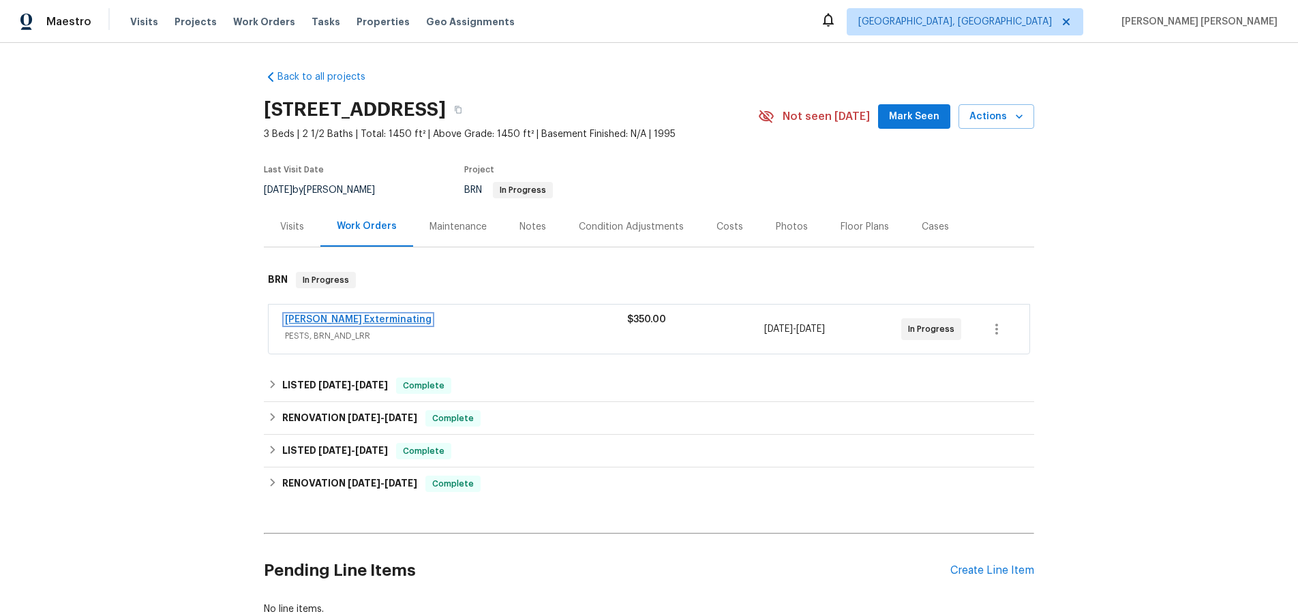
click at [372, 321] on link "[PERSON_NAME] Exterminating" at bounding box center [358, 320] width 147 height 10
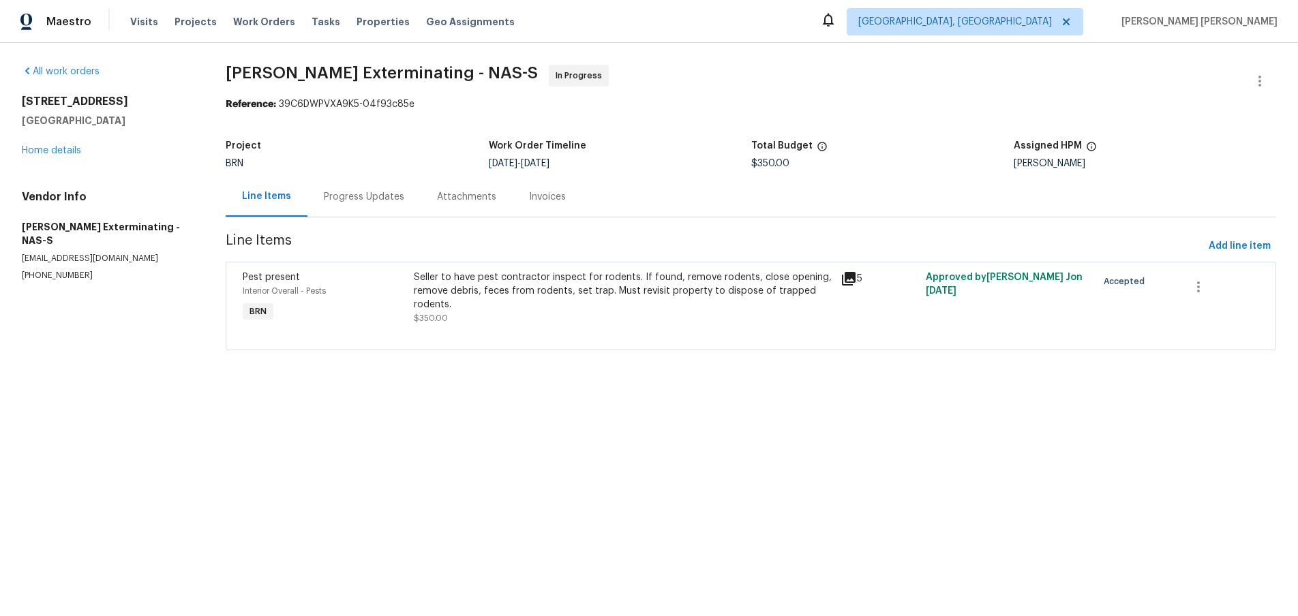
click at [853, 282] on icon at bounding box center [849, 279] width 16 height 16
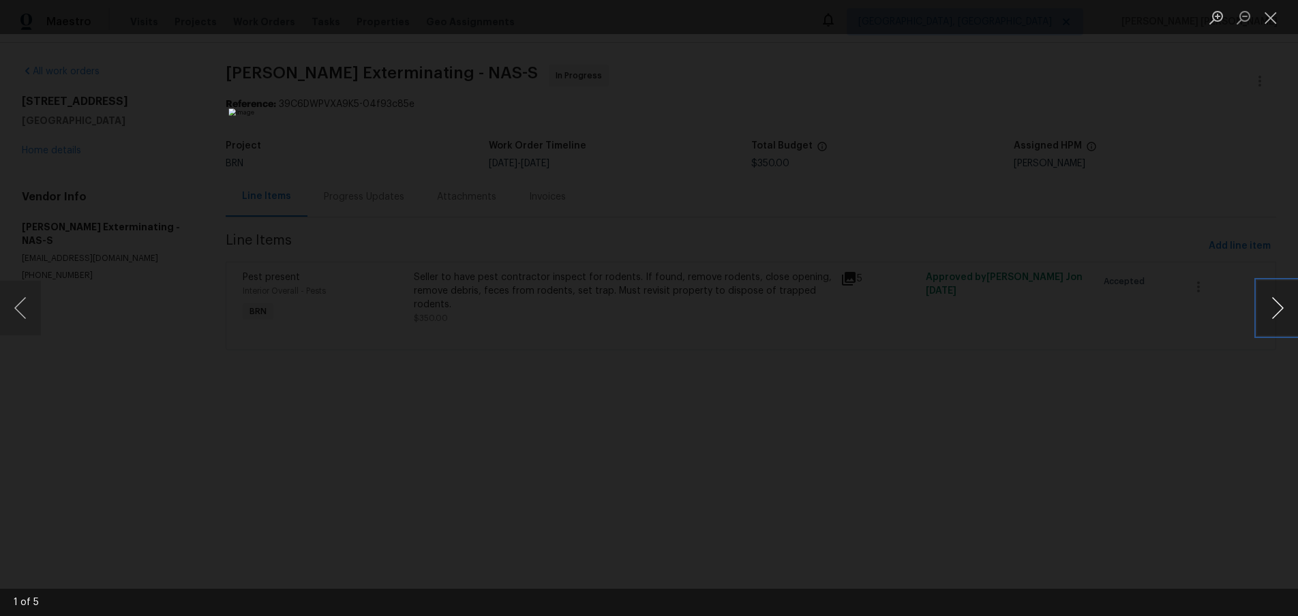
click at [1277, 326] on button "Next image" at bounding box center [1277, 308] width 41 height 55
click at [1277, 325] on button "Next image" at bounding box center [1277, 308] width 41 height 55
click at [1276, 325] on button "Next image" at bounding box center [1277, 308] width 41 height 55
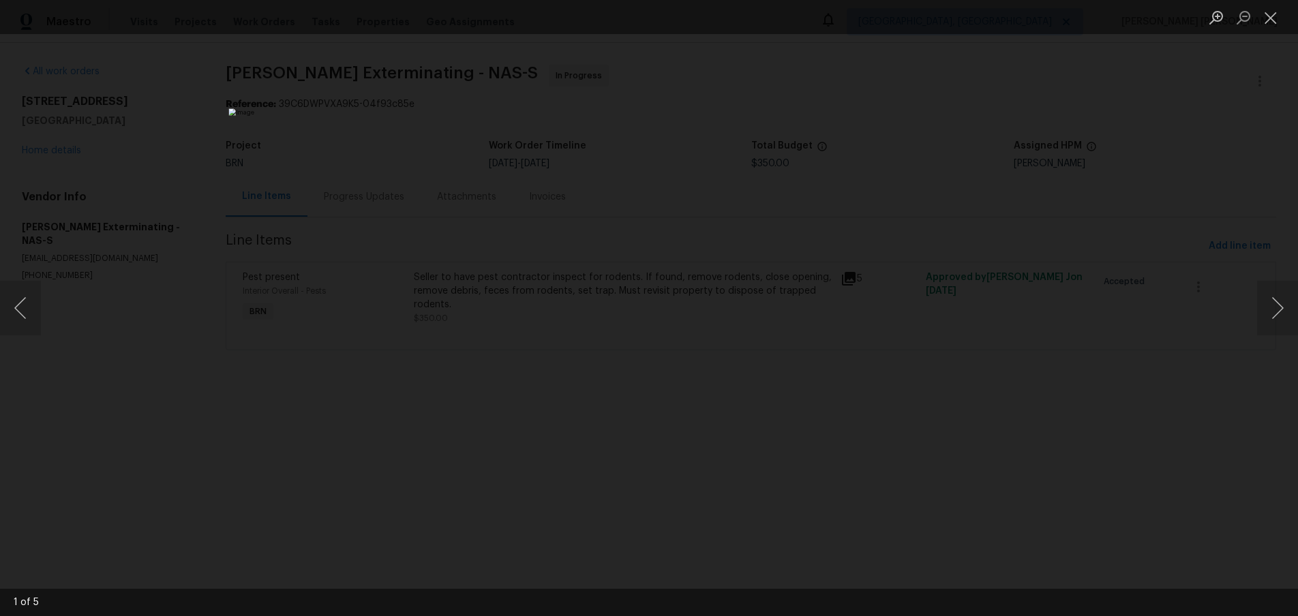
click at [1184, 481] on div "Lightbox" at bounding box center [649, 308] width 1298 height 616
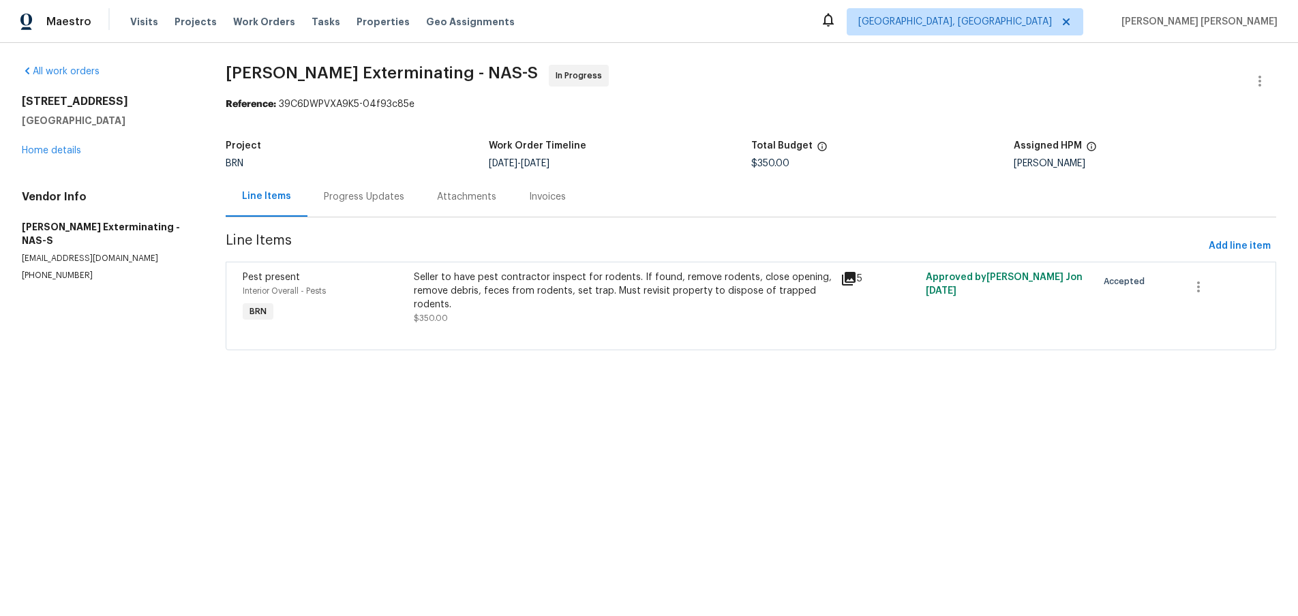
drag, startPoint x: 362, startPoint y: 199, endPoint x: 366, endPoint y: 205, distance: 7.4
click at [366, 205] on div "Progress Updates" at bounding box center [364, 197] width 113 height 40
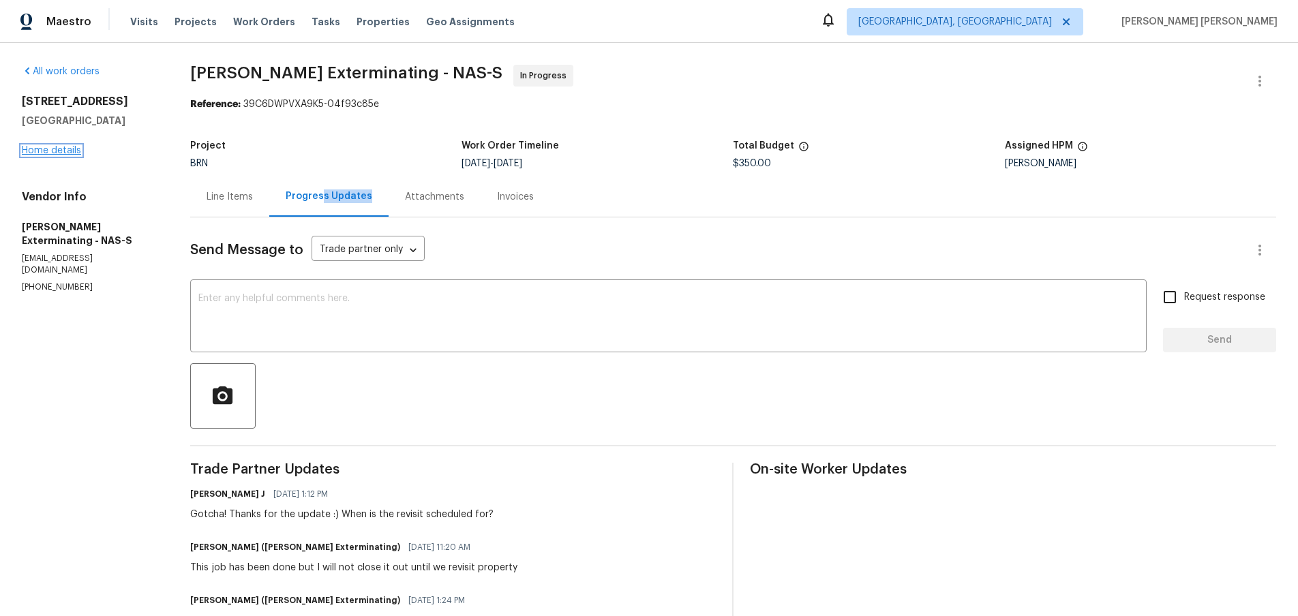
click at [42, 149] on link "Home details" at bounding box center [51, 151] width 59 height 10
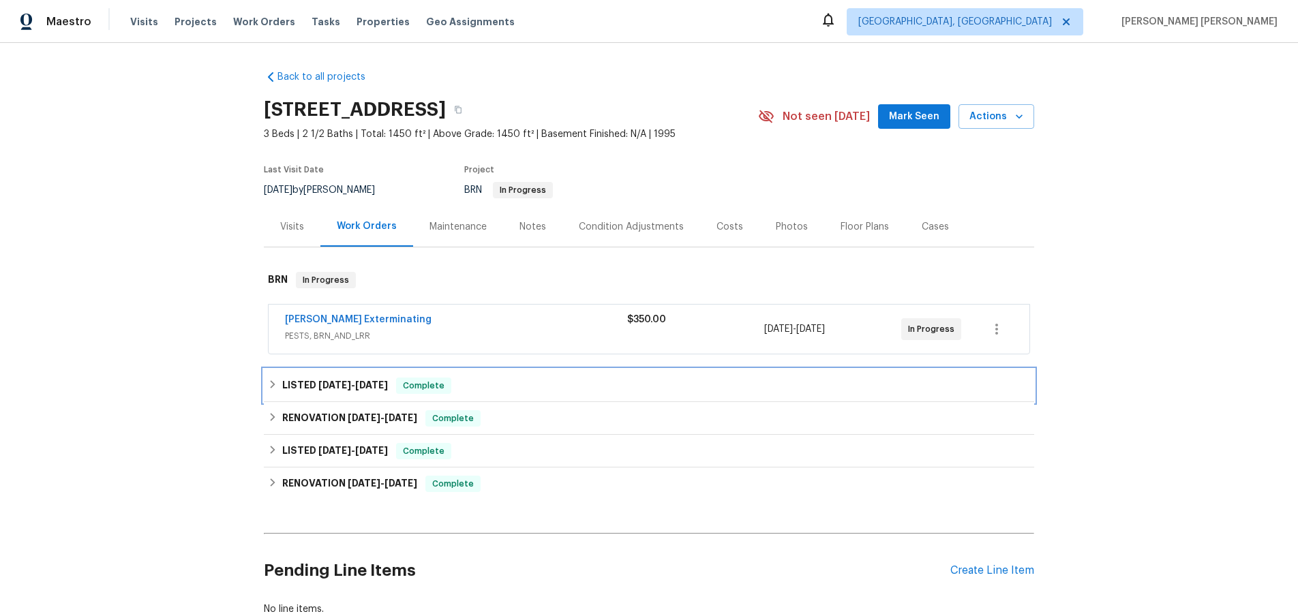
click at [271, 380] on icon at bounding box center [273, 385] width 10 height 10
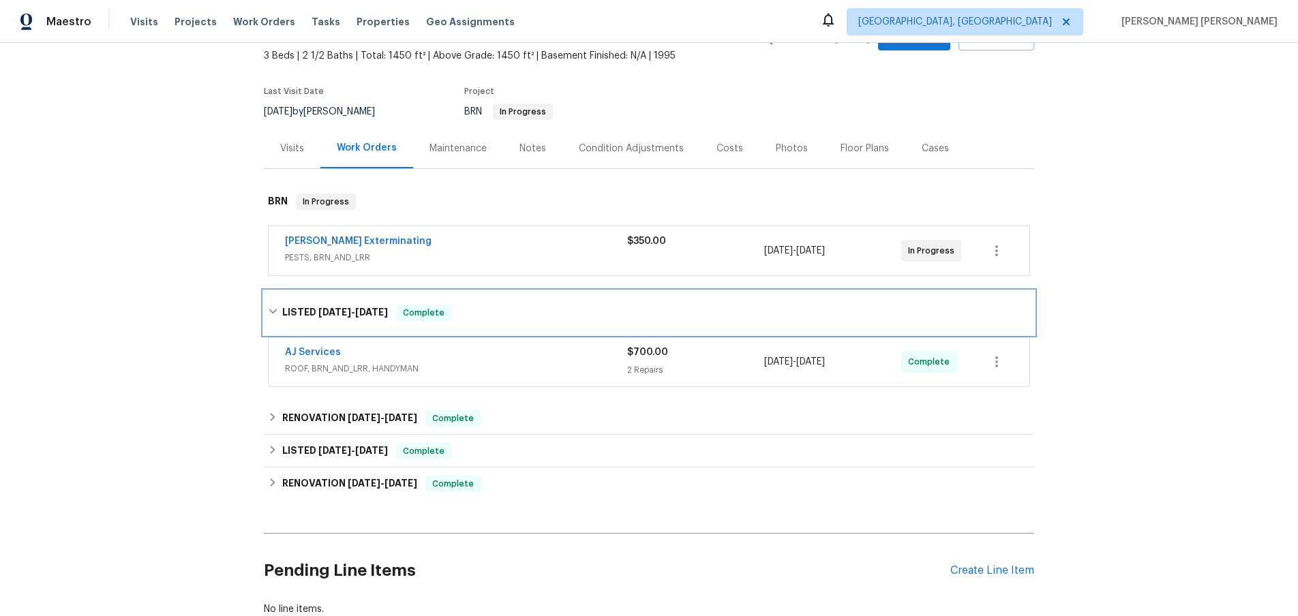
scroll to position [143, 0]
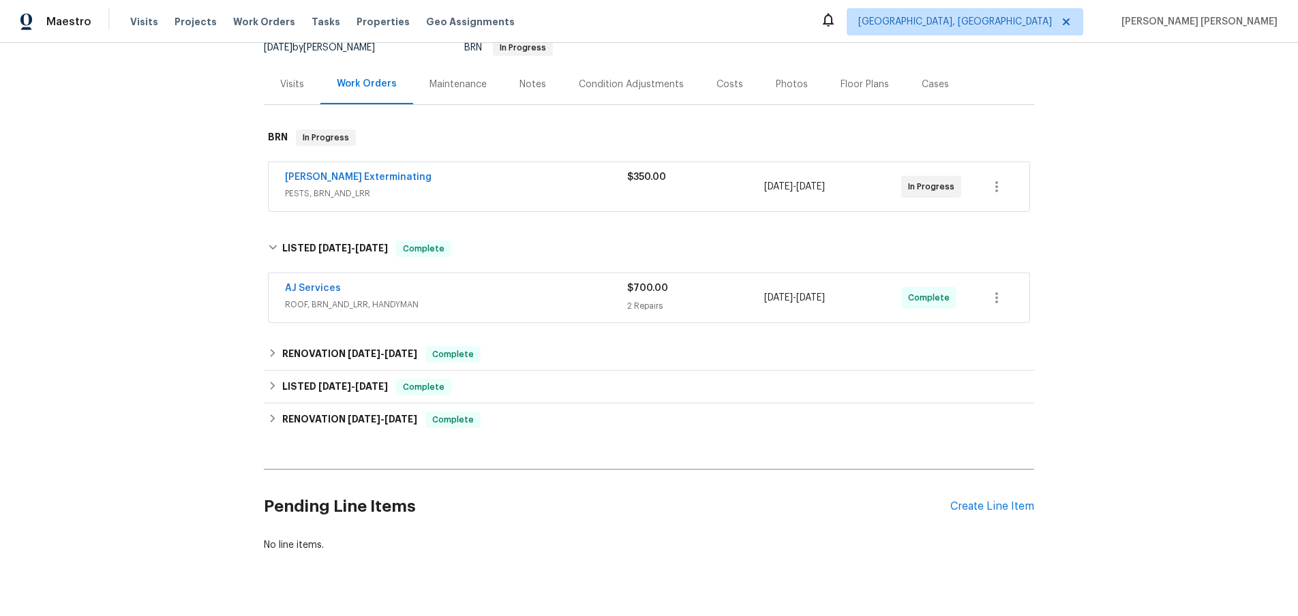
click at [543, 292] on div "AJ Services" at bounding box center [456, 290] width 342 height 16
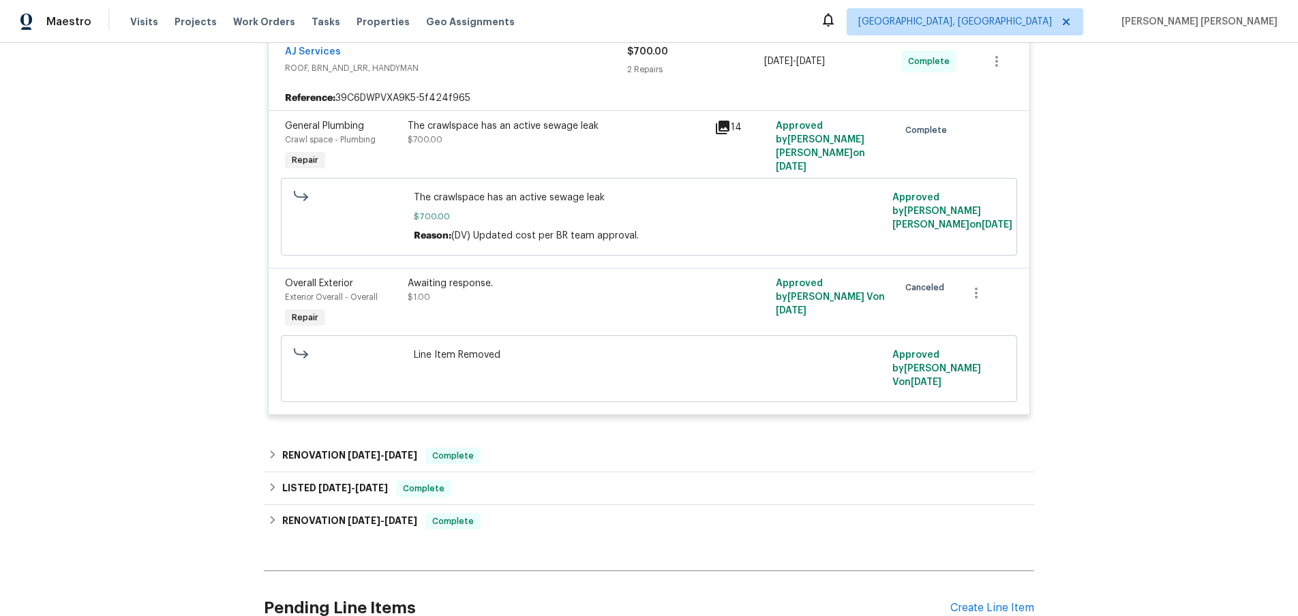
scroll to position [385, 0]
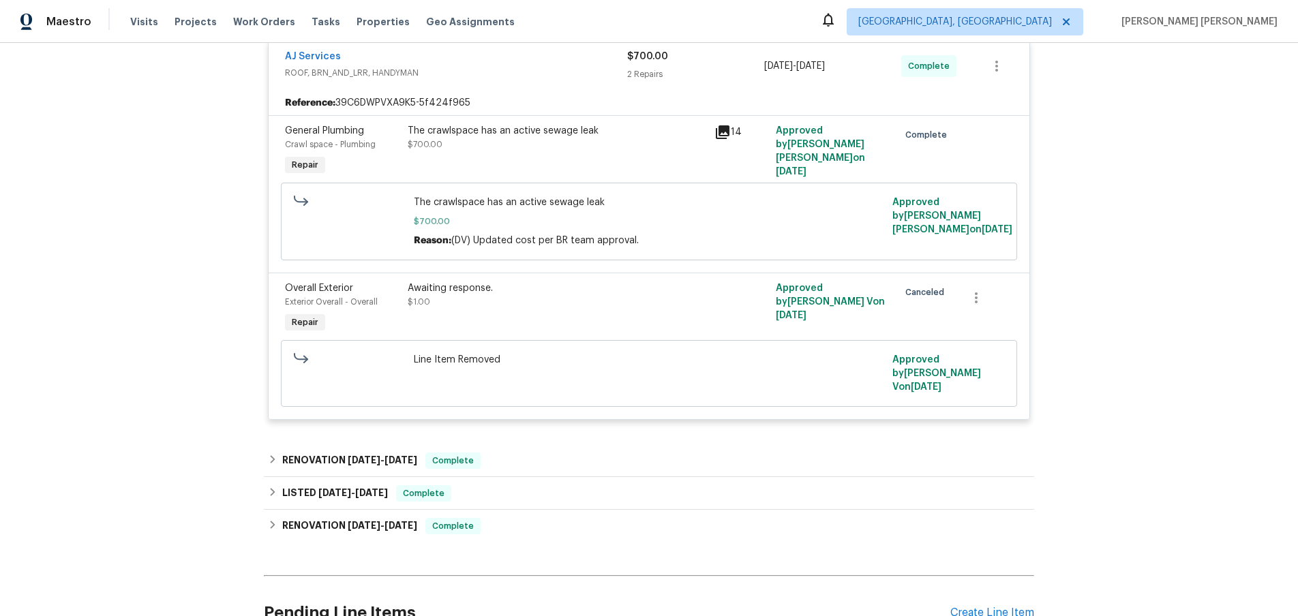
click at [724, 134] on icon at bounding box center [723, 132] width 16 height 16
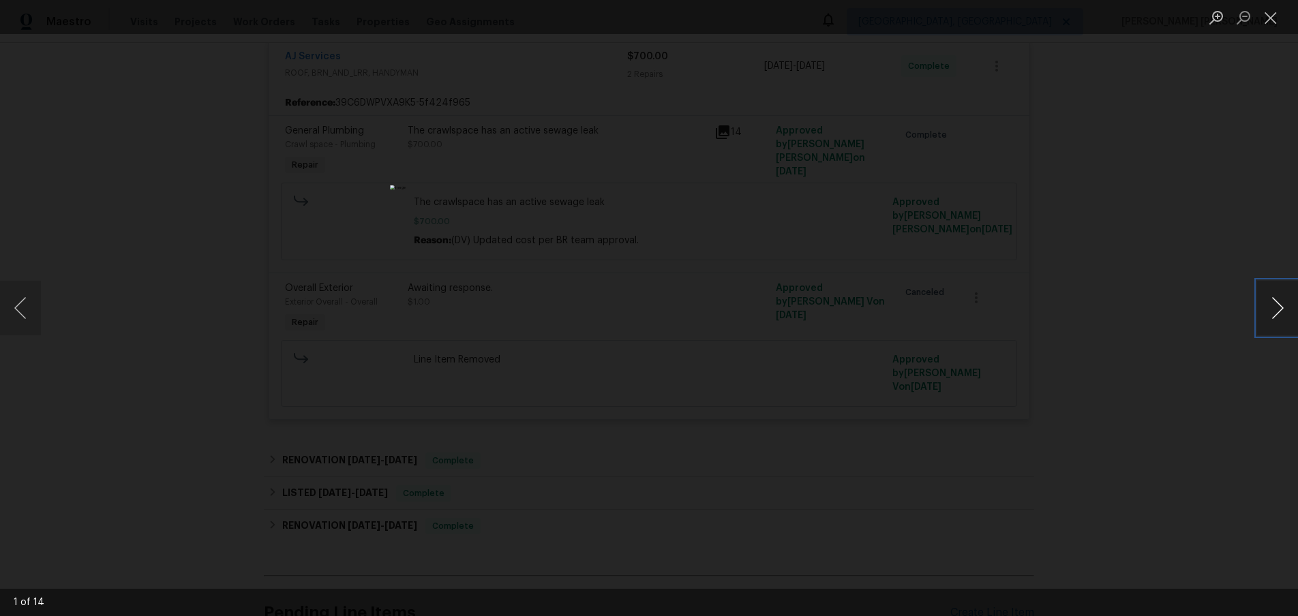
click at [1275, 316] on button "Next image" at bounding box center [1277, 308] width 41 height 55
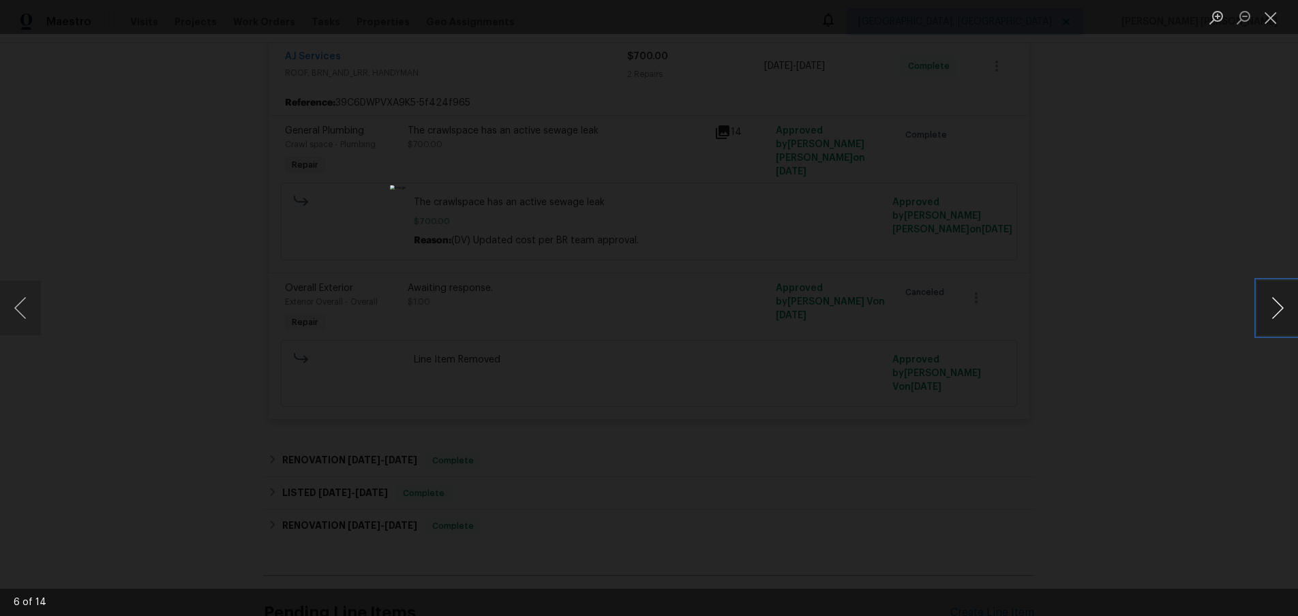
click at [1275, 316] on button "Next image" at bounding box center [1277, 308] width 41 height 55
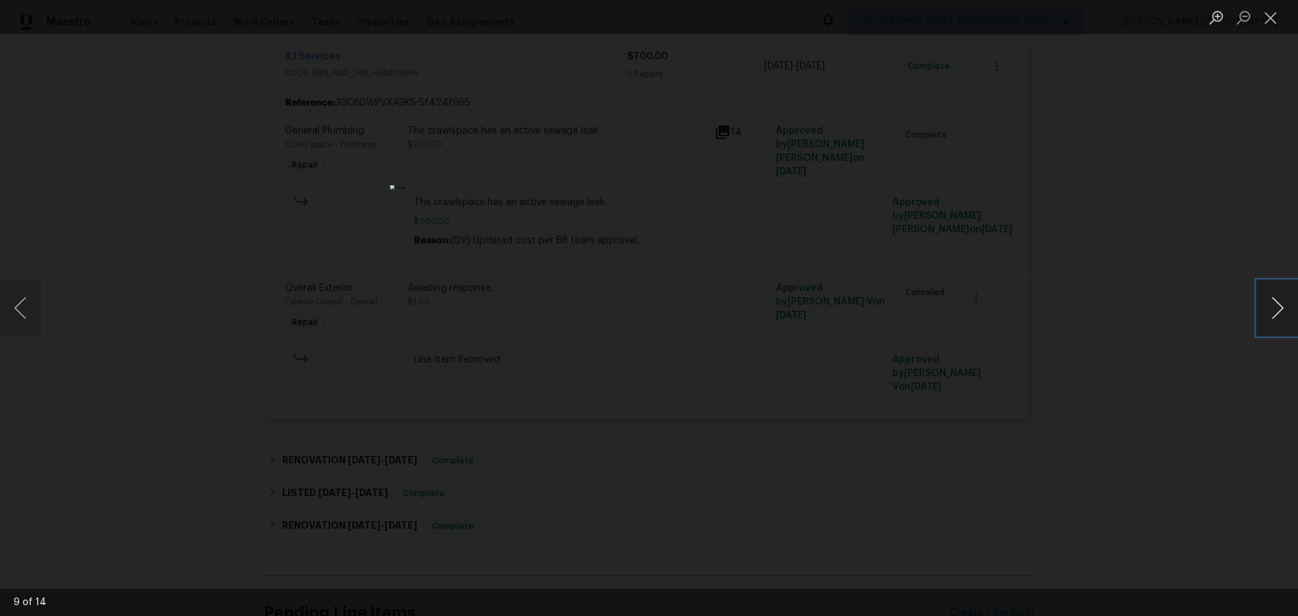
click at [1275, 316] on button "Next image" at bounding box center [1277, 308] width 41 height 55
click at [178, 282] on div "Lightbox" at bounding box center [649, 308] width 1298 height 616
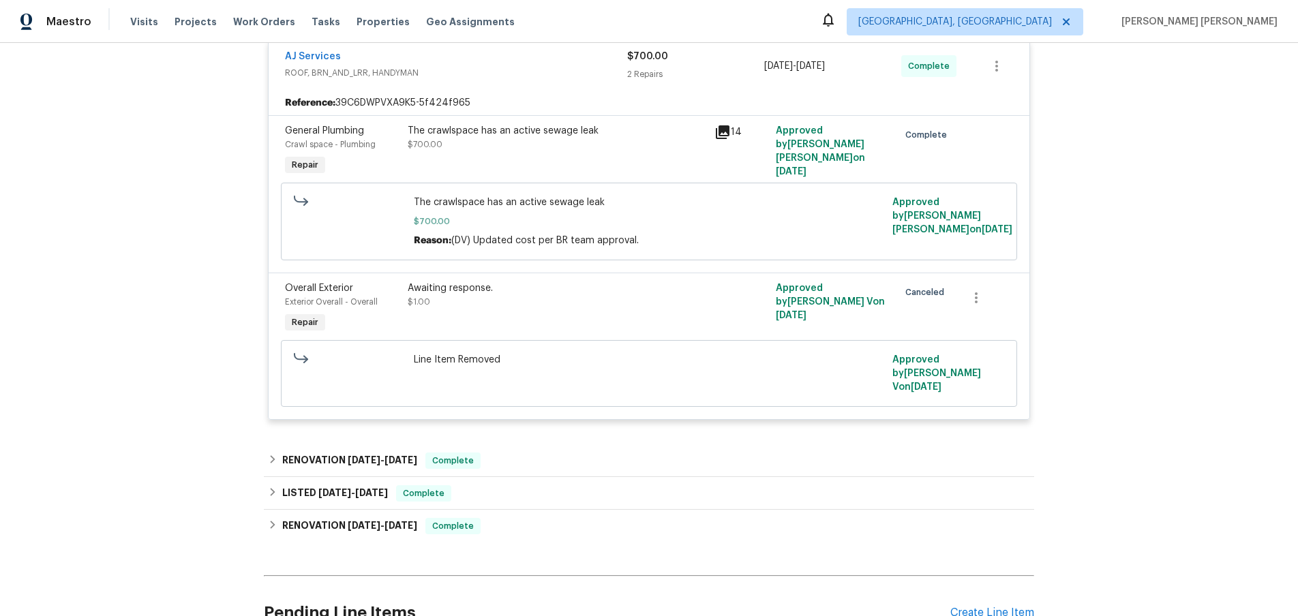
click at [178, 282] on div "Lightbox" at bounding box center [649, 308] width 1298 height 616
click at [267, 462] on div "RENOVATION 6/24/25 - 6/26/25 Complete" at bounding box center [649, 461] width 770 height 33
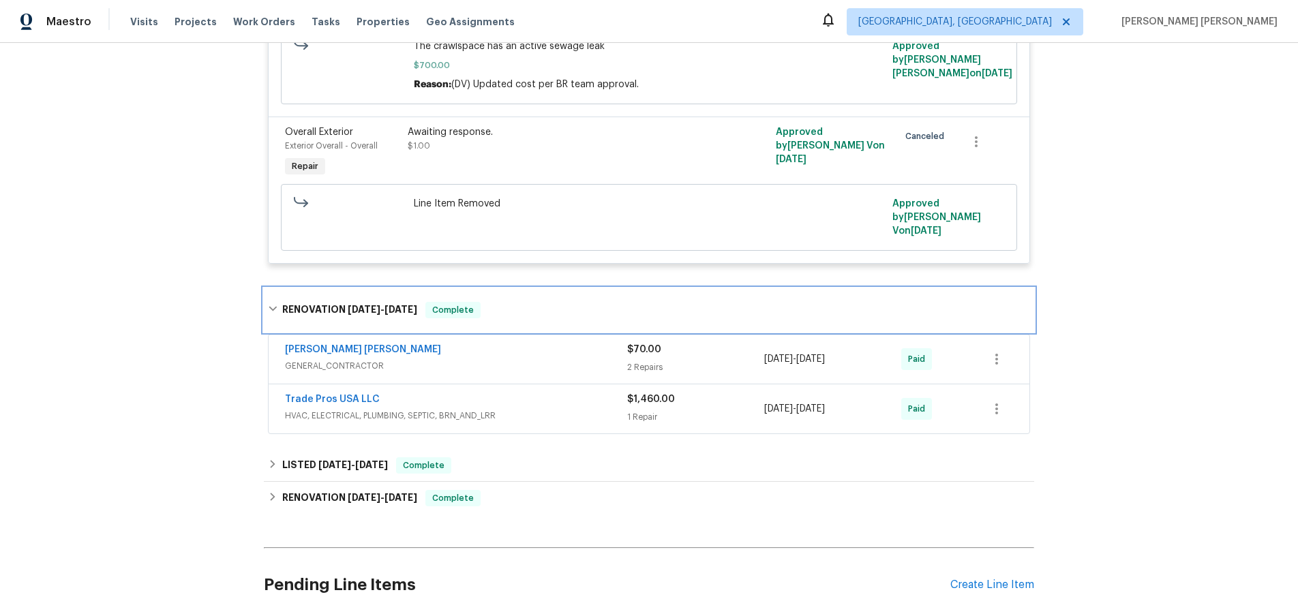
scroll to position [542, 0]
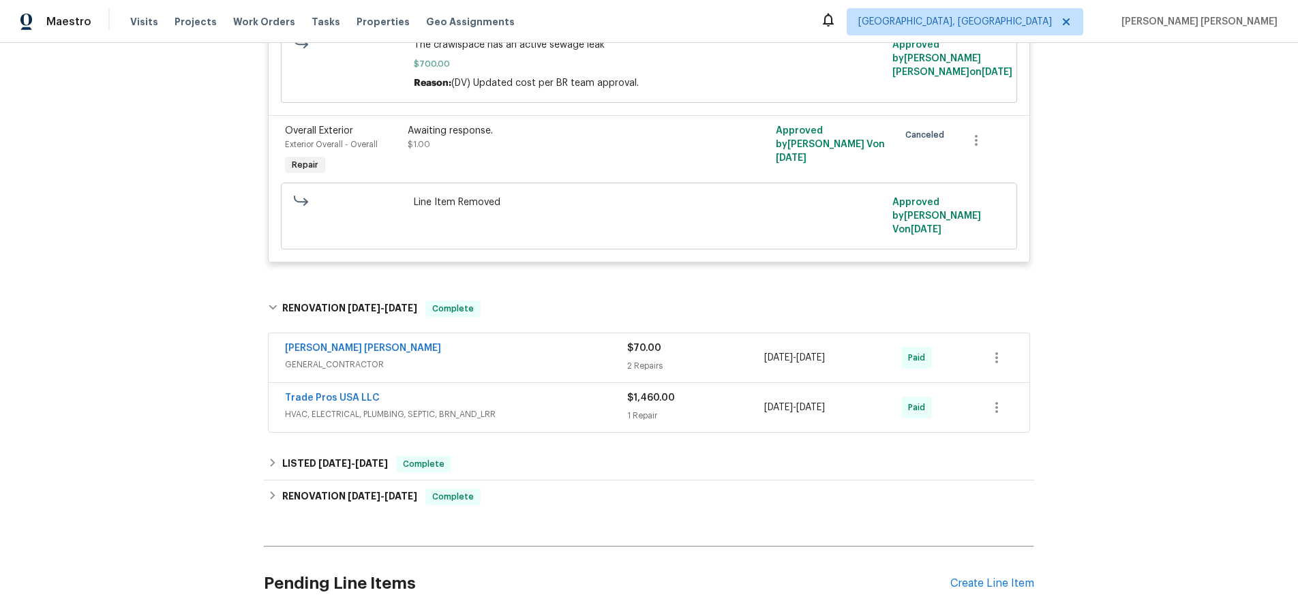
click at [599, 404] on div "Trade Pros USA LLC" at bounding box center [456, 399] width 342 height 16
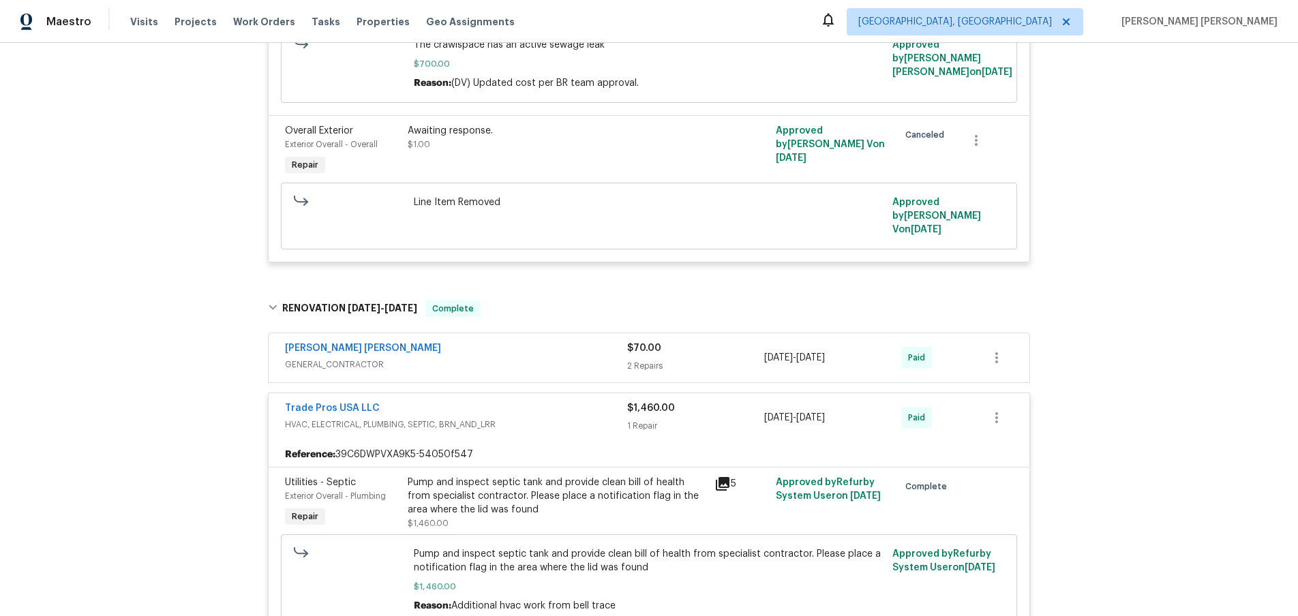
click at [599, 404] on div "Trade Pros USA LLC" at bounding box center [456, 410] width 342 height 16
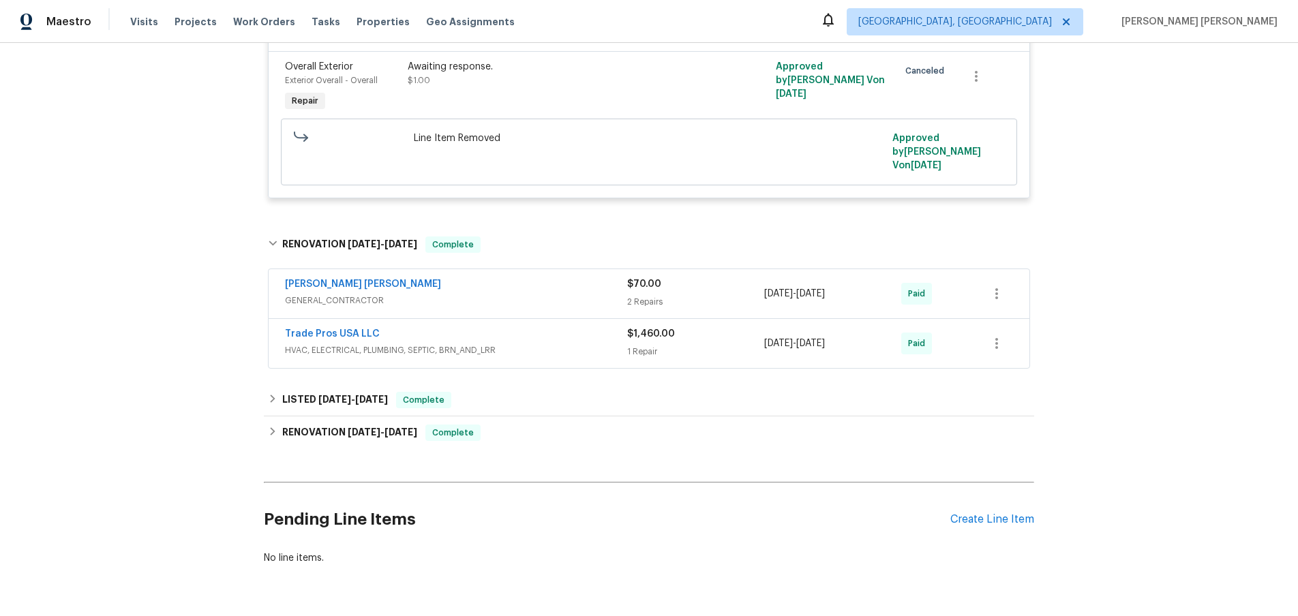
scroll to position [648, 0]
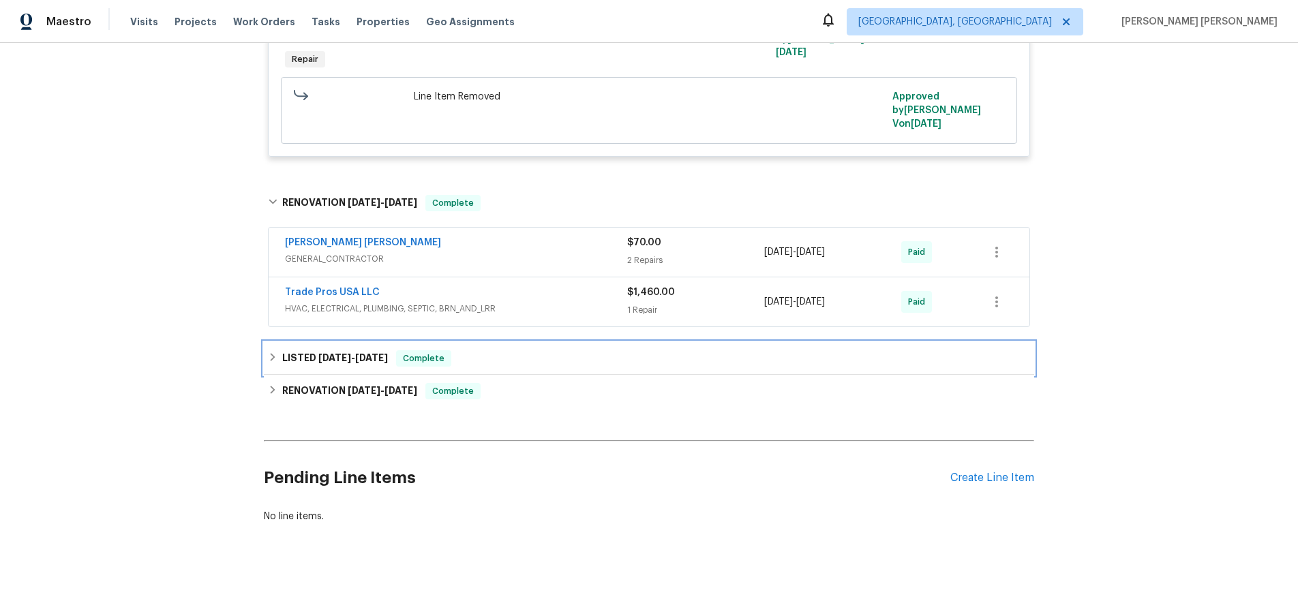
click at [269, 362] on div "LISTED 6/24/25 - 6/25/25 Complete" at bounding box center [649, 358] width 762 height 16
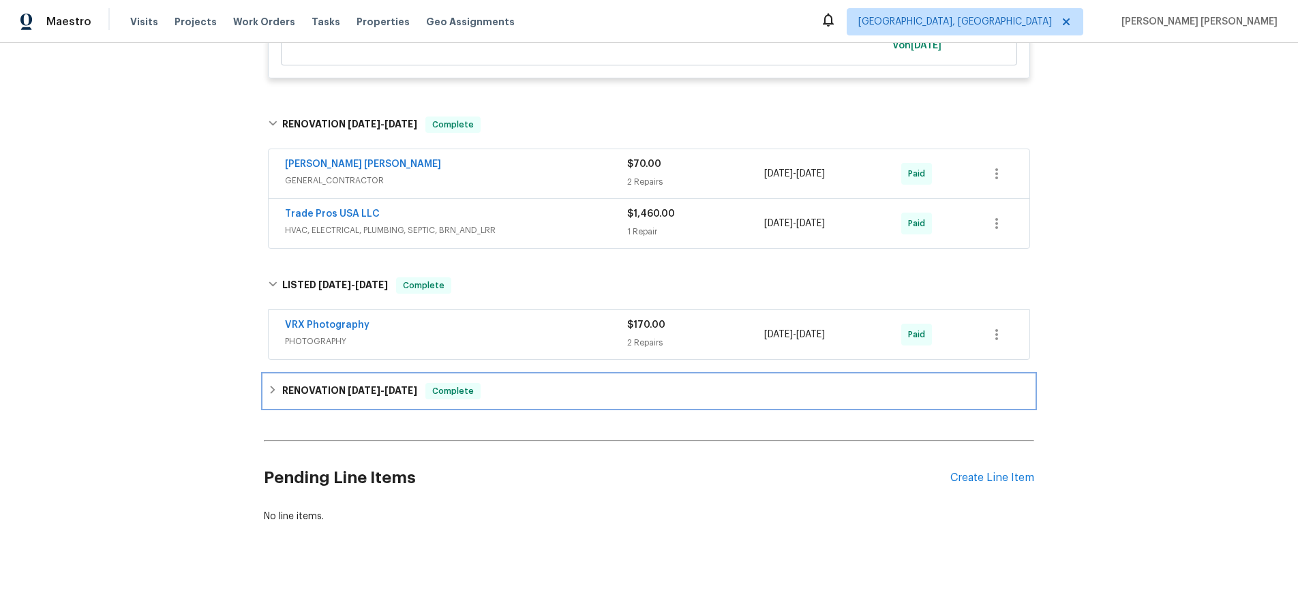
drag, startPoint x: 276, startPoint y: 390, endPoint x: 462, endPoint y: 400, distance: 186.4
click at [284, 390] on div "RENOVATION 6/9/25 - 6/20/25 Complete" at bounding box center [649, 391] width 762 height 16
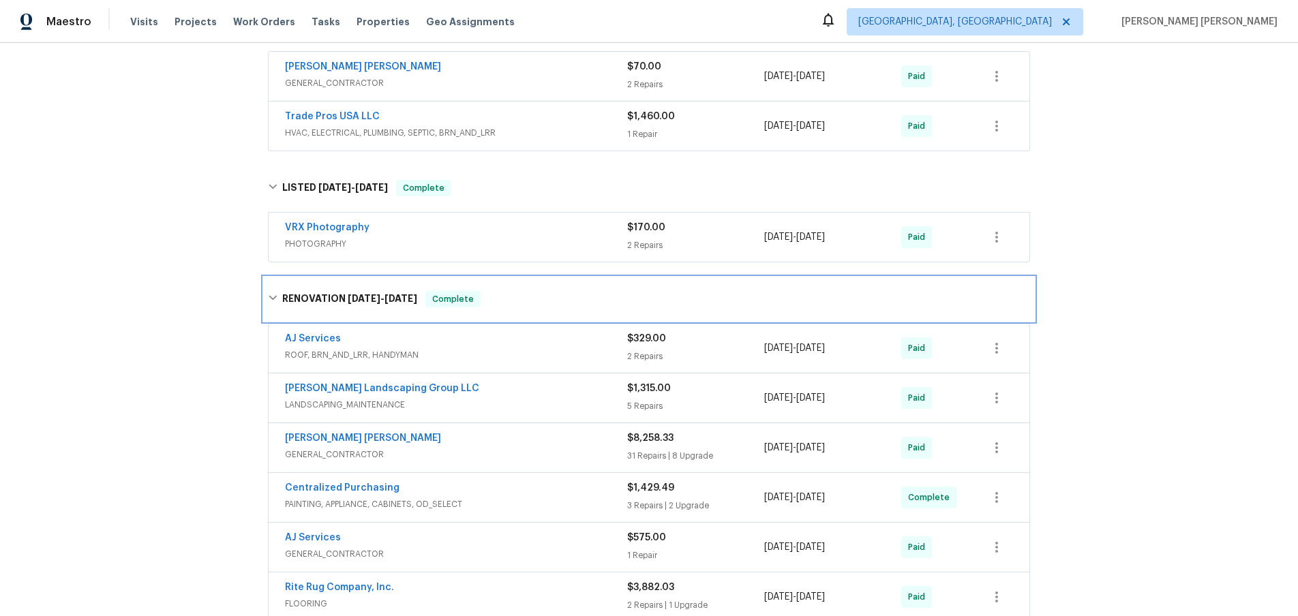
scroll to position [887, 0]
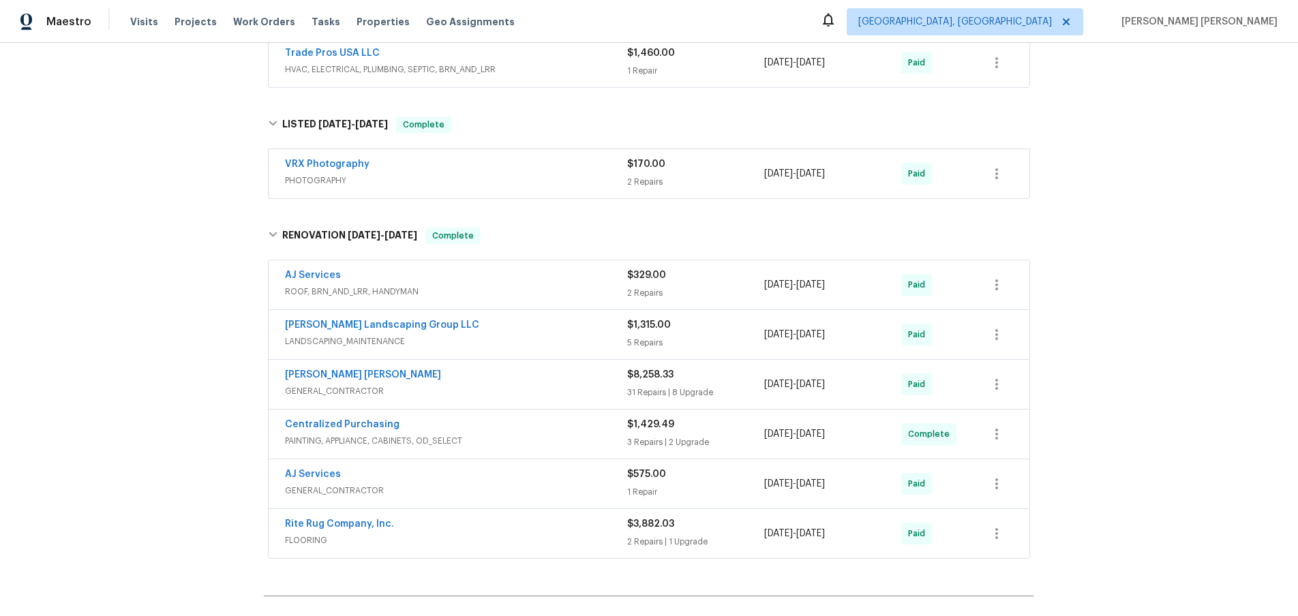
click at [547, 284] on div "AJ Services" at bounding box center [456, 277] width 342 height 16
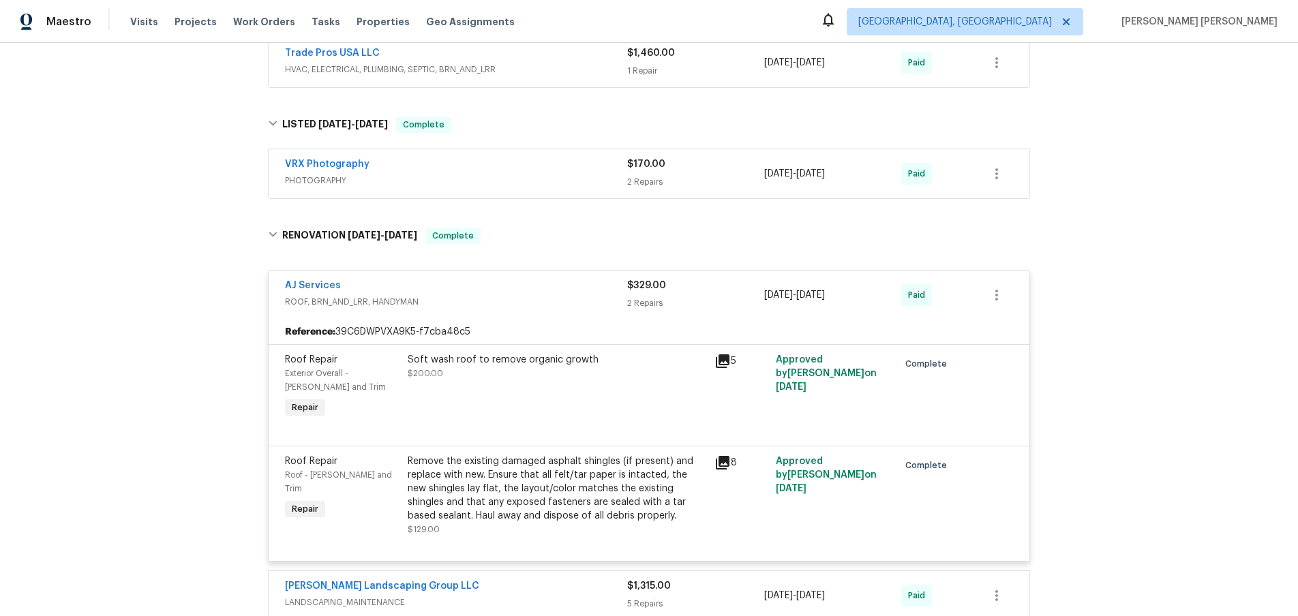
click at [721, 362] on icon at bounding box center [723, 361] width 16 height 16
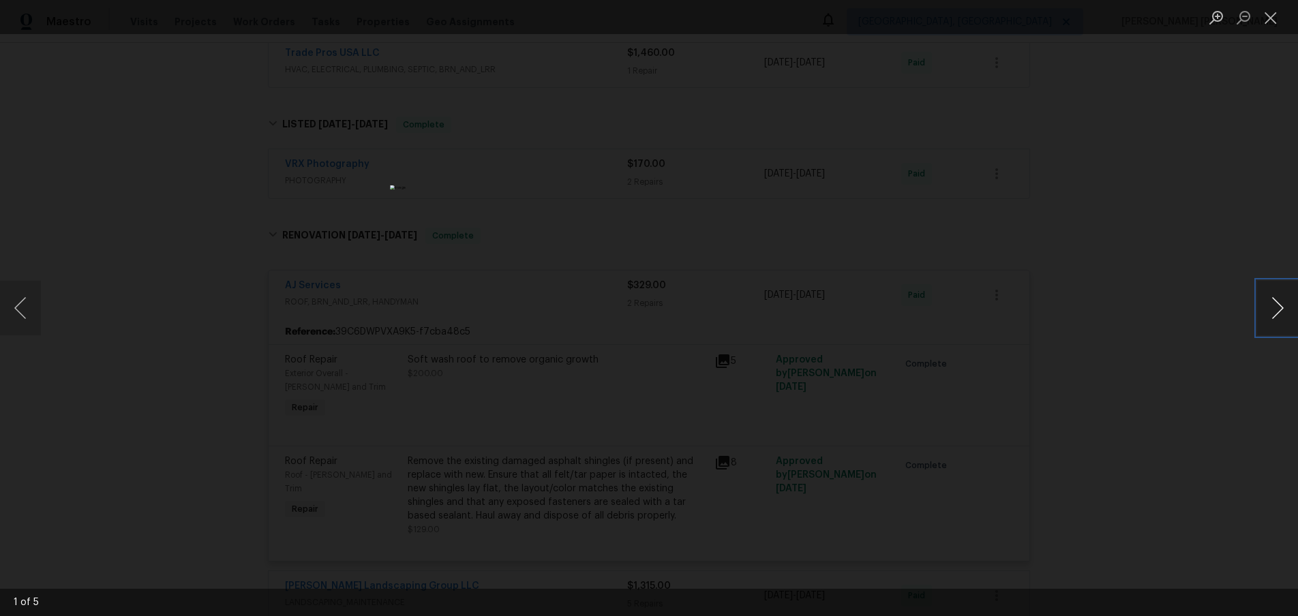
click at [1274, 318] on button "Next image" at bounding box center [1277, 308] width 41 height 55
click at [1273, 319] on button "Next image" at bounding box center [1277, 308] width 41 height 55
click at [1212, 434] on div "Lightbox" at bounding box center [649, 308] width 1298 height 616
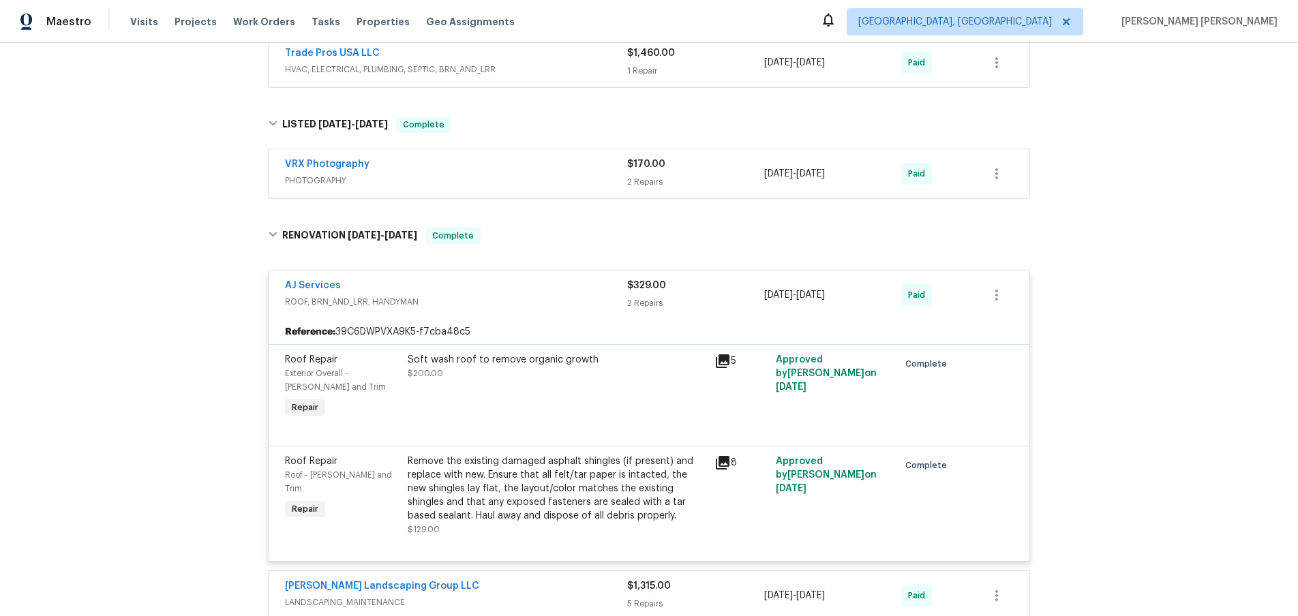
click at [1212, 434] on div "Lightbox" at bounding box center [649, 308] width 1298 height 616
click at [726, 462] on icon at bounding box center [723, 463] width 14 height 14
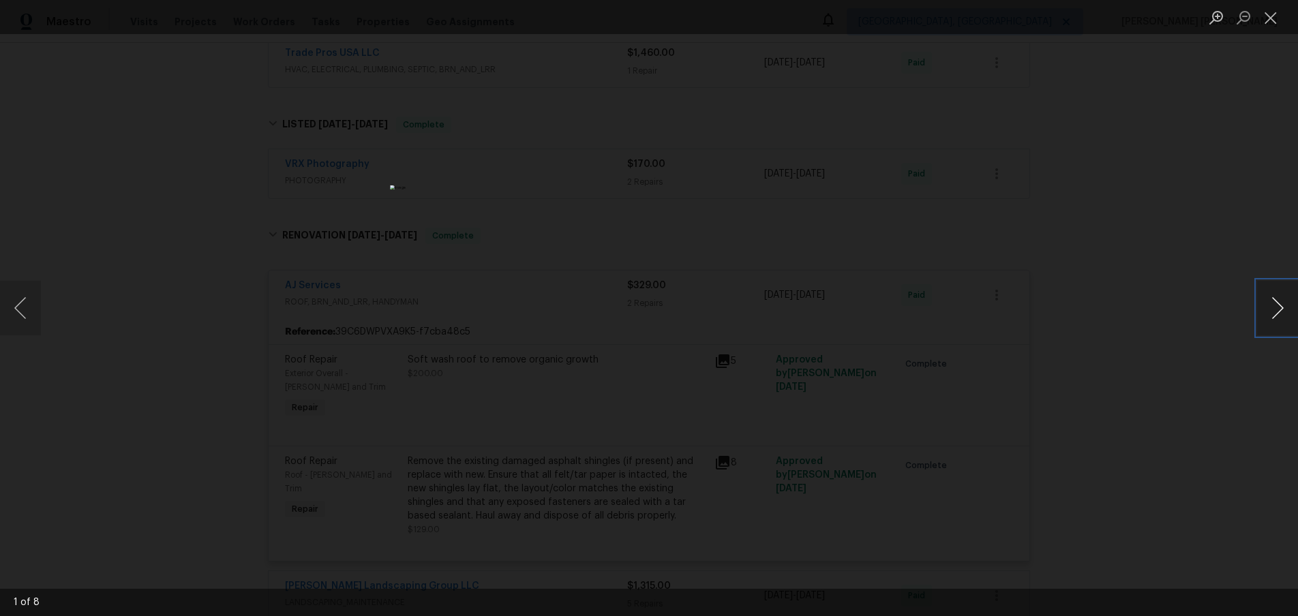
click at [1279, 311] on button "Next image" at bounding box center [1277, 308] width 41 height 55
click at [1278, 312] on button "Next image" at bounding box center [1277, 308] width 41 height 55
click at [1186, 413] on div "Lightbox" at bounding box center [649, 308] width 1298 height 616
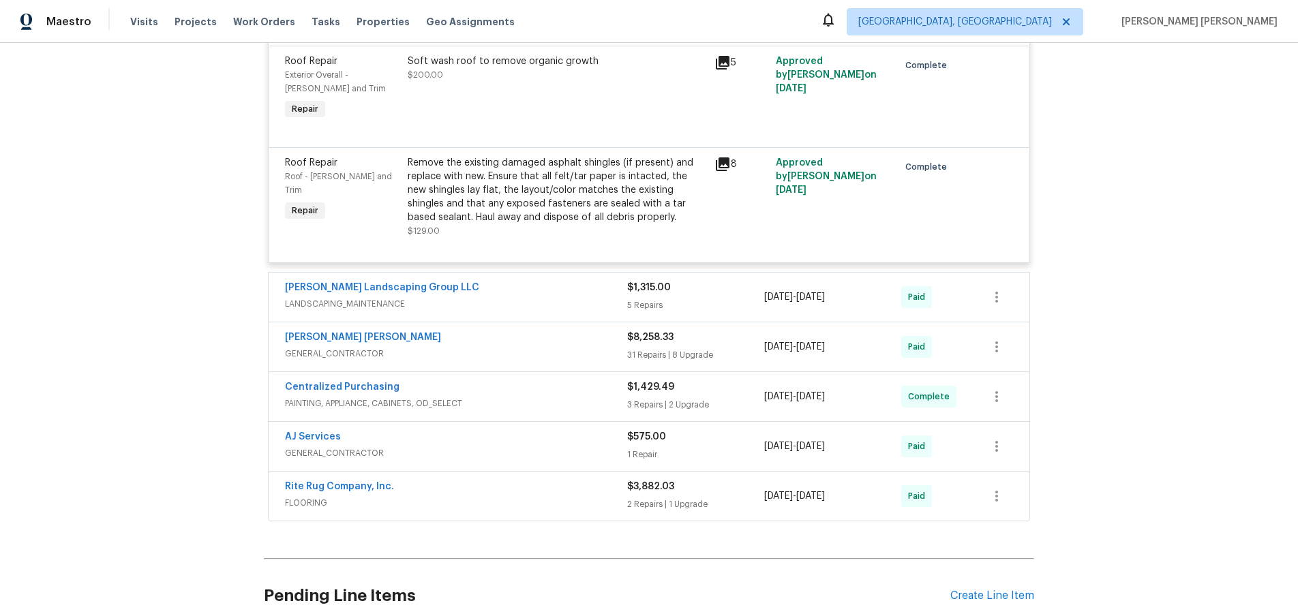
scroll to position [1188, 0]
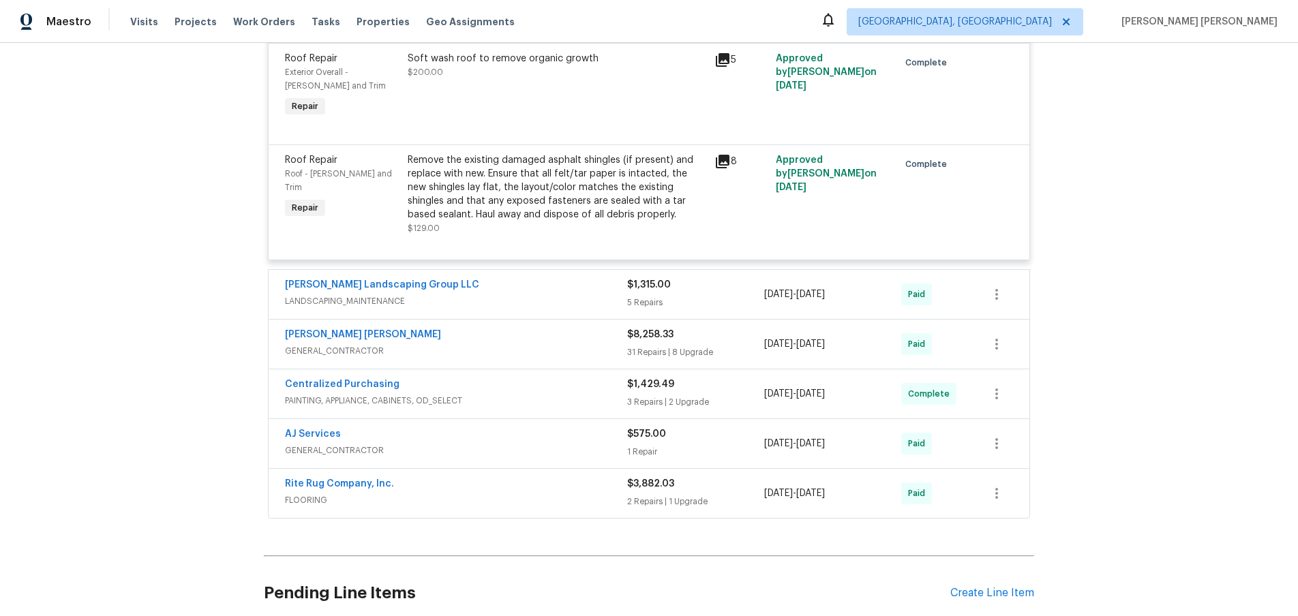
click at [610, 355] on span "GENERAL_CONTRACTOR" at bounding box center [456, 351] width 342 height 14
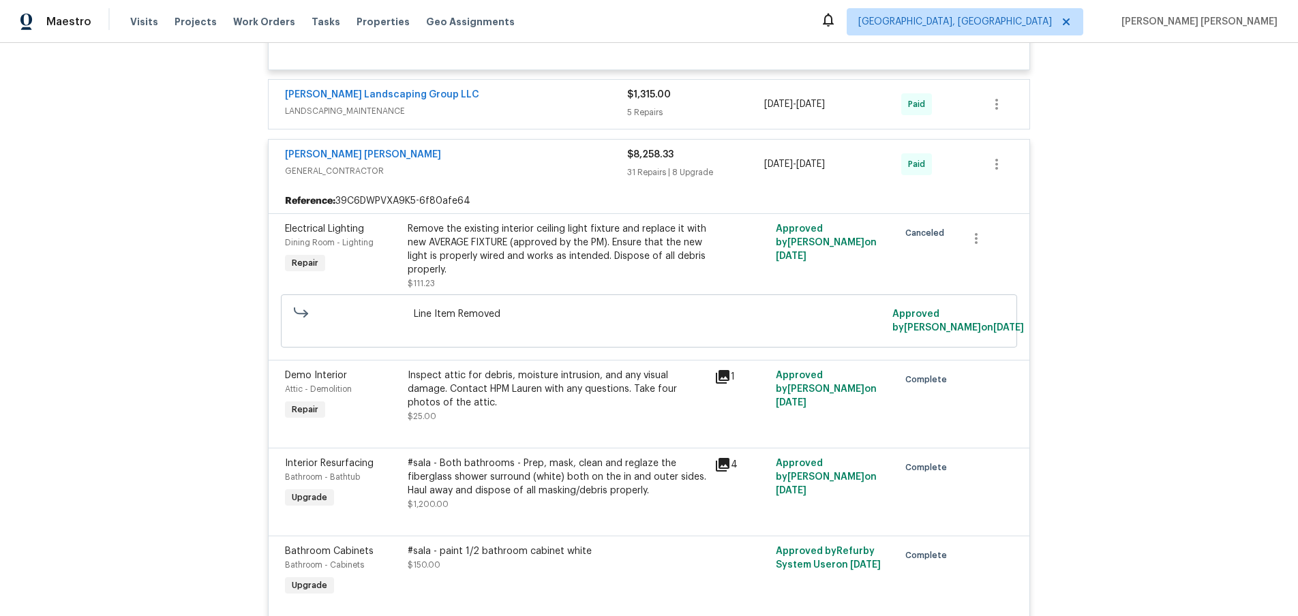
scroll to position [1398, 0]
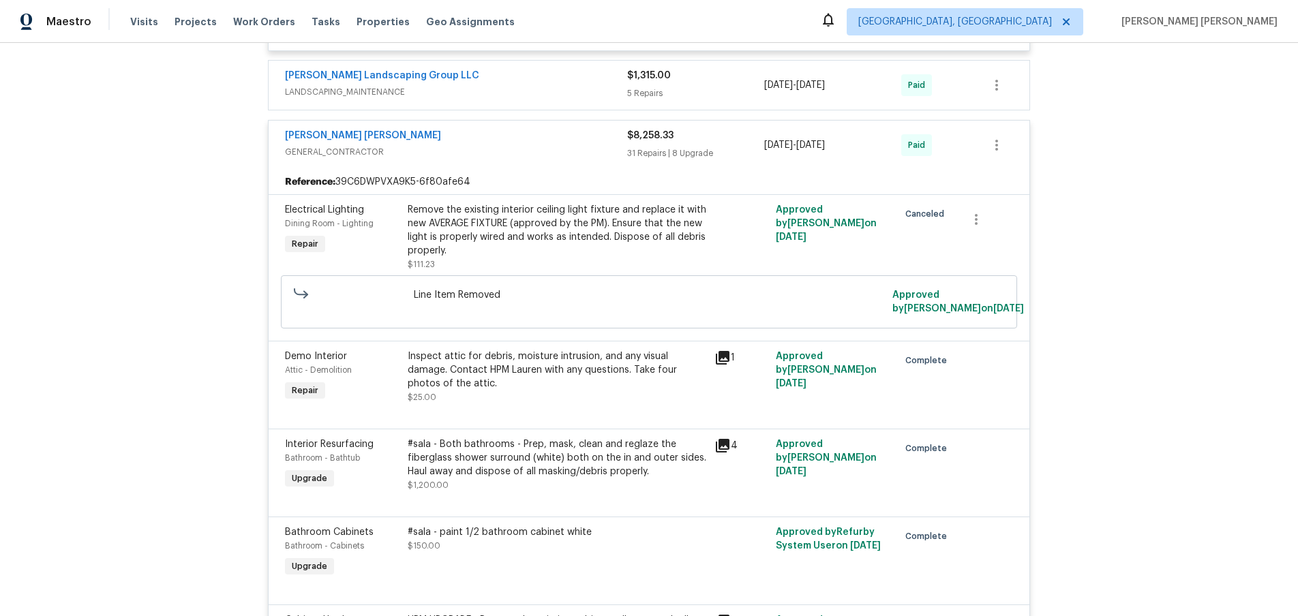
click at [724, 359] on icon at bounding box center [723, 358] width 14 height 14
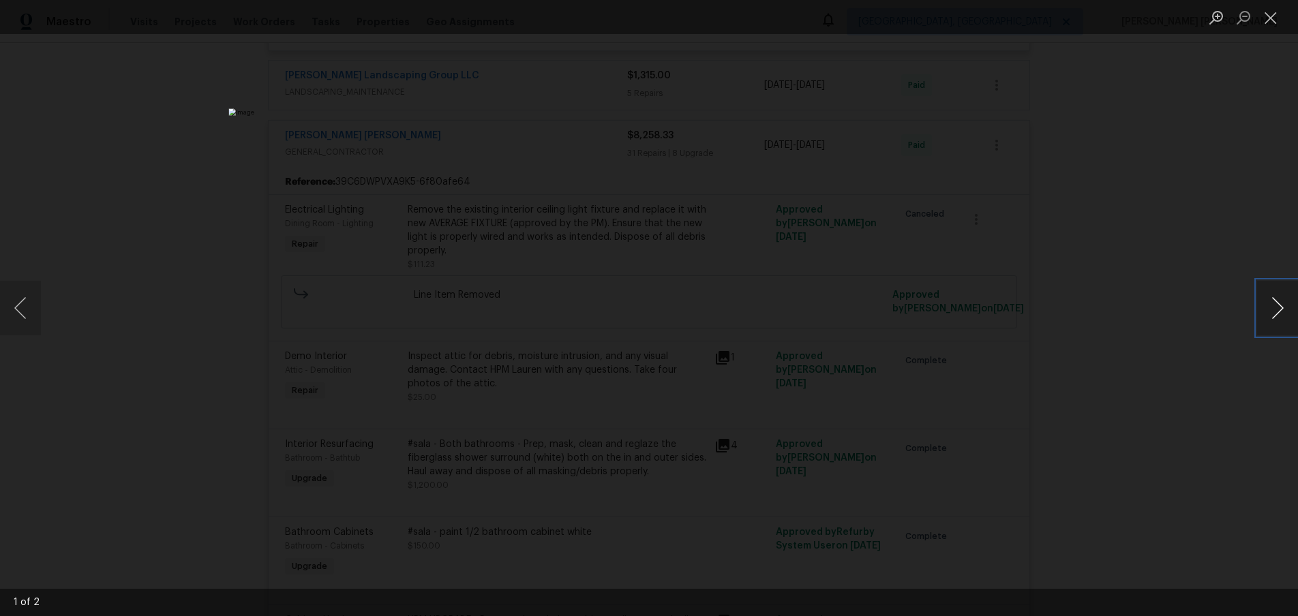
click at [1280, 318] on button "Next image" at bounding box center [1277, 308] width 41 height 55
drag, startPoint x: 1279, startPoint y: 318, endPoint x: 1234, endPoint y: 336, distance: 48.4
click at [1278, 319] on button "Next image" at bounding box center [1277, 308] width 41 height 55
click at [1211, 345] on div "Lightbox" at bounding box center [649, 308] width 1298 height 616
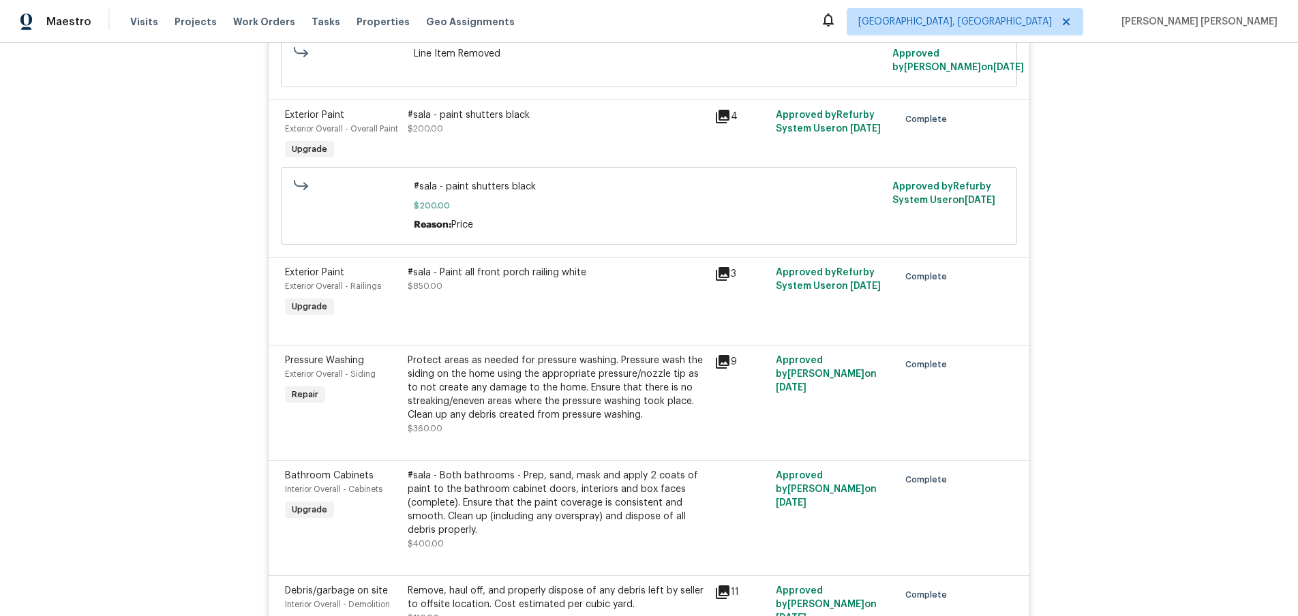
scroll to position [3333, 0]
click at [723, 367] on icon at bounding box center [723, 360] width 14 height 14
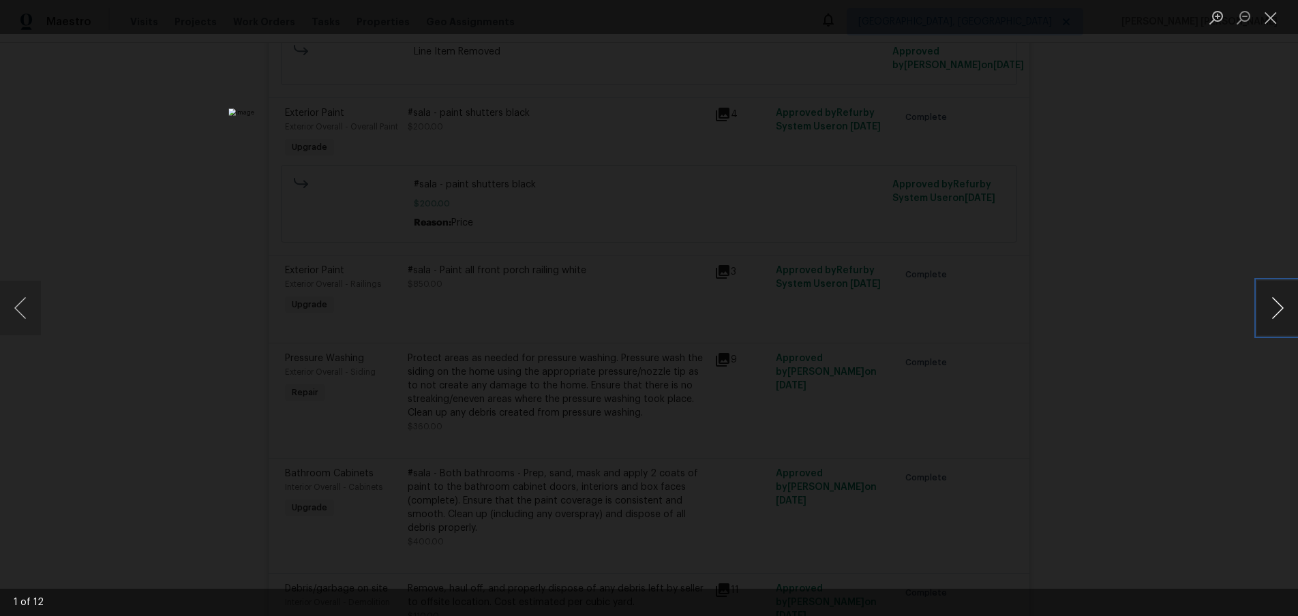
click at [1280, 314] on button "Next image" at bounding box center [1277, 308] width 41 height 55
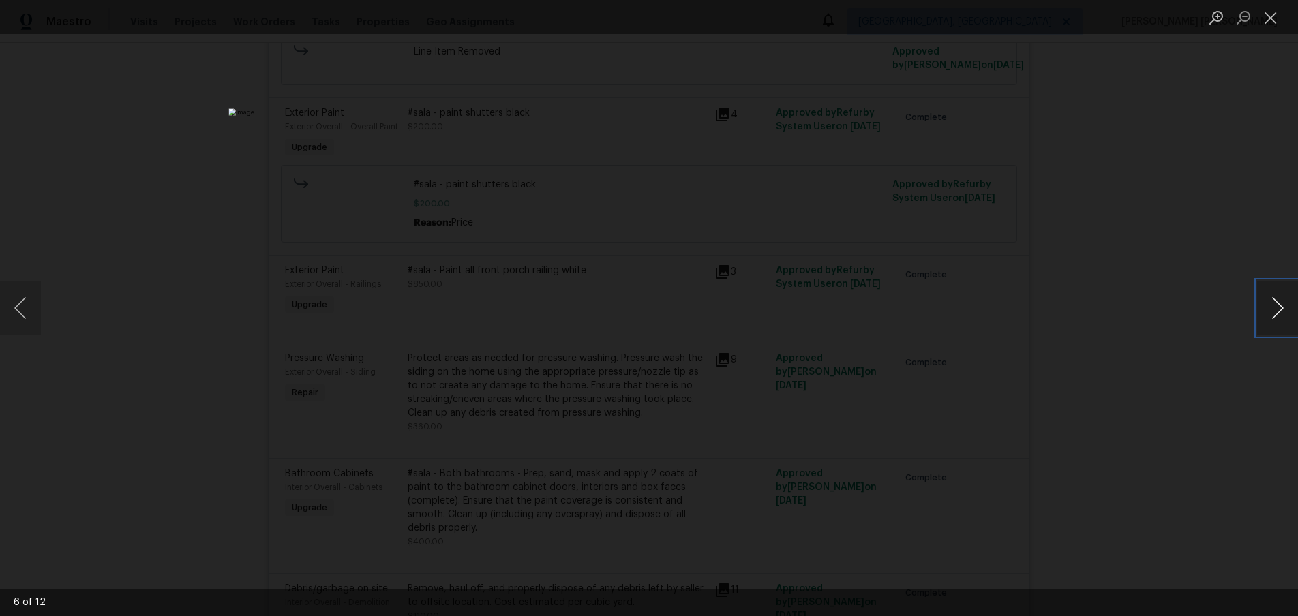
click at [1280, 314] on button "Next image" at bounding box center [1277, 308] width 41 height 55
click at [16, 309] on button "Previous image" at bounding box center [20, 308] width 41 height 55
click at [1274, 316] on button "Next image" at bounding box center [1277, 308] width 41 height 55
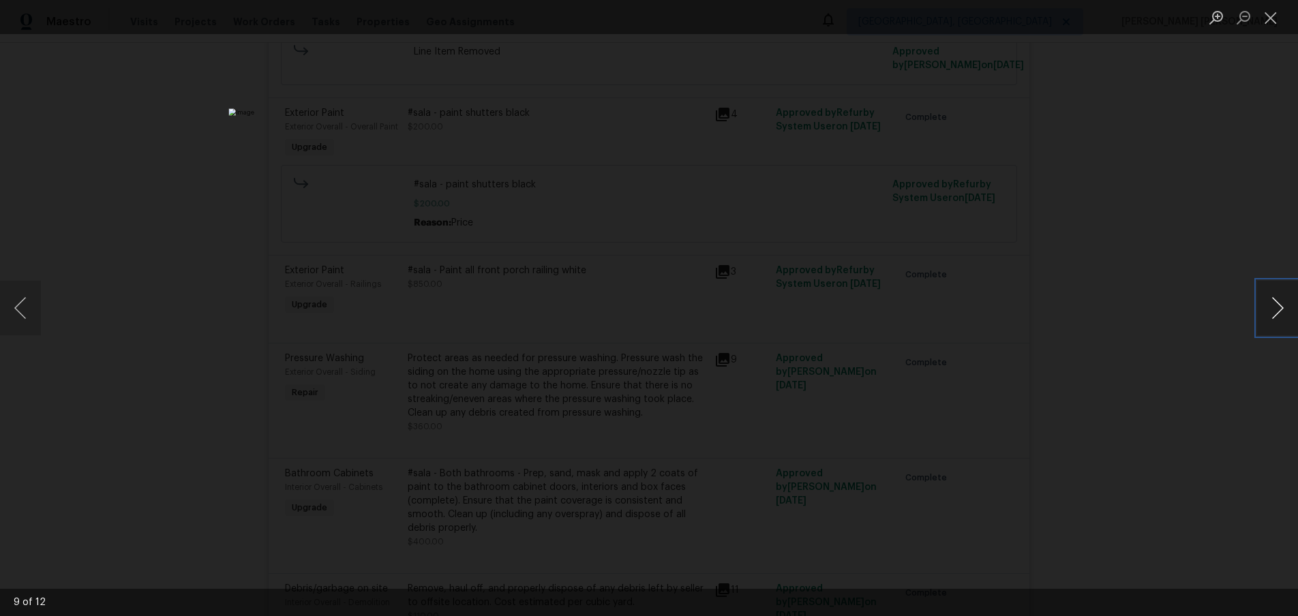
click at [1274, 315] on button "Next image" at bounding box center [1277, 308] width 41 height 55
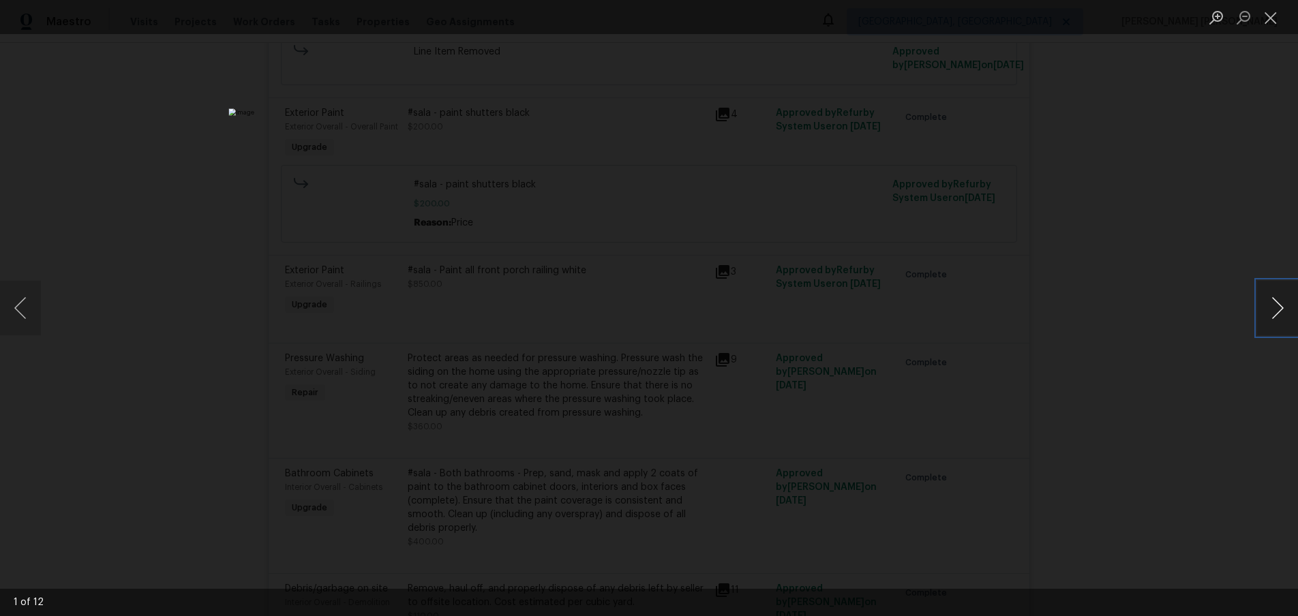
click at [1274, 315] on button "Next image" at bounding box center [1277, 308] width 41 height 55
drag, startPoint x: 1163, startPoint y: 434, endPoint x: 1174, endPoint y: 423, distance: 15.9
click at [1167, 430] on div "Lightbox" at bounding box center [649, 308] width 1298 height 616
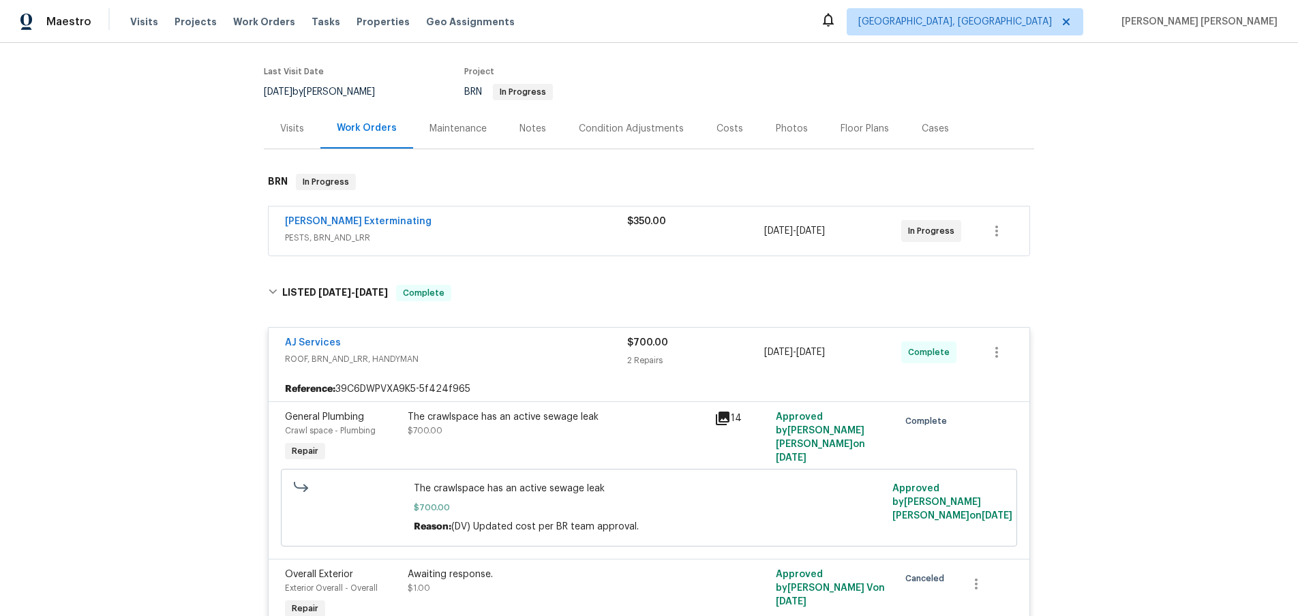
scroll to position [138, 0]
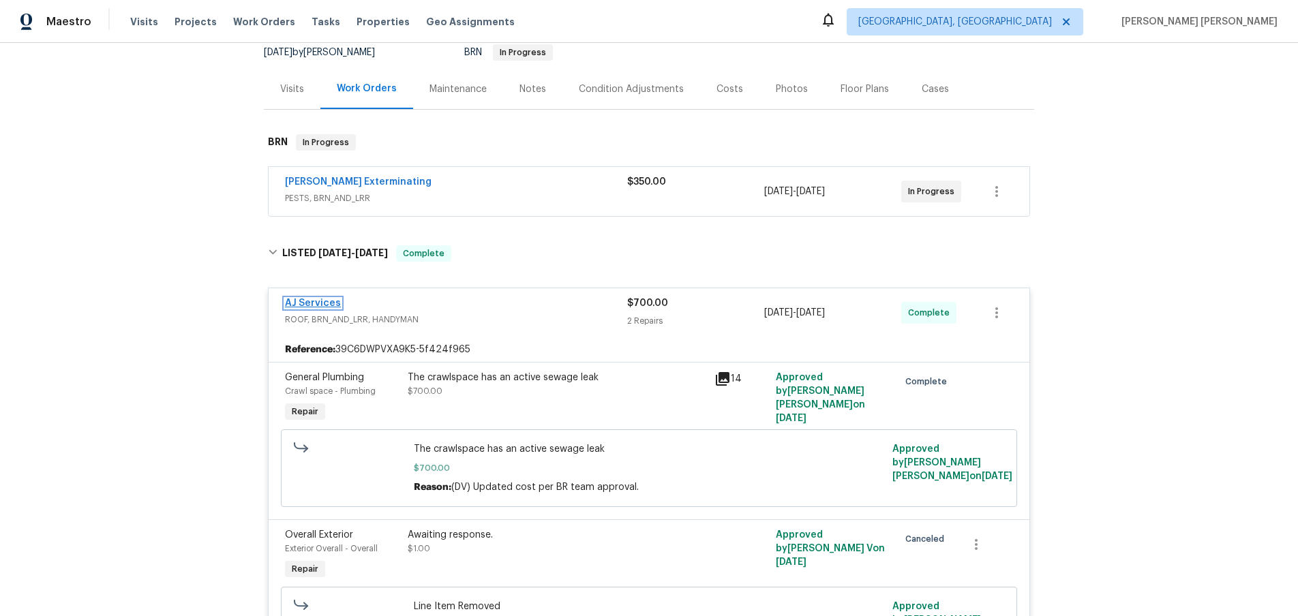
click at [305, 299] on link "AJ Services" at bounding box center [313, 304] width 56 height 10
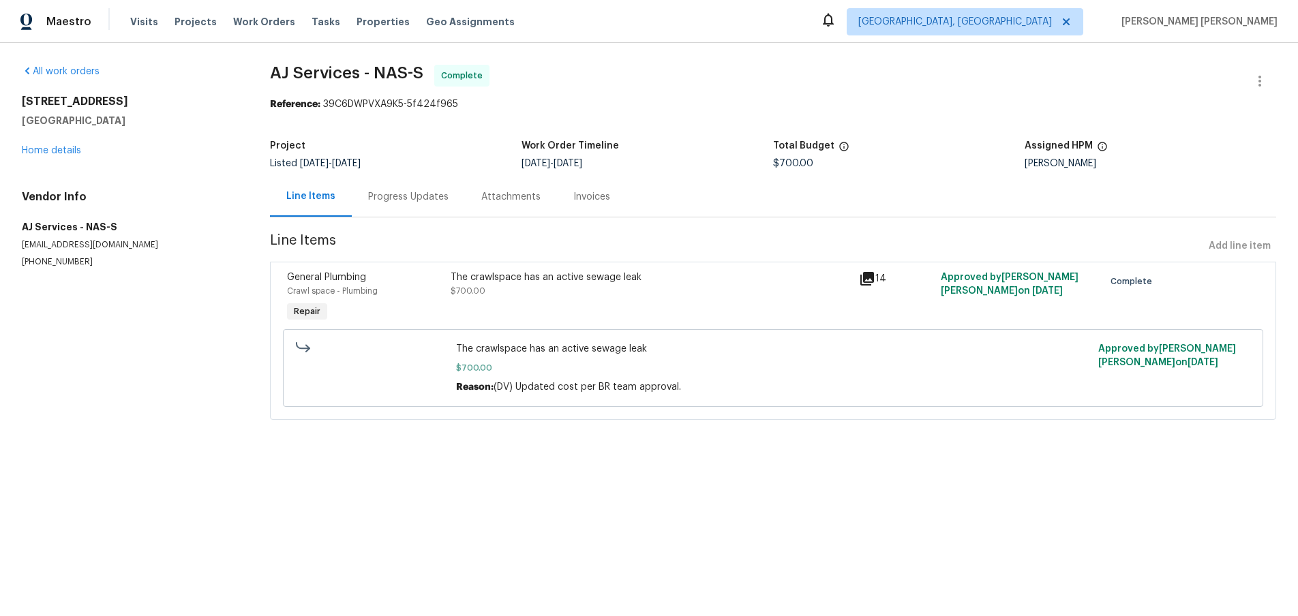
drag, startPoint x: 398, startPoint y: 195, endPoint x: 407, endPoint y: 198, distance: 9.3
click at [399, 196] on div "Progress Updates" at bounding box center [408, 197] width 80 height 14
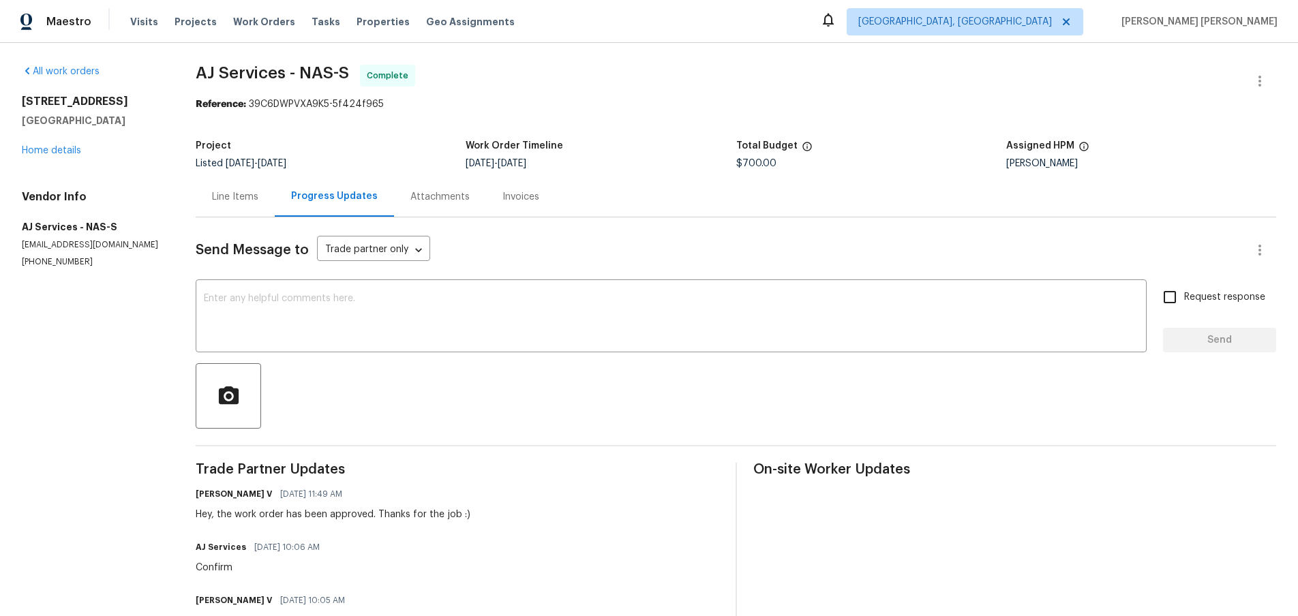
click at [239, 198] on div "Line Items" at bounding box center [235, 197] width 46 height 14
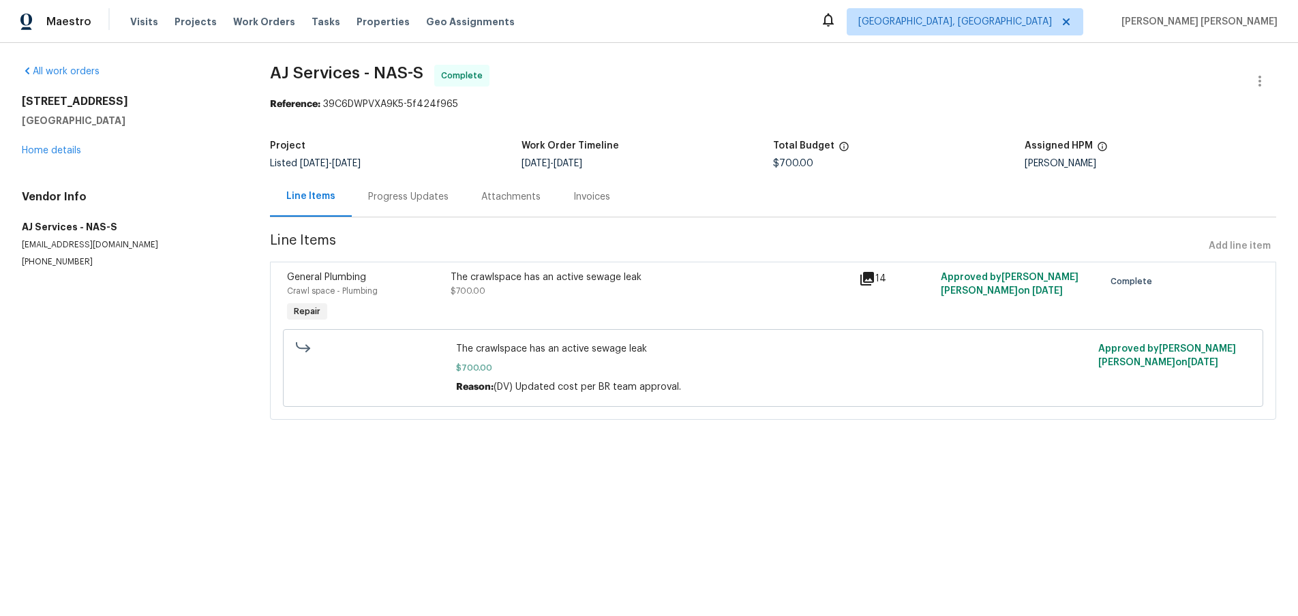
click at [869, 278] on icon at bounding box center [867, 279] width 14 height 14
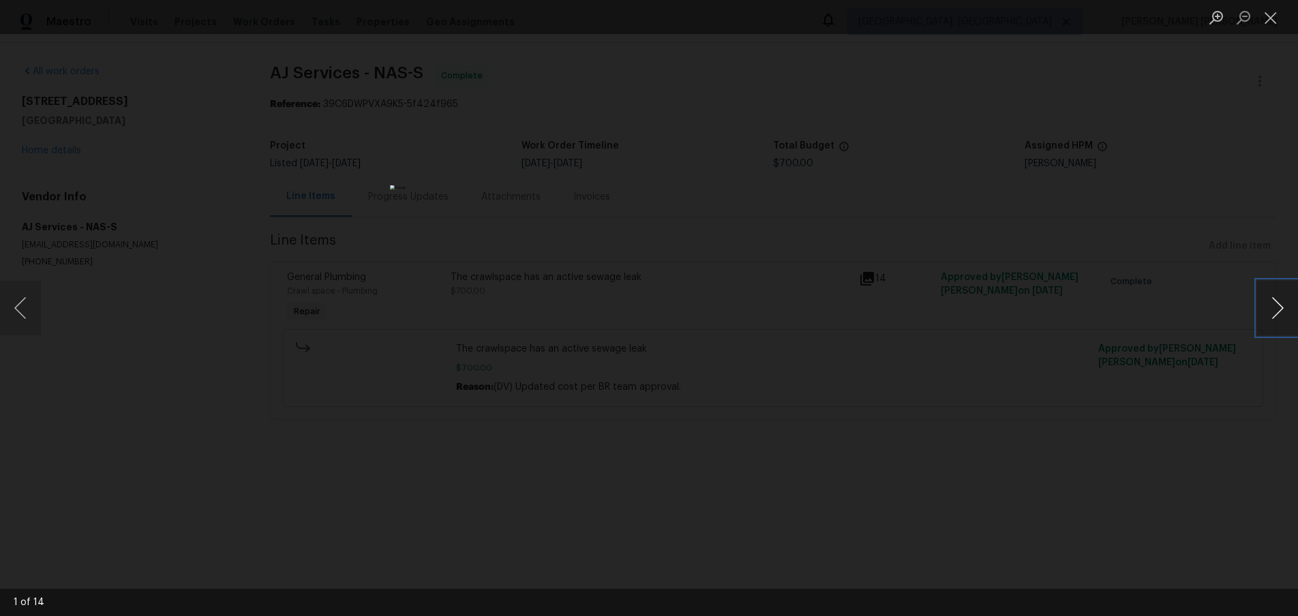
click at [1273, 315] on button "Next image" at bounding box center [1277, 308] width 41 height 55
click at [1274, 309] on button "Next image" at bounding box center [1277, 308] width 41 height 55
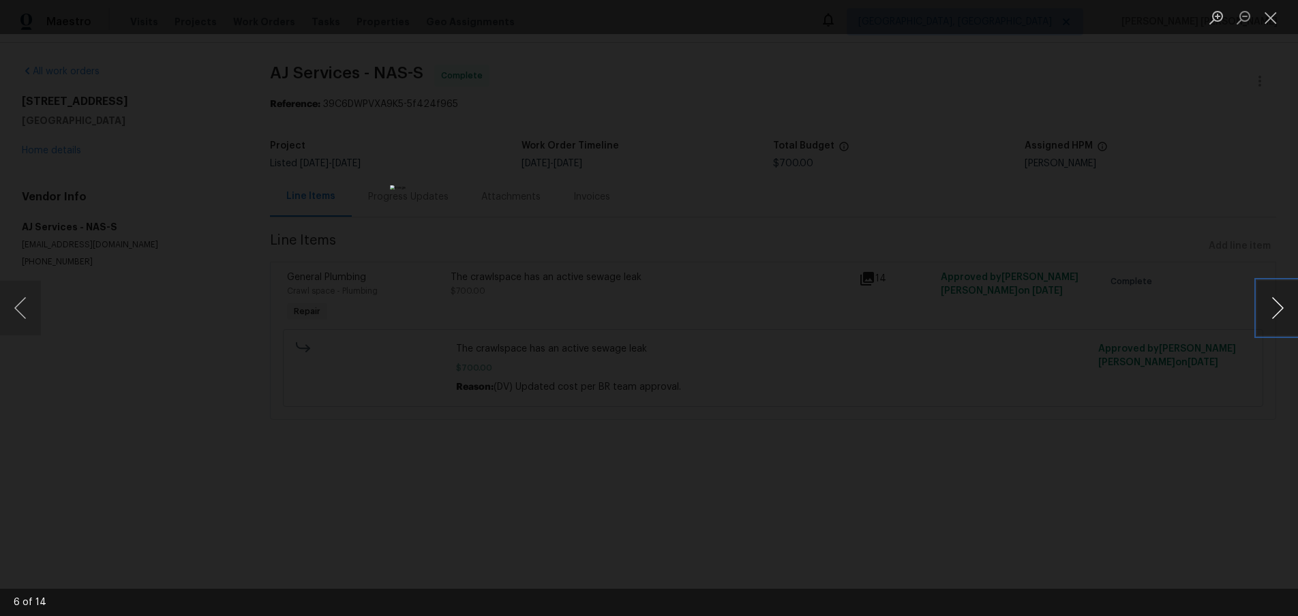
click at [1274, 309] on button "Next image" at bounding box center [1277, 308] width 41 height 55
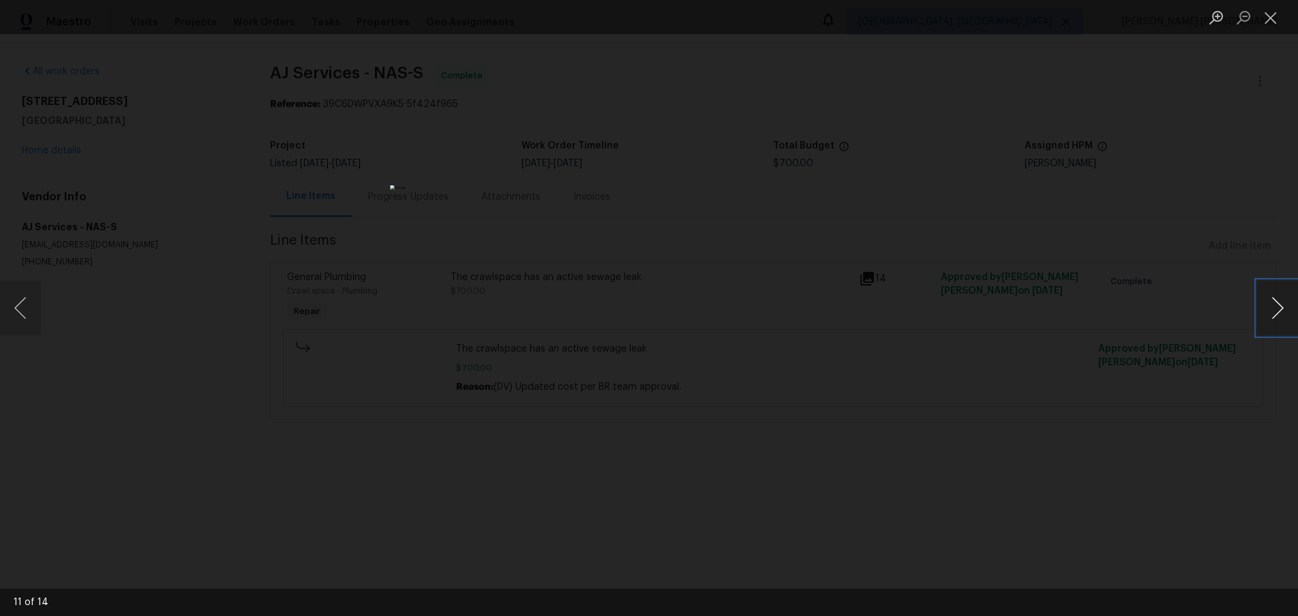
click at [1274, 309] on button "Next image" at bounding box center [1277, 308] width 41 height 55
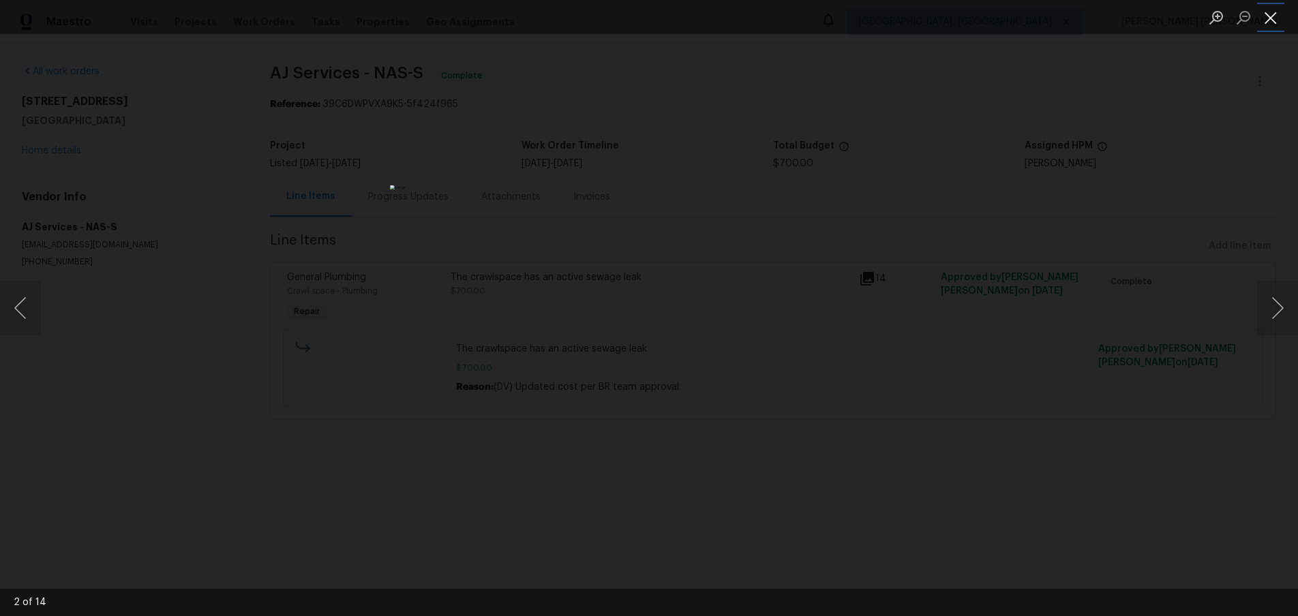
click at [1273, 20] on button "Close lightbox" at bounding box center [1270, 17] width 27 height 24
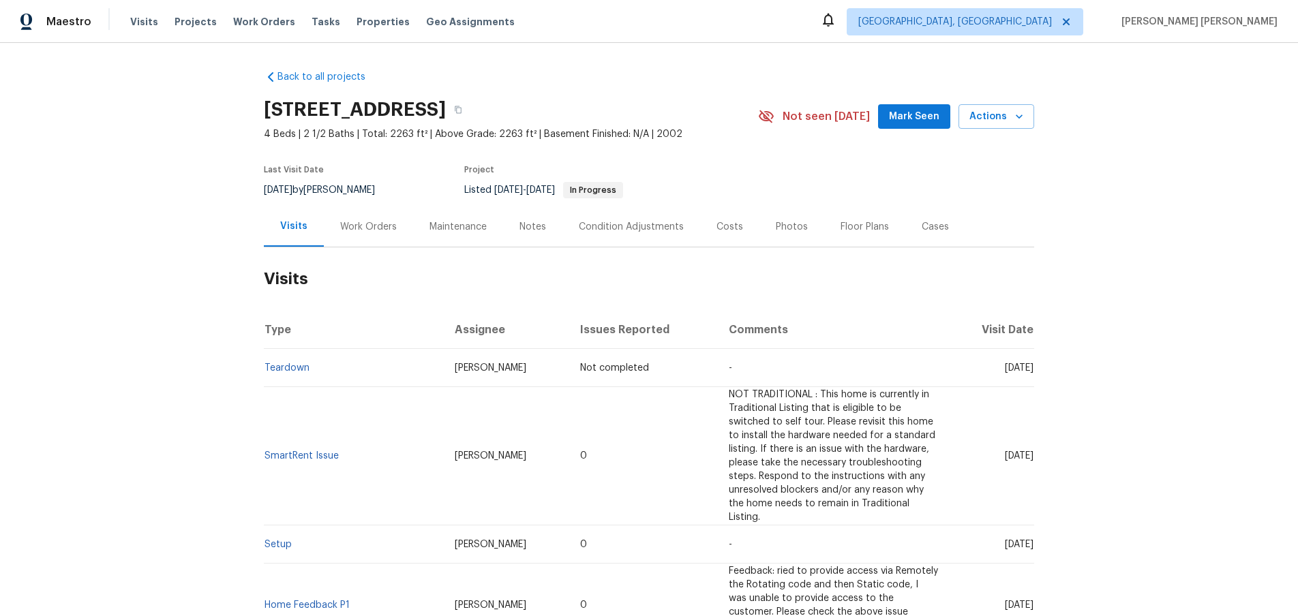
click at [366, 224] on div "Work Orders" at bounding box center [368, 227] width 57 height 14
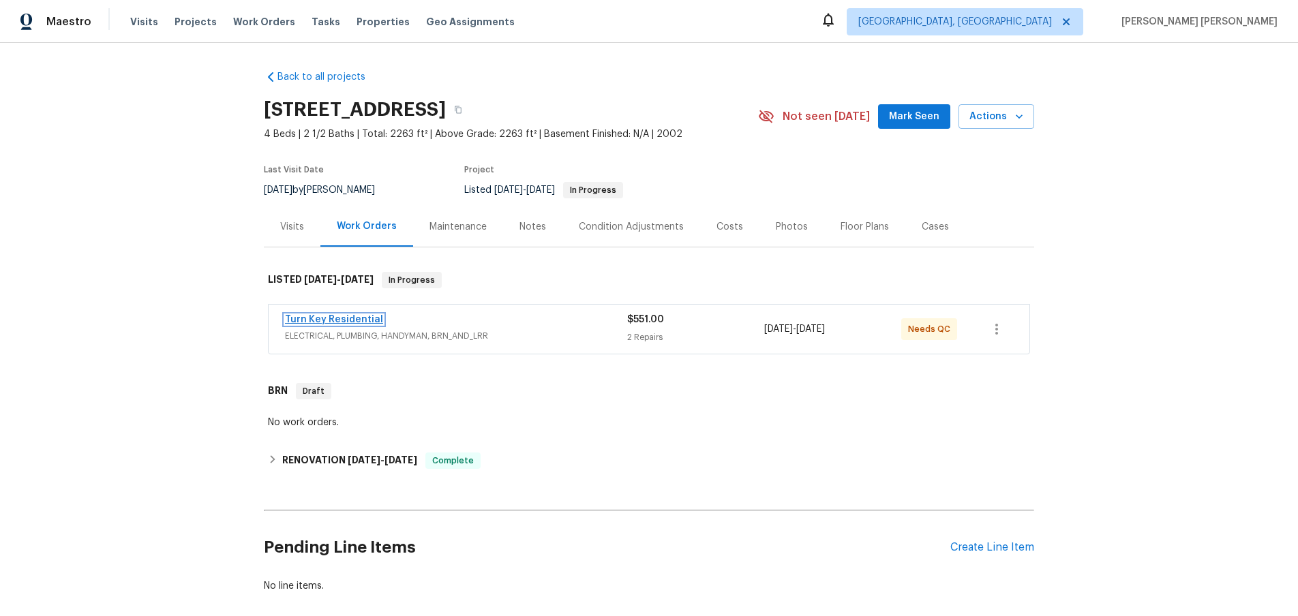
click at [346, 318] on link "Turn Key Residential" at bounding box center [334, 320] width 98 height 10
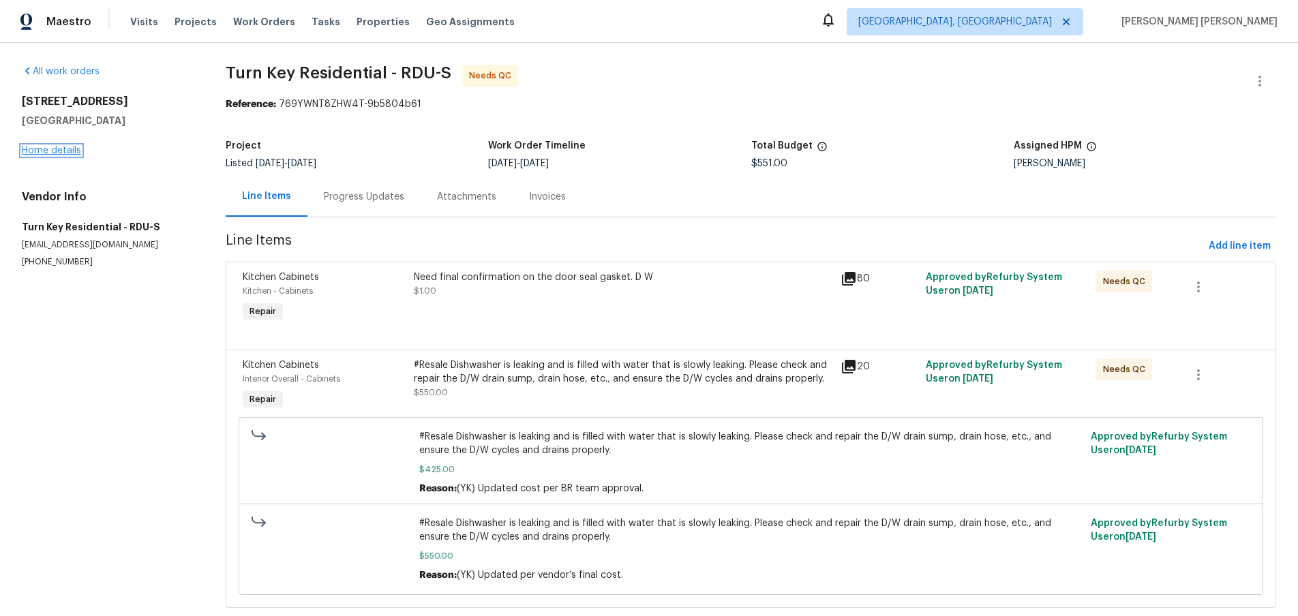
click at [70, 146] on link "Home details" at bounding box center [51, 151] width 59 height 10
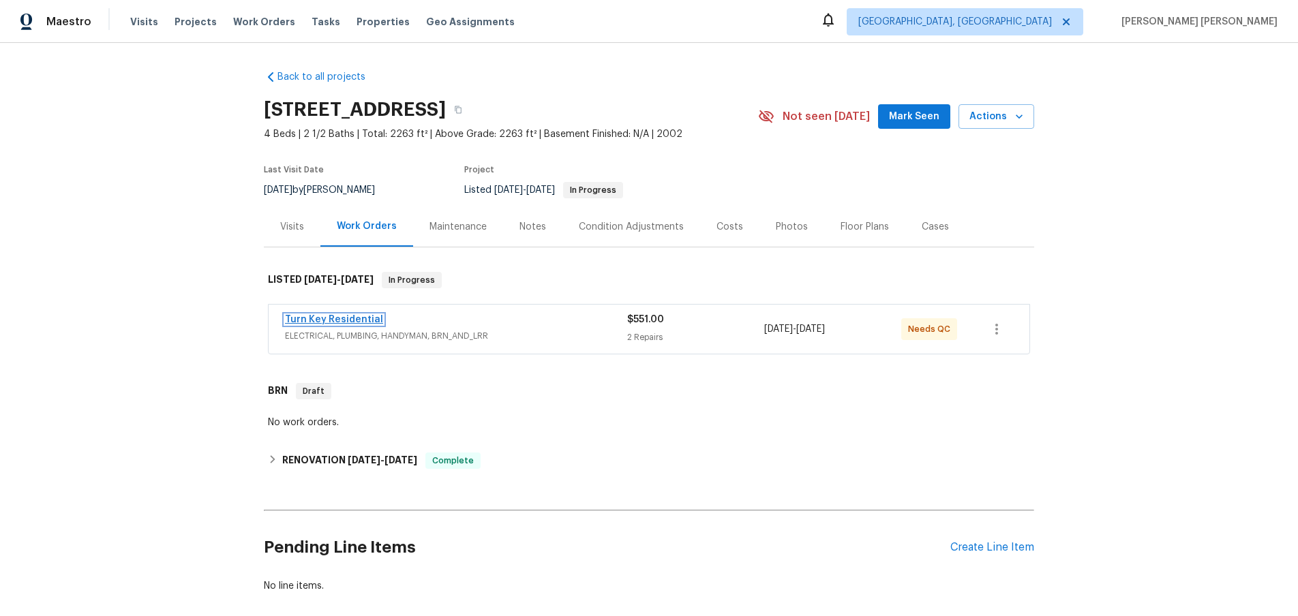
click at [357, 318] on link "Turn Key Residential" at bounding box center [334, 320] width 98 height 10
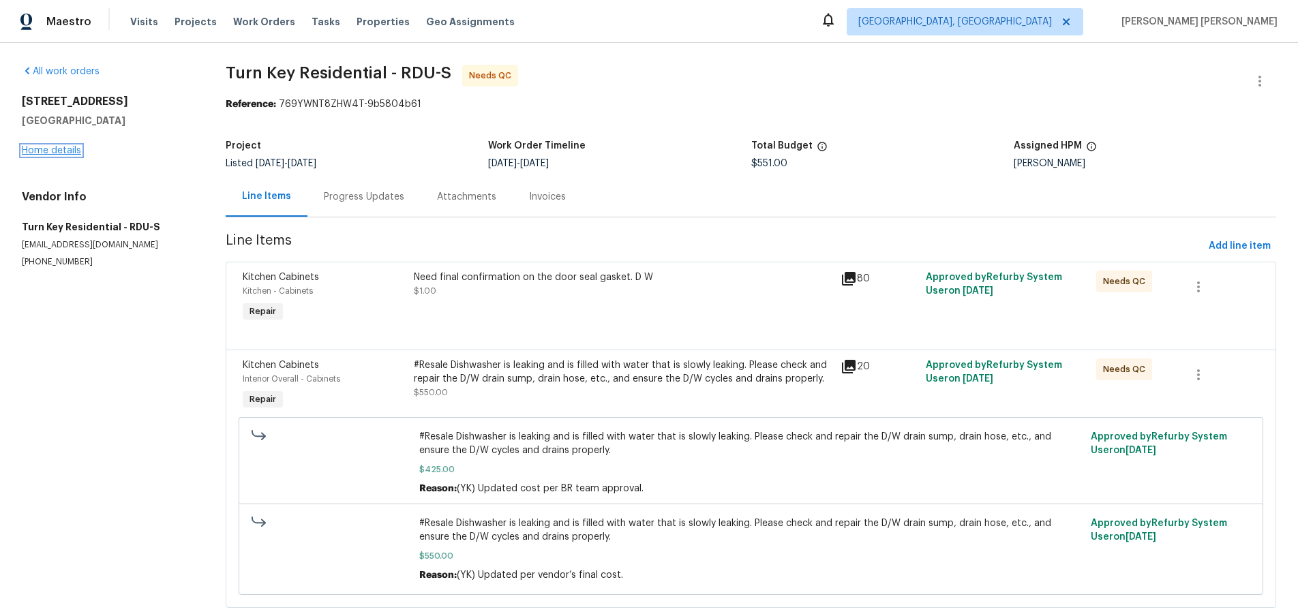
click at [63, 149] on link "Home details" at bounding box center [51, 151] width 59 height 10
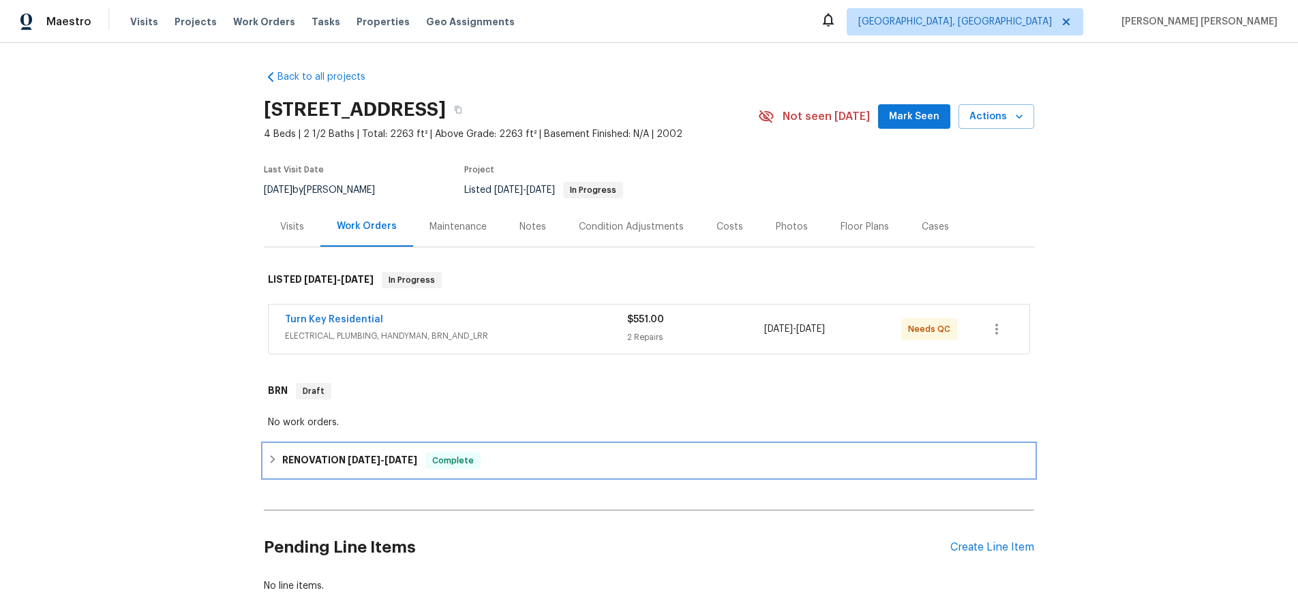
click at [280, 463] on div "RENOVATION 3/17/25 - 4/11/25 Complete" at bounding box center [649, 461] width 762 height 16
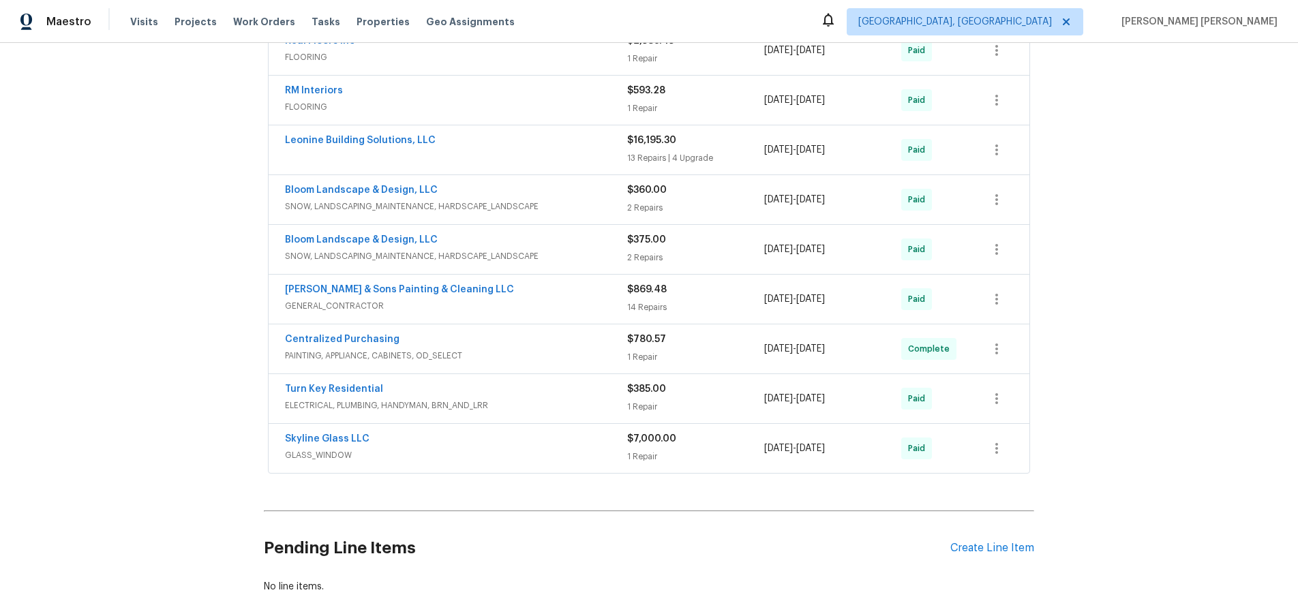
scroll to position [585, 0]
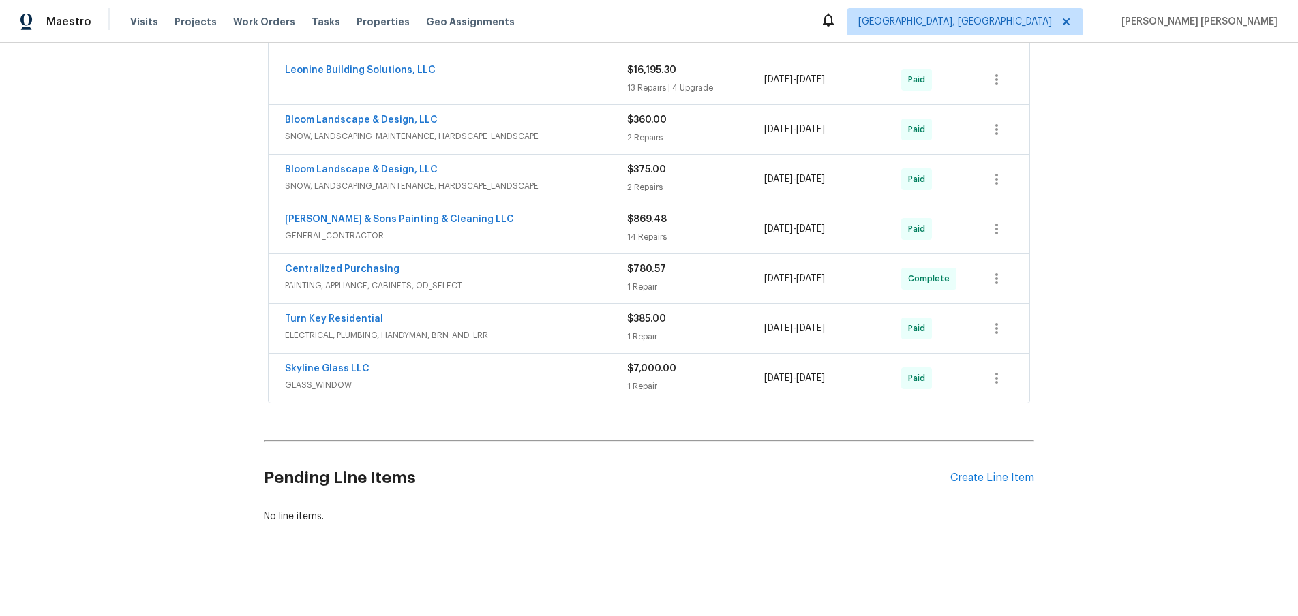
click at [559, 269] on div "Centralized Purchasing" at bounding box center [456, 271] width 342 height 16
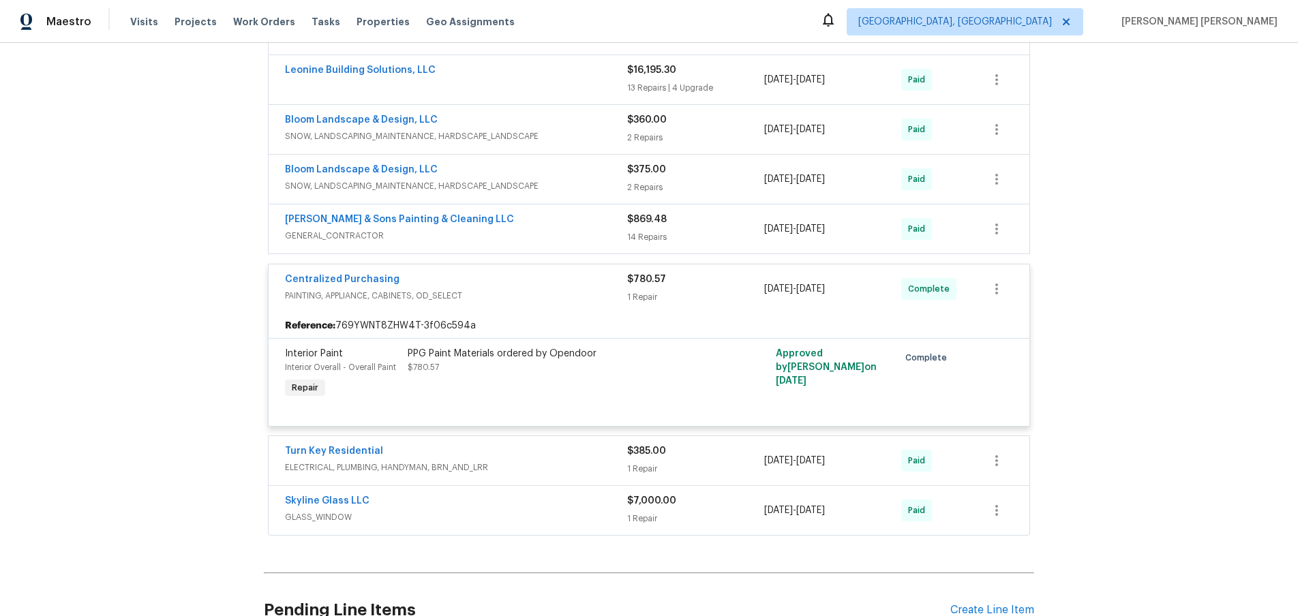
scroll to position [614, 0]
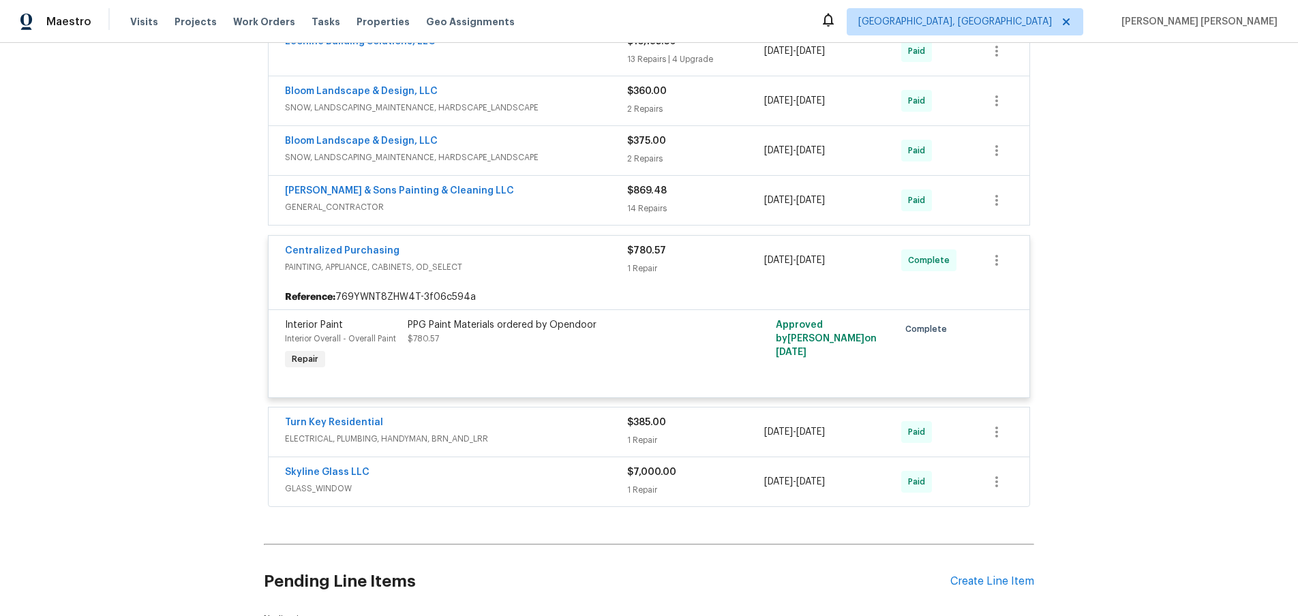
drag, startPoint x: 557, startPoint y: 484, endPoint x: 549, endPoint y: 477, distance: 10.7
click at [549, 477] on div "Skyline Glass LLC GLASS_WINDOW" at bounding box center [456, 481] width 342 height 30
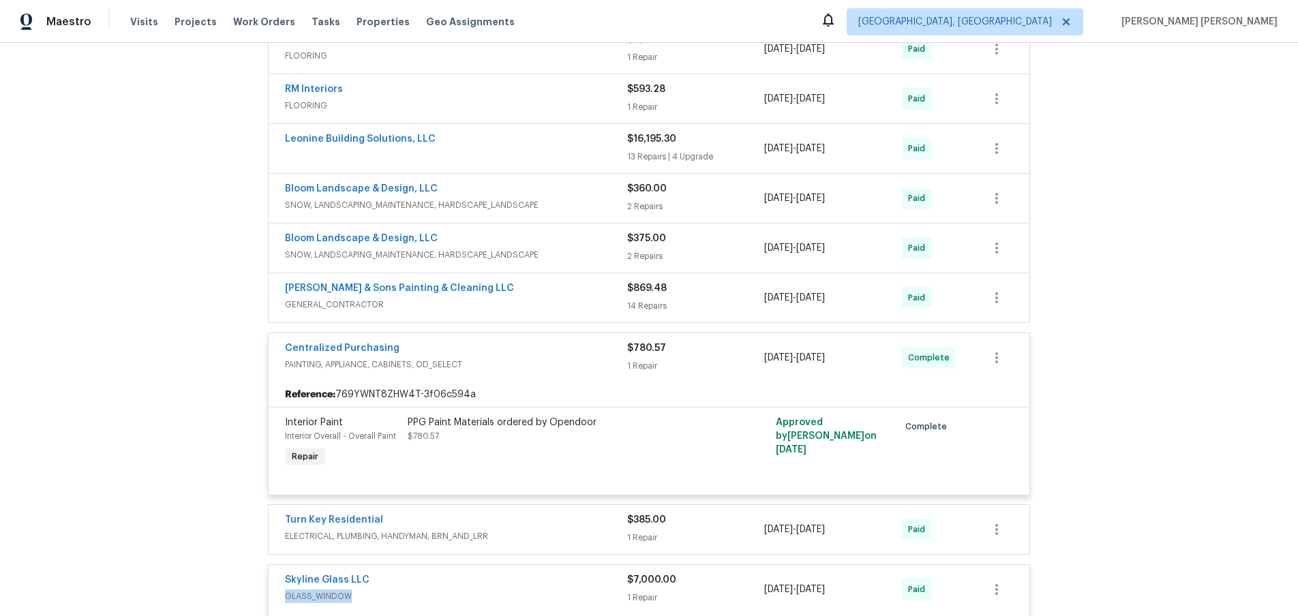
scroll to position [413, 0]
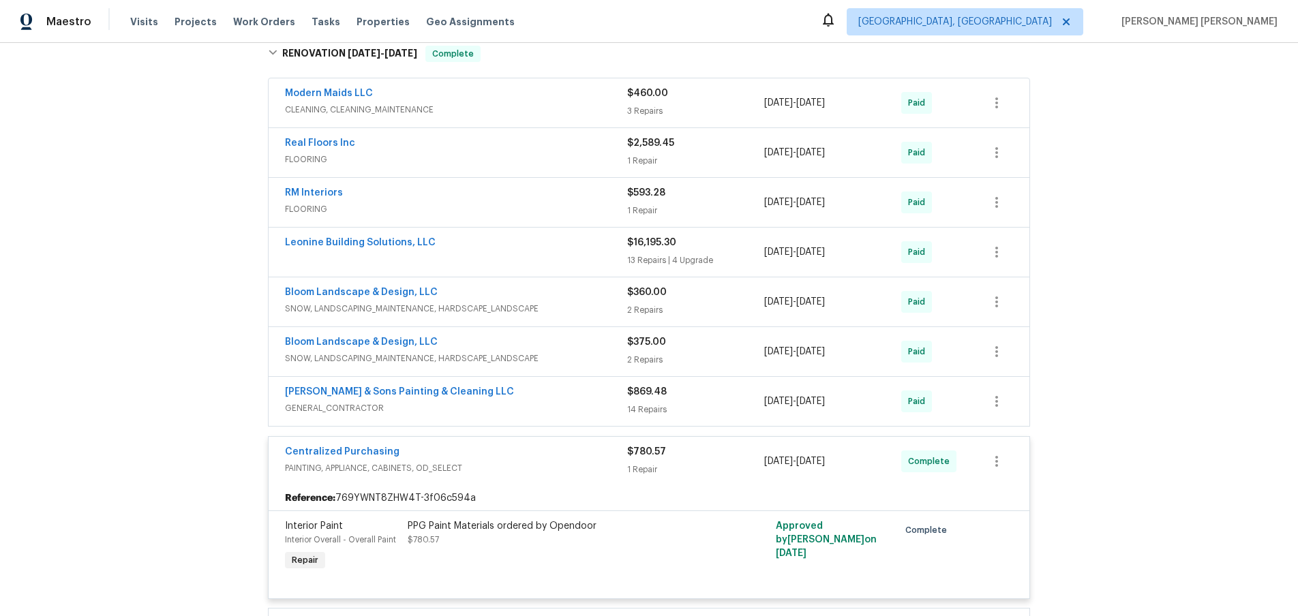
click at [567, 450] on div "Centralized Purchasing" at bounding box center [456, 453] width 342 height 16
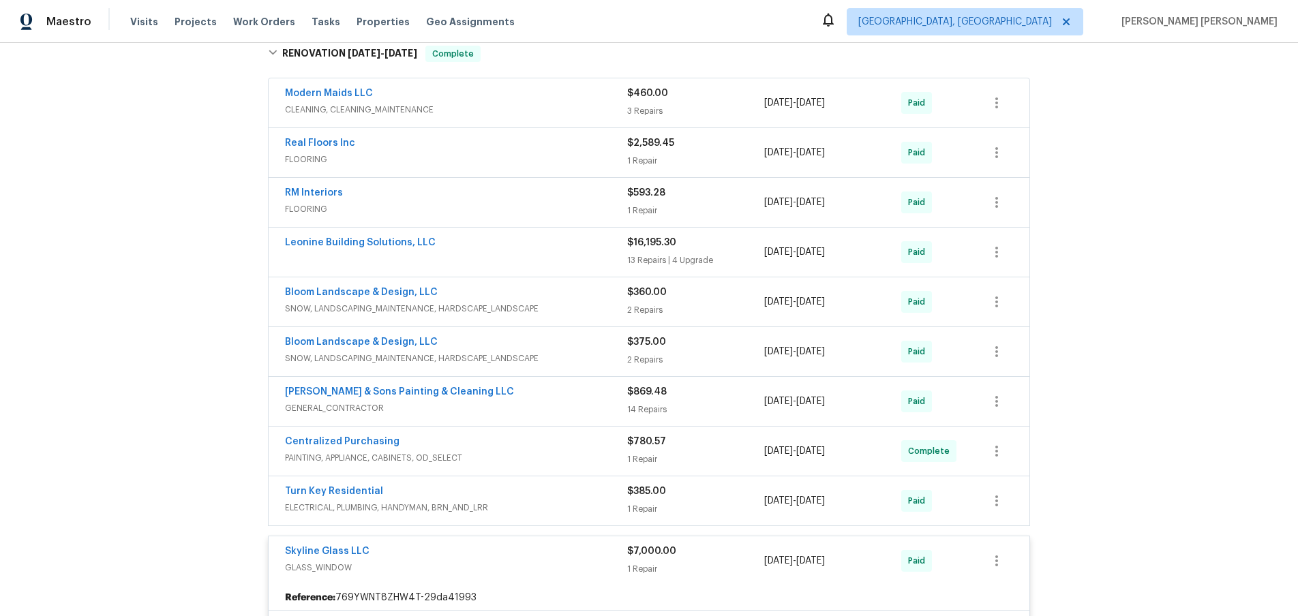
click at [595, 258] on div "Leonine Building Solutions, LLC" at bounding box center [456, 252] width 342 height 33
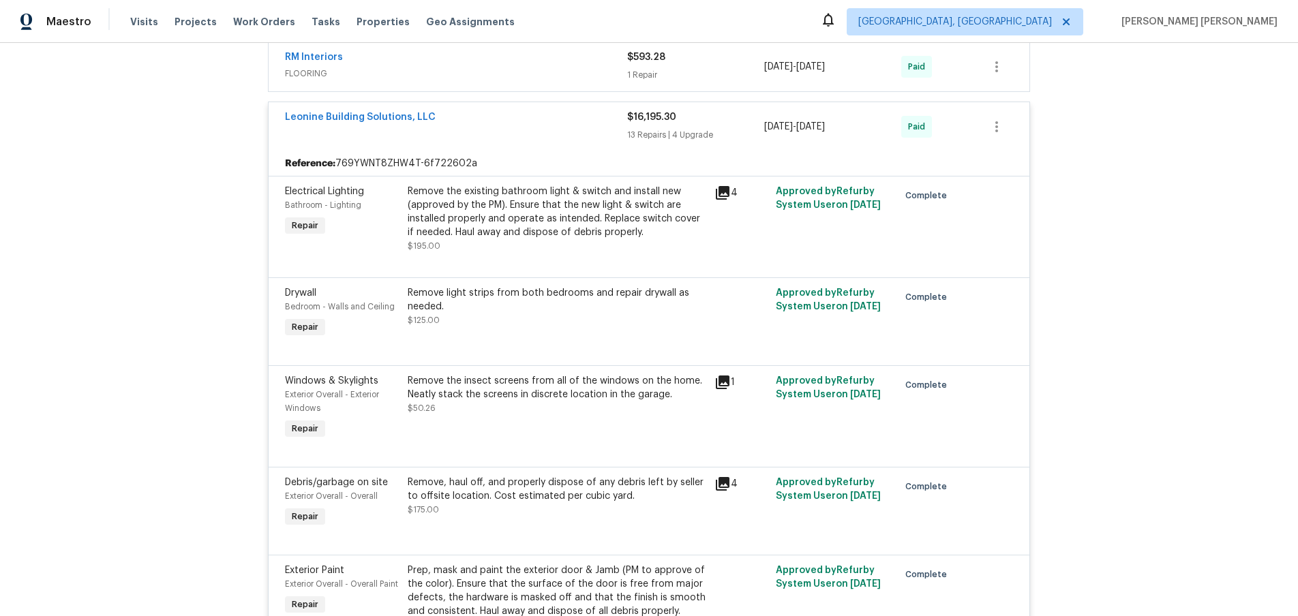
scroll to position [526, 0]
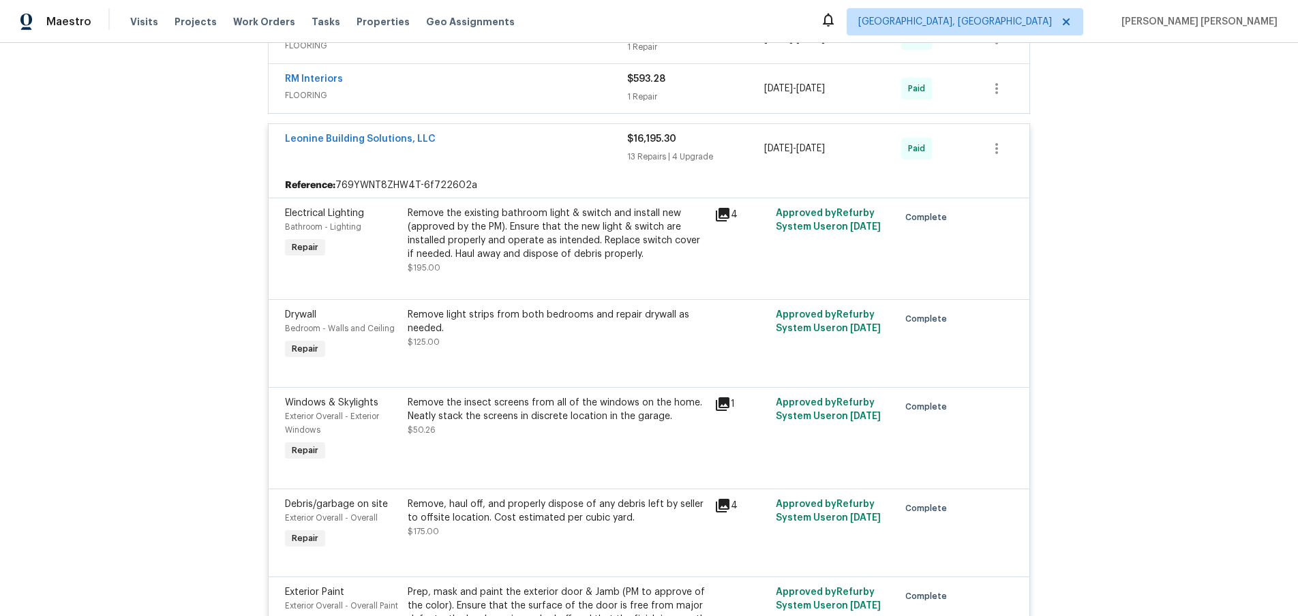
click at [533, 143] on div "Leonine Building Solutions, LLC" at bounding box center [456, 140] width 342 height 16
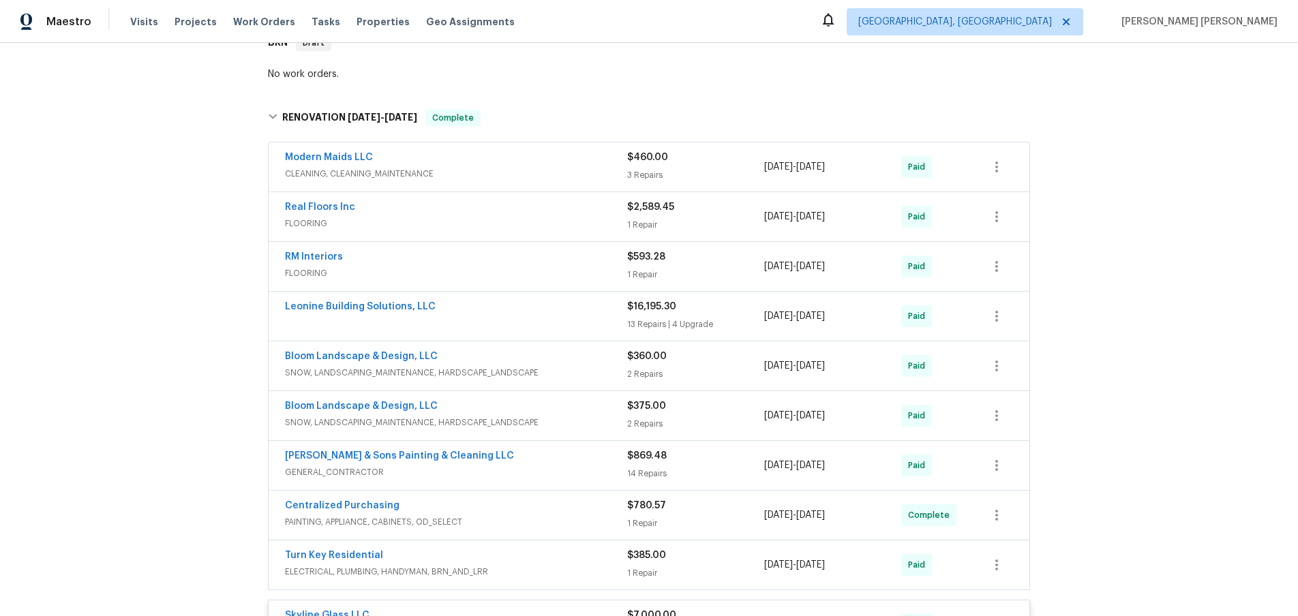
scroll to position [341, 0]
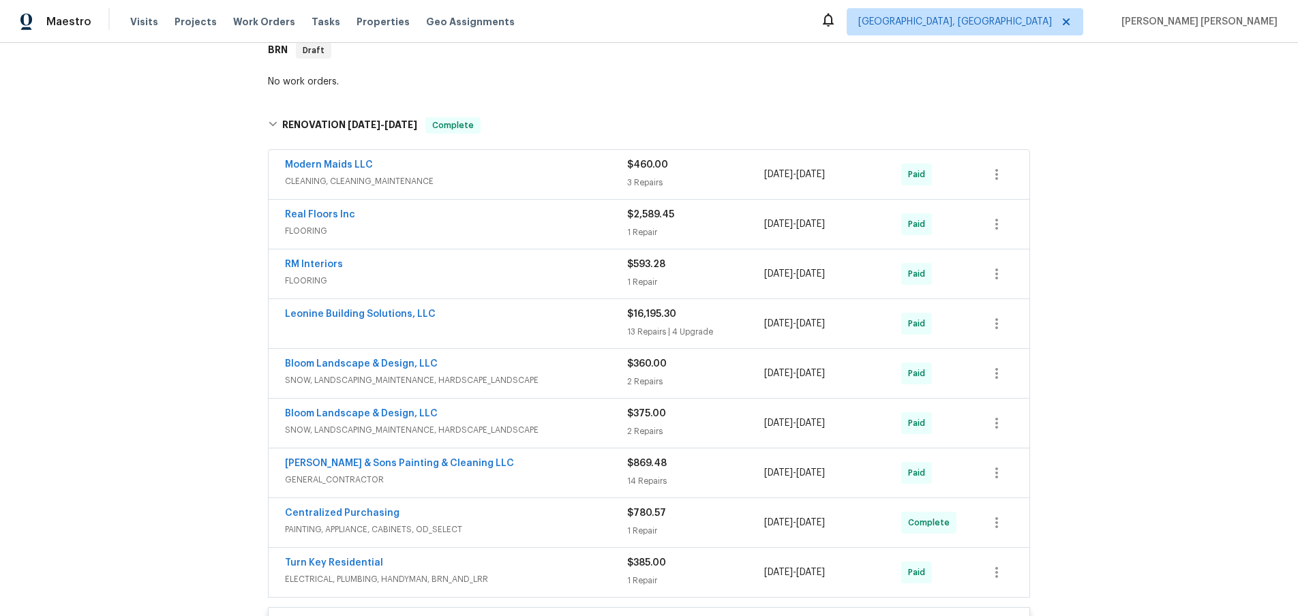
click at [551, 220] on div "Real Floors Inc" at bounding box center [456, 216] width 342 height 16
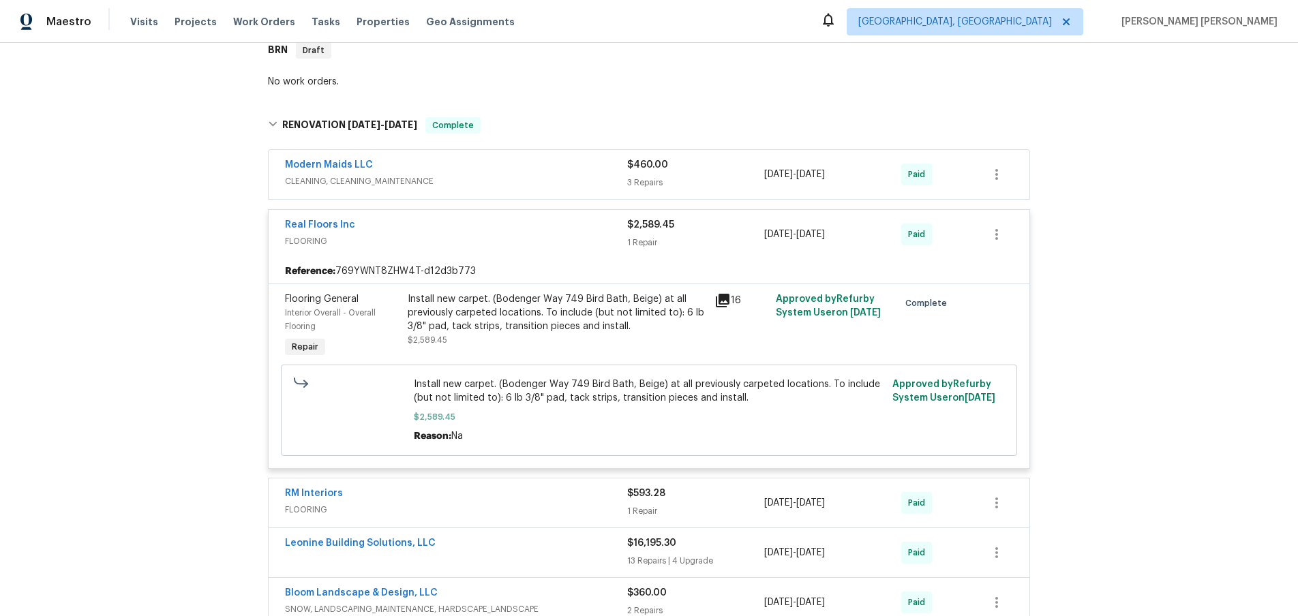
click at [519, 224] on div "Real Floors Inc" at bounding box center [456, 226] width 342 height 16
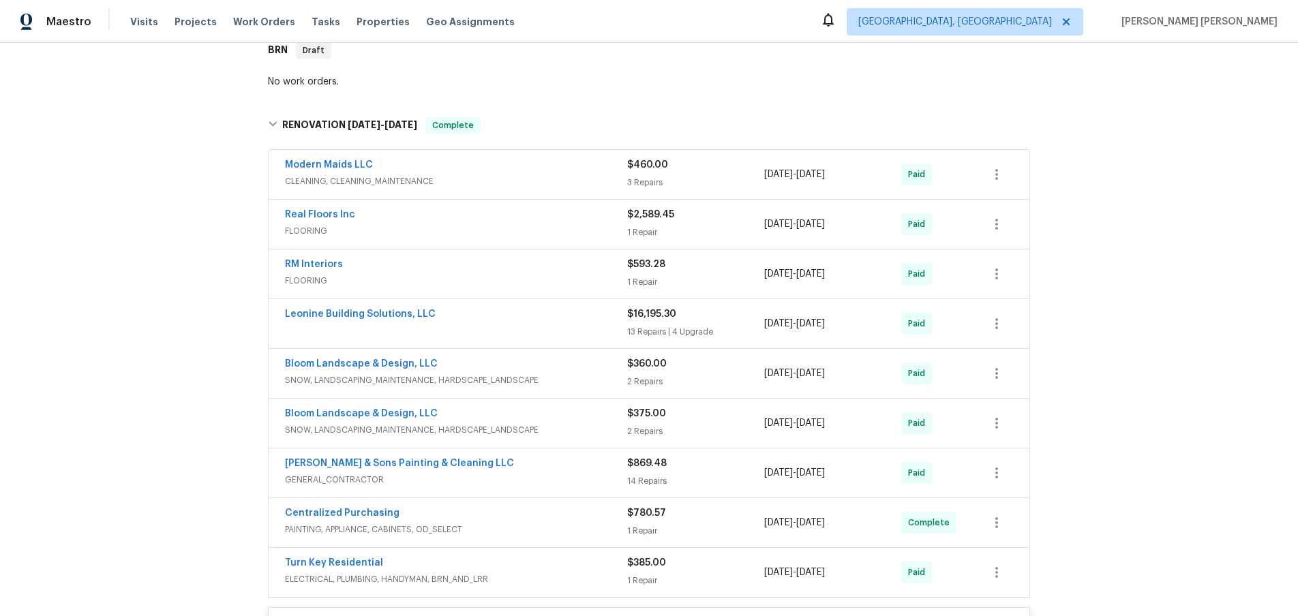
scroll to position [293, 0]
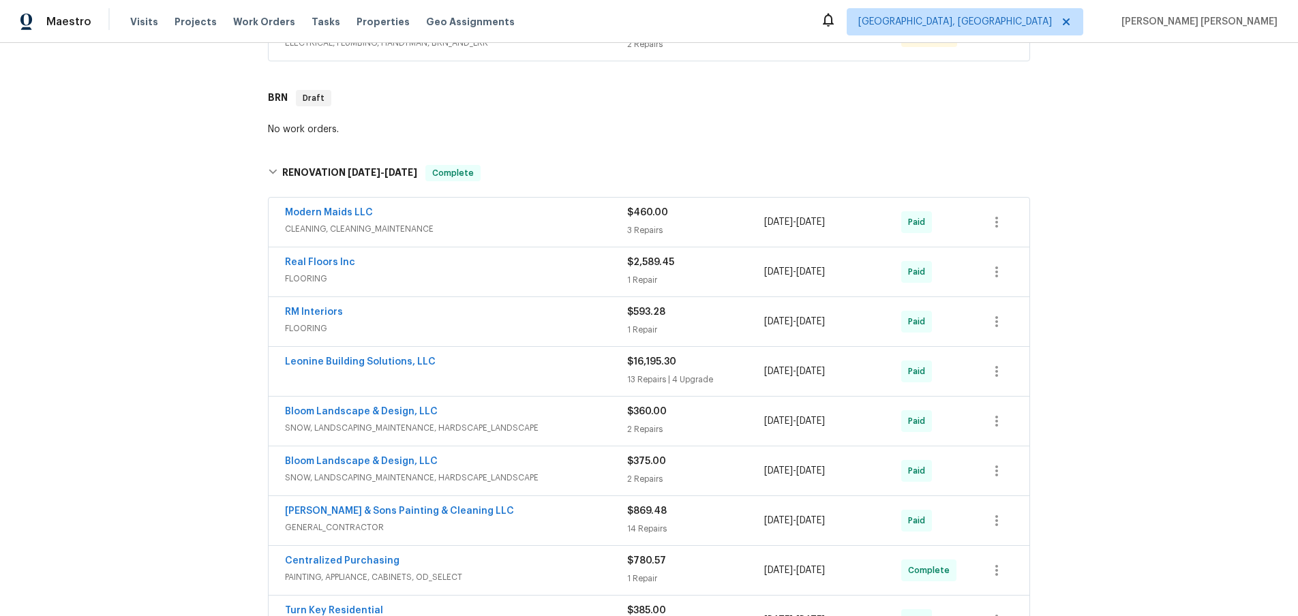
click at [538, 215] on div "Modern Maids LLC" at bounding box center [456, 214] width 342 height 16
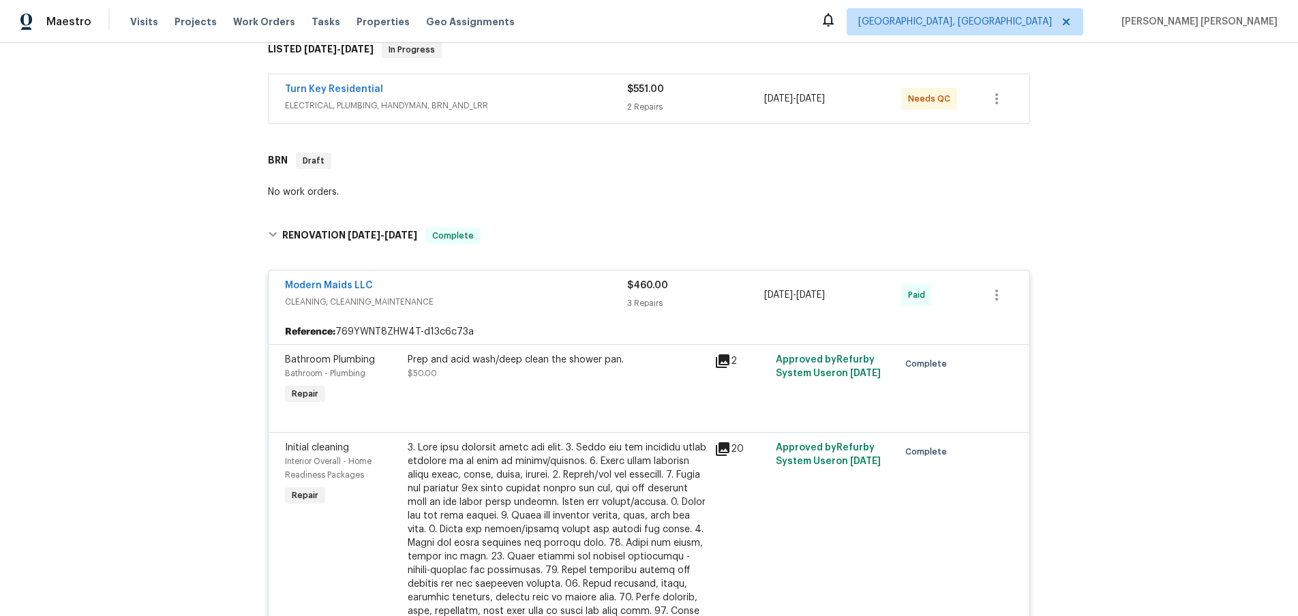
scroll to position [215, 0]
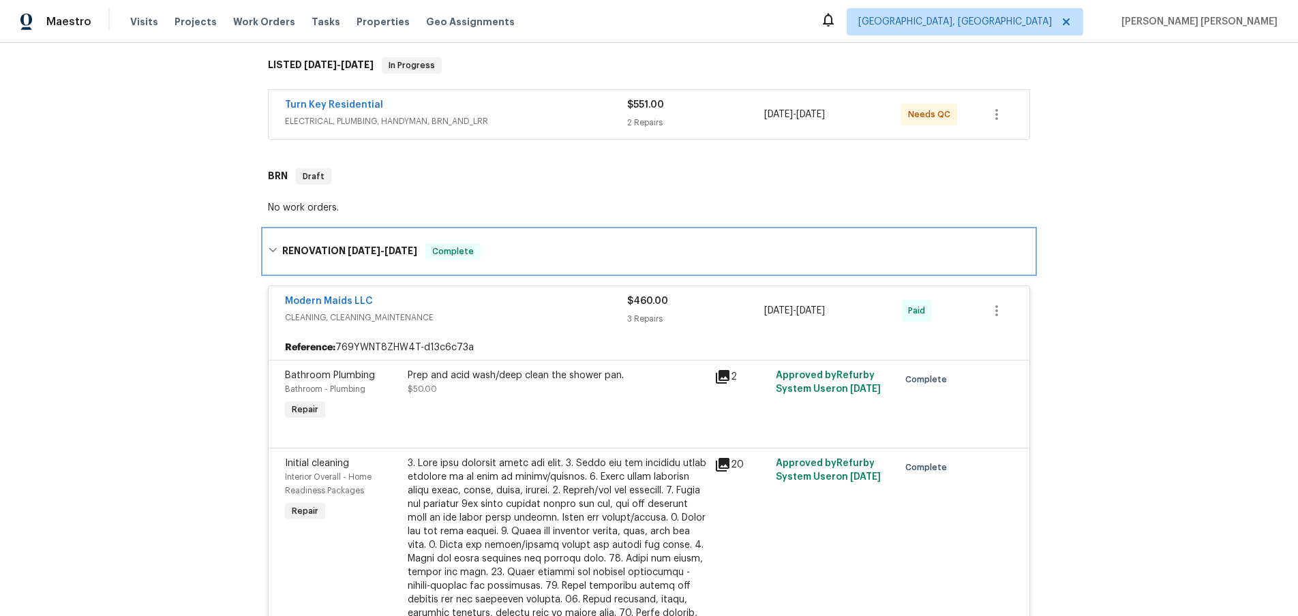
click at [274, 251] on icon at bounding box center [273, 250] width 8 height 5
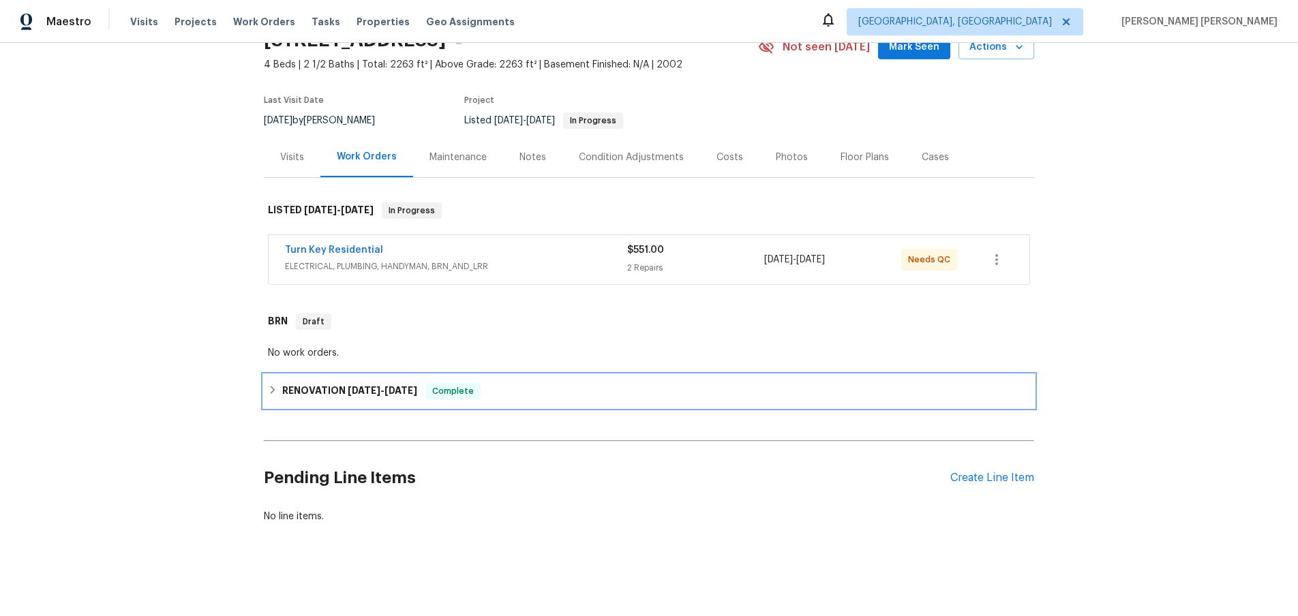
scroll to position [70, 0]
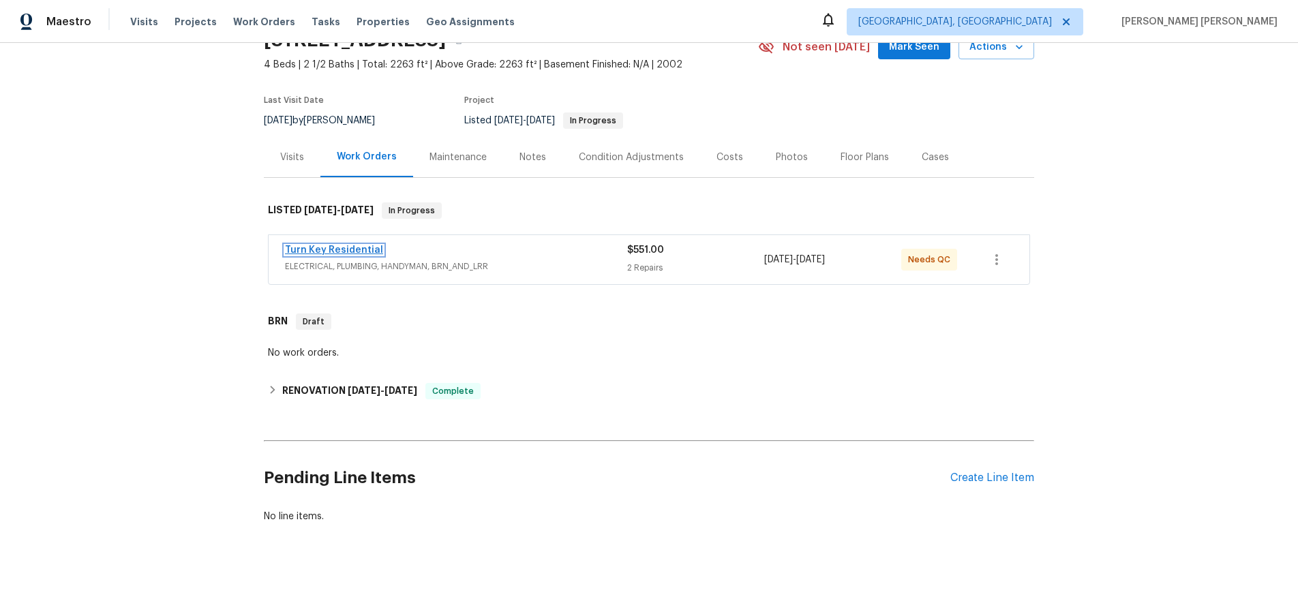
click at [336, 250] on link "Turn Key Residential" at bounding box center [334, 250] width 98 height 10
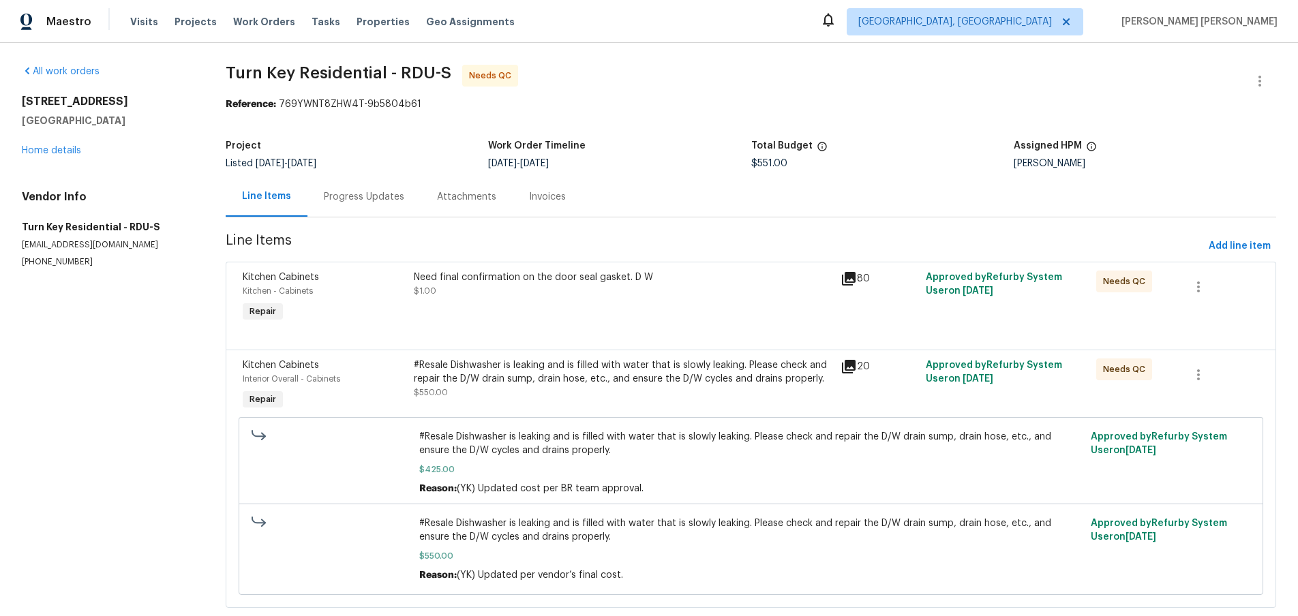
drag, startPoint x: 852, startPoint y: 369, endPoint x: 874, endPoint y: 363, distance: 22.7
click at [854, 368] on icon at bounding box center [849, 367] width 16 height 16
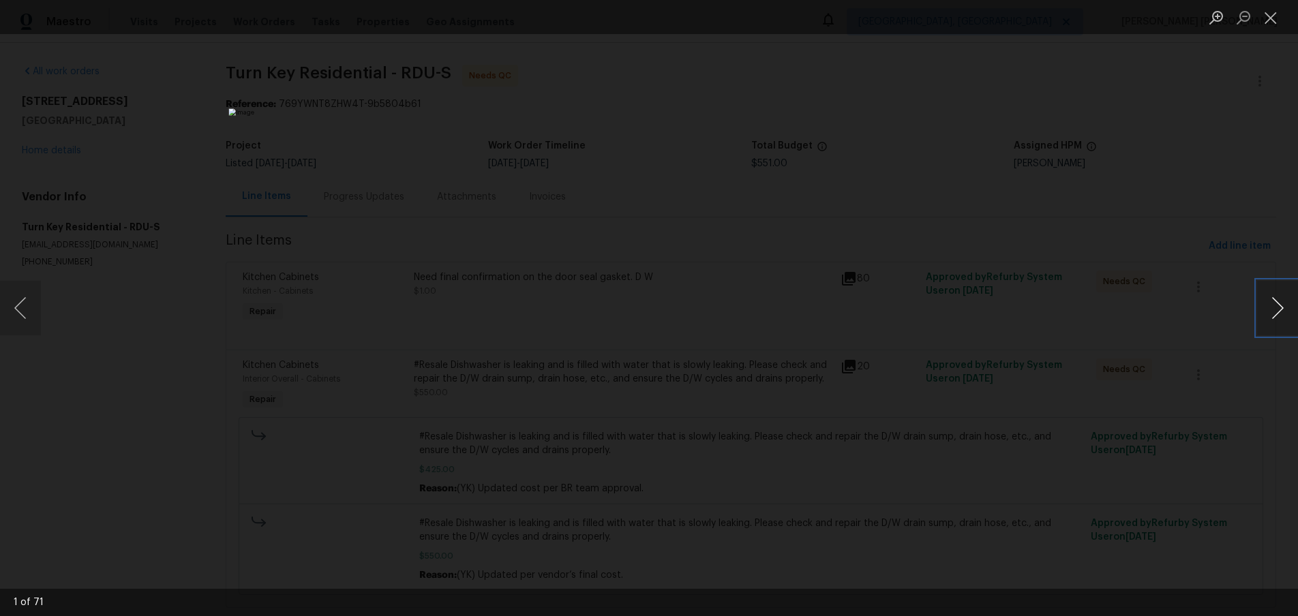
click at [1276, 316] on button "Next image" at bounding box center [1277, 308] width 41 height 55
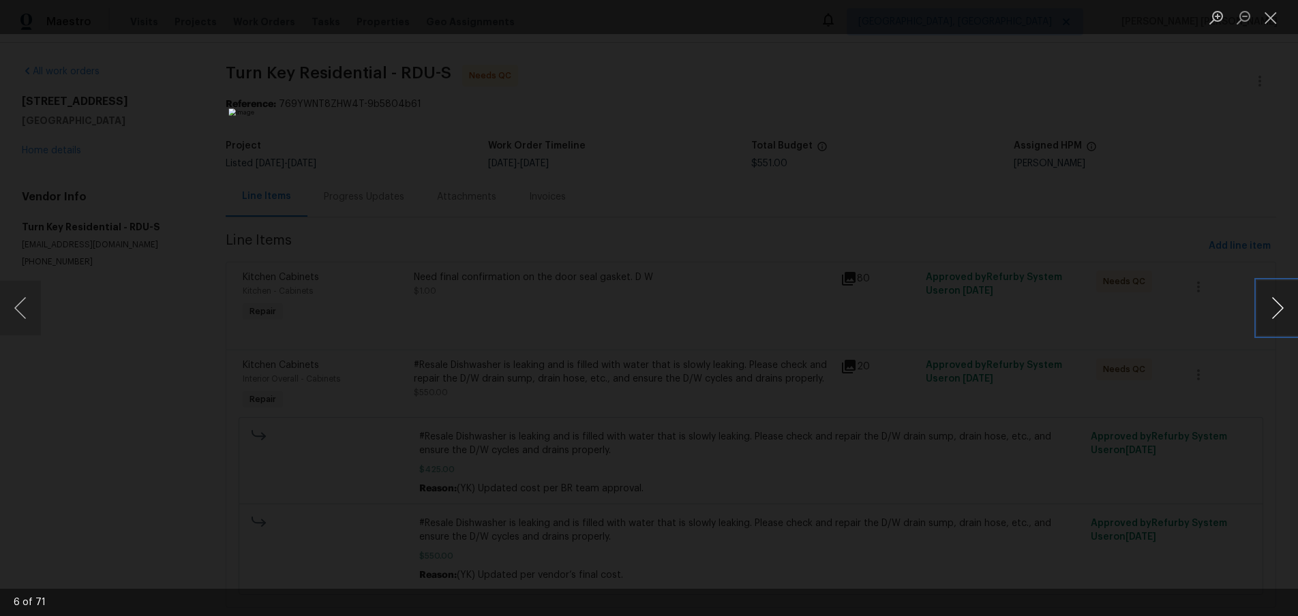
click at [1276, 316] on button "Next image" at bounding box center [1277, 308] width 41 height 55
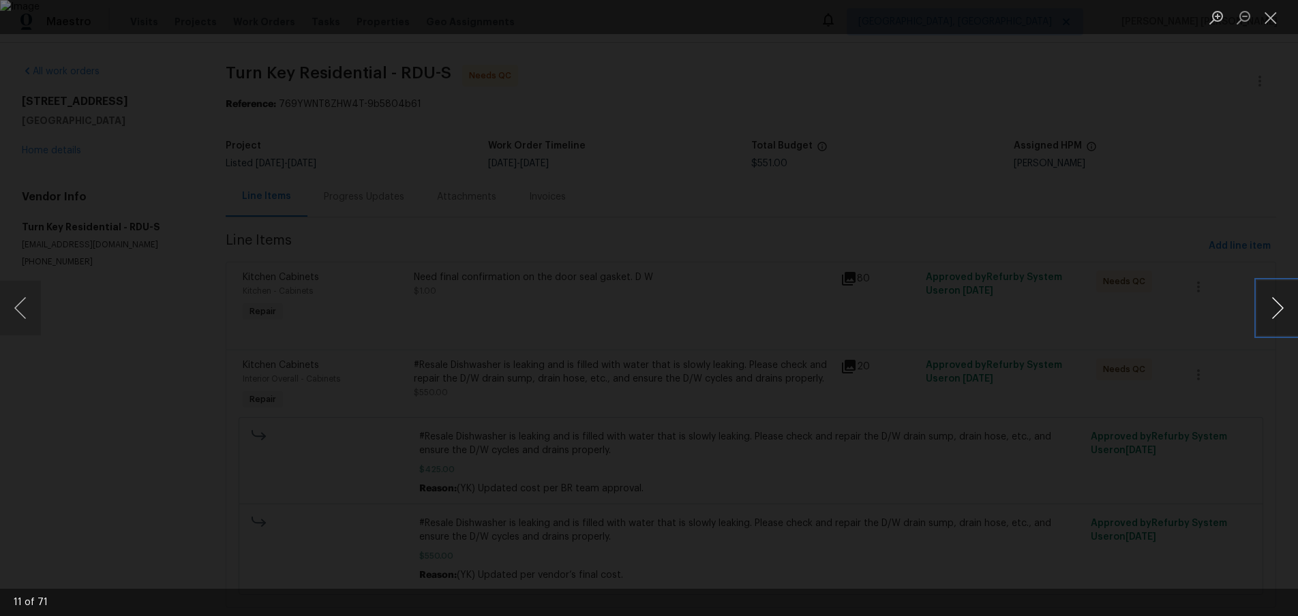
click at [1276, 316] on button "Next image" at bounding box center [1277, 308] width 41 height 55
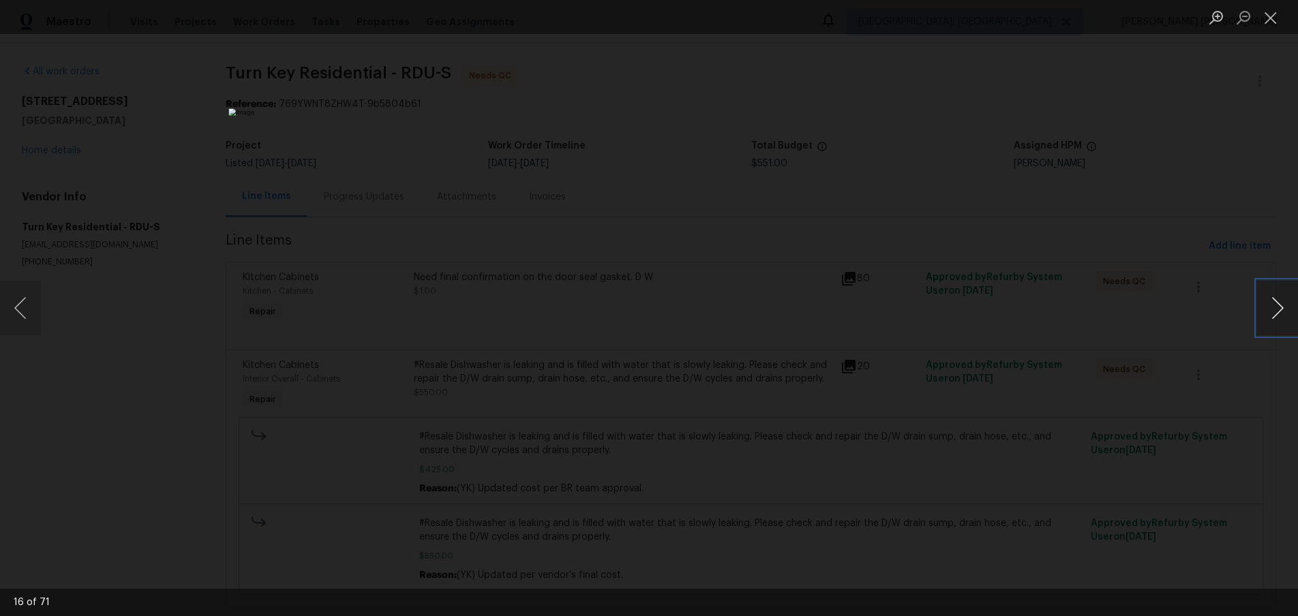
click at [1276, 316] on button "Next image" at bounding box center [1277, 308] width 41 height 55
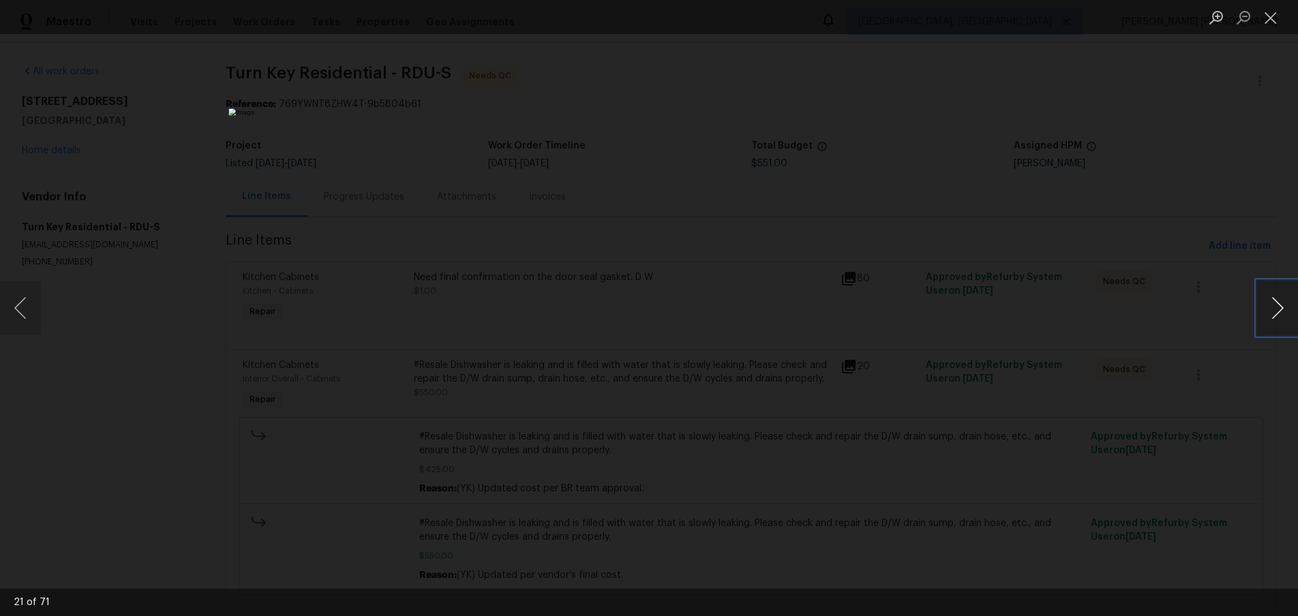
click at [1276, 316] on button "Next image" at bounding box center [1277, 308] width 41 height 55
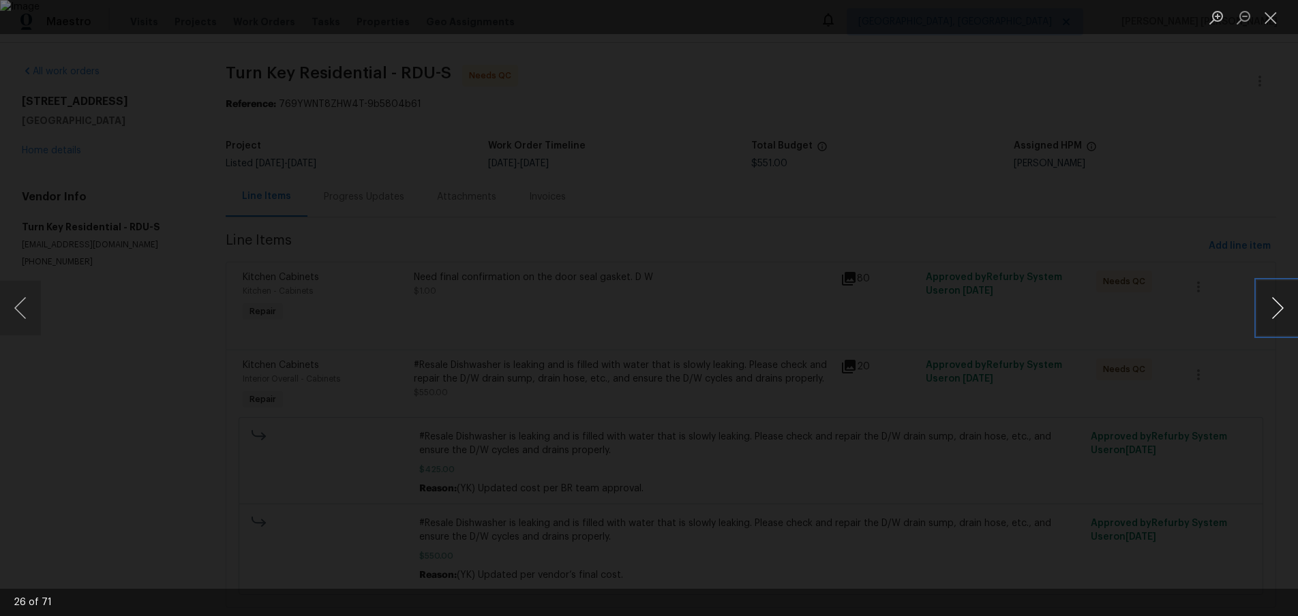
click at [1276, 316] on button "Next image" at bounding box center [1277, 308] width 41 height 55
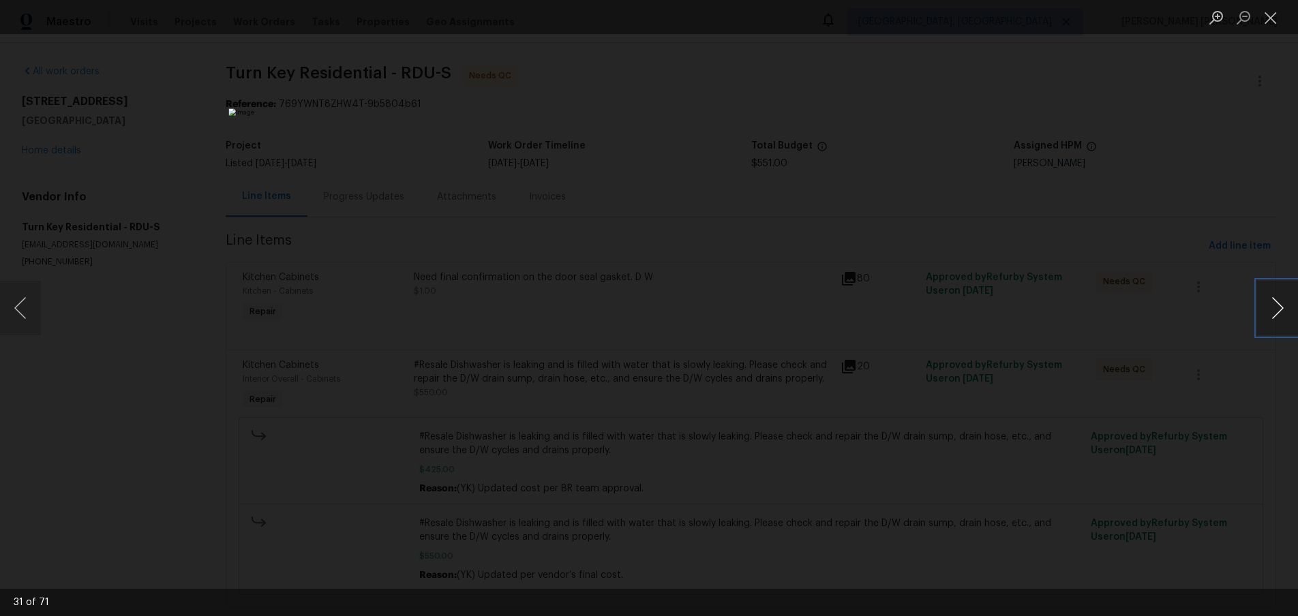
click at [1276, 316] on button "Next image" at bounding box center [1277, 308] width 41 height 55
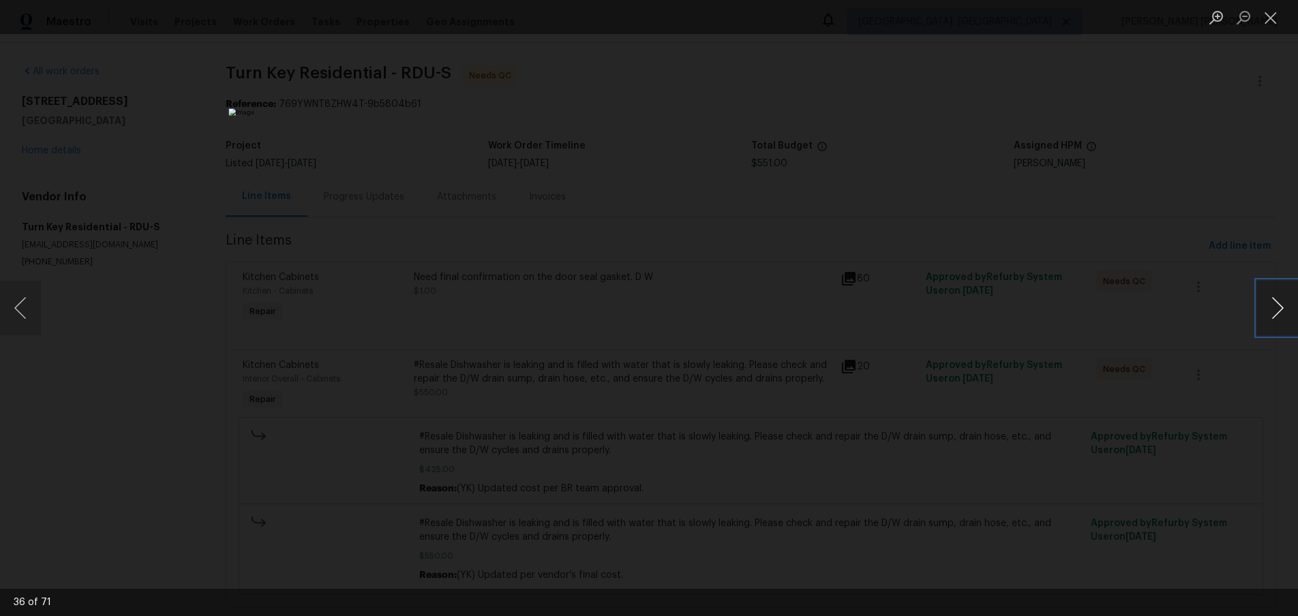
click at [1276, 316] on button "Next image" at bounding box center [1277, 308] width 41 height 55
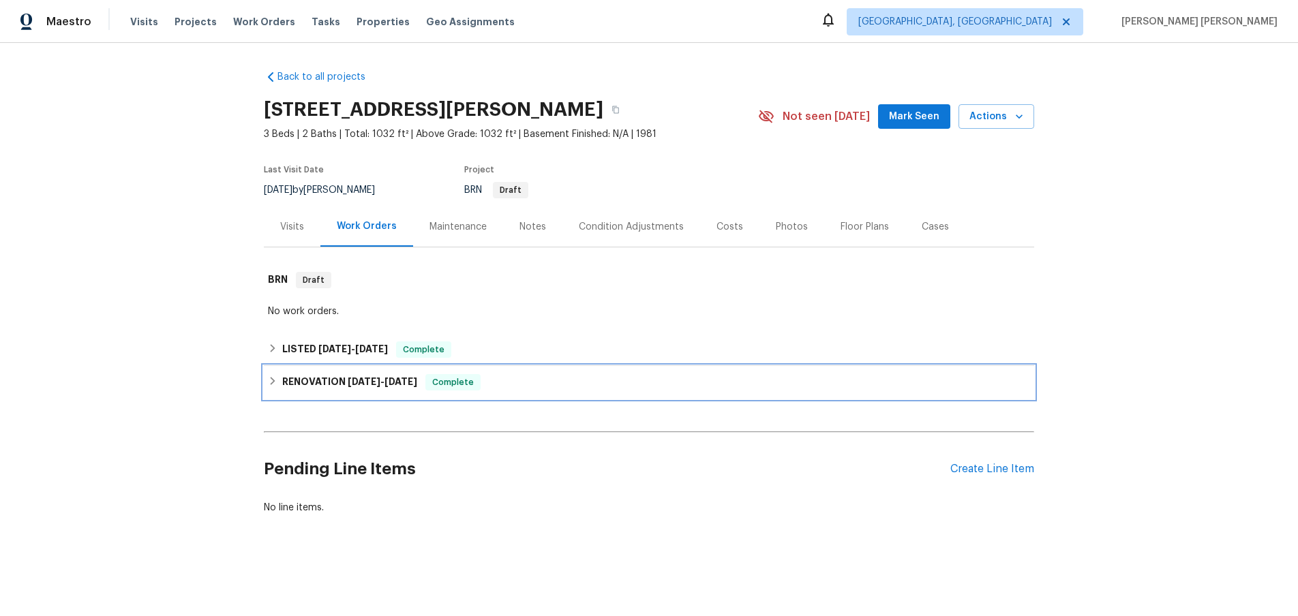
click at [273, 379] on icon at bounding box center [273, 381] width 10 height 10
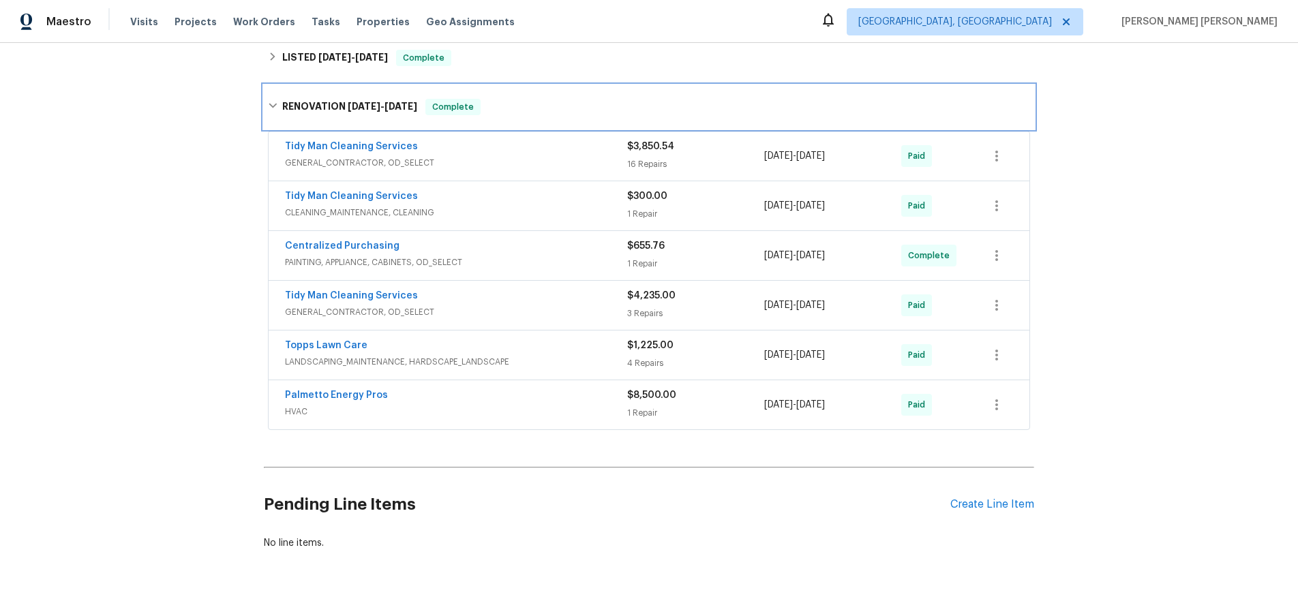
scroll to position [293, 0]
click at [537, 278] on div "Centralized Purchasing PAINTING, APPLIANCE, CABINETS, OD_SELECT $655.76 1 Repai…" at bounding box center [649, 254] width 761 height 49
click at [551, 310] on span "GENERAL_CONTRACTOR, OD_SELECT" at bounding box center [456, 312] width 342 height 14
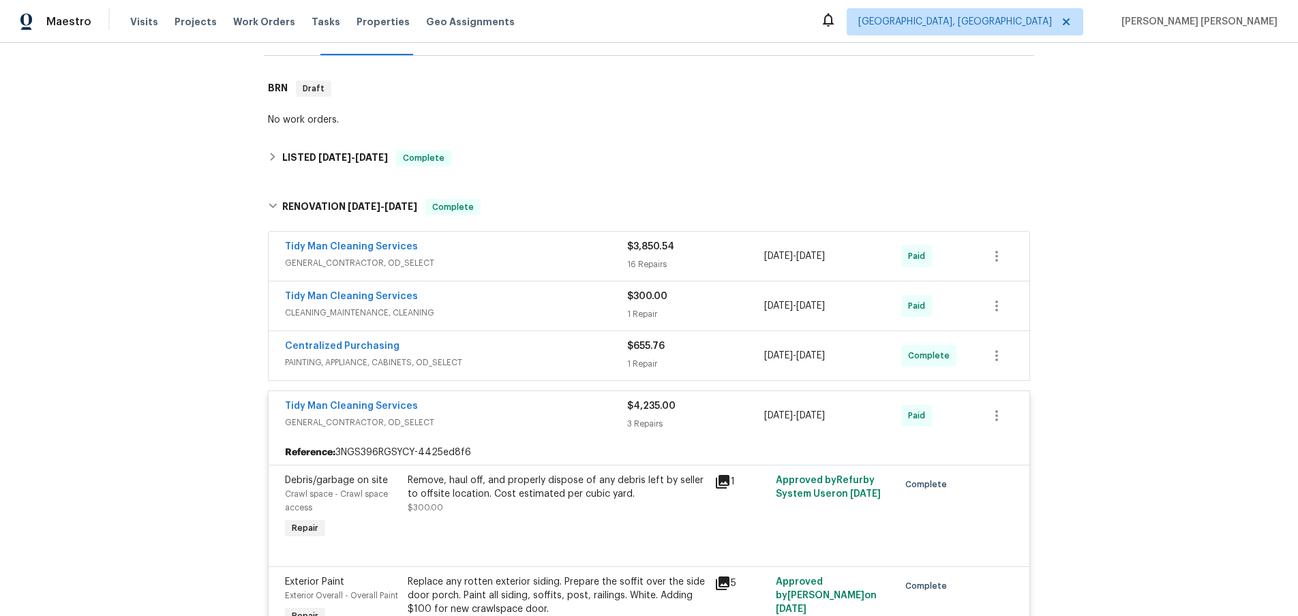
scroll to position [155, 0]
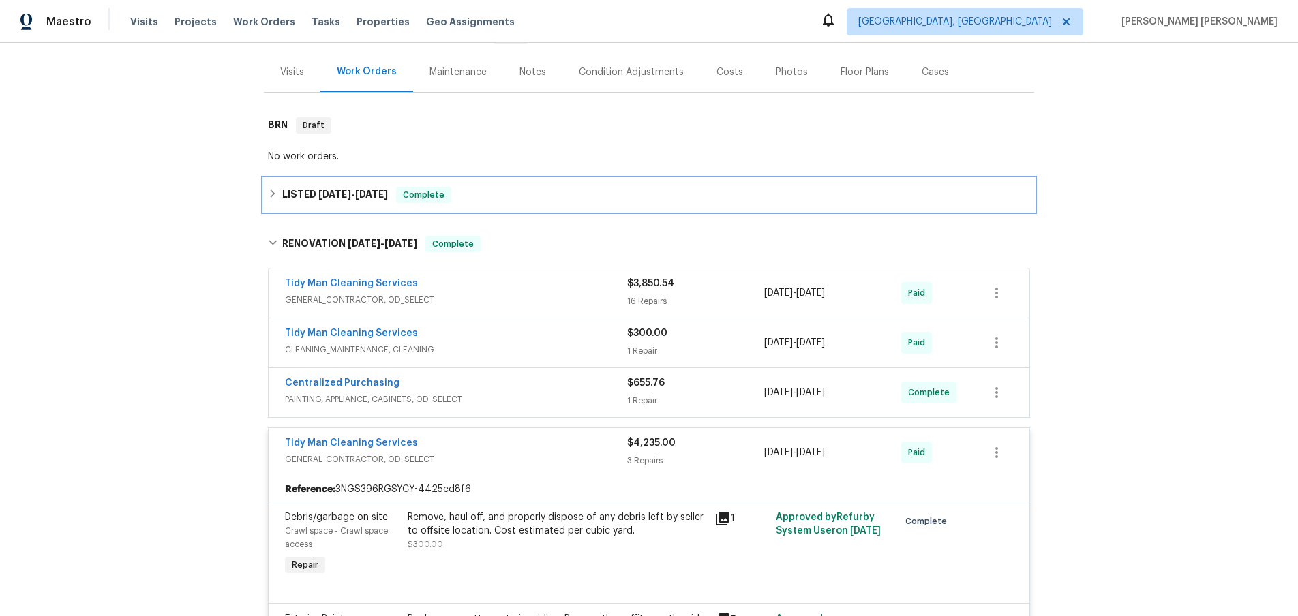
click at [272, 196] on icon at bounding box center [273, 194] width 5 height 8
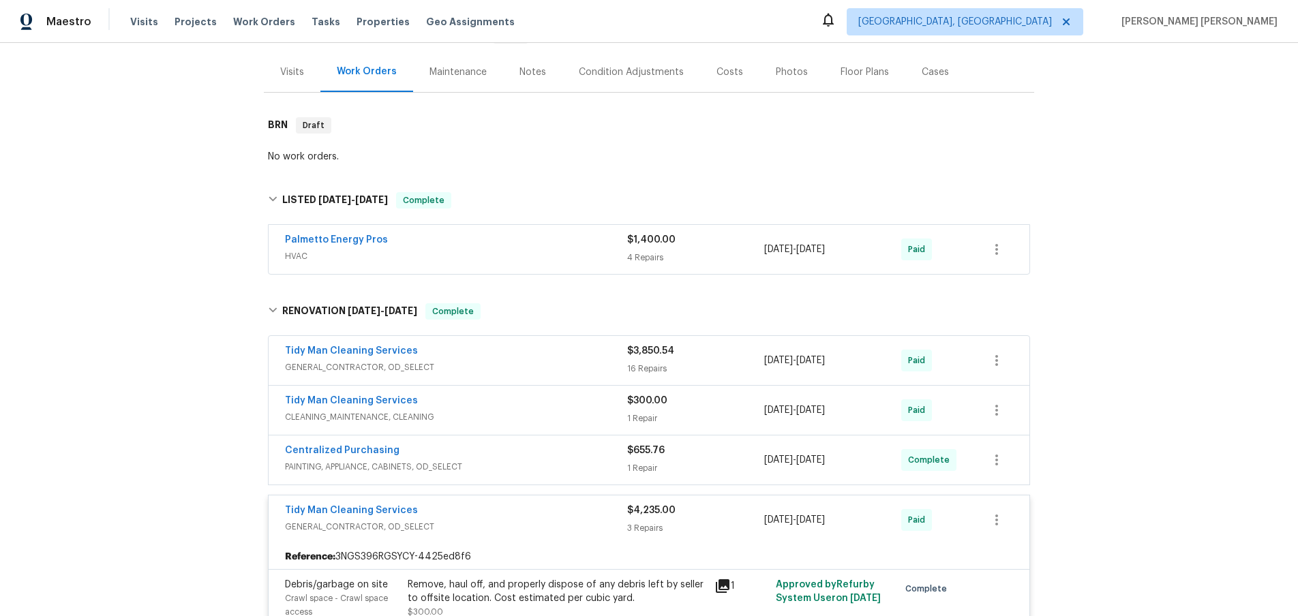
click at [536, 361] on span "GENERAL_CONTRACTOR, OD_SELECT" at bounding box center [456, 368] width 342 height 14
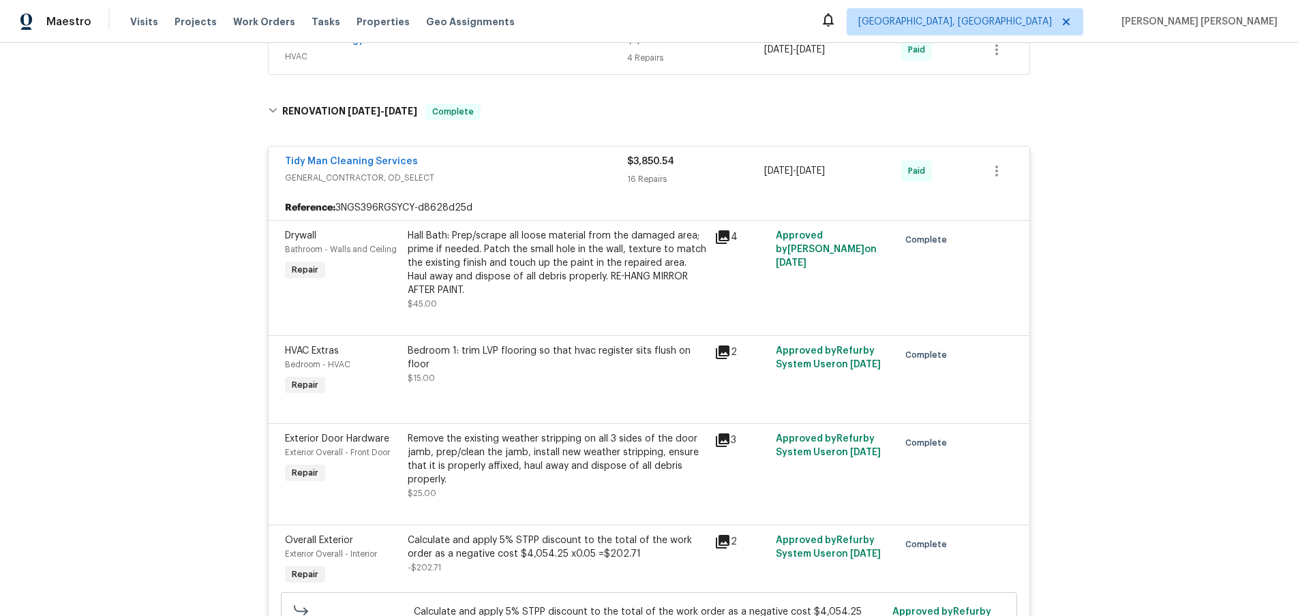
scroll to position [0, 0]
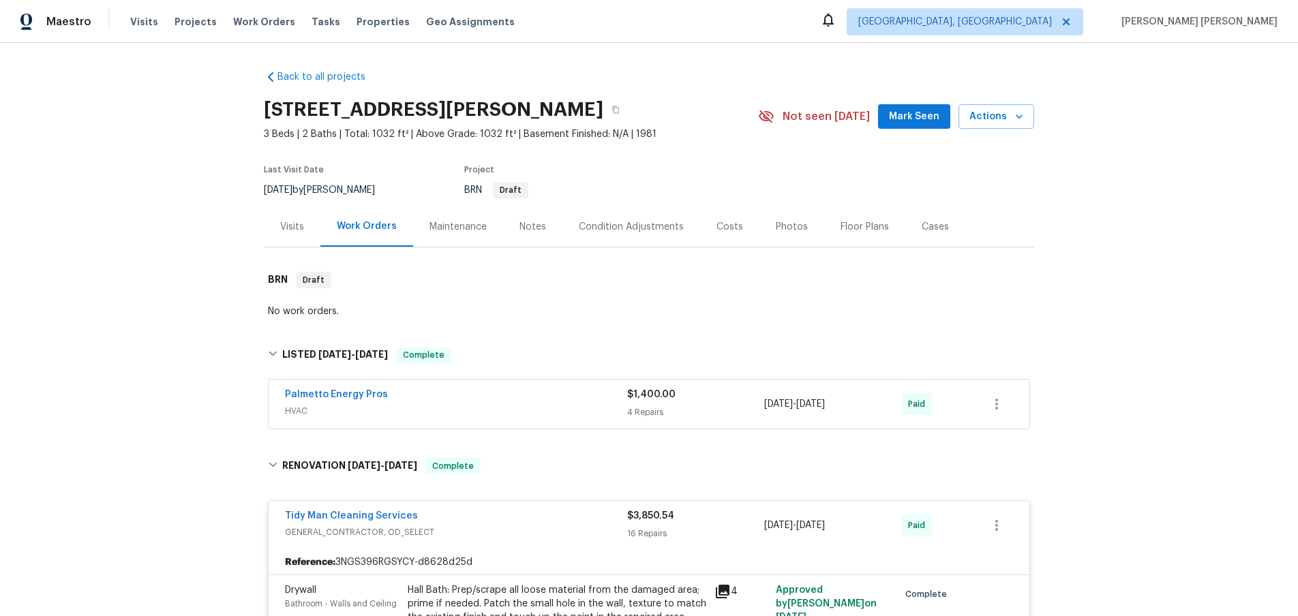
drag, startPoint x: 861, startPoint y: 230, endPoint x: 852, endPoint y: 241, distance: 14.6
click at [860, 230] on div "Floor Plans" at bounding box center [865, 227] width 48 height 14
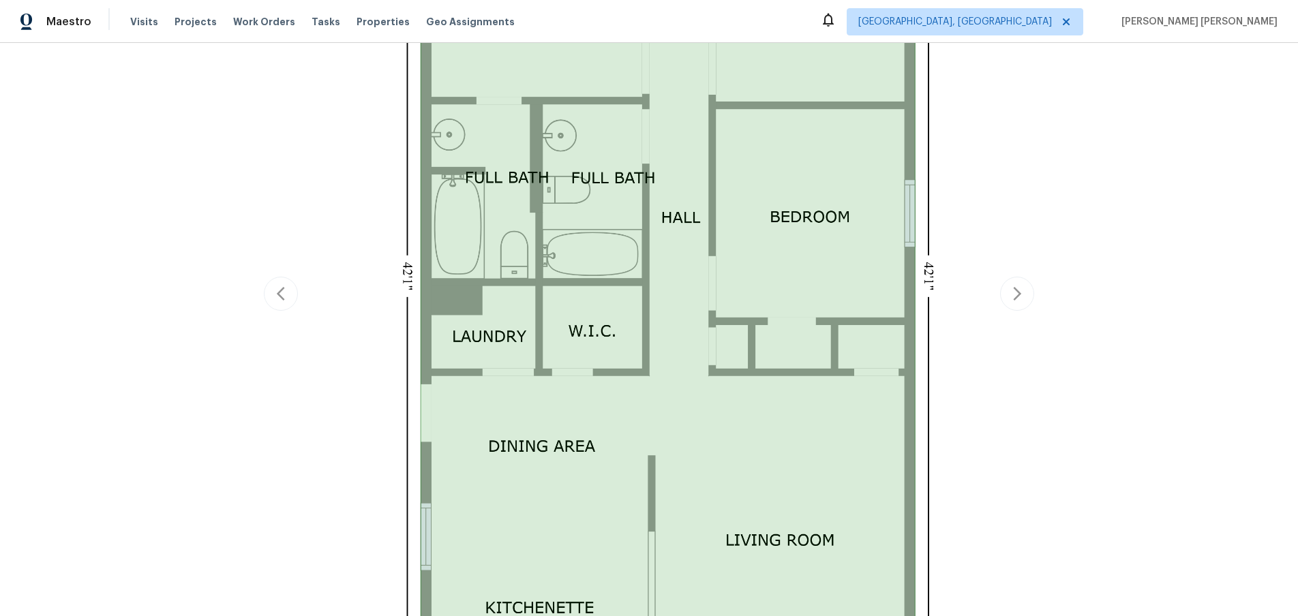
scroll to position [558, 0]
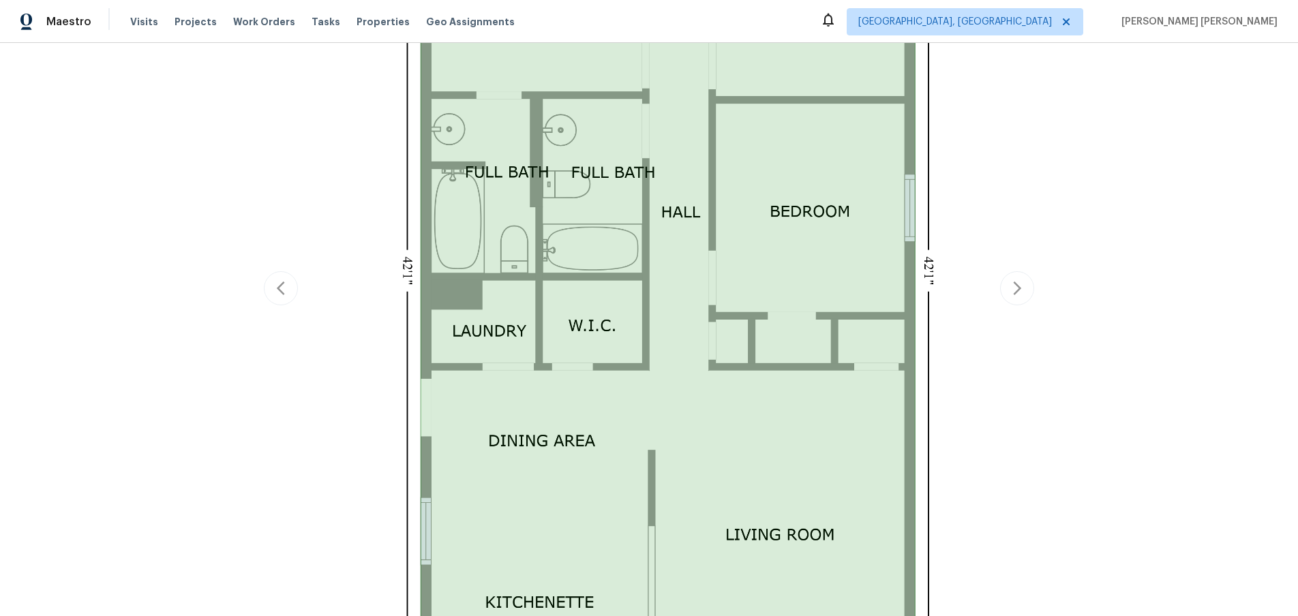
click at [1105, 264] on div "Back to all projects 1336 Johnson Ave, Columbia, SC 29203 3 Beds | 2 Baths | To…" at bounding box center [649, 329] width 1298 height 573
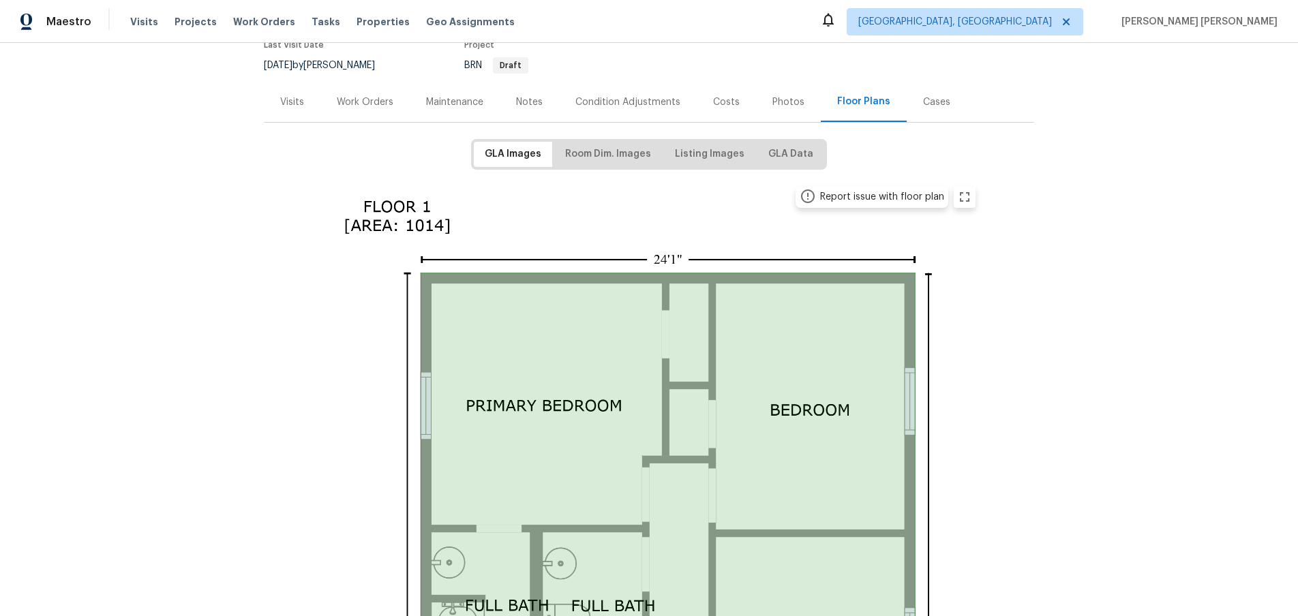
scroll to position [0, 0]
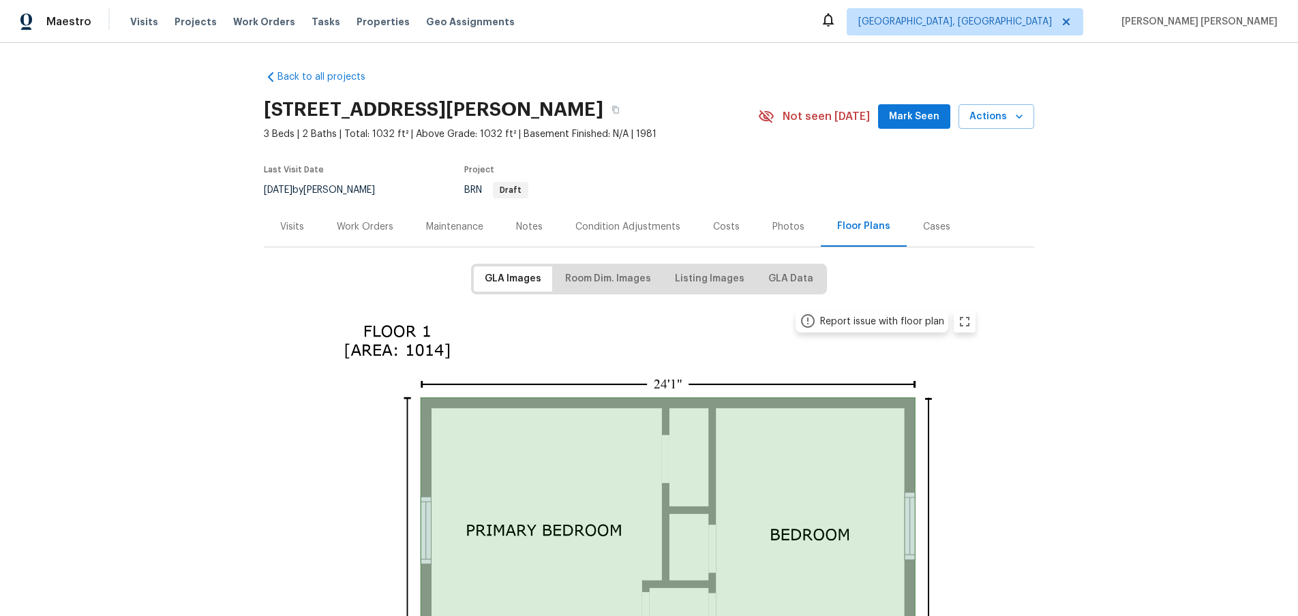
click at [368, 233] on div "Work Orders" at bounding box center [365, 227] width 57 height 14
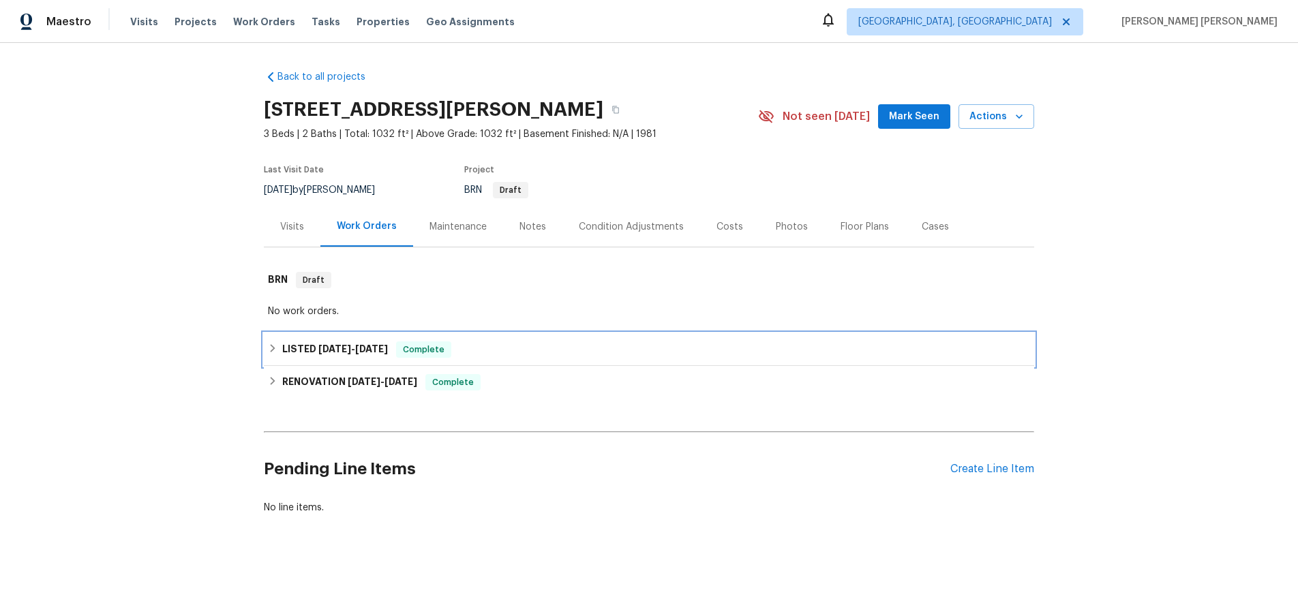
click at [295, 355] on h6 "LISTED 6/23/25 - 7/23/25" at bounding box center [335, 350] width 106 height 16
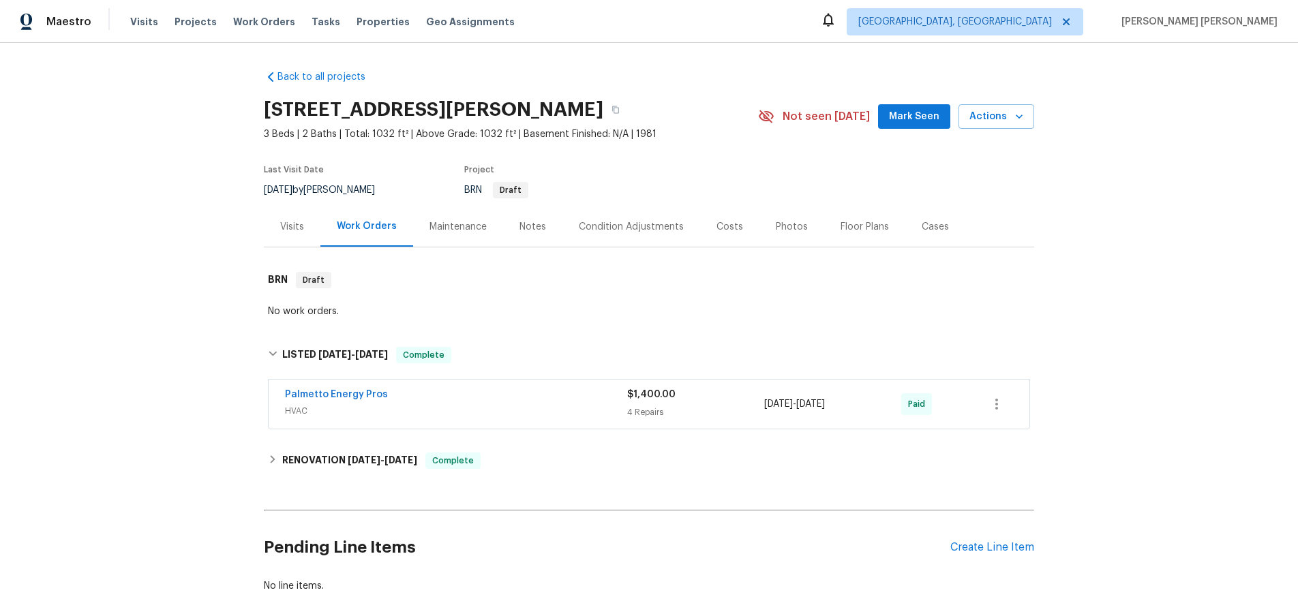
click at [450, 421] on div "Palmetto Energy Pros HVAC $1,400.00 4 Repairs 7/1/2025 - 7/23/2025 Paid" at bounding box center [649, 404] width 761 height 49
click at [350, 389] on span "Palmetto Energy Pros" at bounding box center [336, 395] width 103 height 14
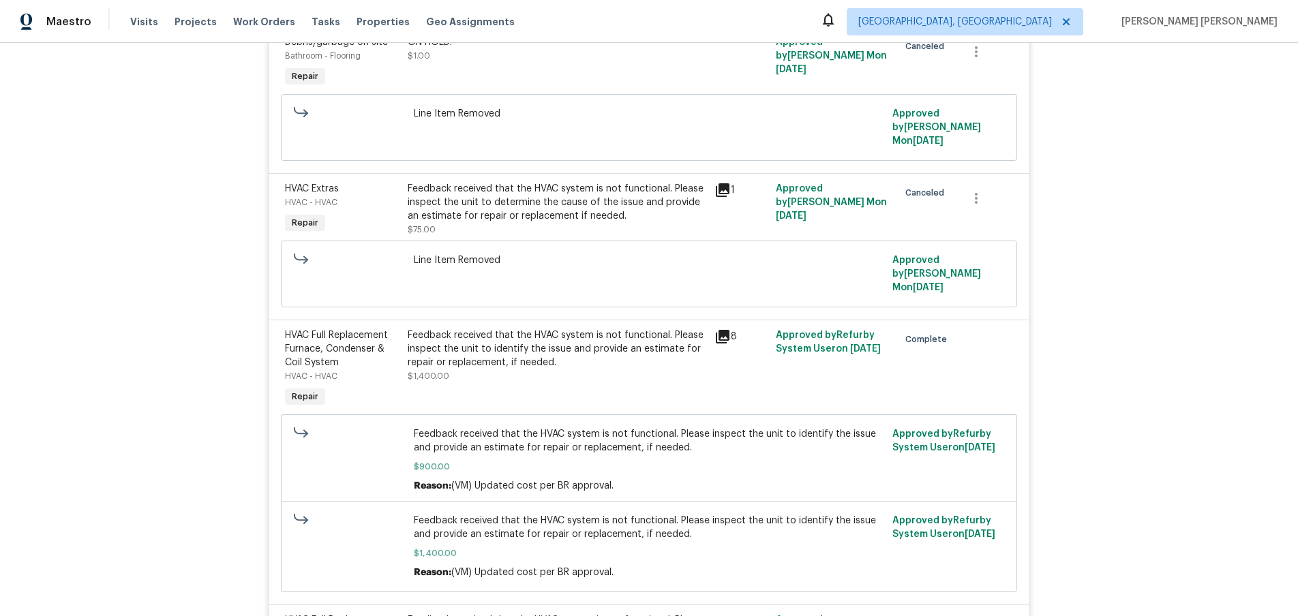
scroll to position [419, 0]
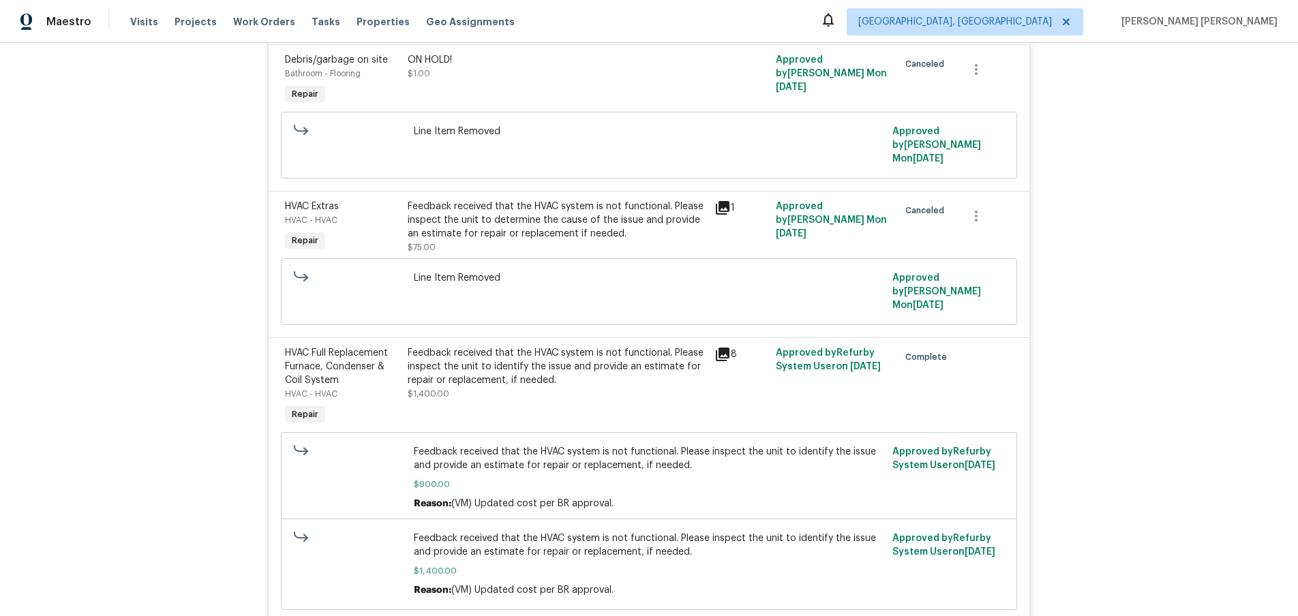
click at [724, 346] on icon at bounding box center [723, 354] width 16 height 16
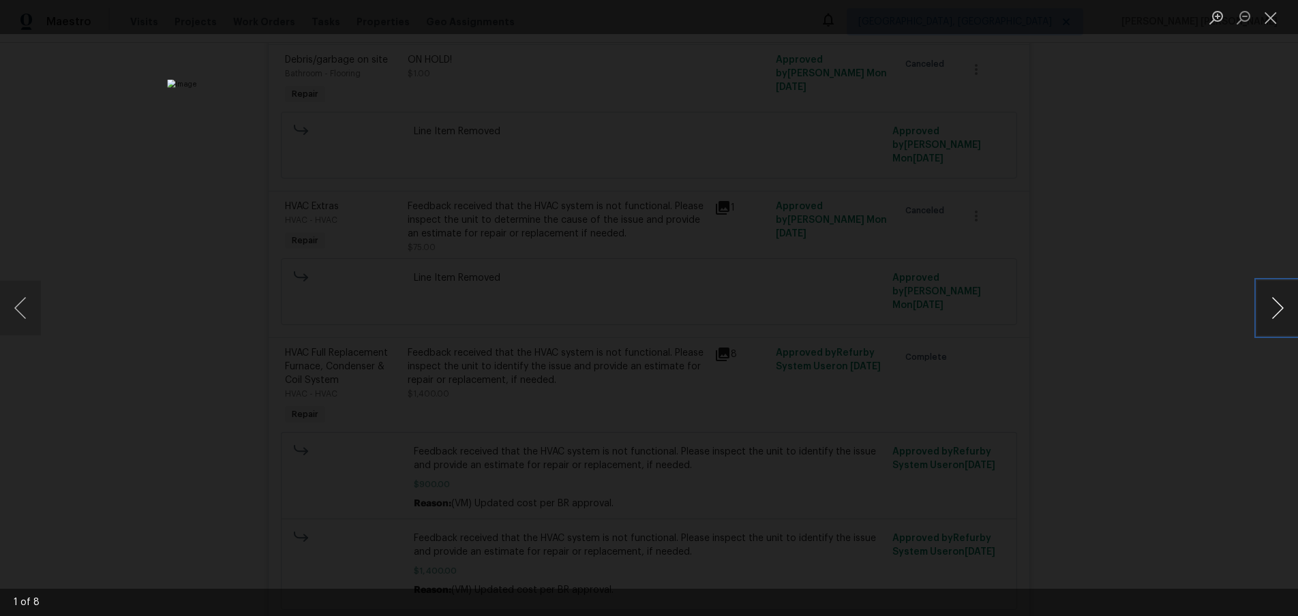
click at [1278, 317] on button "Next image" at bounding box center [1277, 308] width 41 height 55
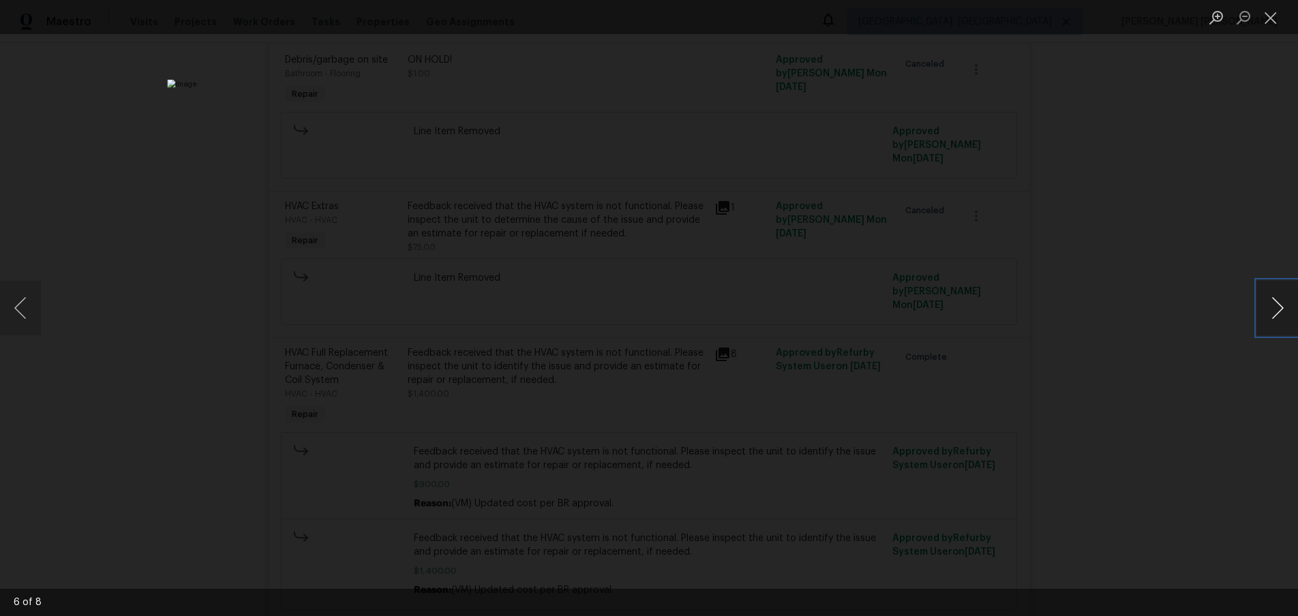
click at [1278, 317] on button "Next image" at bounding box center [1277, 308] width 41 height 55
click at [1207, 415] on div "Lightbox" at bounding box center [649, 308] width 1298 height 616
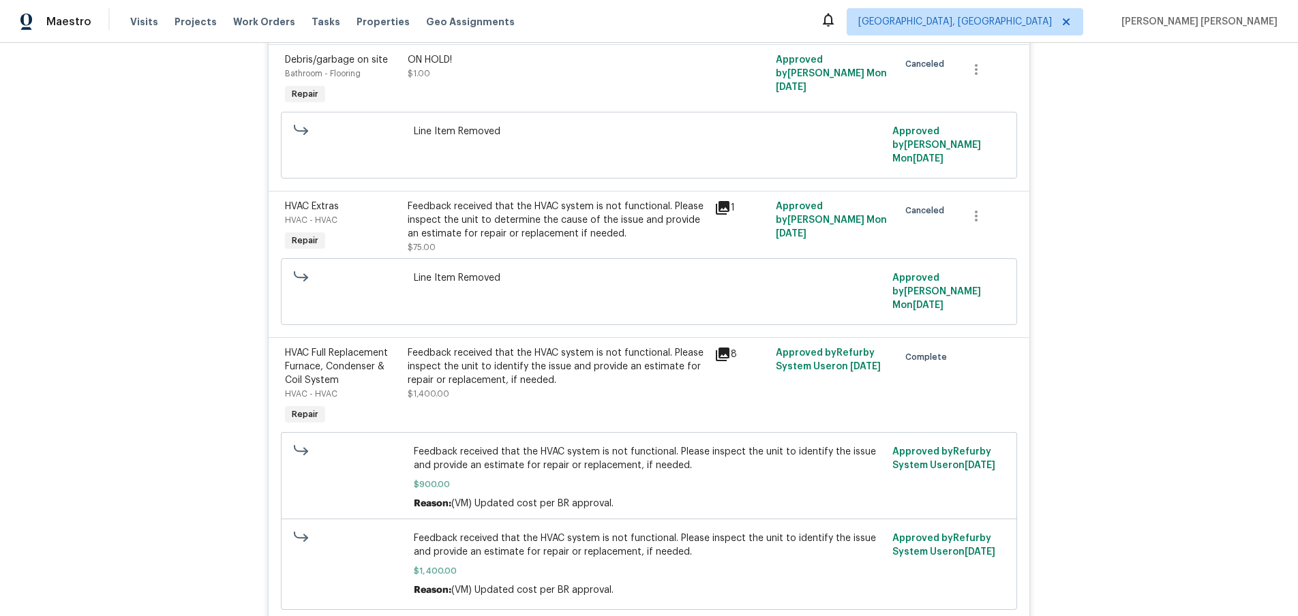
drag, startPoint x: 1204, startPoint y: 416, endPoint x: 1208, endPoint y: 408, distance: 8.2
click at [1200, 414] on div "Lightbox" at bounding box center [649, 308] width 1298 height 616
click at [723, 348] on icon at bounding box center [723, 355] width 14 height 14
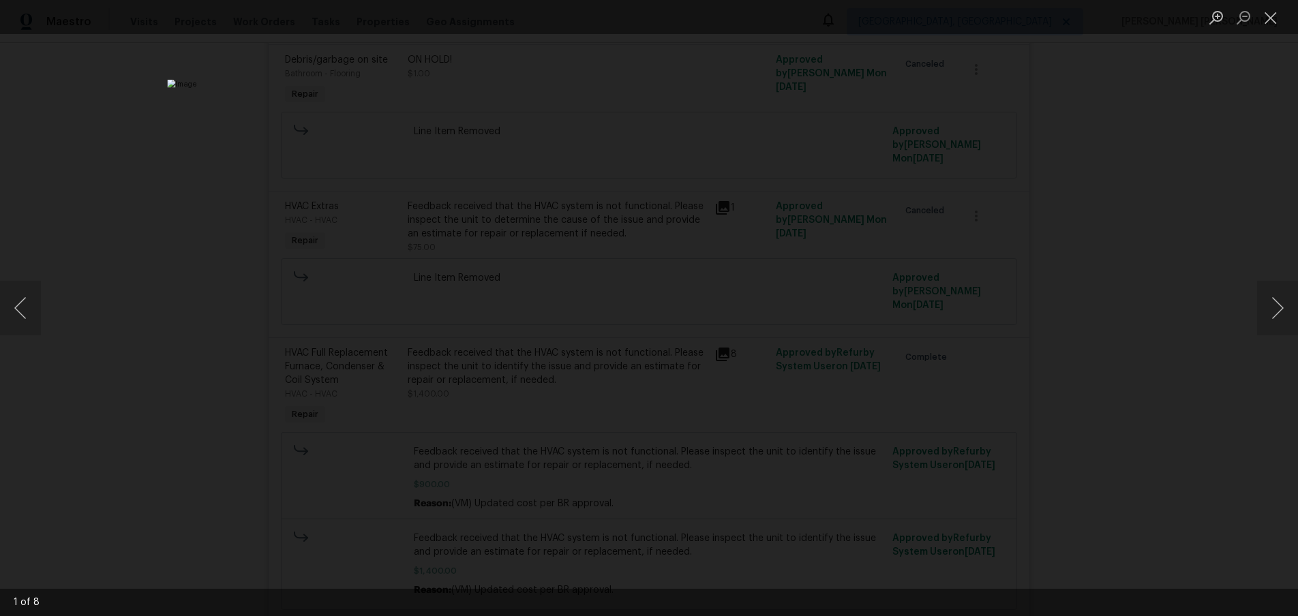
click at [1190, 320] on div "Lightbox" at bounding box center [649, 308] width 1298 height 616
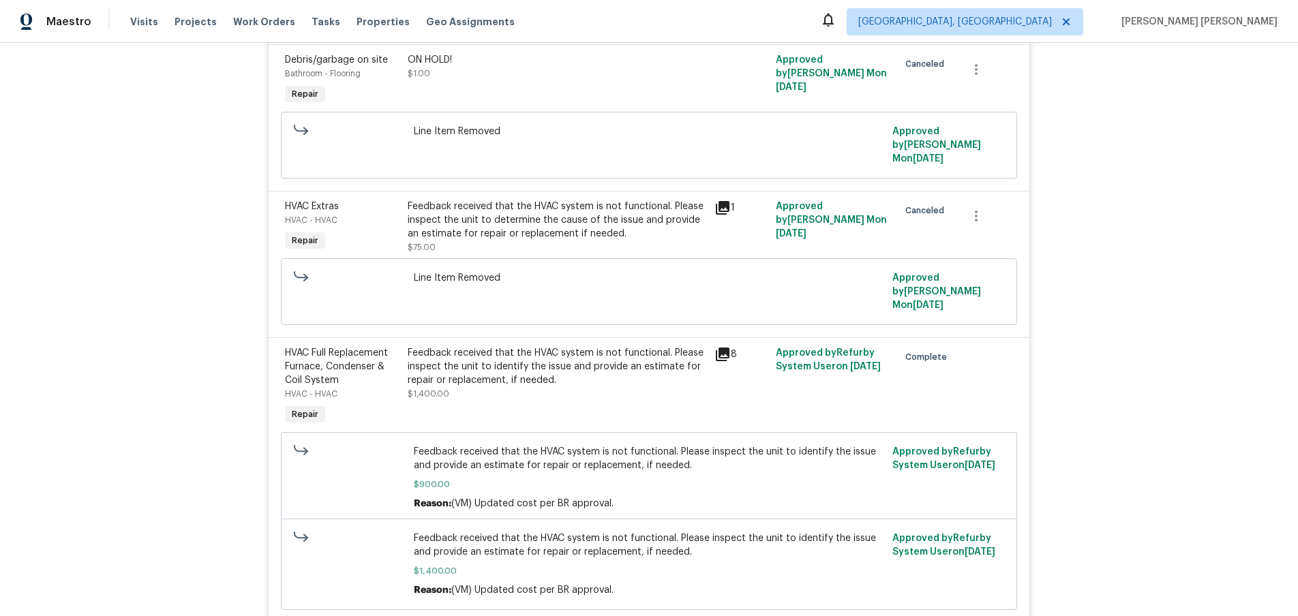
click at [1162, 316] on div "Lightbox" at bounding box center [649, 308] width 1298 height 616
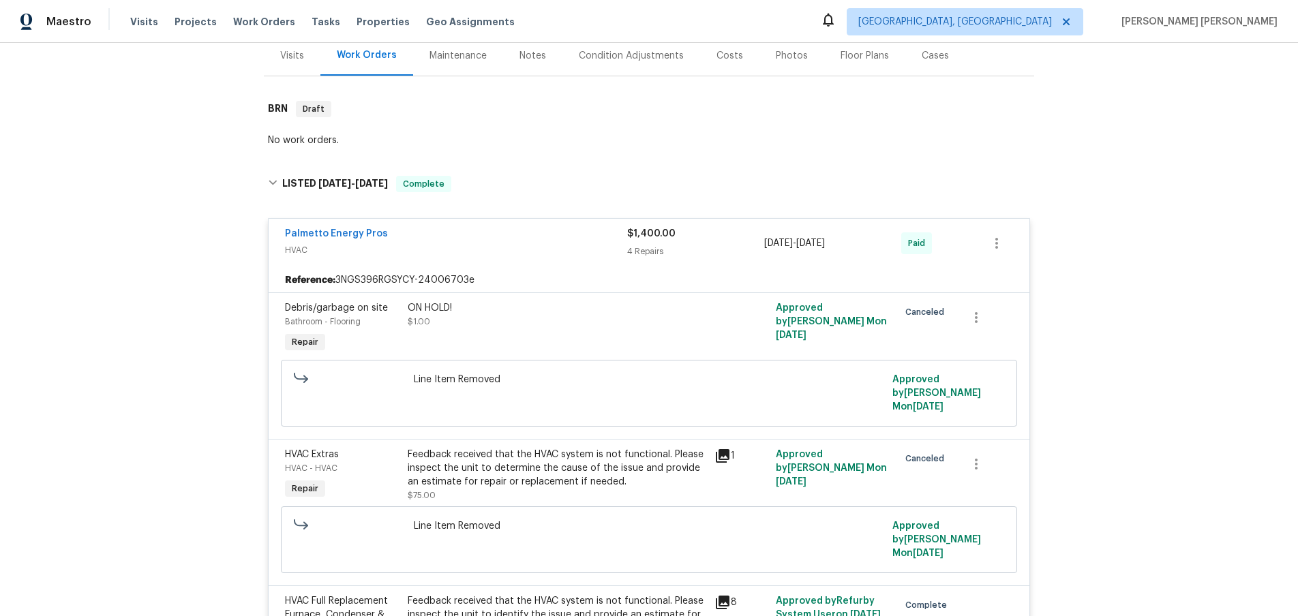
scroll to position [140, 0]
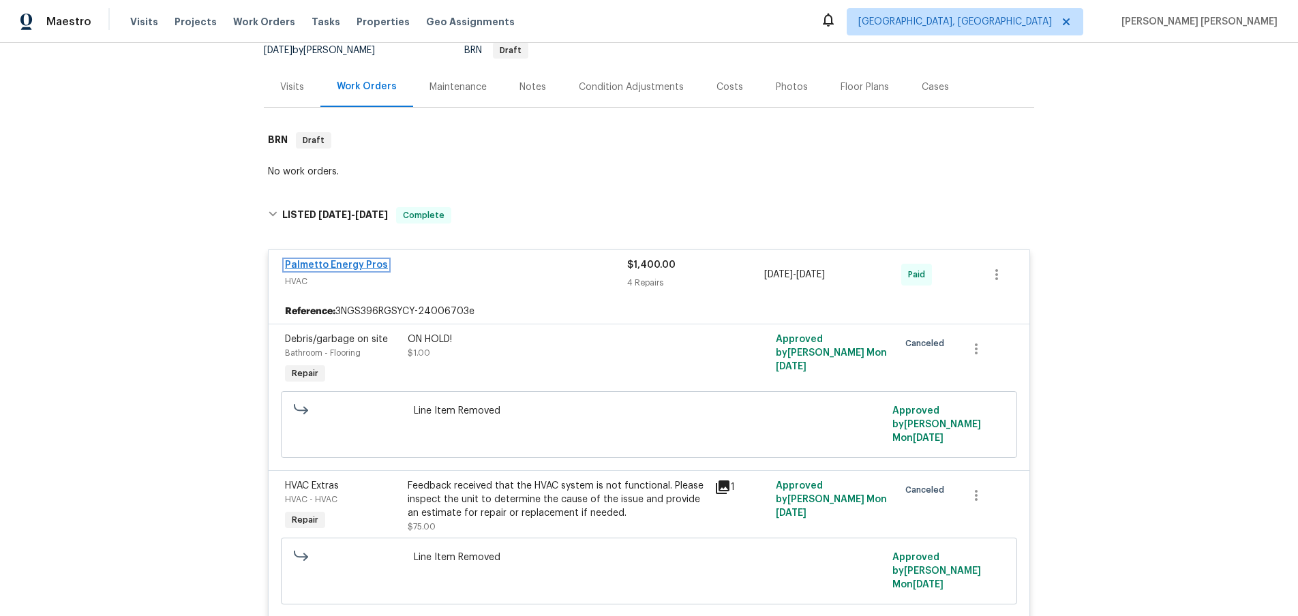
click at [360, 269] on link "Palmetto Energy Pros" at bounding box center [336, 265] width 103 height 10
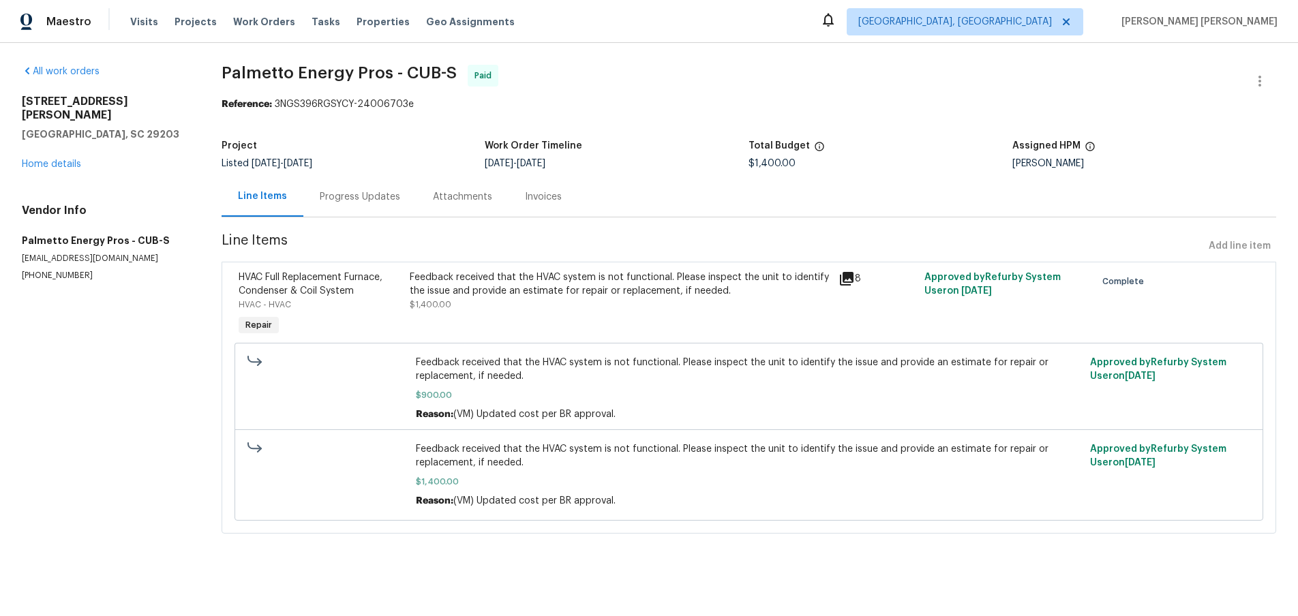
click at [359, 203] on div "Progress Updates" at bounding box center [360, 197] width 80 height 14
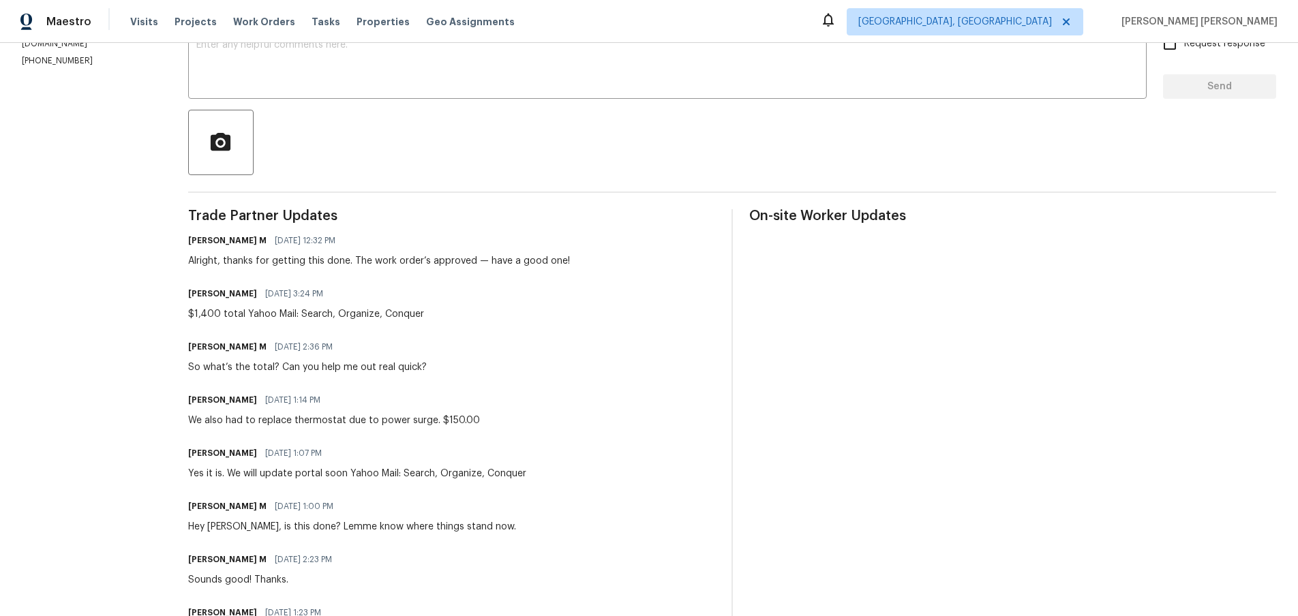
scroll to position [255, 0]
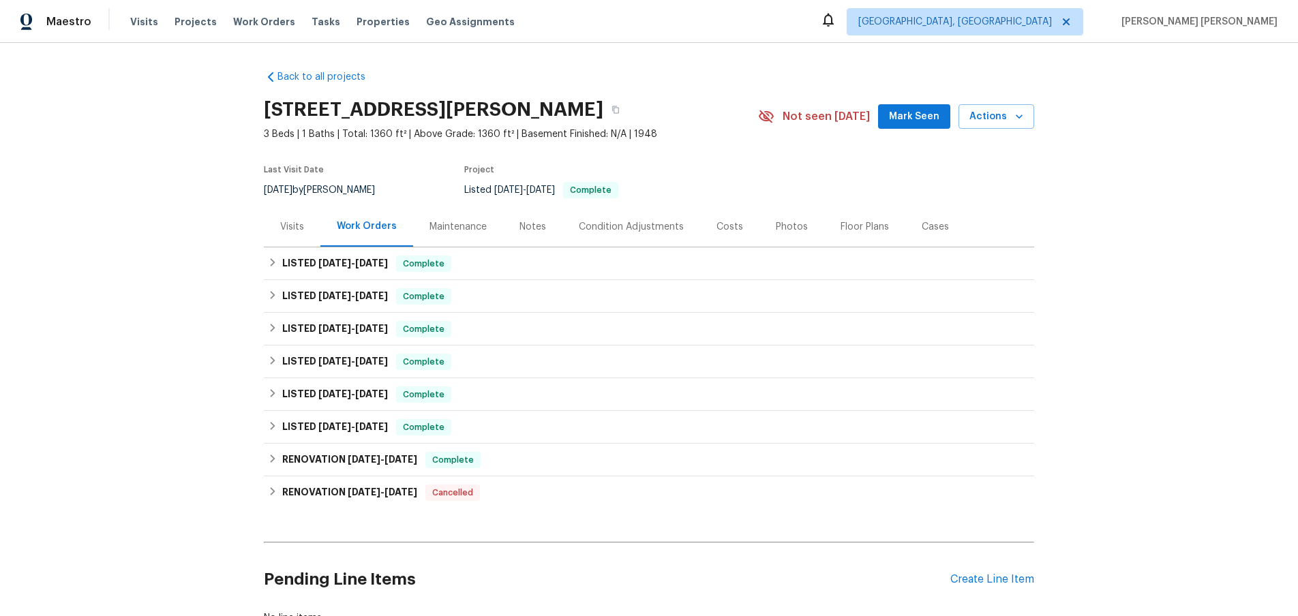
click at [287, 230] on div "Visits" at bounding box center [292, 227] width 24 height 14
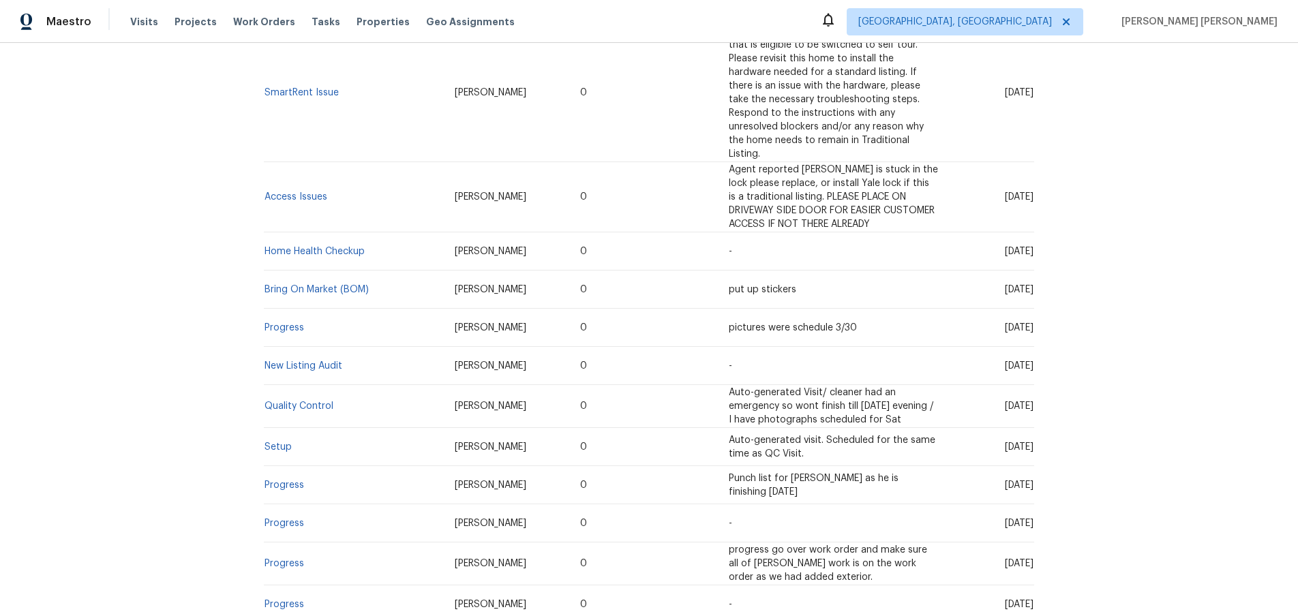
scroll to position [510, 0]
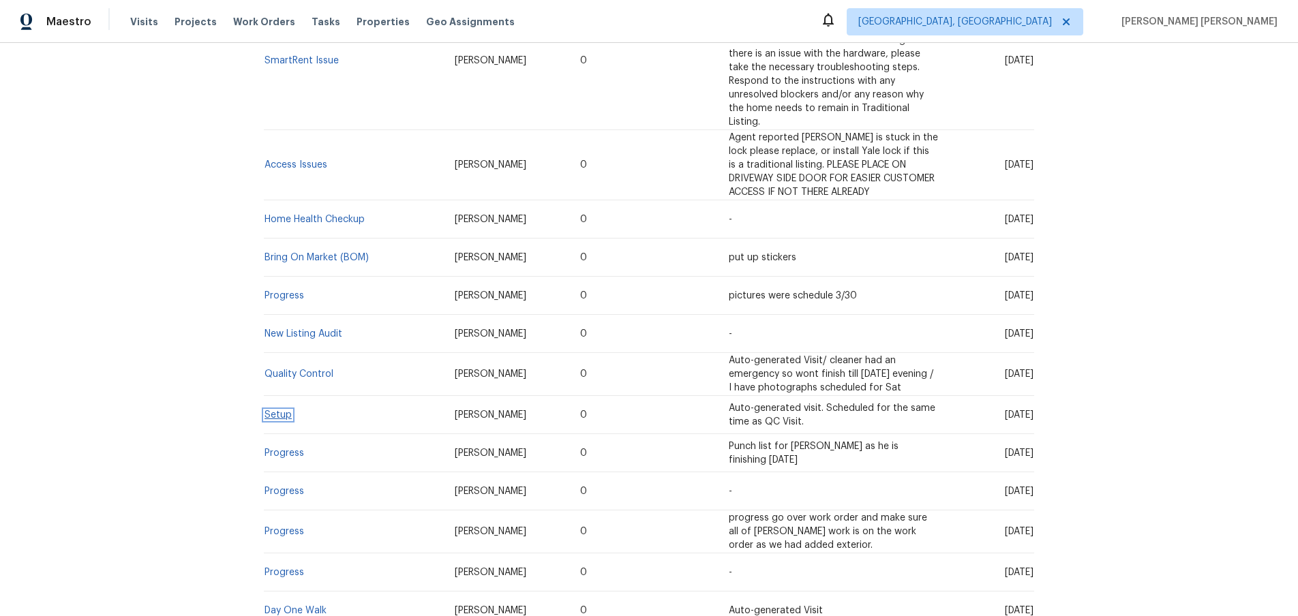
click at [273, 410] on link "Setup" at bounding box center [278, 415] width 27 height 10
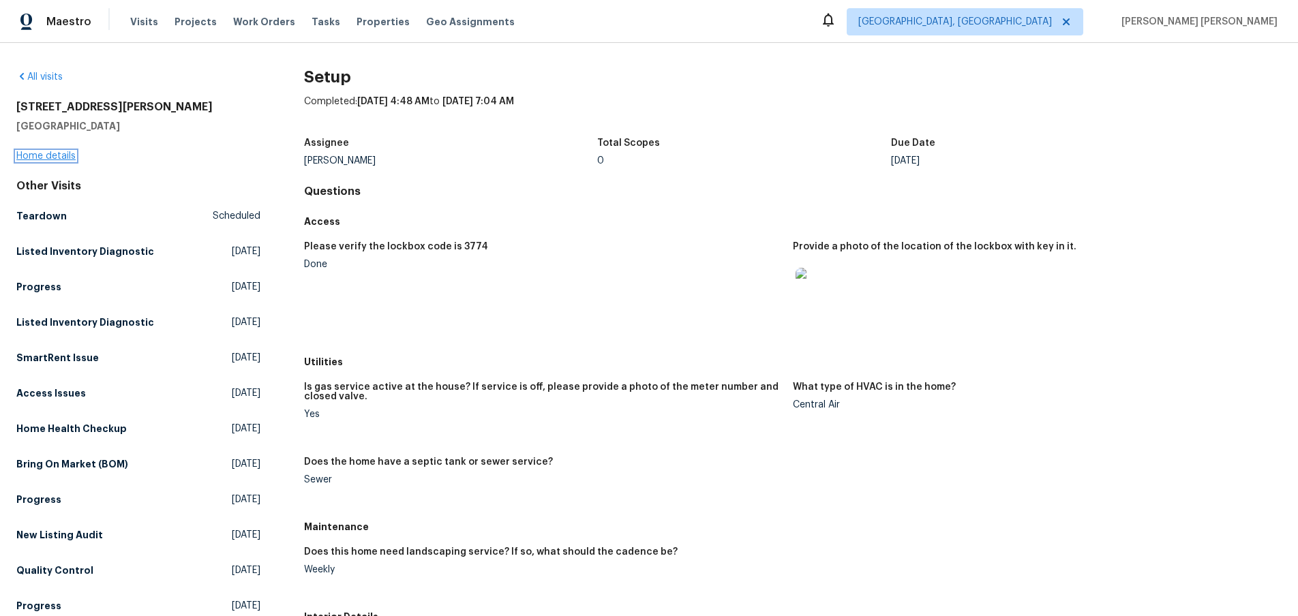
click at [70, 153] on link "Home details" at bounding box center [45, 156] width 59 height 10
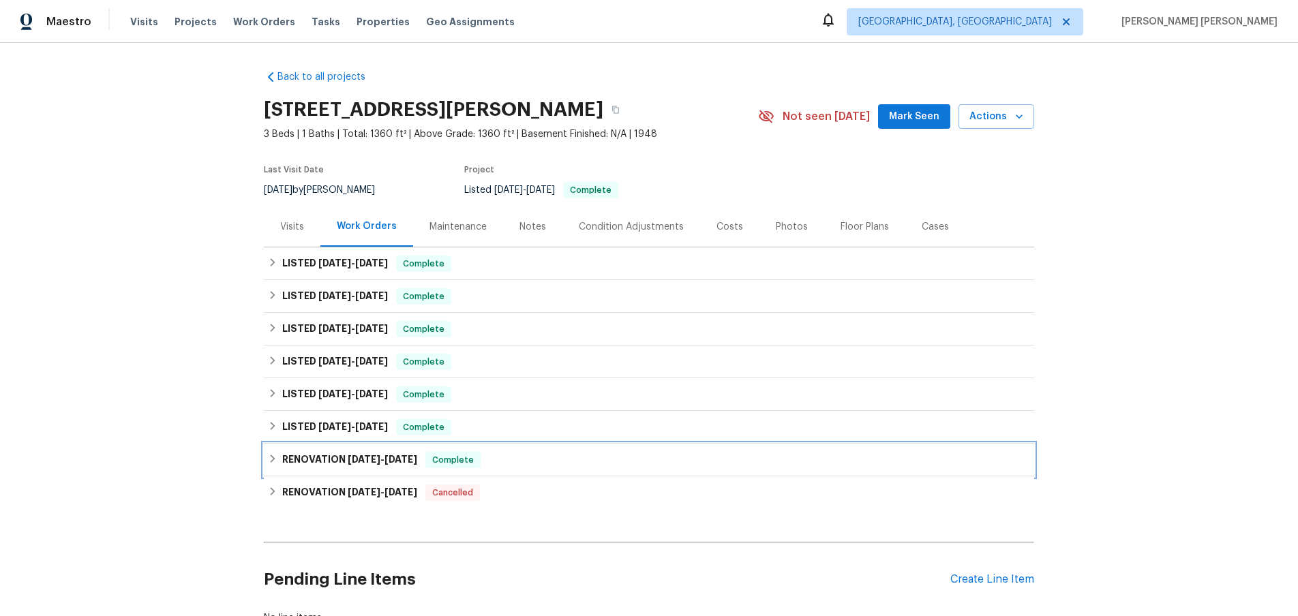
click at [289, 462] on h6 "RENOVATION 3/5/25 - 3/27/25" at bounding box center [349, 460] width 135 height 16
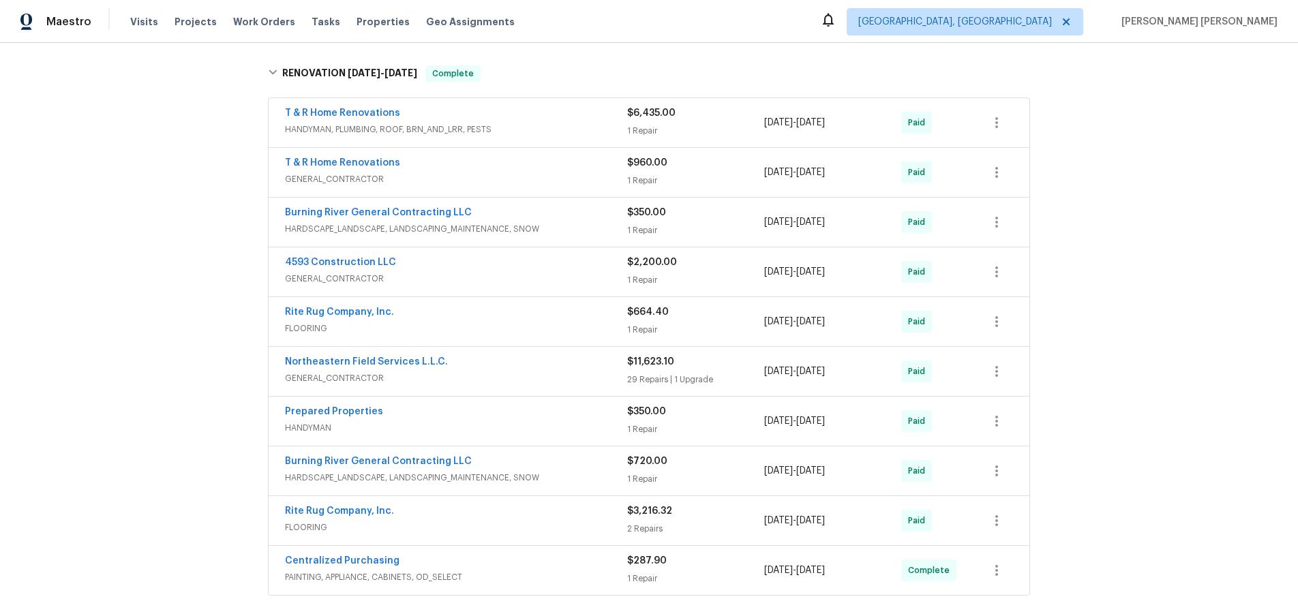
scroll to position [402, 0]
click at [540, 185] on span "GENERAL_CONTRACTOR" at bounding box center [456, 181] width 342 height 14
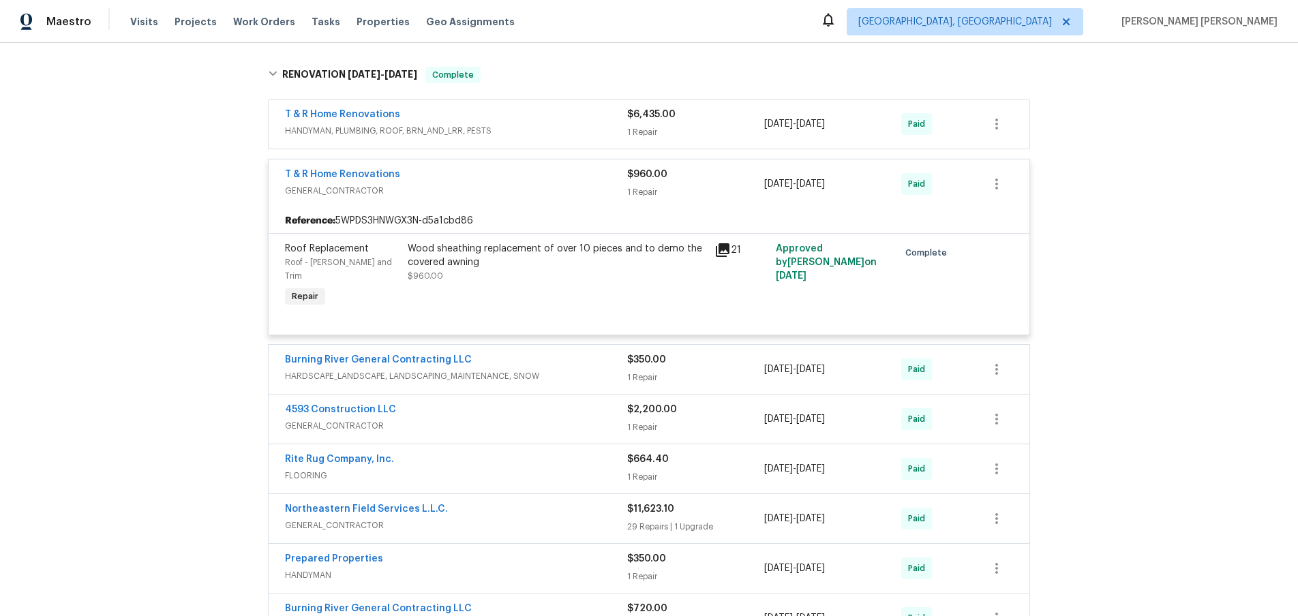
click at [540, 185] on span "GENERAL_CONTRACTOR" at bounding box center [456, 191] width 342 height 14
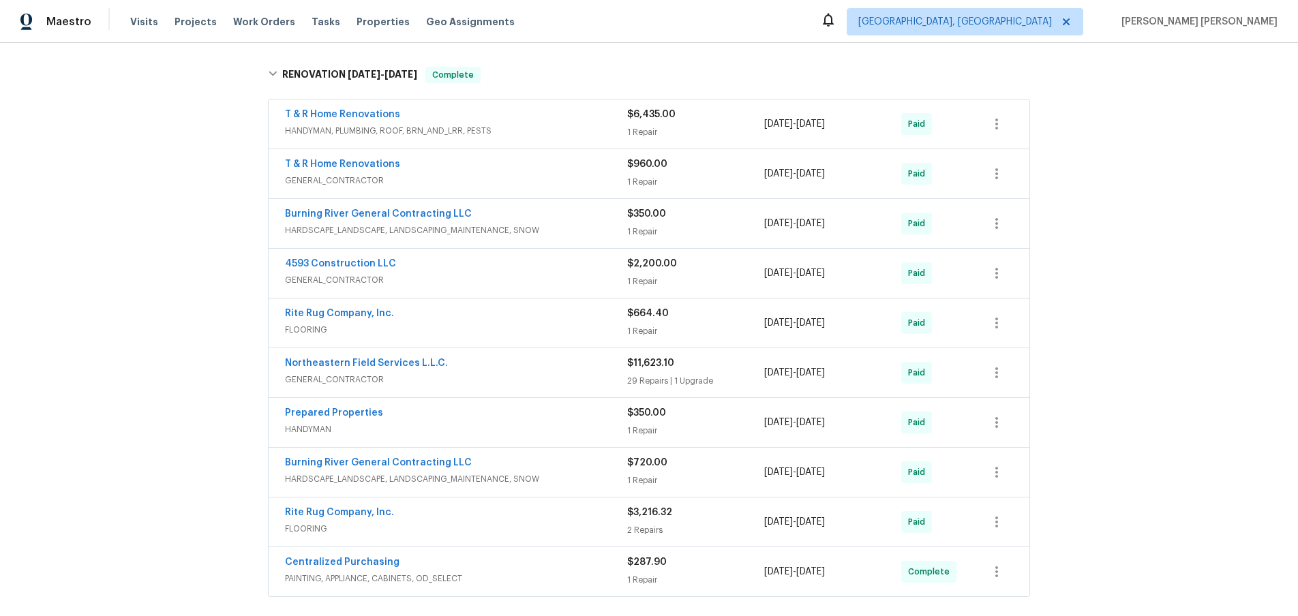
click at [556, 228] on span "HARDSCAPE_LANDSCAPE, LANDSCAPING_MAINTENANCE, SNOW" at bounding box center [456, 231] width 342 height 14
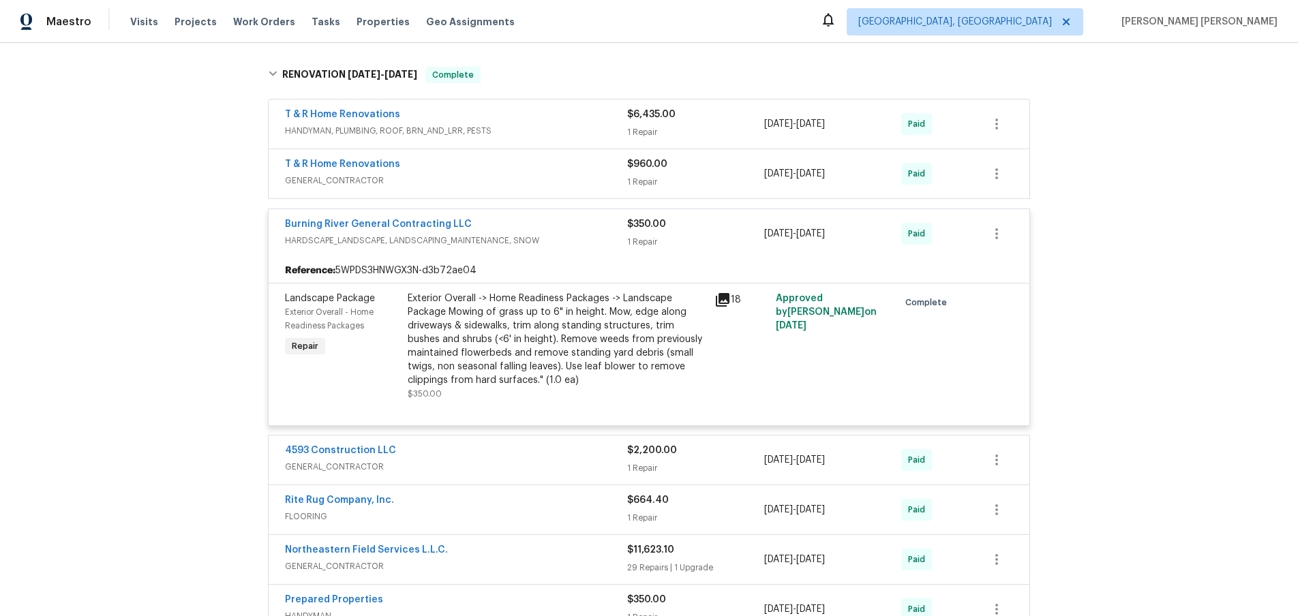
click at [560, 235] on span "HARDSCAPE_LANDSCAPE, LANDSCAPING_MAINTENANCE, SNOW" at bounding box center [456, 241] width 342 height 14
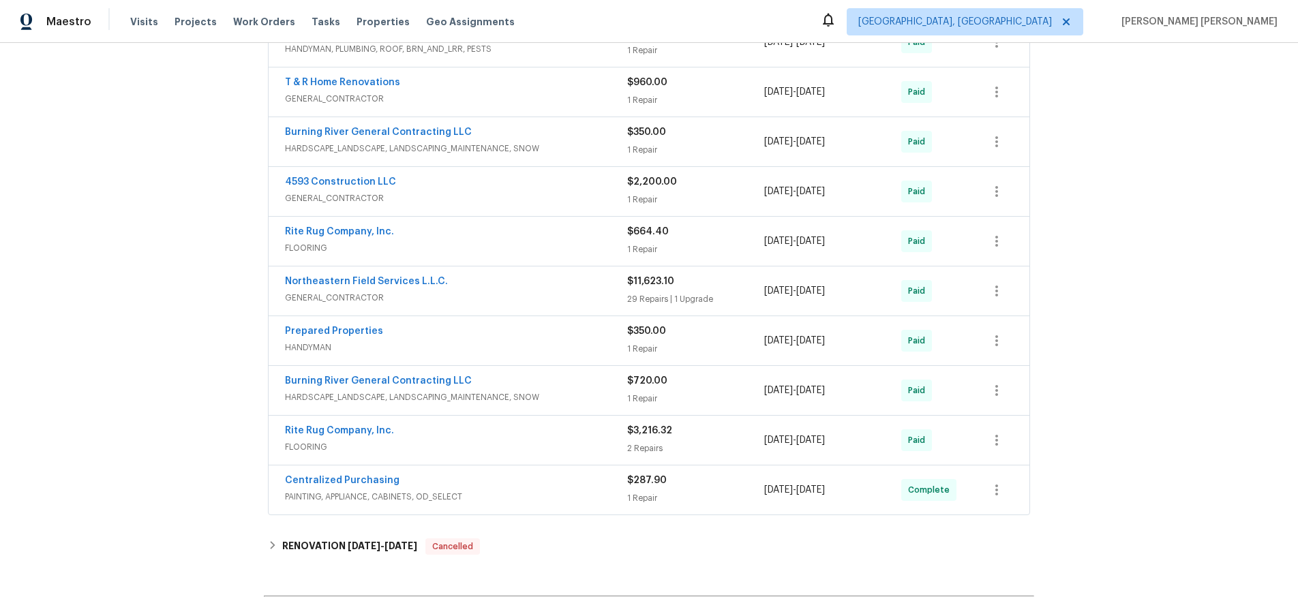
scroll to position [490, 0]
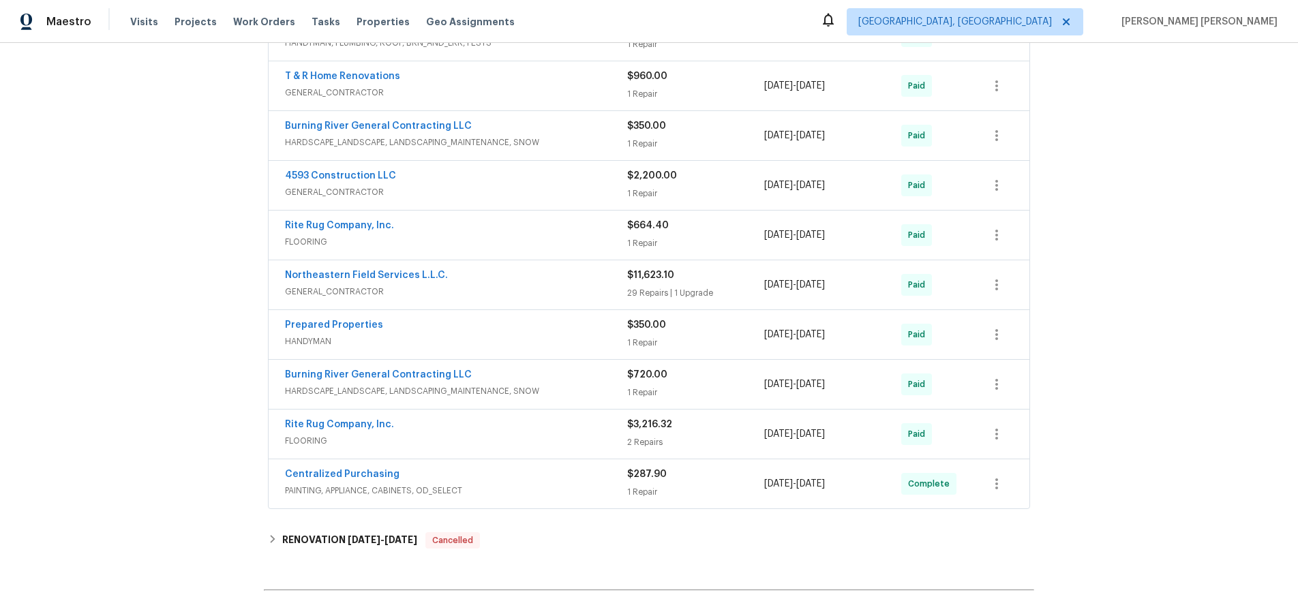
click at [569, 190] on span "GENERAL_CONTRACTOR" at bounding box center [456, 192] width 342 height 14
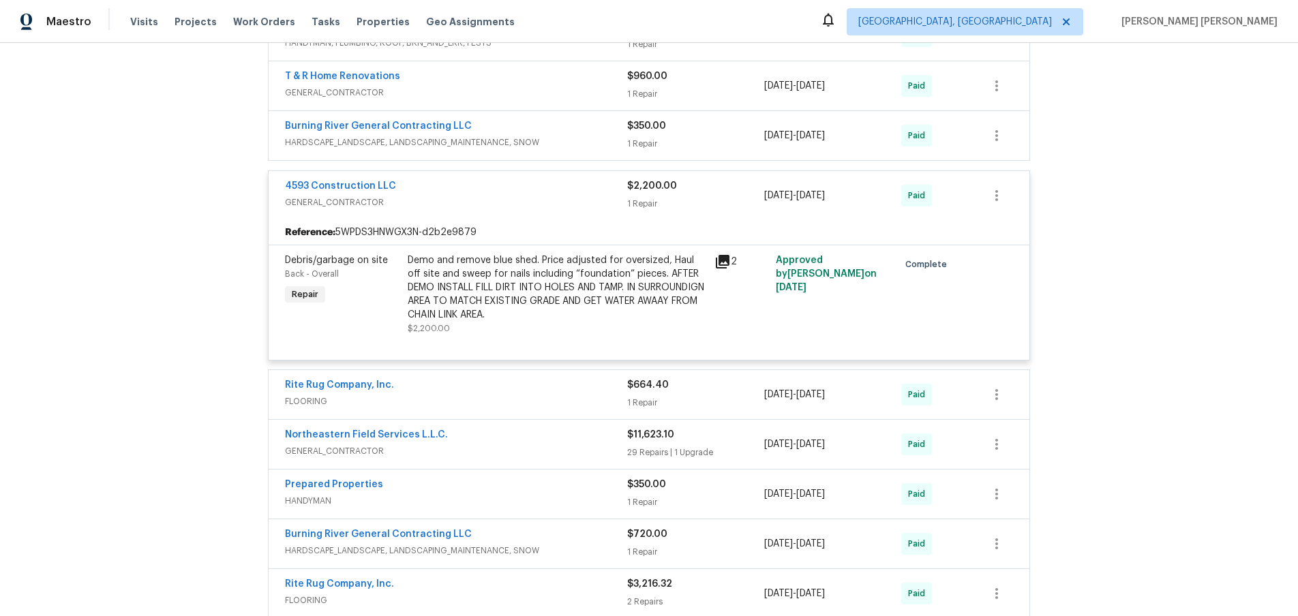
click at [569, 192] on div "4593 Construction LLC" at bounding box center [456, 187] width 342 height 16
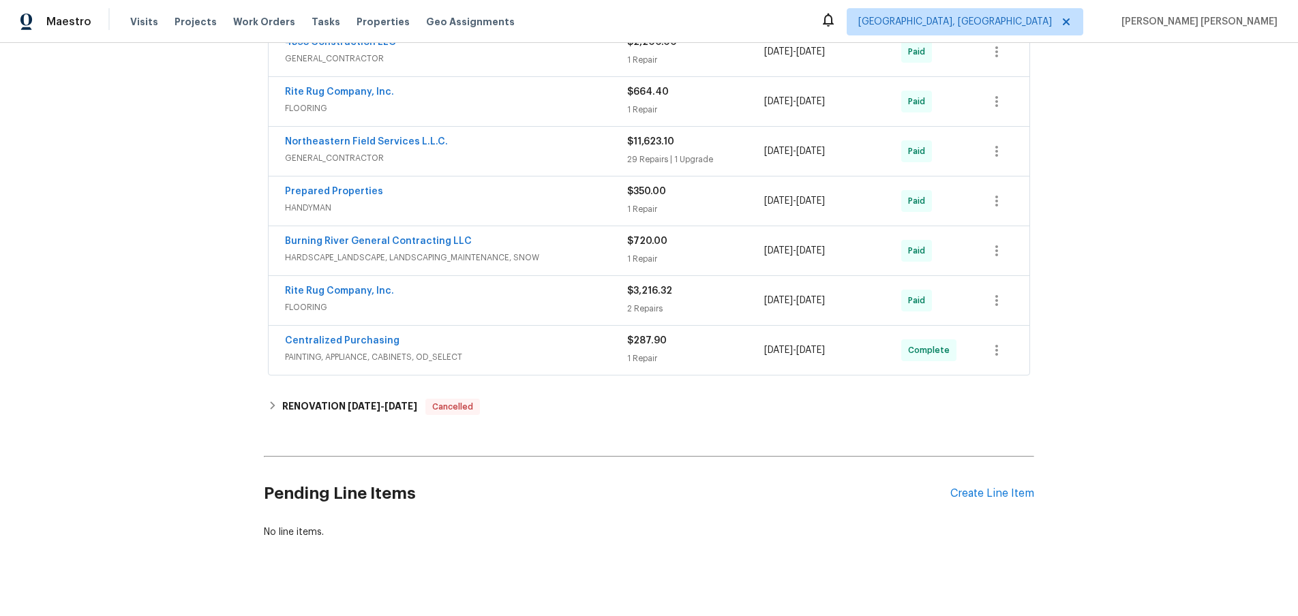
scroll to position [625, 0]
click at [578, 151] on span "GENERAL_CONTRACTOR" at bounding box center [456, 156] width 342 height 14
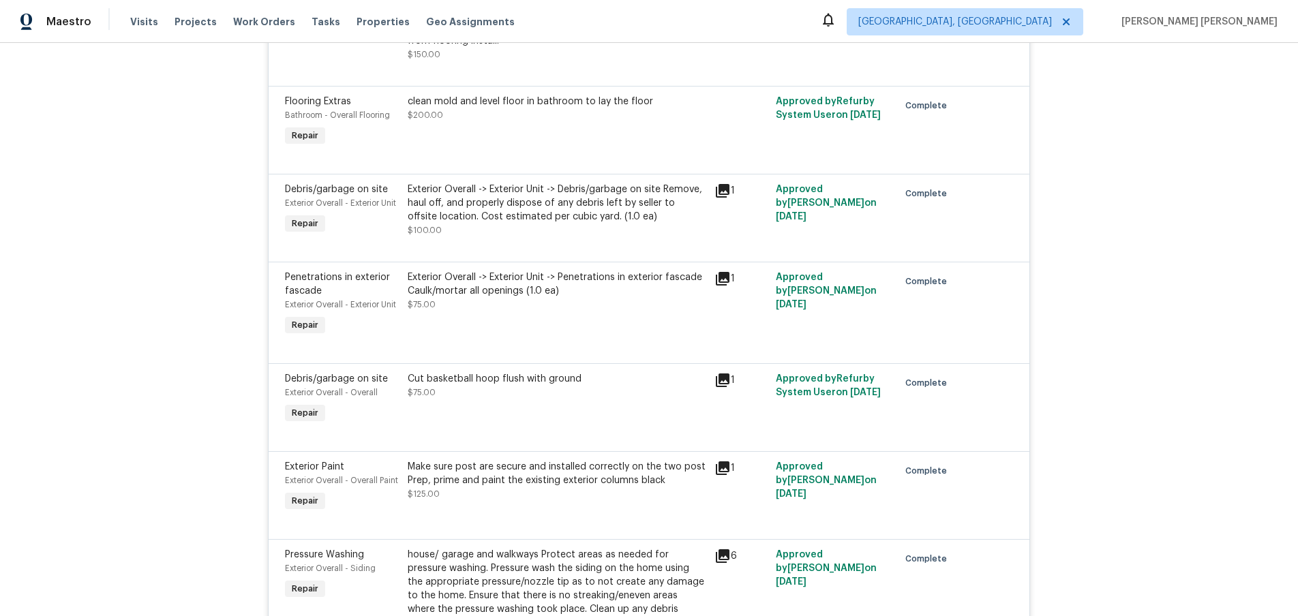
scroll to position [490, 0]
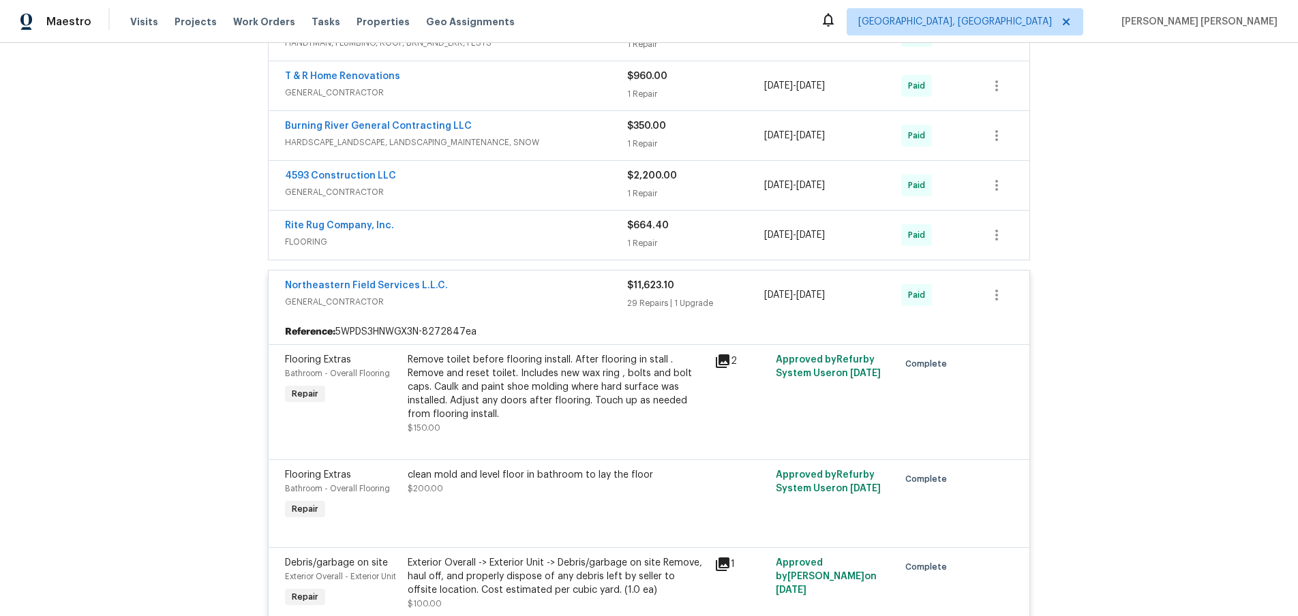
click at [532, 282] on div "Northeastern Field Services L.L.C." at bounding box center [456, 287] width 342 height 16
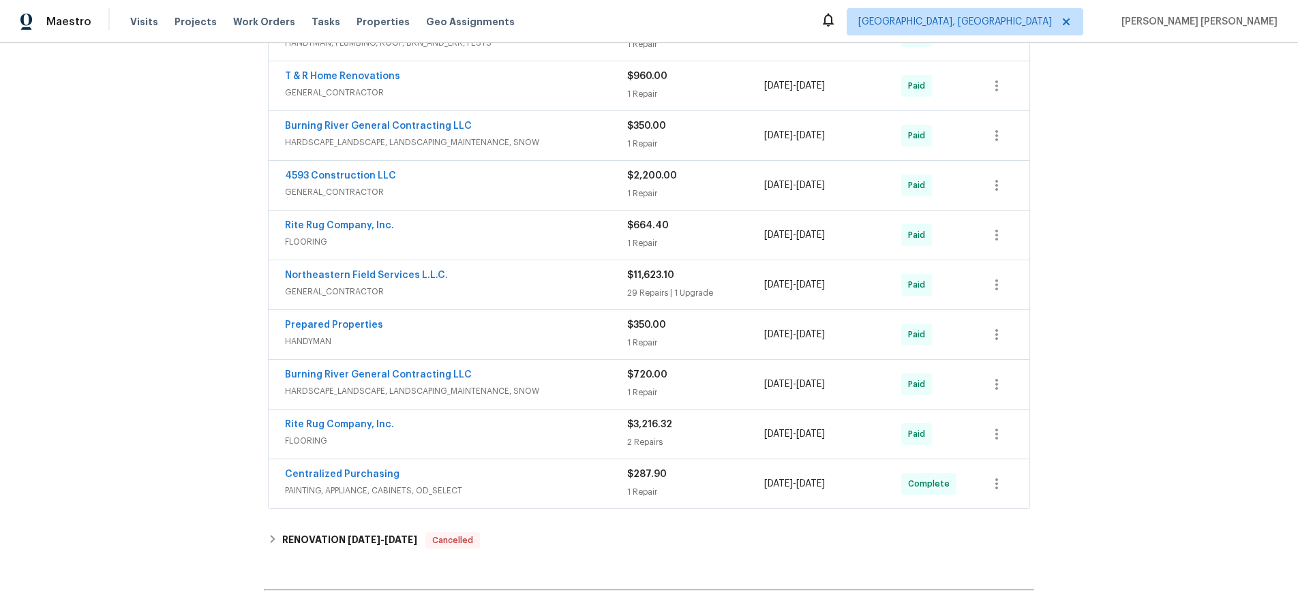
click at [535, 327] on div "Prepared Properties" at bounding box center [456, 326] width 342 height 16
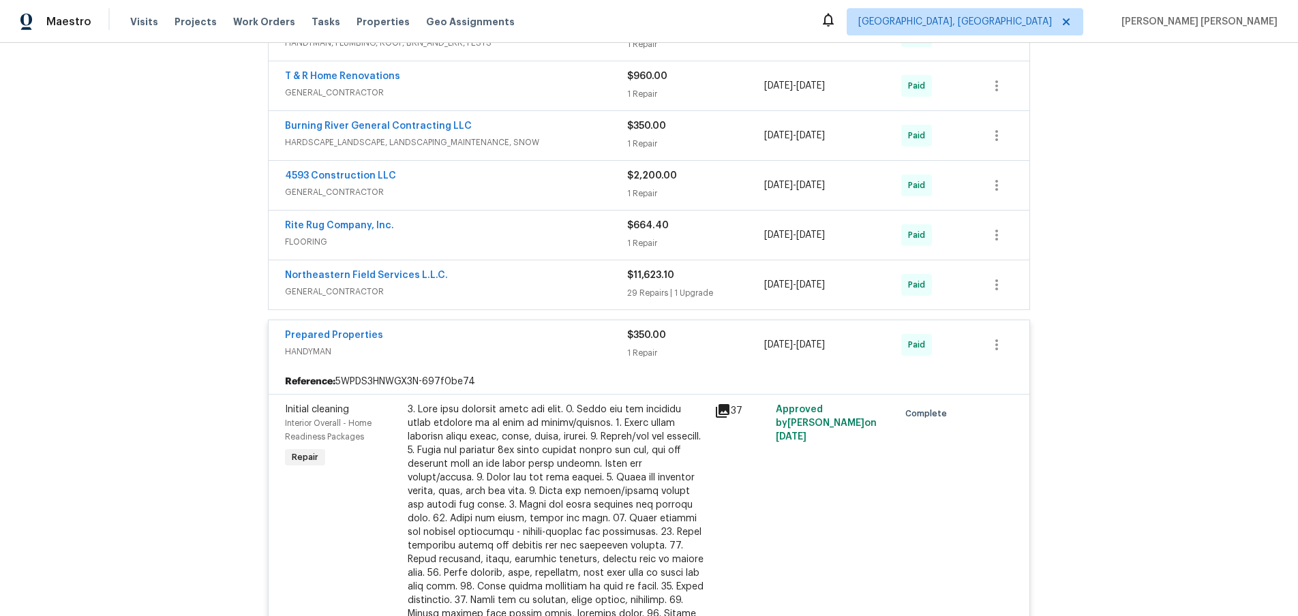
click at [723, 411] on icon at bounding box center [723, 411] width 14 height 14
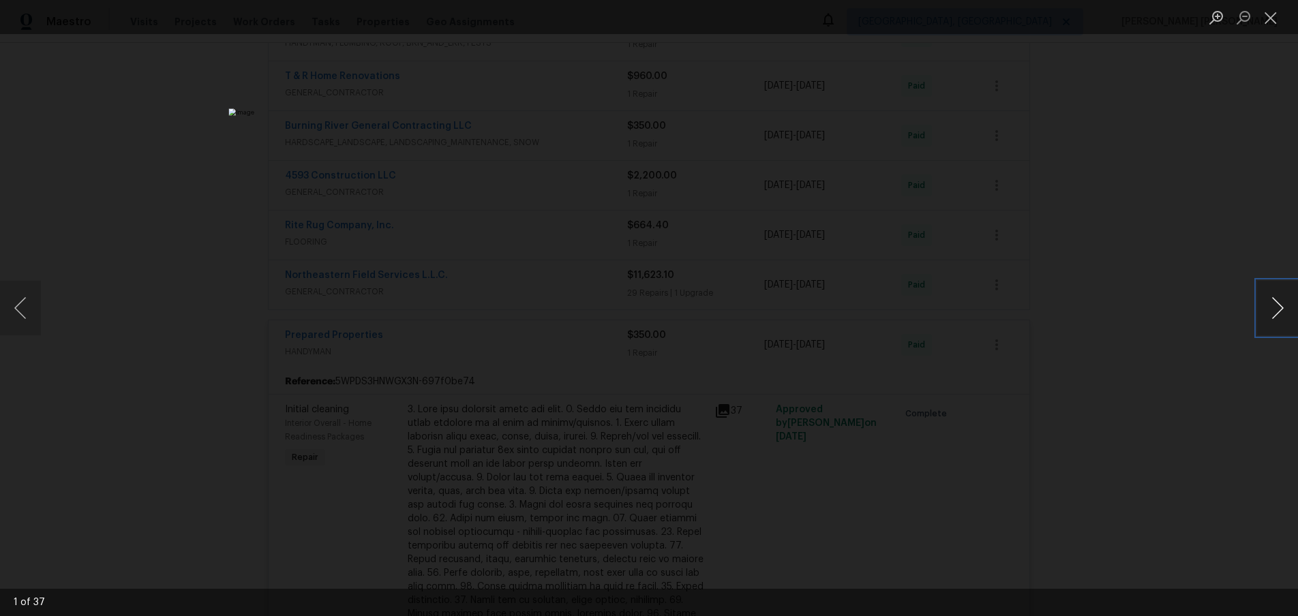
click at [1280, 314] on button "Next image" at bounding box center [1277, 308] width 41 height 55
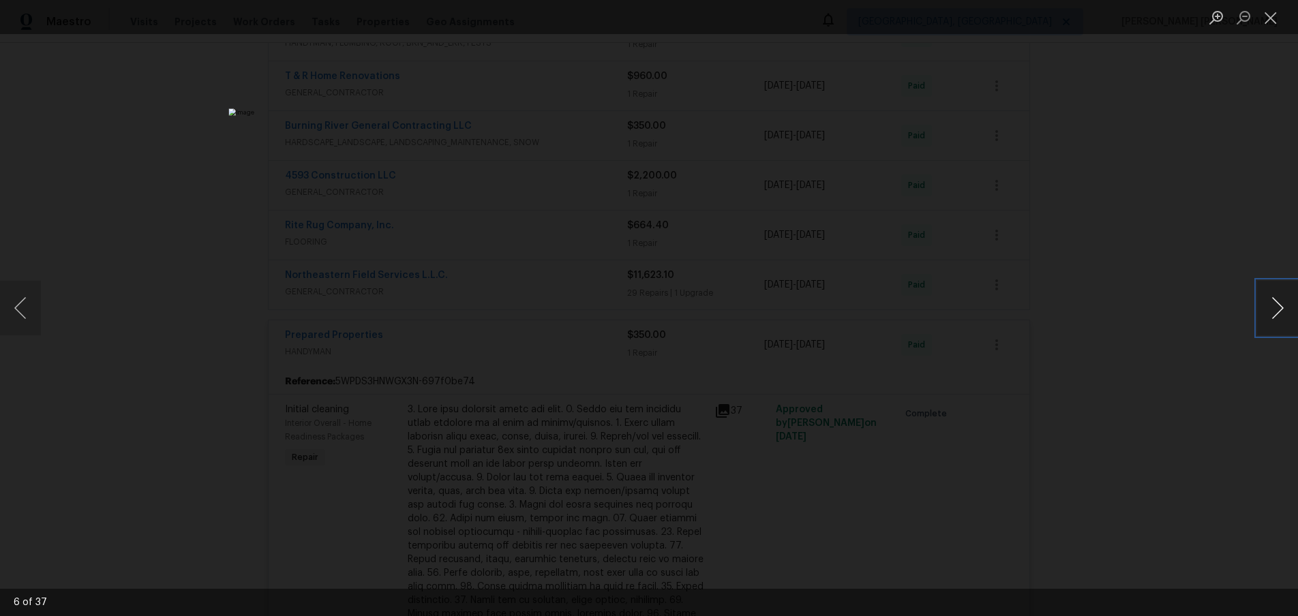
click at [1280, 314] on button "Next image" at bounding box center [1277, 308] width 41 height 55
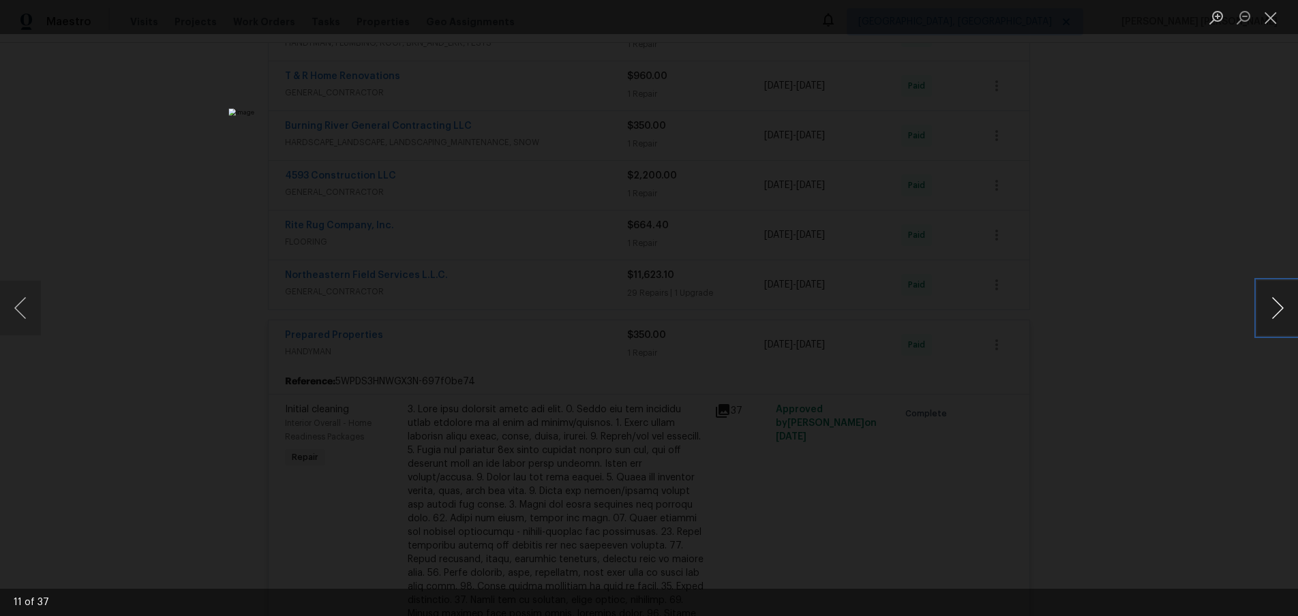
click at [1280, 314] on button "Next image" at bounding box center [1277, 308] width 41 height 55
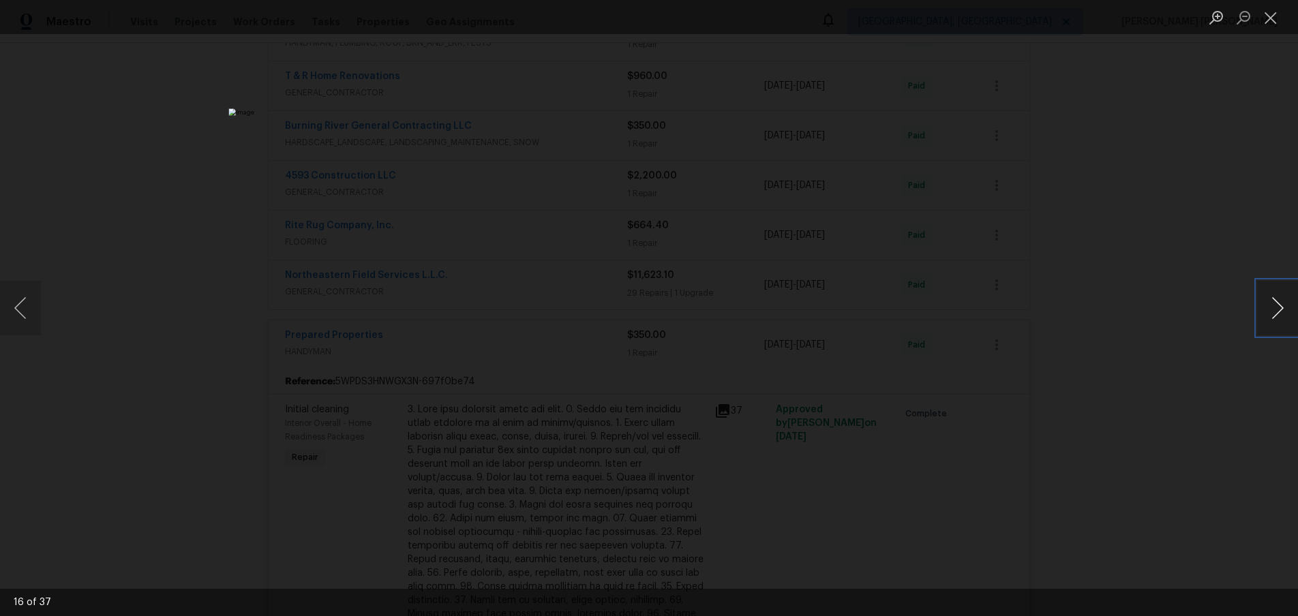
click at [1280, 314] on button "Next image" at bounding box center [1277, 308] width 41 height 55
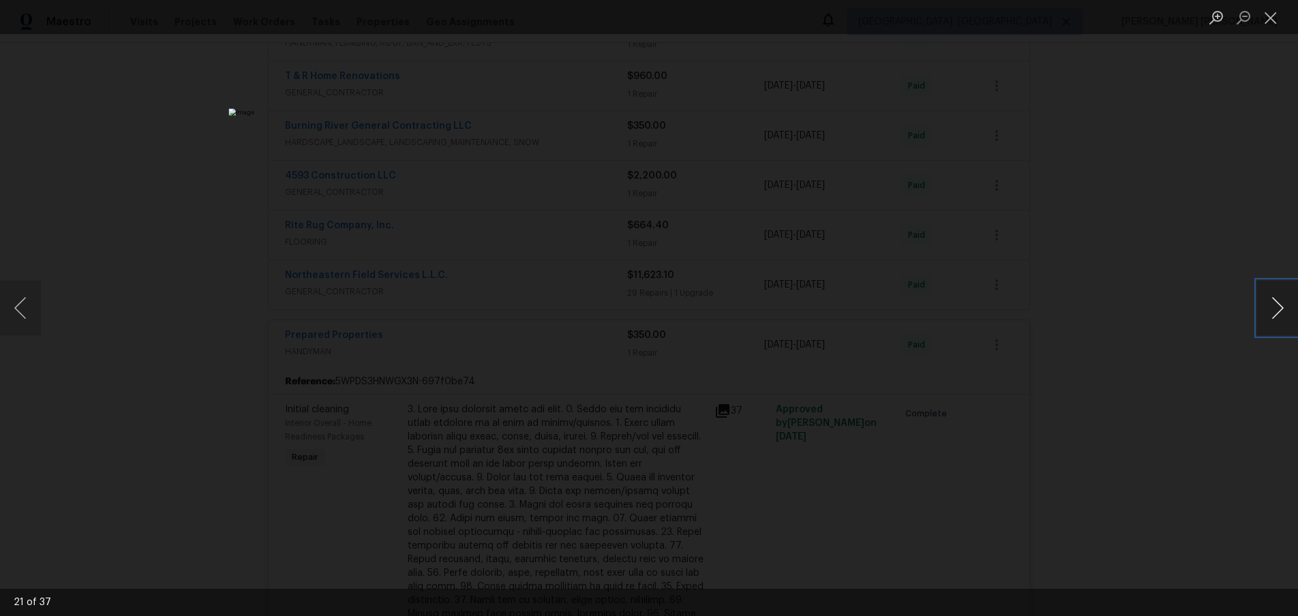
click at [1280, 314] on button "Next image" at bounding box center [1277, 308] width 41 height 55
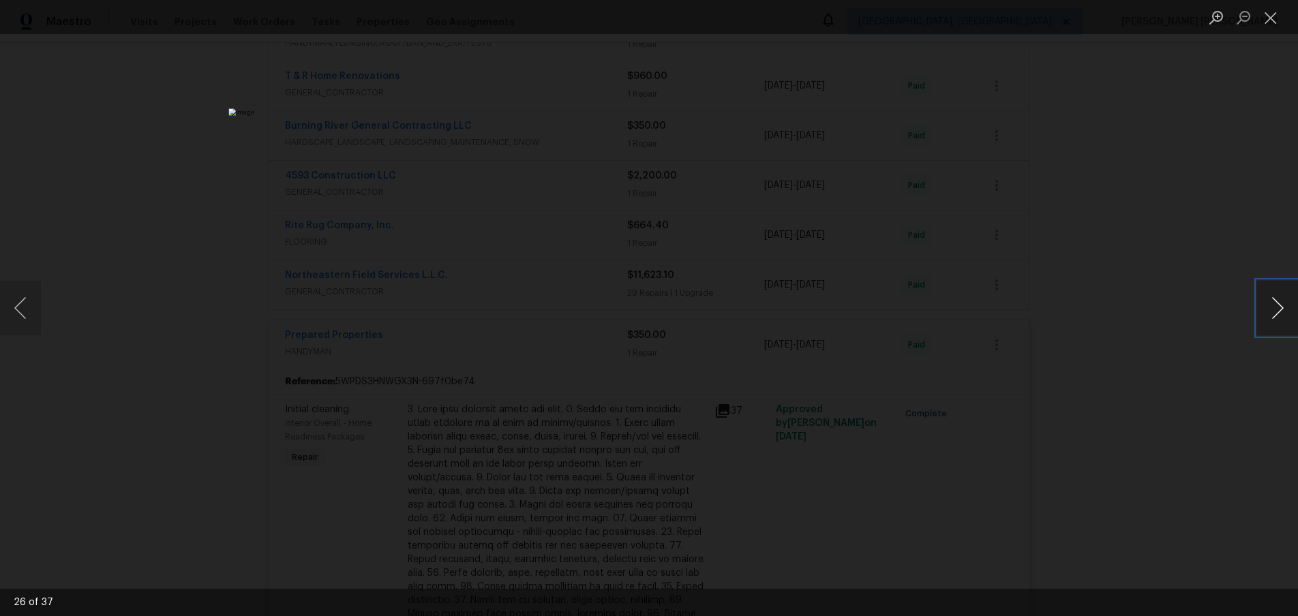
click at [1280, 314] on button "Next image" at bounding box center [1277, 308] width 41 height 55
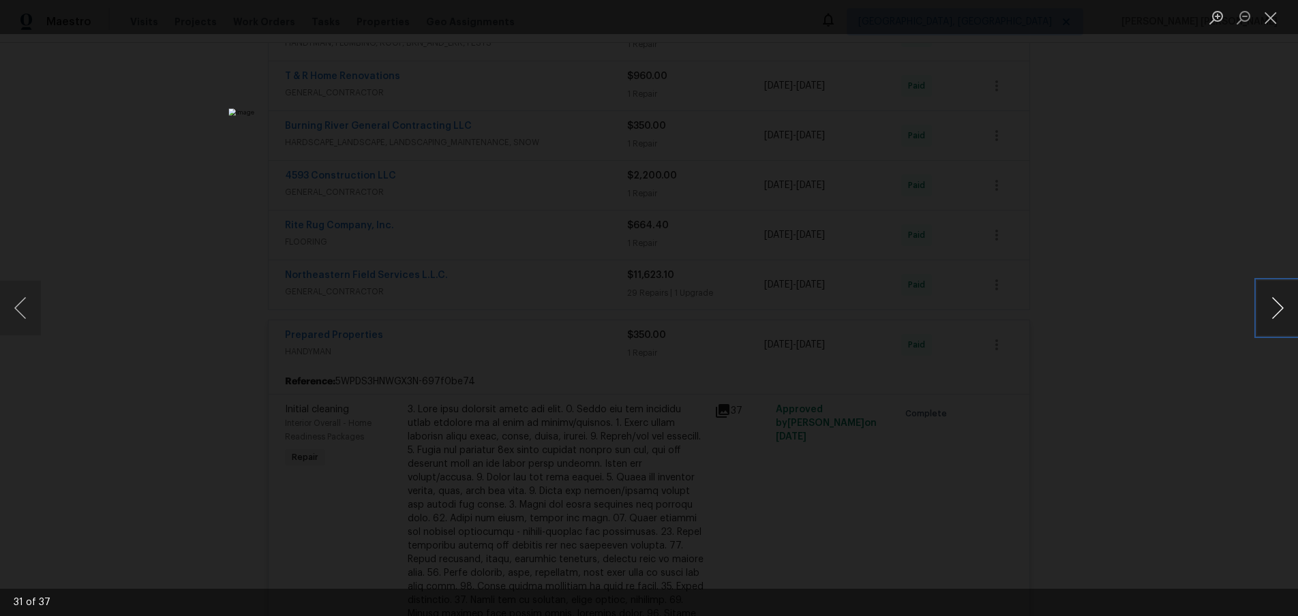
click at [1280, 314] on button "Next image" at bounding box center [1277, 308] width 41 height 55
click at [1279, 314] on button "Next image" at bounding box center [1277, 308] width 41 height 55
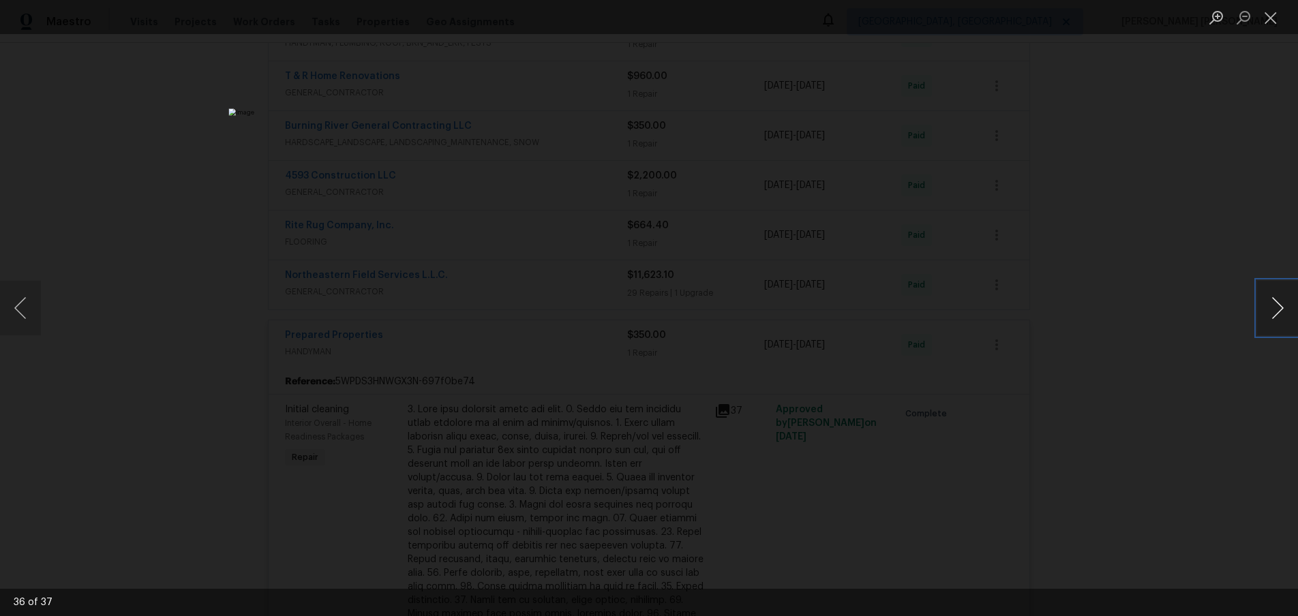
click at [1280, 314] on button "Next image" at bounding box center [1277, 308] width 41 height 55
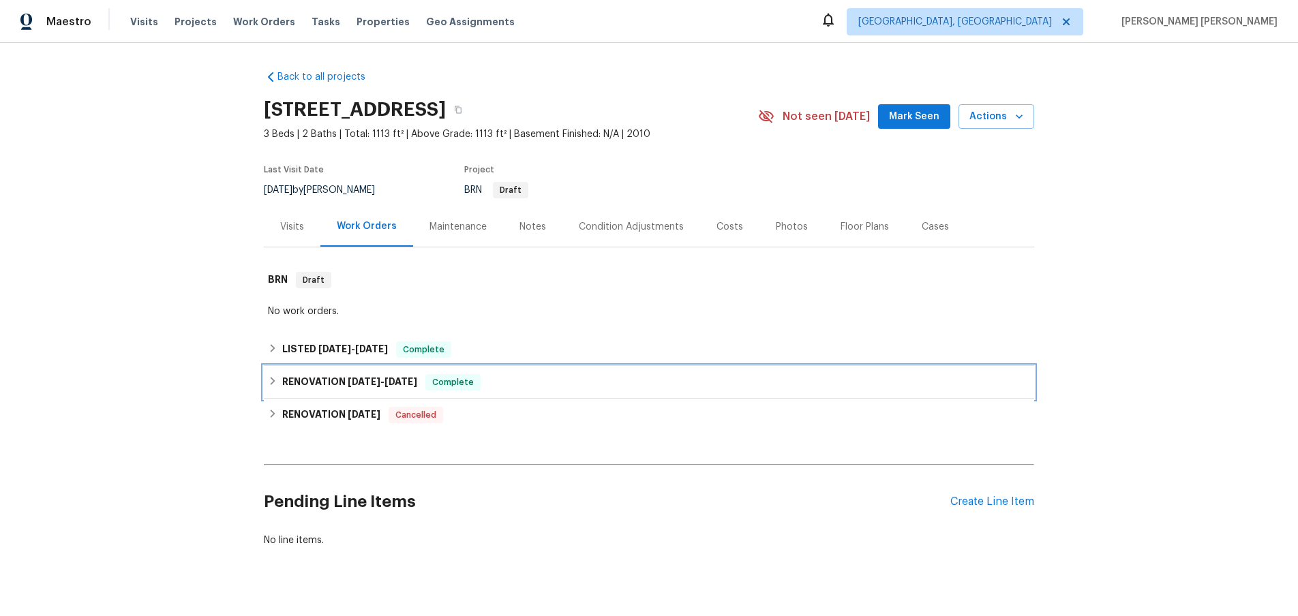
drag, startPoint x: 269, startPoint y: 386, endPoint x: 200, endPoint y: 449, distance: 93.2
click at [269, 386] on icon at bounding box center [273, 381] width 10 height 10
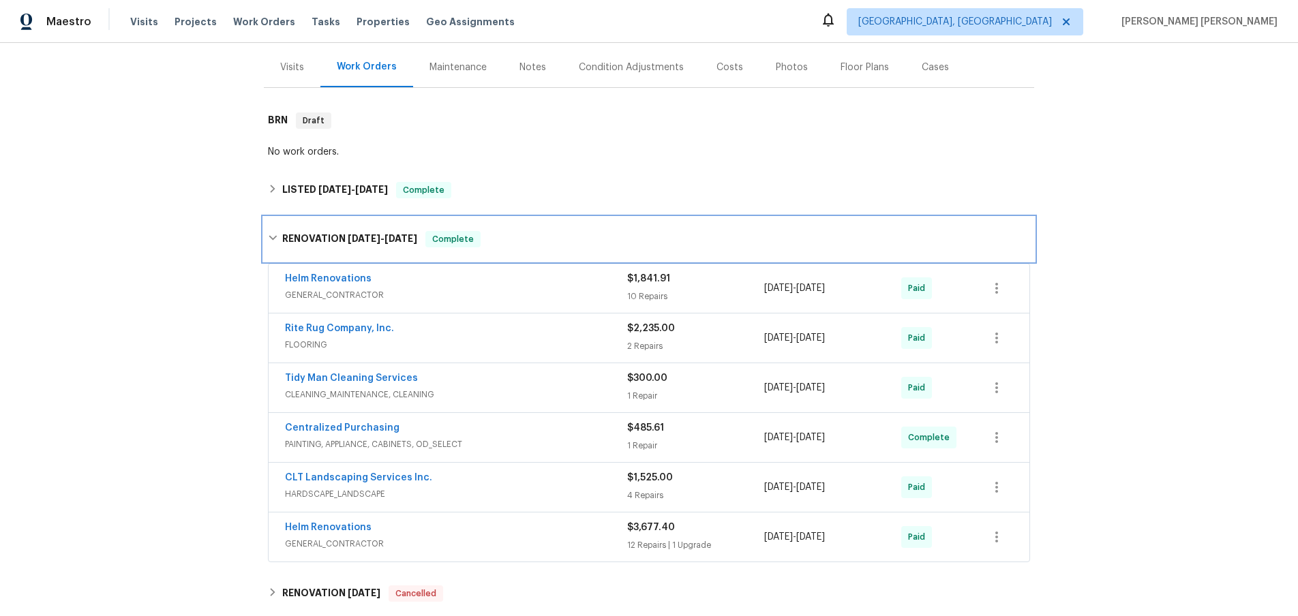
scroll to position [159, 0]
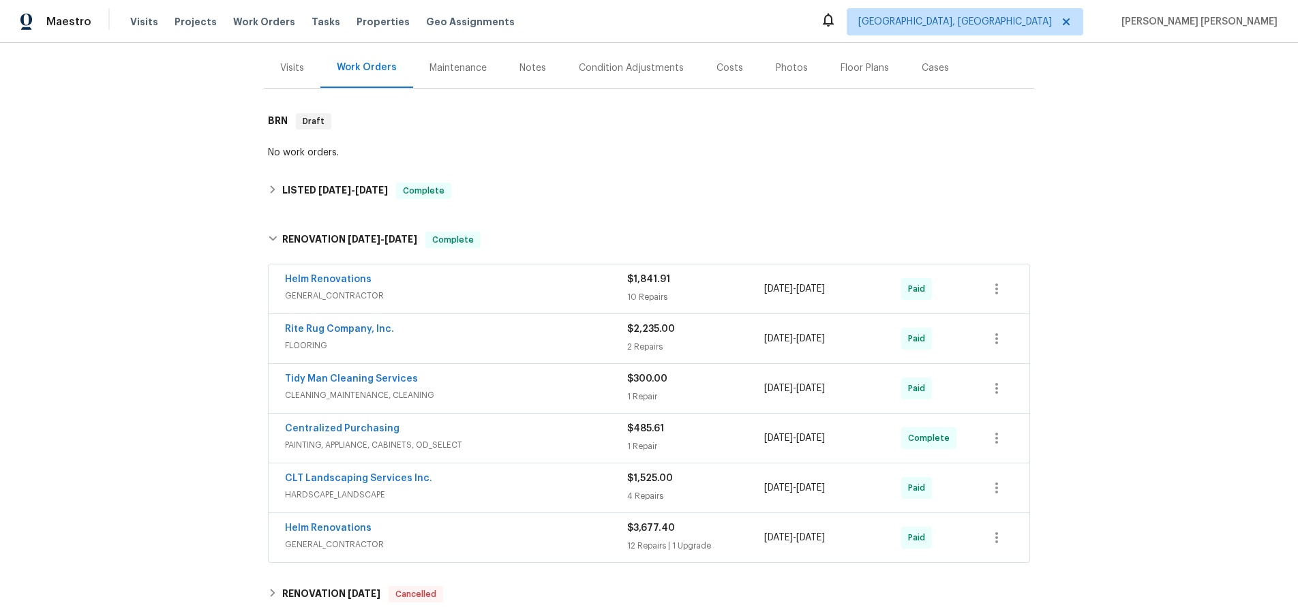
click at [532, 290] on span "GENERAL_CONTRACTOR" at bounding box center [456, 296] width 342 height 14
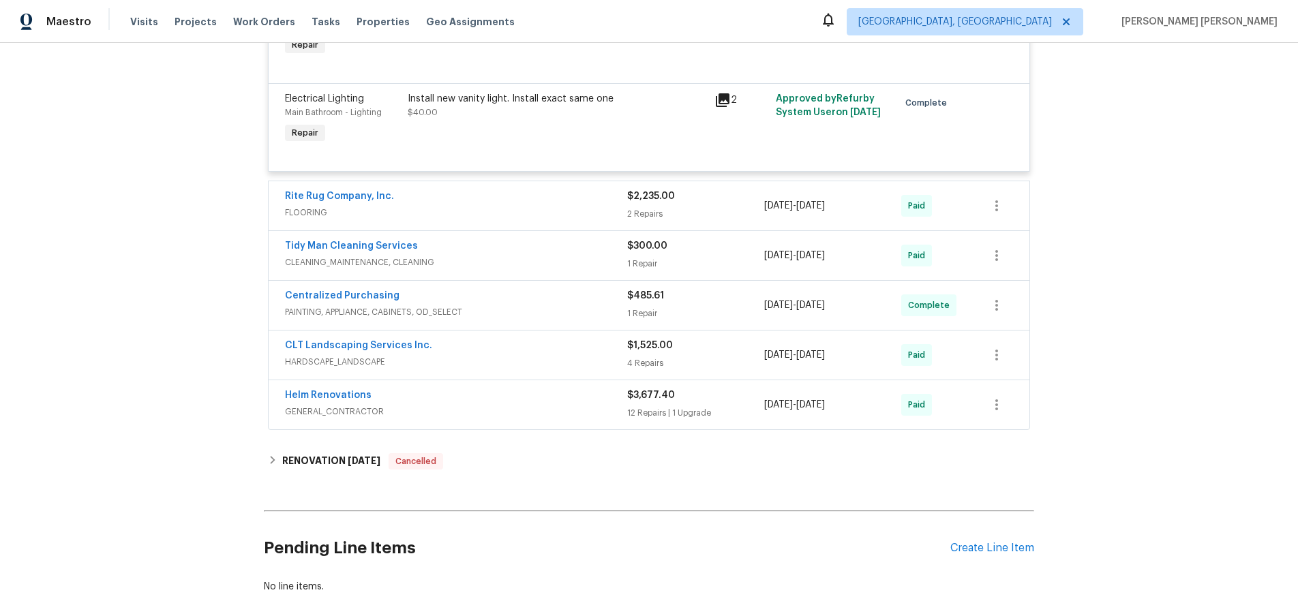
scroll to position [1216, 0]
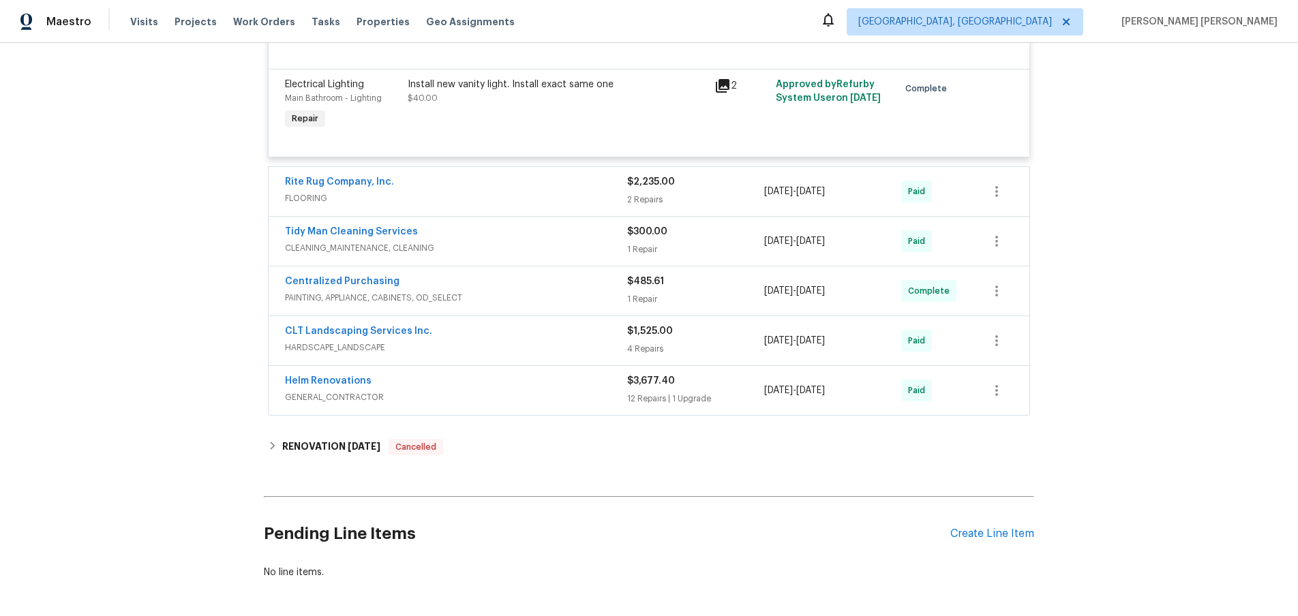
click at [723, 403] on div "12 Repairs | 1 Upgrade" at bounding box center [695, 399] width 137 height 14
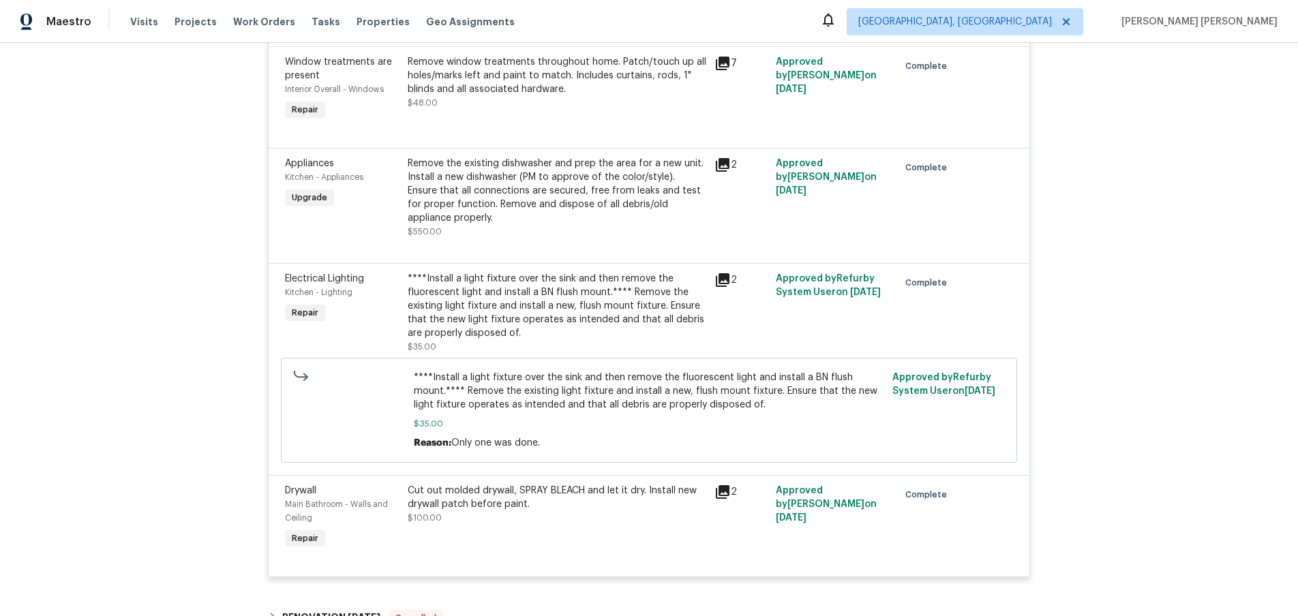
scroll to position [2663, 0]
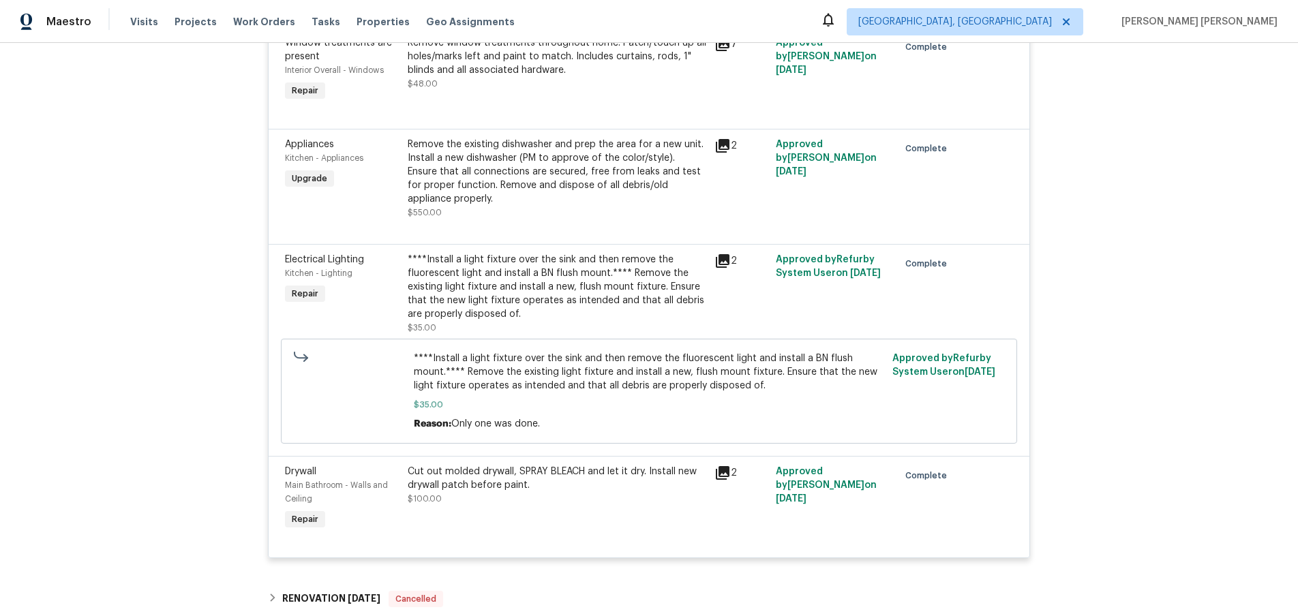
click at [723, 153] on icon at bounding box center [723, 146] width 14 height 14
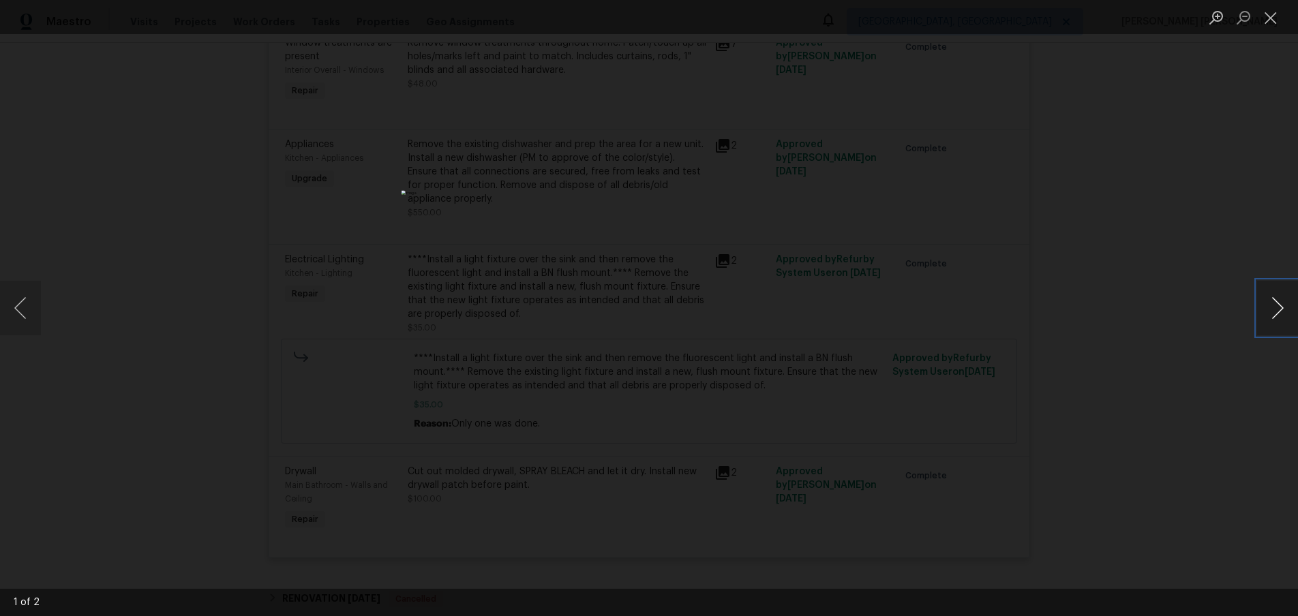
click at [1280, 312] on button "Next image" at bounding box center [1277, 308] width 41 height 55
drag, startPoint x: 1182, startPoint y: 395, endPoint x: 1163, endPoint y: 363, distance: 36.7
click at [1162, 380] on div "Lightbox" at bounding box center [649, 308] width 1298 height 616
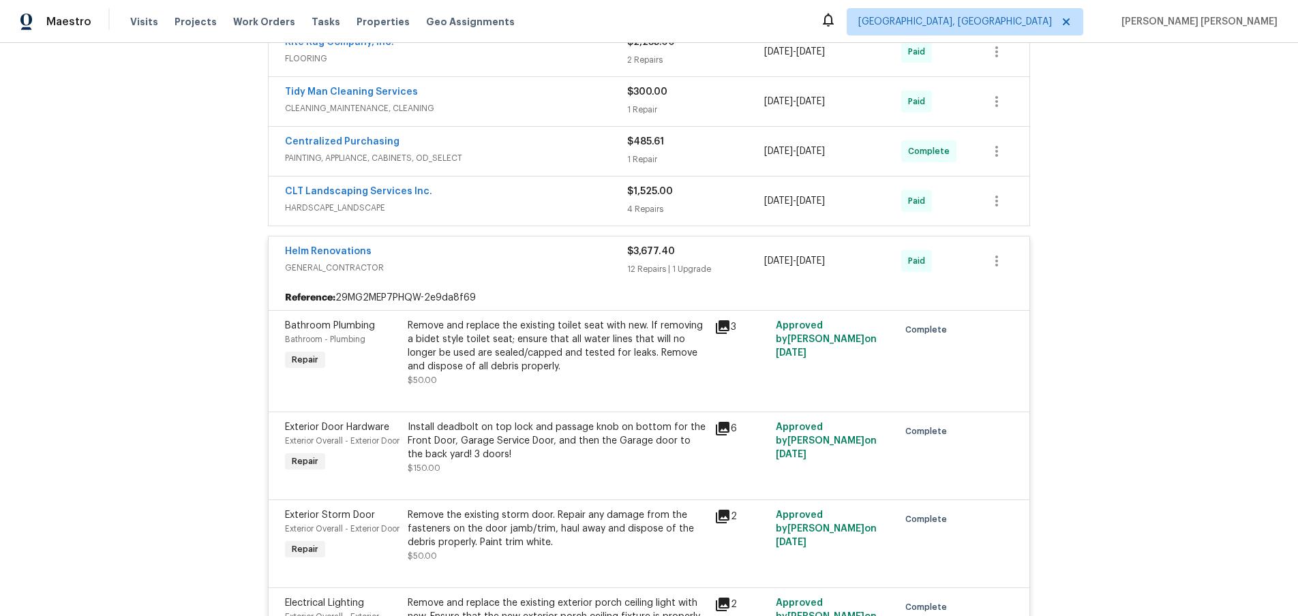
click at [542, 249] on div "Helm Renovations" at bounding box center [456, 253] width 342 height 16
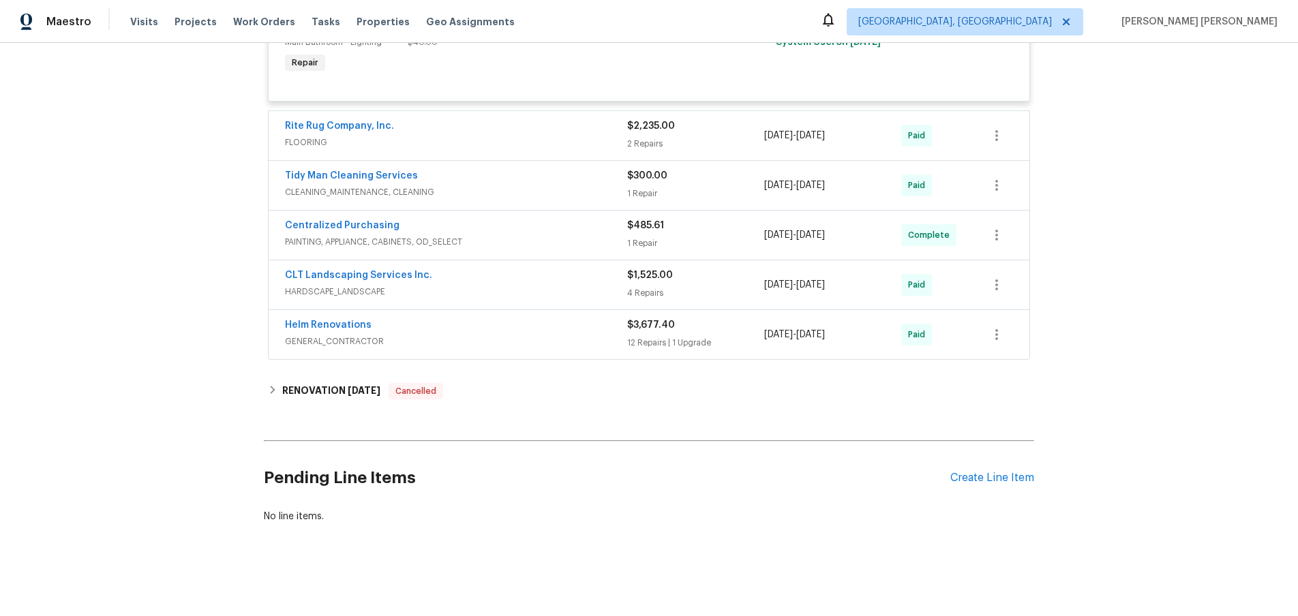
scroll to position [1272, 0]
click at [566, 179] on div "Tidy Man Cleaning Services" at bounding box center [456, 177] width 342 height 16
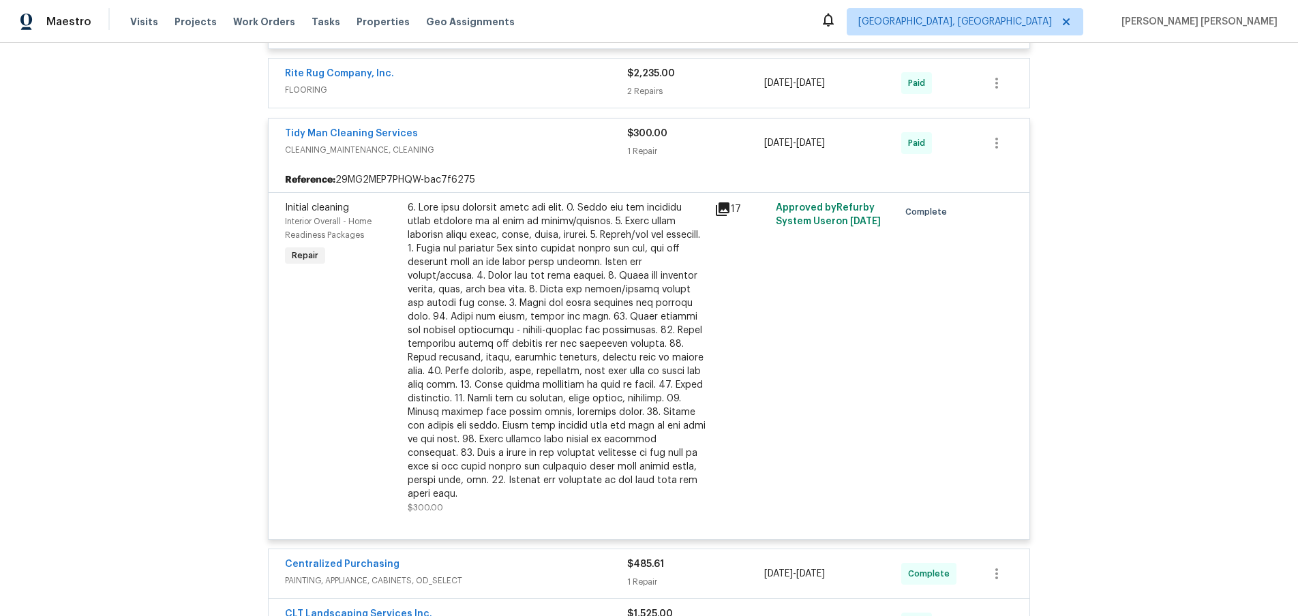
scroll to position [1356, 0]
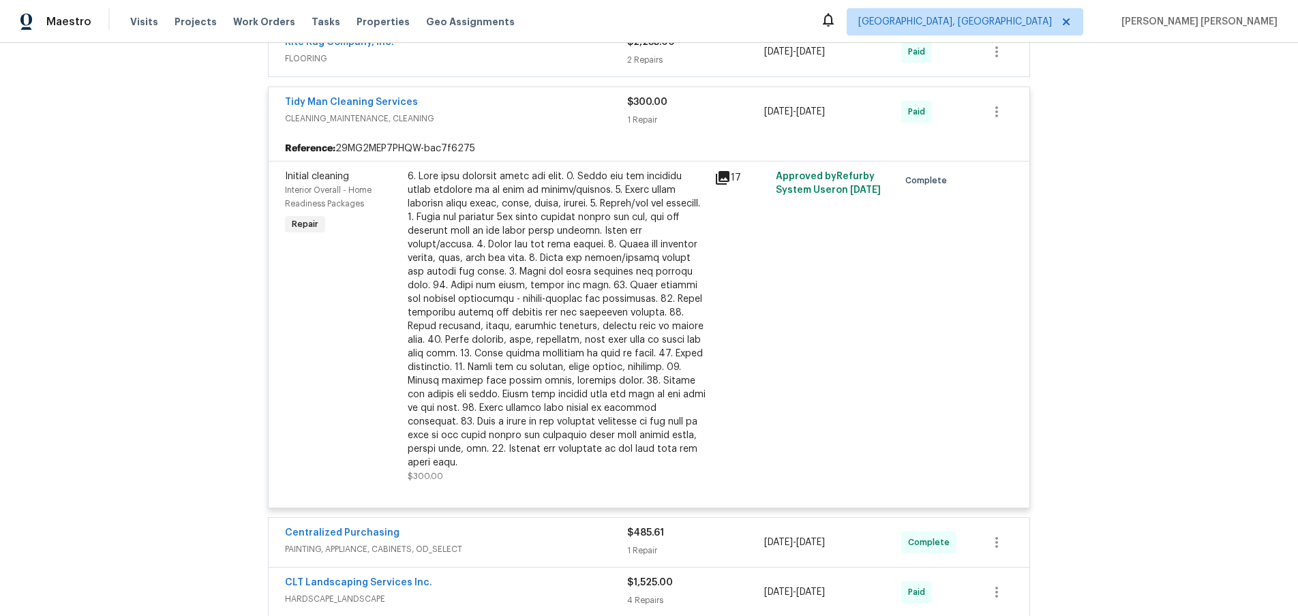
click at [571, 145] on div "Reference: 29MG2MEP7PHQW-bac7f6275" at bounding box center [649, 148] width 761 height 25
click at [558, 118] on span "CLEANING_MAINTENANCE, CLEANING" at bounding box center [456, 119] width 342 height 14
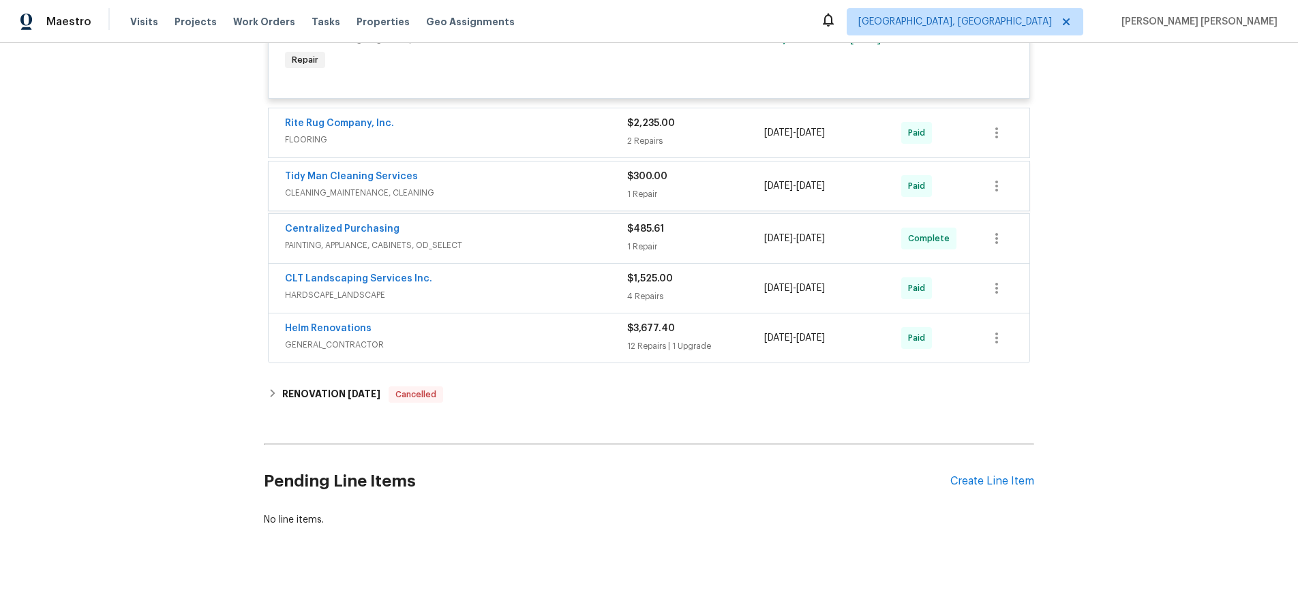
scroll to position [1272, 0]
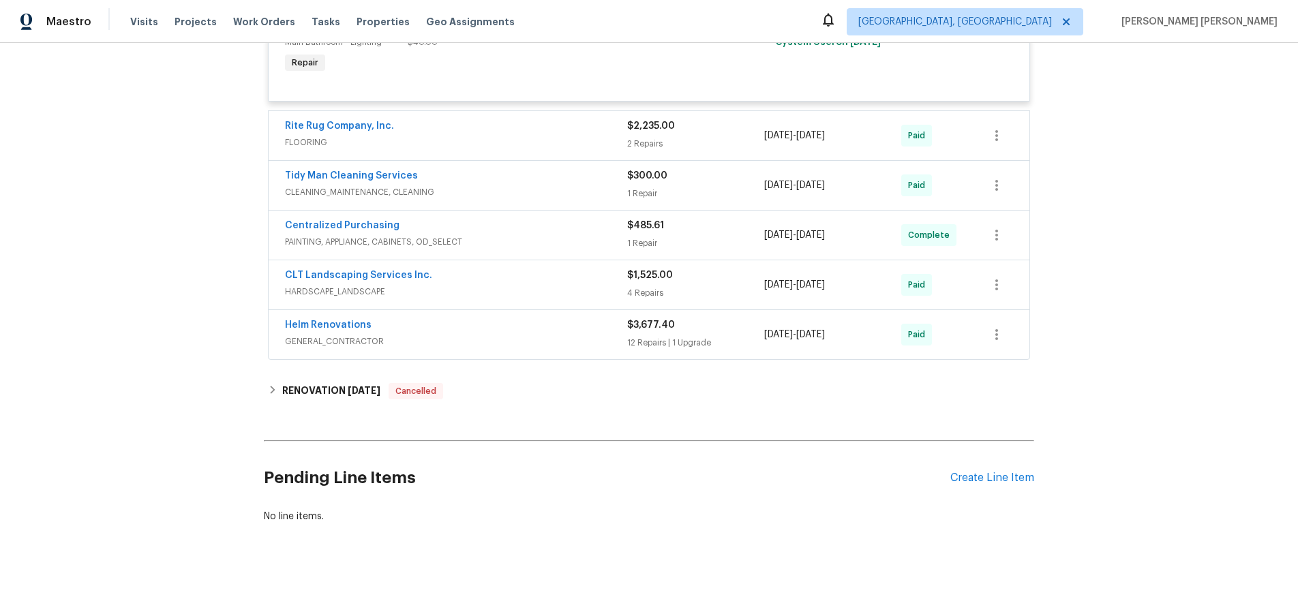
click at [573, 335] on span "GENERAL_CONTRACTOR" at bounding box center [456, 342] width 342 height 14
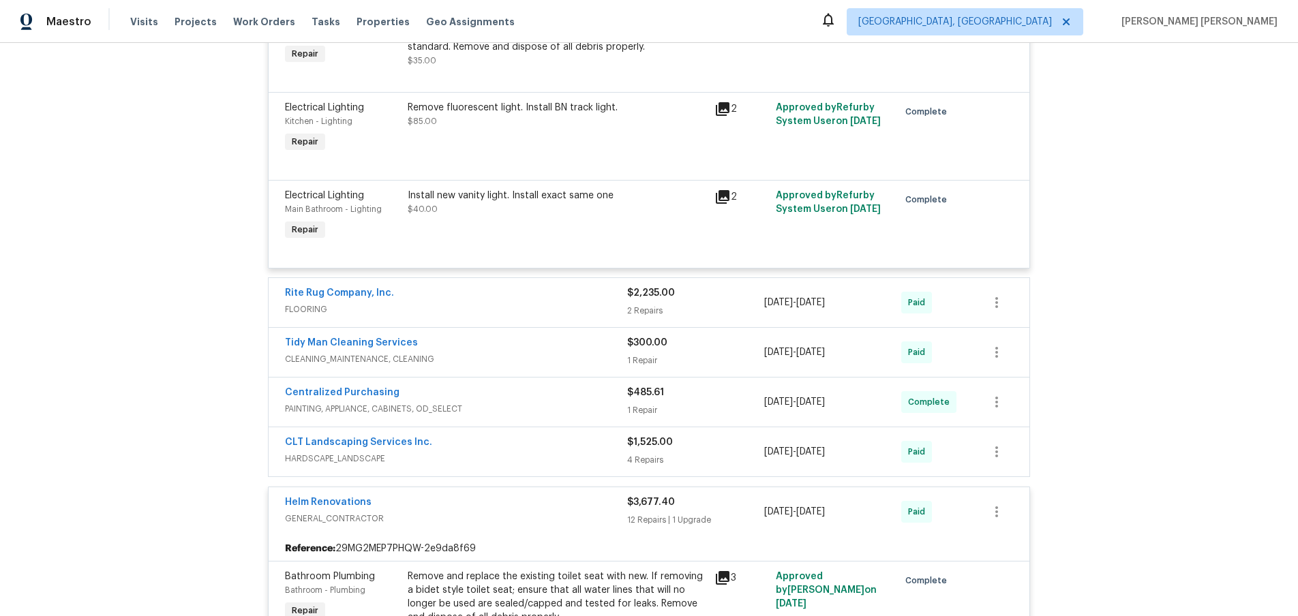
scroll to position [1111, 0]
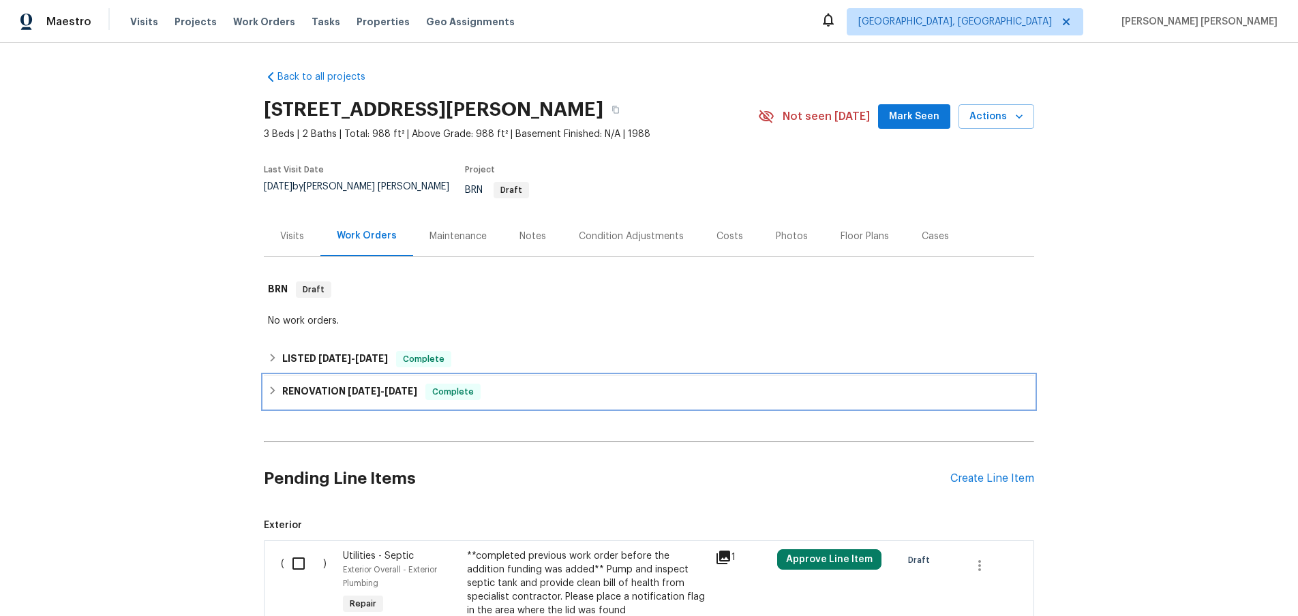
drag, startPoint x: 271, startPoint y: 382, endPoint x: 308, endPoint y: 383, distance: 36.8
click at [282, 385] on div "RENOVATION 3/7/25 - 3/17/25 Complete" at bounding box center [649, 392] width 762 height 16
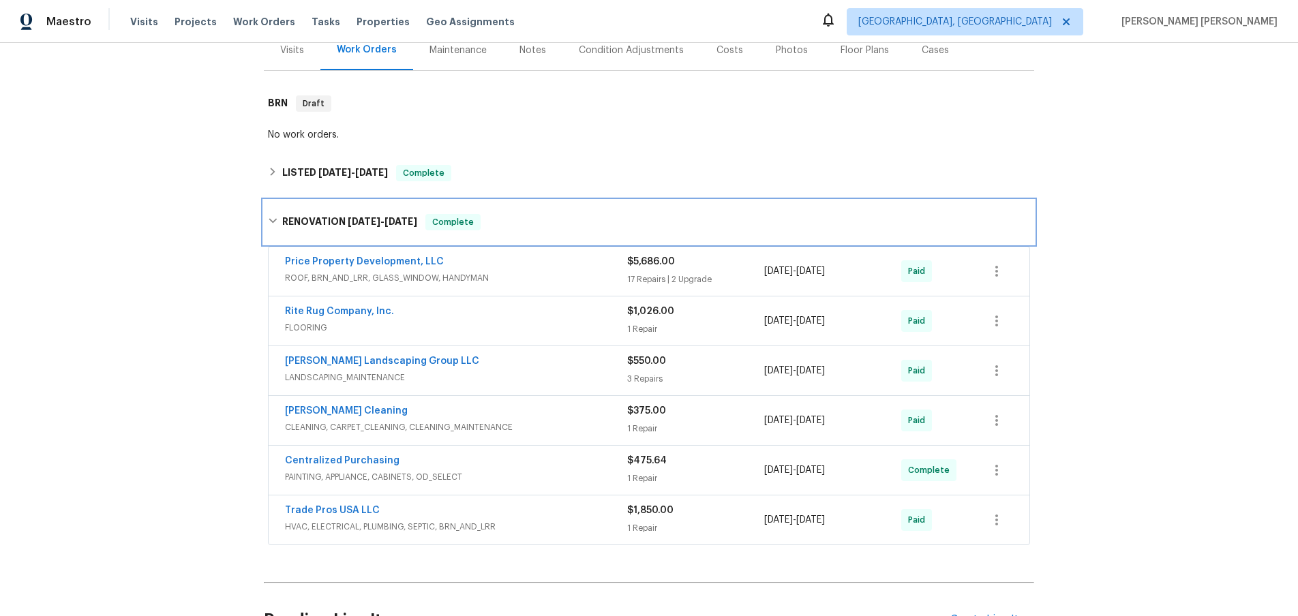
scroll to position [196, 0]
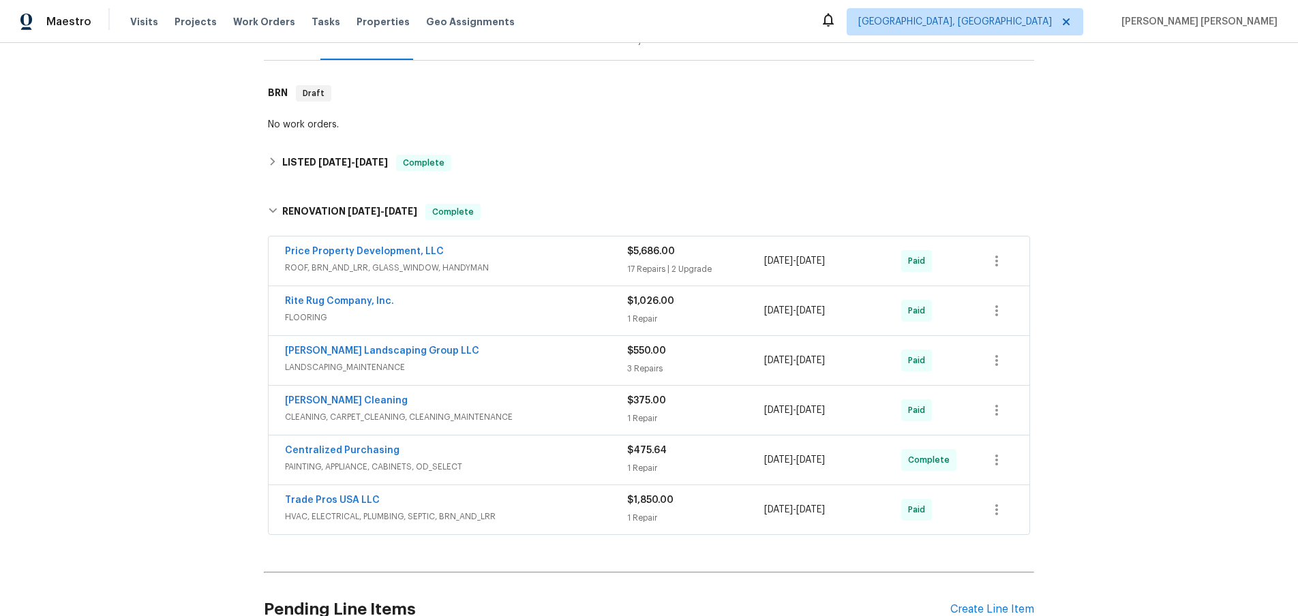
drag, startPoint x: 499, startPoint y: 503, endPoint x: 507, endPoint y: 505, distance: 7.6
click at [499, 510] on span "HVAC, ELECTRICAL, PLUMBING, SEPTIC, BRN_AND_LRR" at bounding box center [456, 517] width 342 height 14
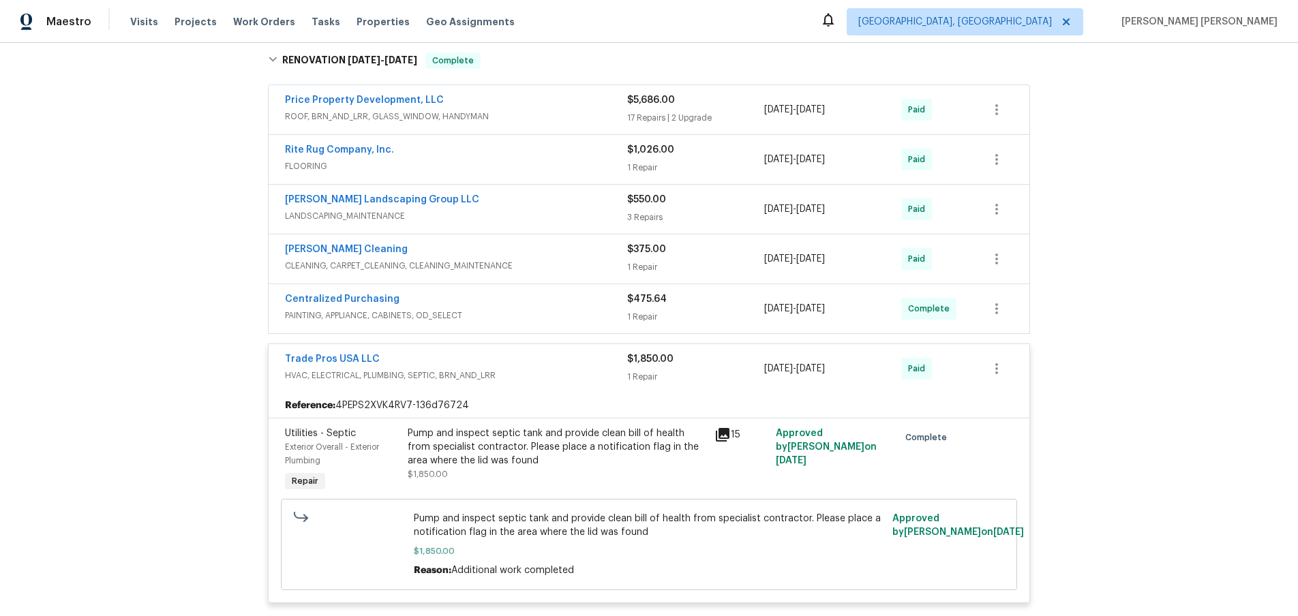
scroll to position [377, 0]
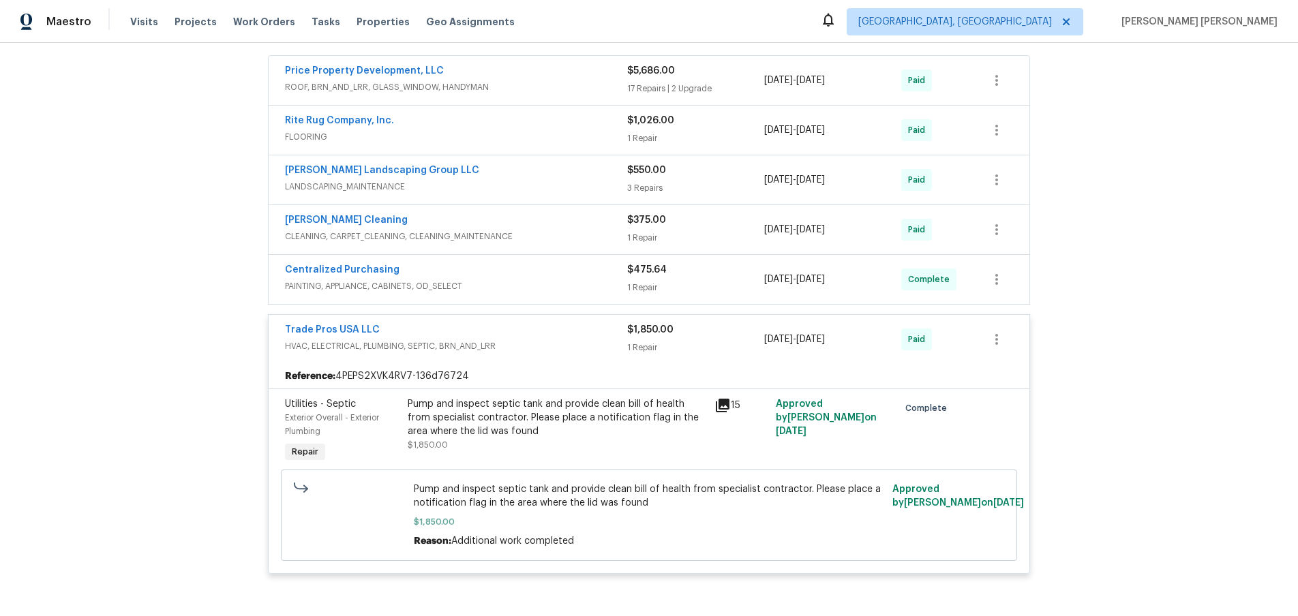
click at [506, 315] on div "Trade Pros USA LLC HVAC, ELECTRICAL, PLUMBING, SEPTIC, BRN_AND_LRR $1,850.00 1 …" at bounding box center [649, 339] width 761 height 49
click at [547, 340] on span "HVAC, ELECTRICAL, PLUMBING, SEPTIC, BRN_AND_LRR" at bounding box center [456, 347] width 342 height 14
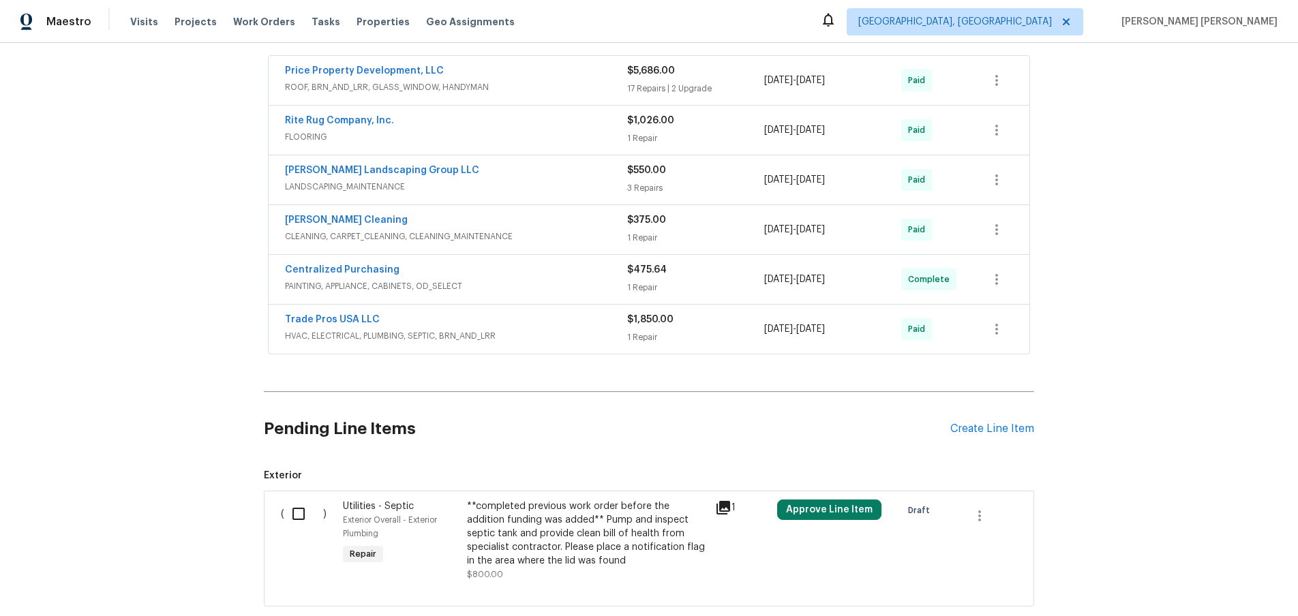
click at [556, 180] on span "LANDSCAPING_MAINTENANCE" at bounding box center [456, 187] width 342 height 14
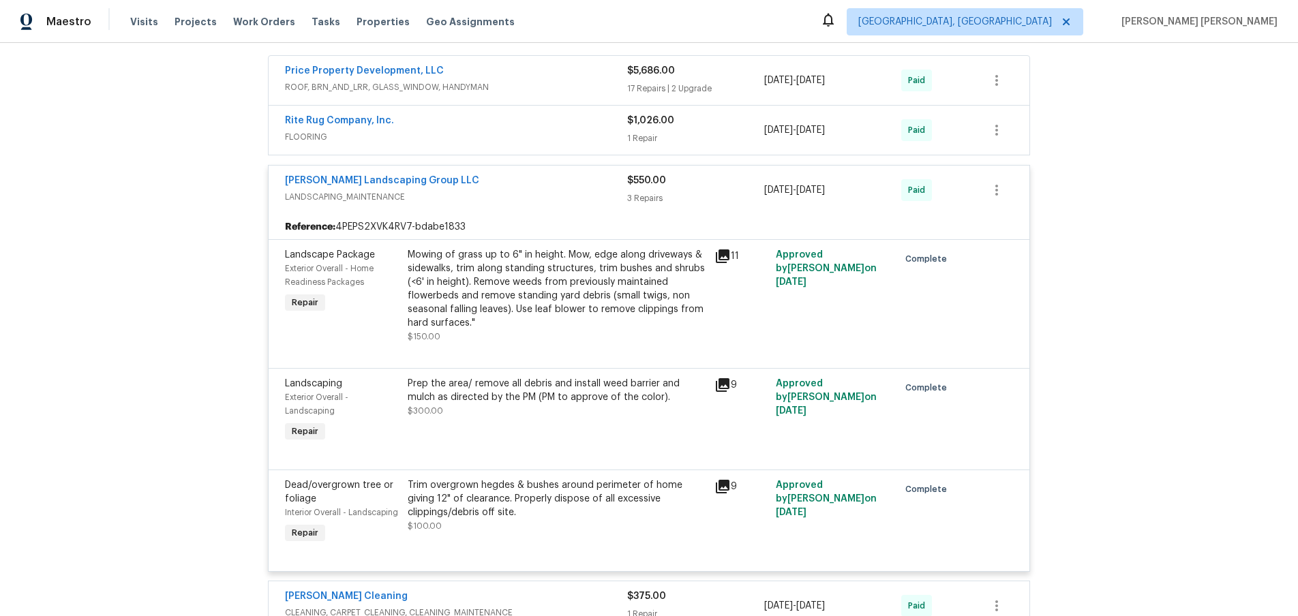
click at [556, 178] on div "Sandoval Landscaping Group LLC" at bounding box center [456, 182] width 342 height 16
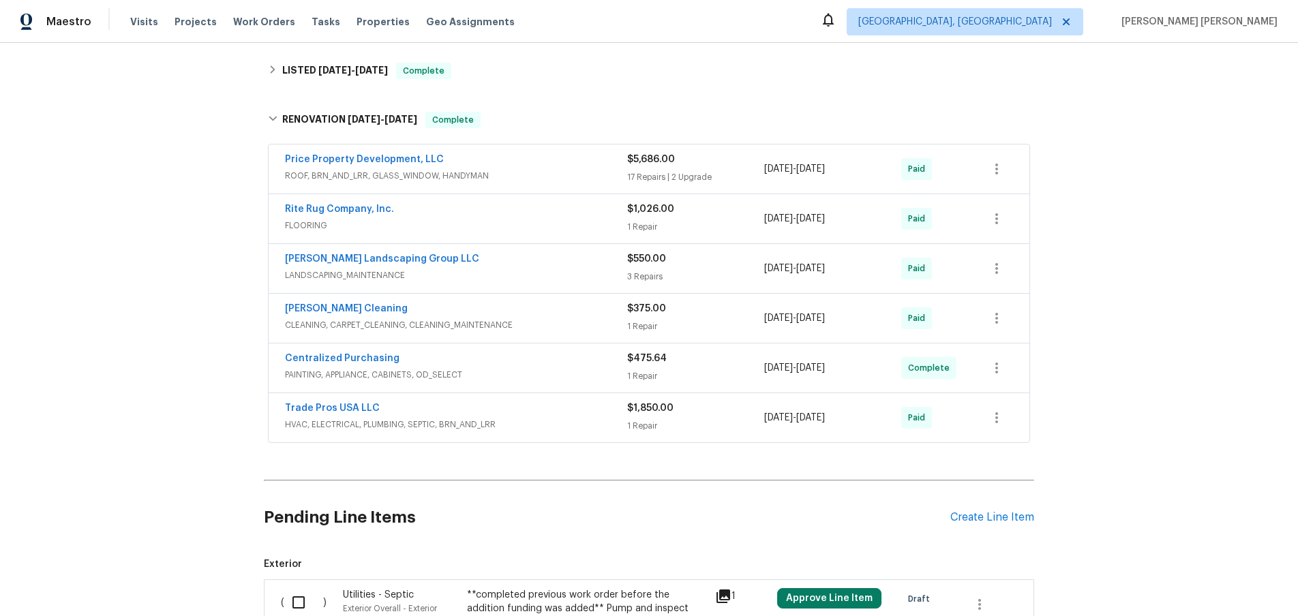
scroll to position [286, 0]
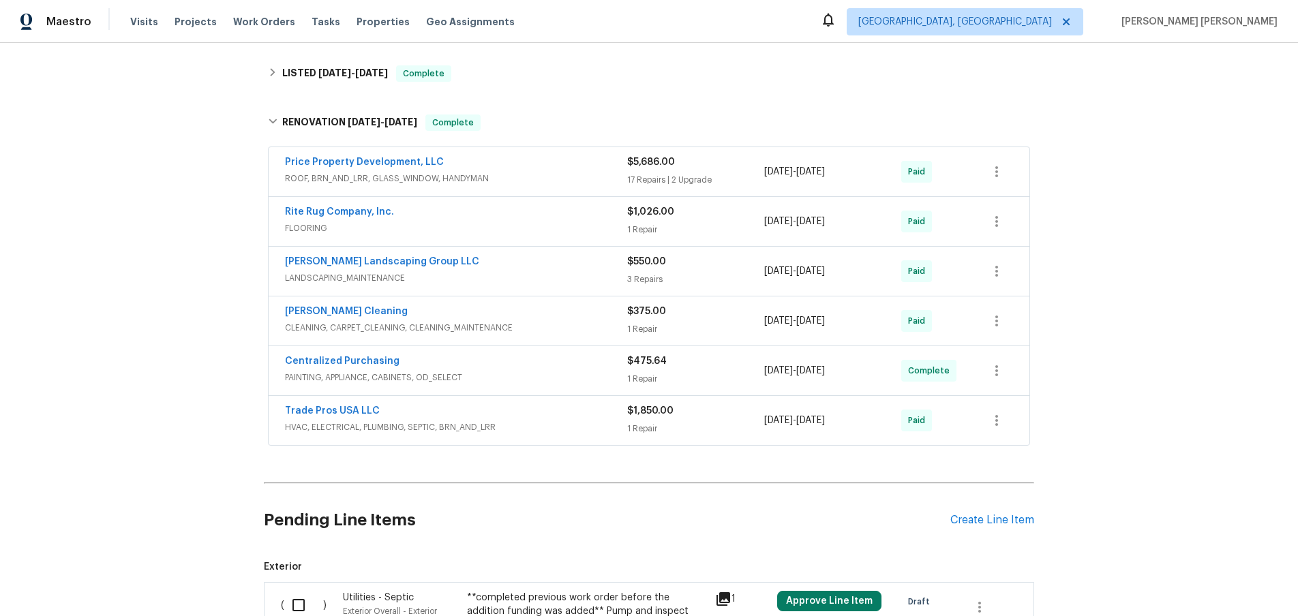
click at [554, 172] on span "ROOF, BRN_AND_LRR, GLASS_WINDOW, HANDYMAN" at bounding box center [456, 179] width 342 height 14
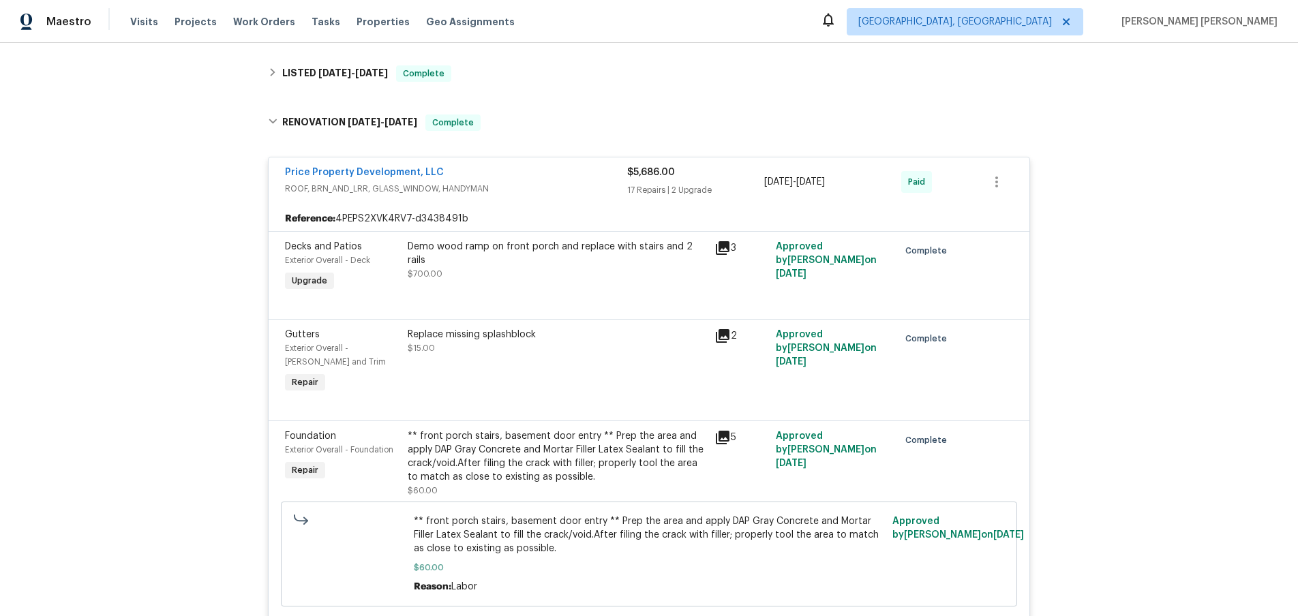
click at [725, 241] on icon at bounding box center [723, 248] width 14 height 14
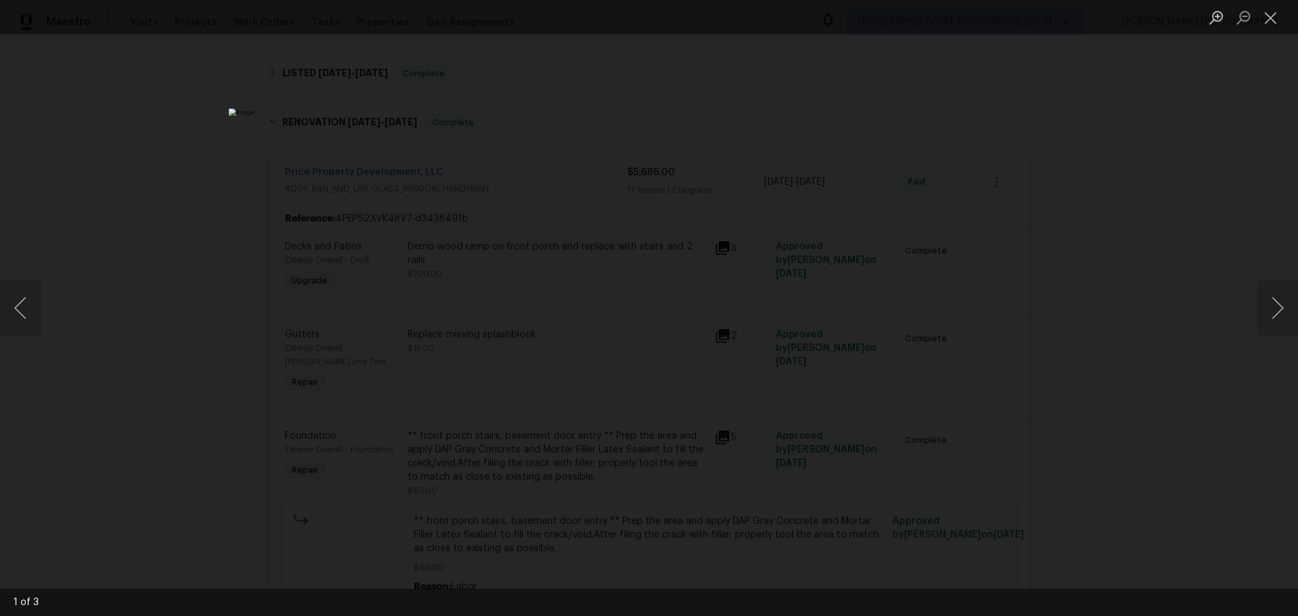
click at [1248, 308] on div "Lightbox" at bounding box center [649, 308] width 1298 height 616
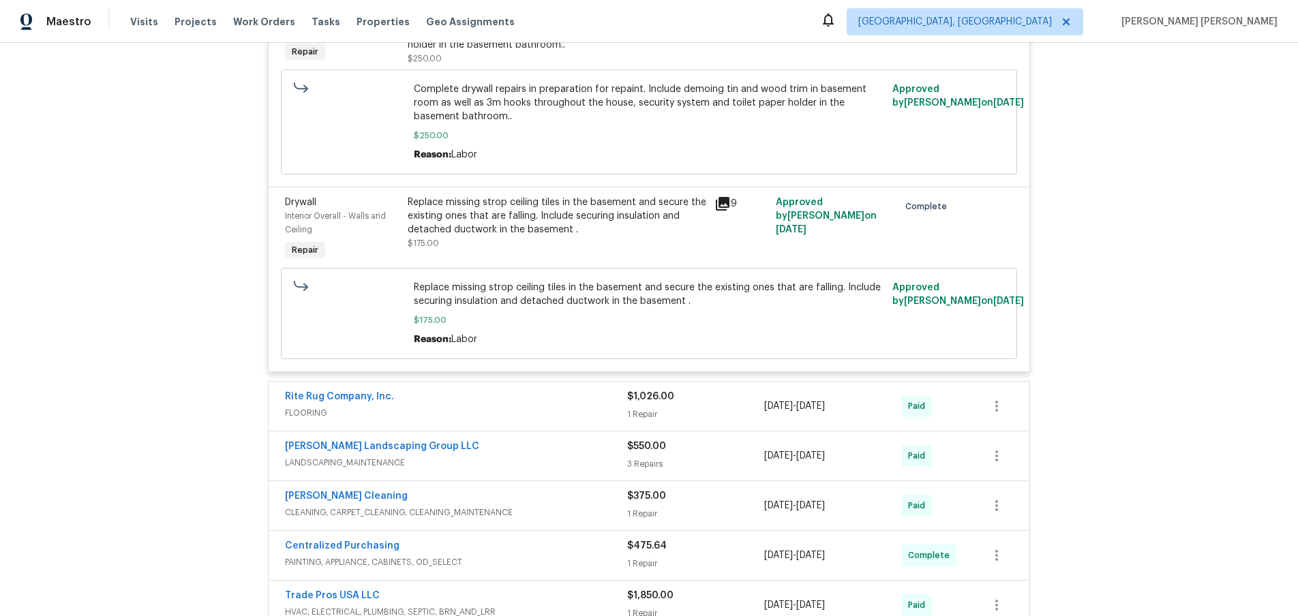
scroll to position [2760, 0]
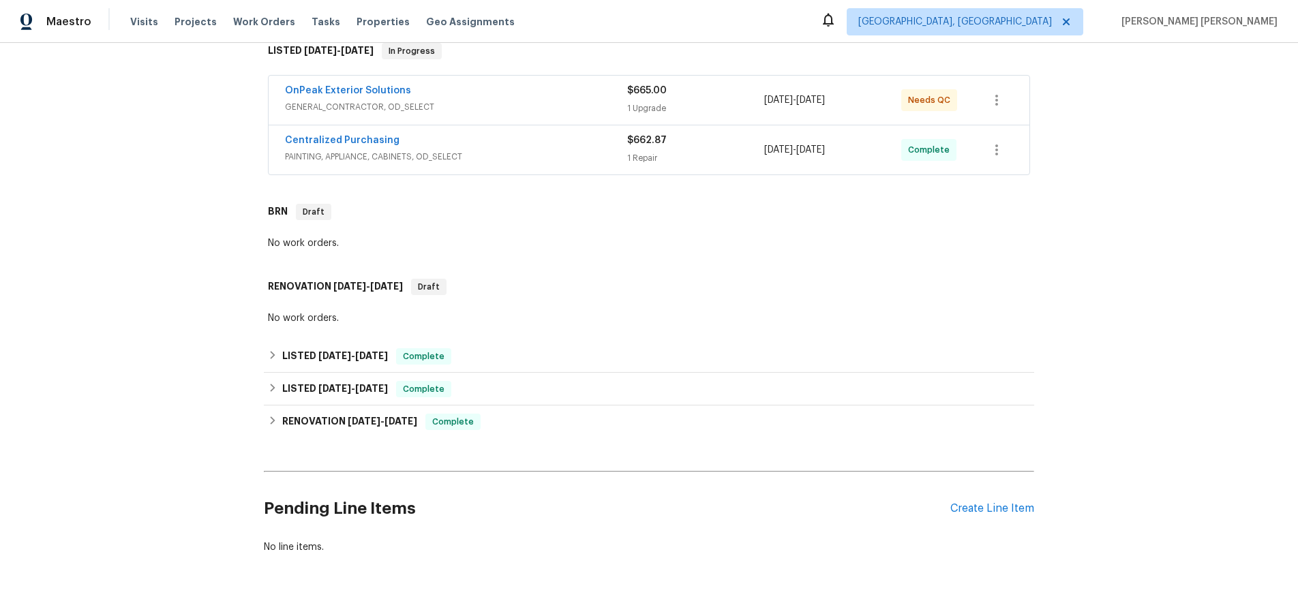
scroll to position [260, 0]
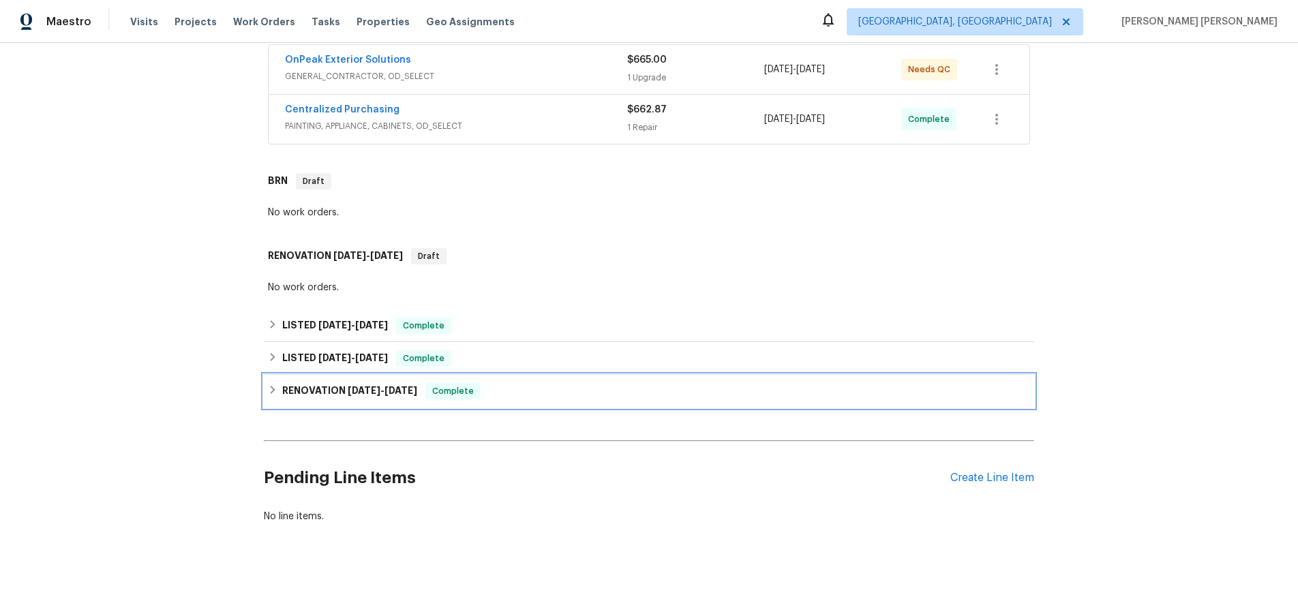
drag, startPoint x: 272, startPoint y: 398, endPoint x: 416, endPoint y: 410, distance: 144.4
click at [280, 398] on div "RENOVATION [DATE] - [DATE] Complete" at bounding box center [649, 391] width 762 height 16
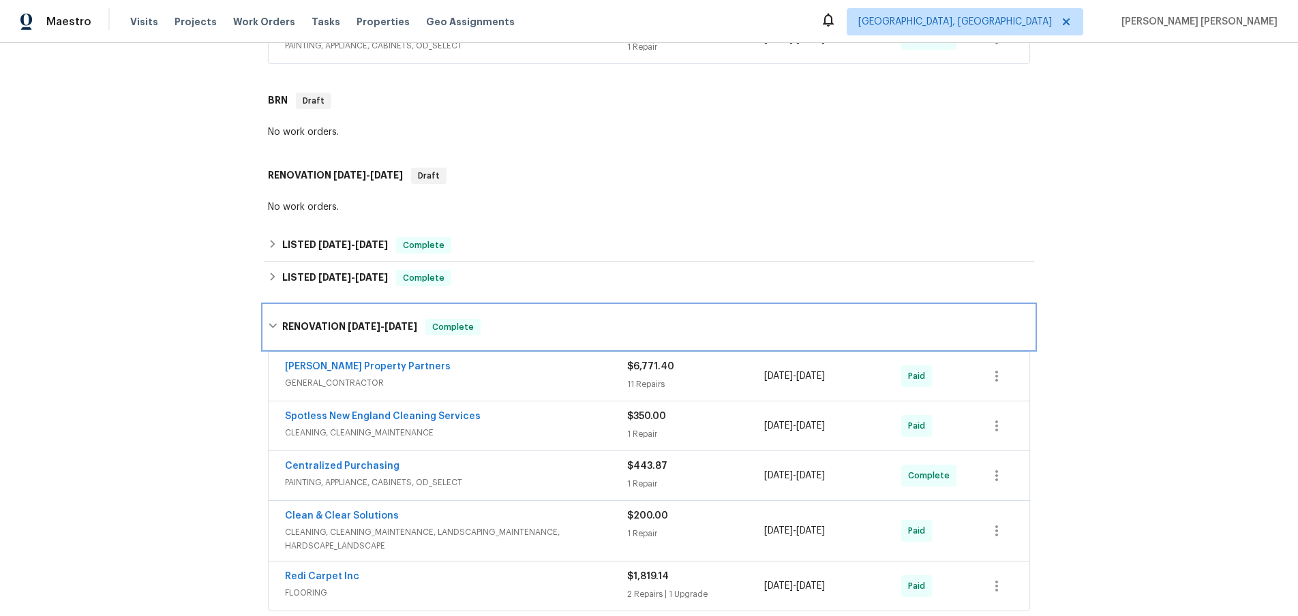
scroll to position [373, 0]
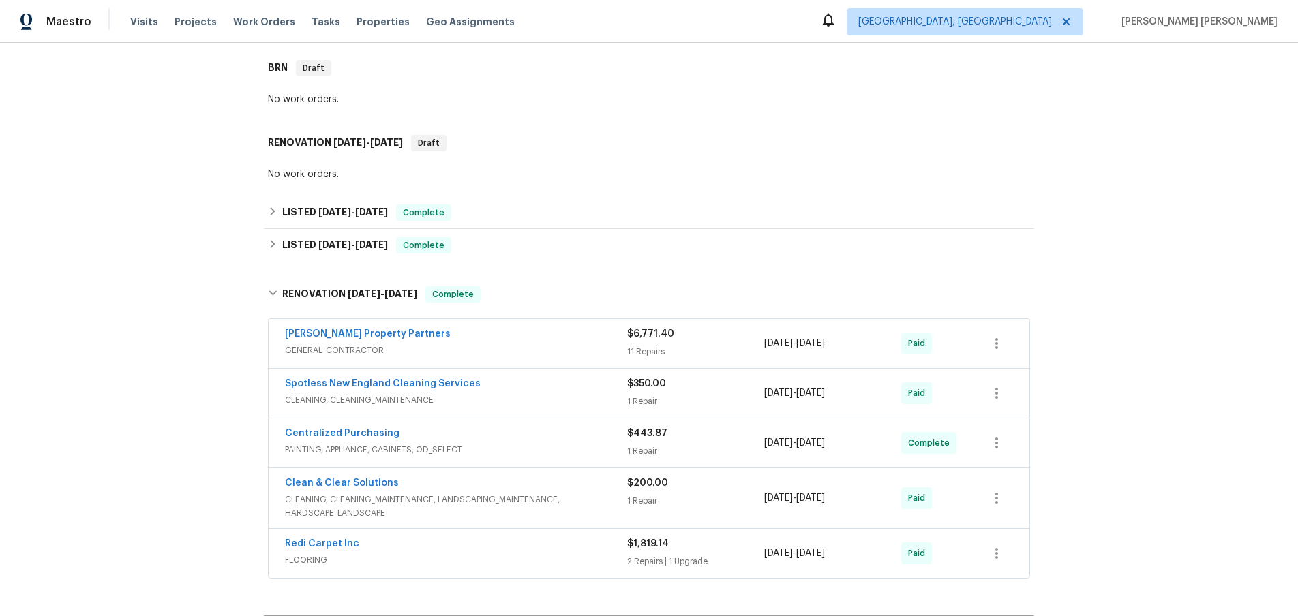
click at [571, 347] on span "GENERAL_CONTRACTOR" at bounding box center [456, 351] width 342 height 14
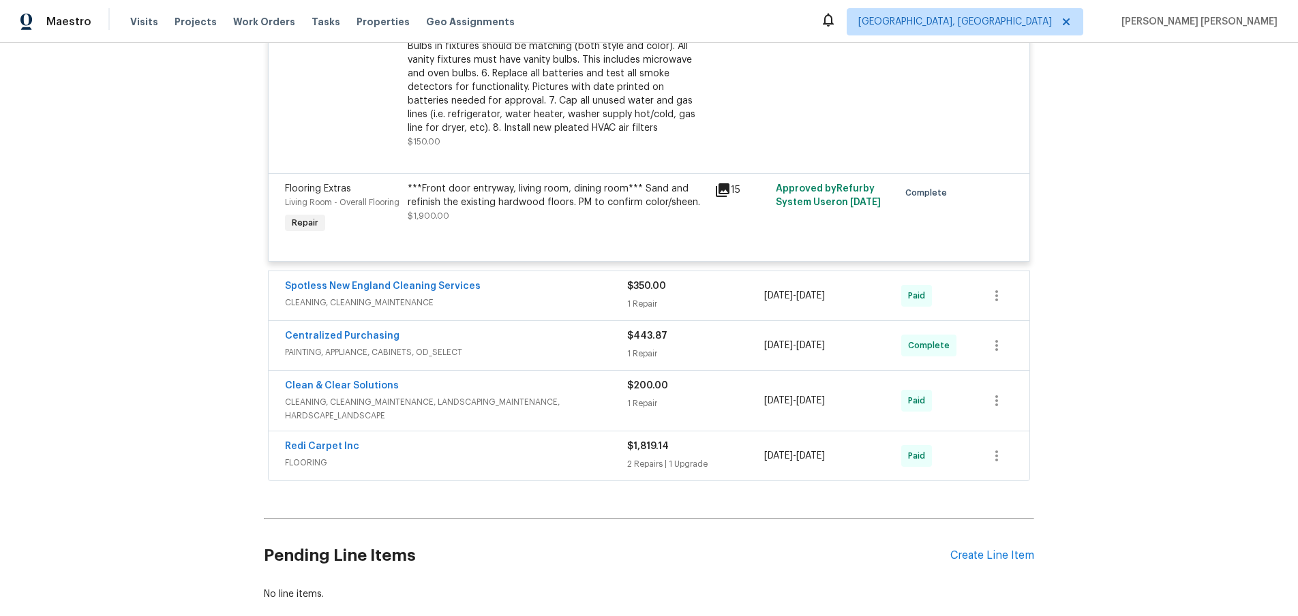
scroll to position [1975, 0]
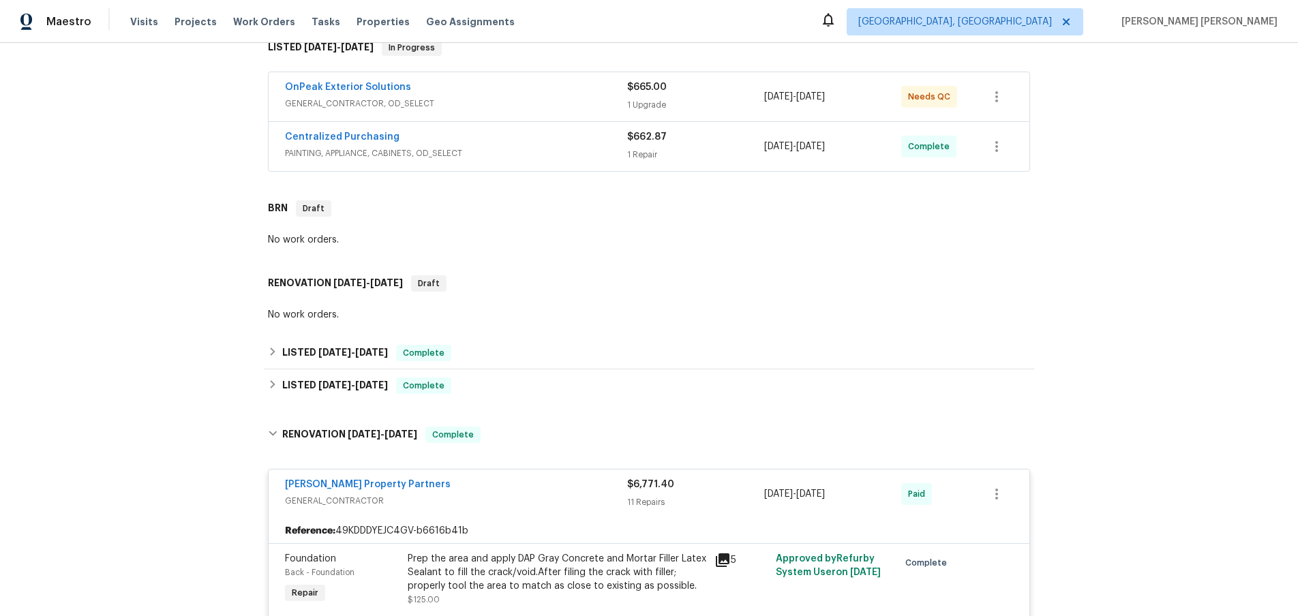
click at [486, 484] on div "[PERSON_NAME] Property Partners" at bounding box center [456, 486] width 342 height 16
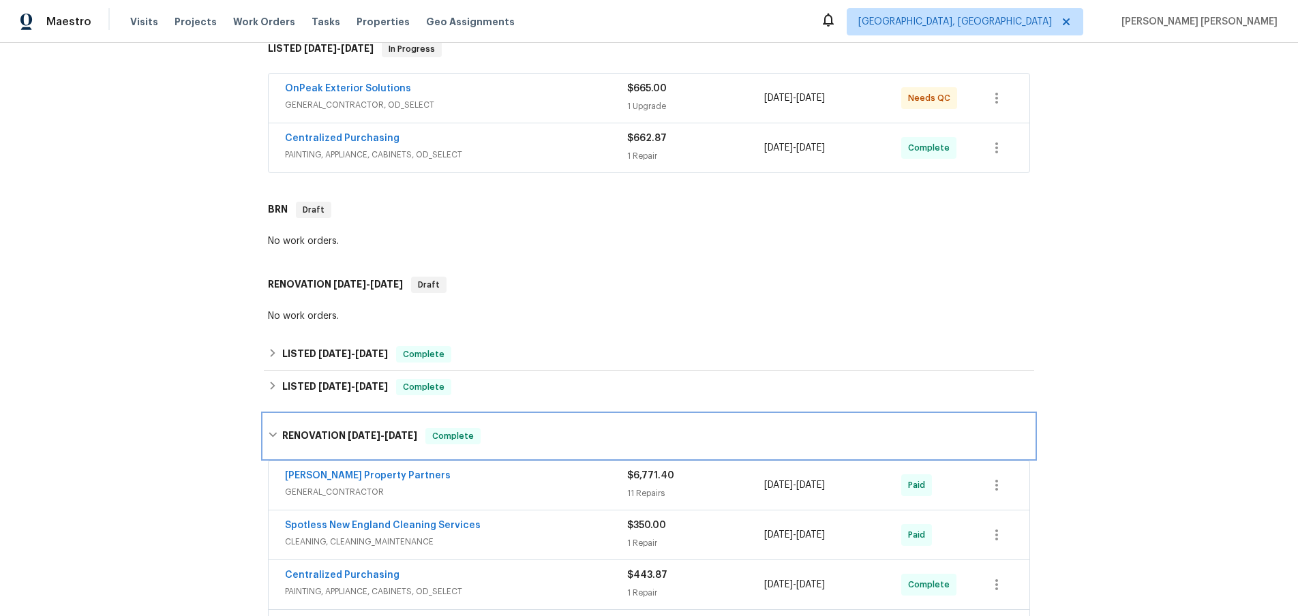
click at [273, 434] on icon at bounding box center [273, 435] width 10 height 10
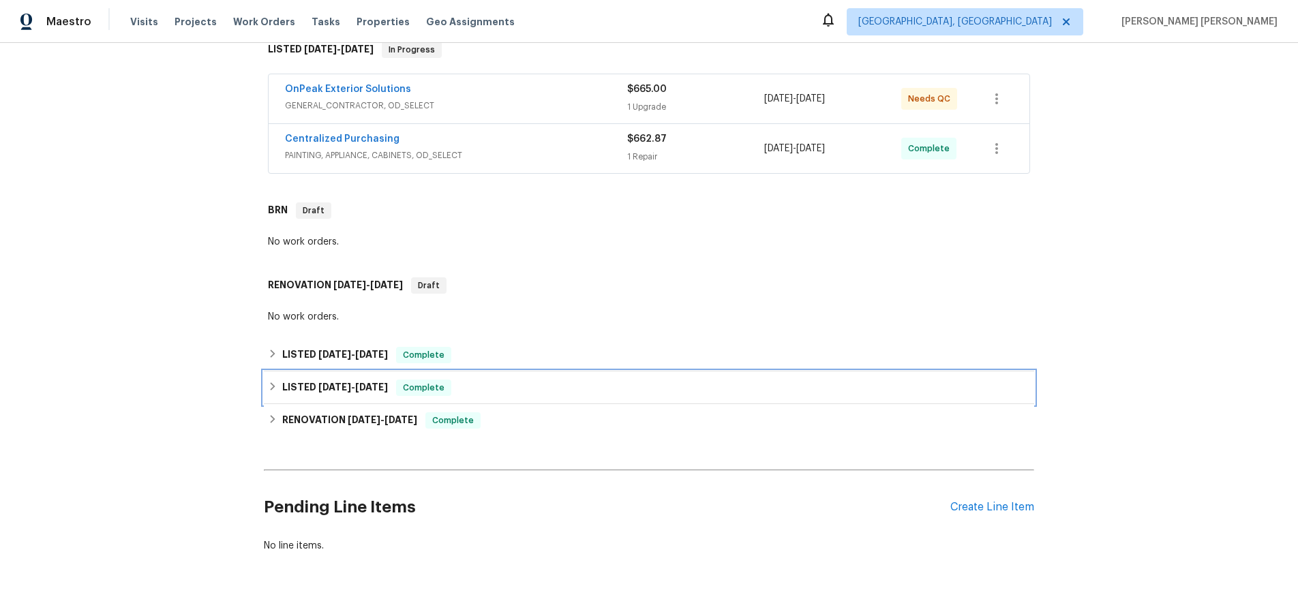
click at [271, 385] on icon at bounding box center [273, 387] width 10 height 10
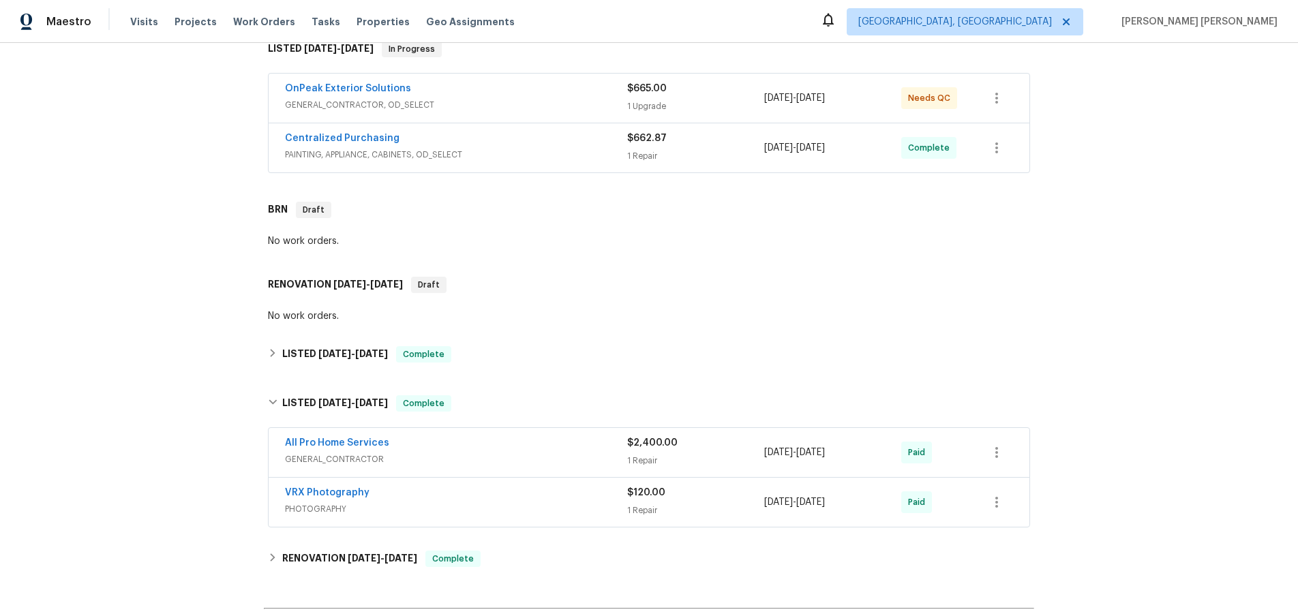
click at [518, 459] on span "GENERAL_CONTRACTOR" at bounding box center [456, 460] width 342 height 14
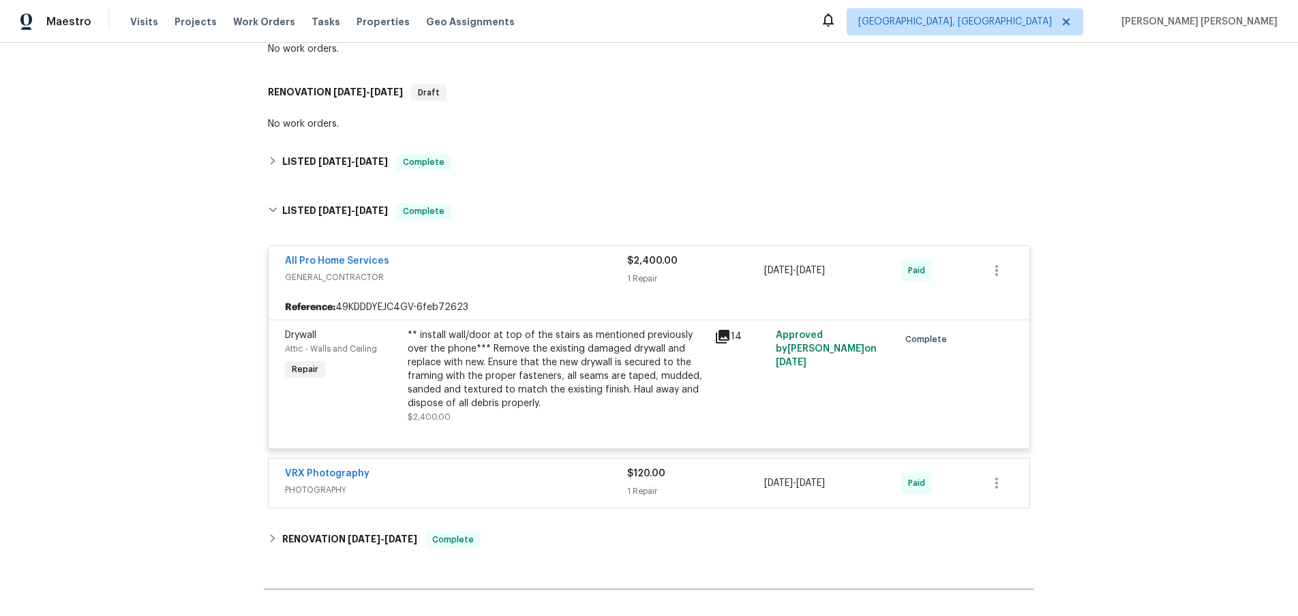
scroll to position [437, 0]
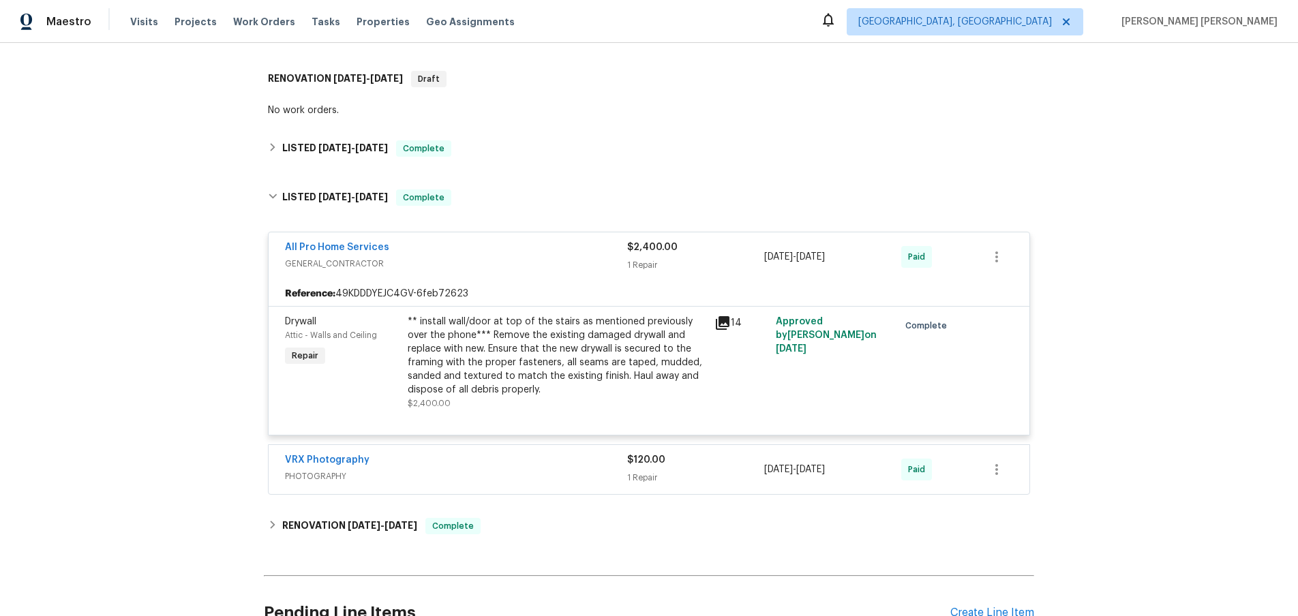
drag, startPoint x: 509, startPoint y: 267, endPoint x: 444, endPoint y: 265, distance: 64.8
click at [507, 266] on span "GENERAL_CONTRACTOR" at bounding box center [456, 264] width 342 height 14
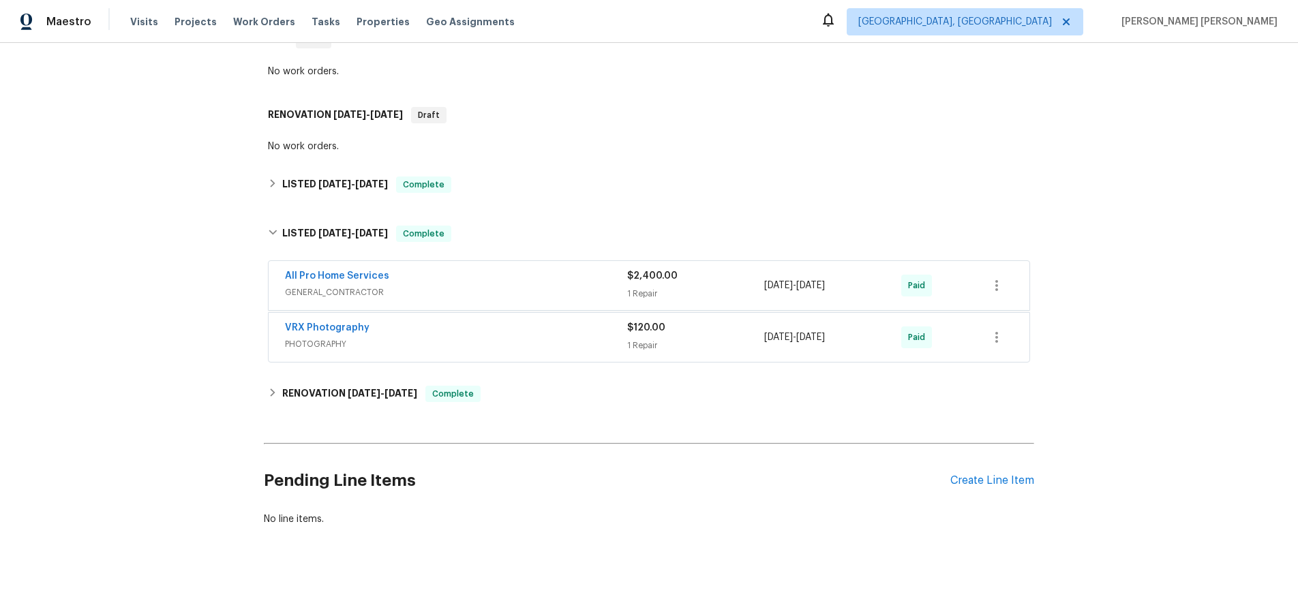
scroll to position [399, 0]
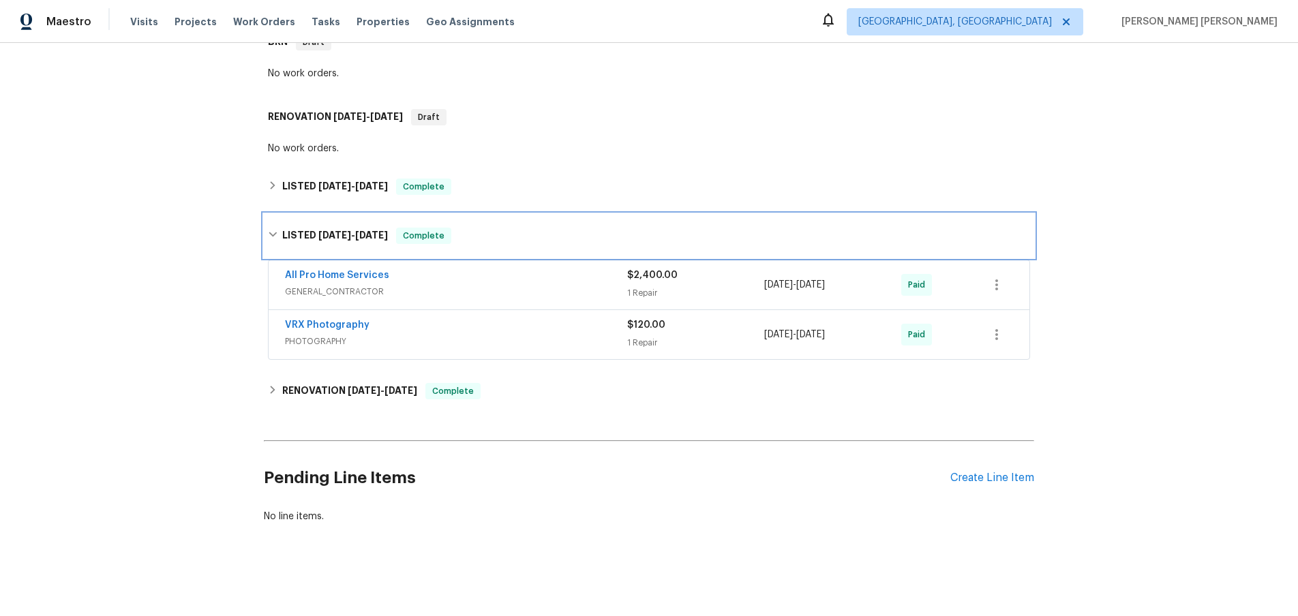
click at [275, 234] on icon at bounding box center [273, 235] width 8 height 5
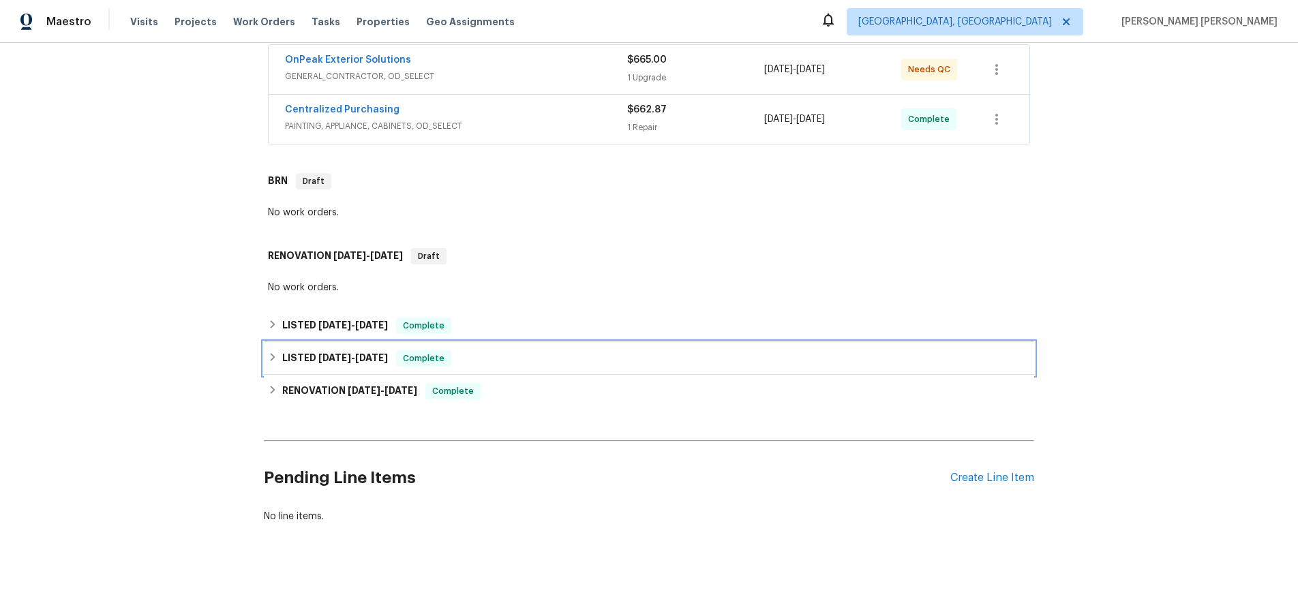
scroll to position [260, 0]
click at [275, 325] on icon at bounding box center [273, 325] width 10 height 10
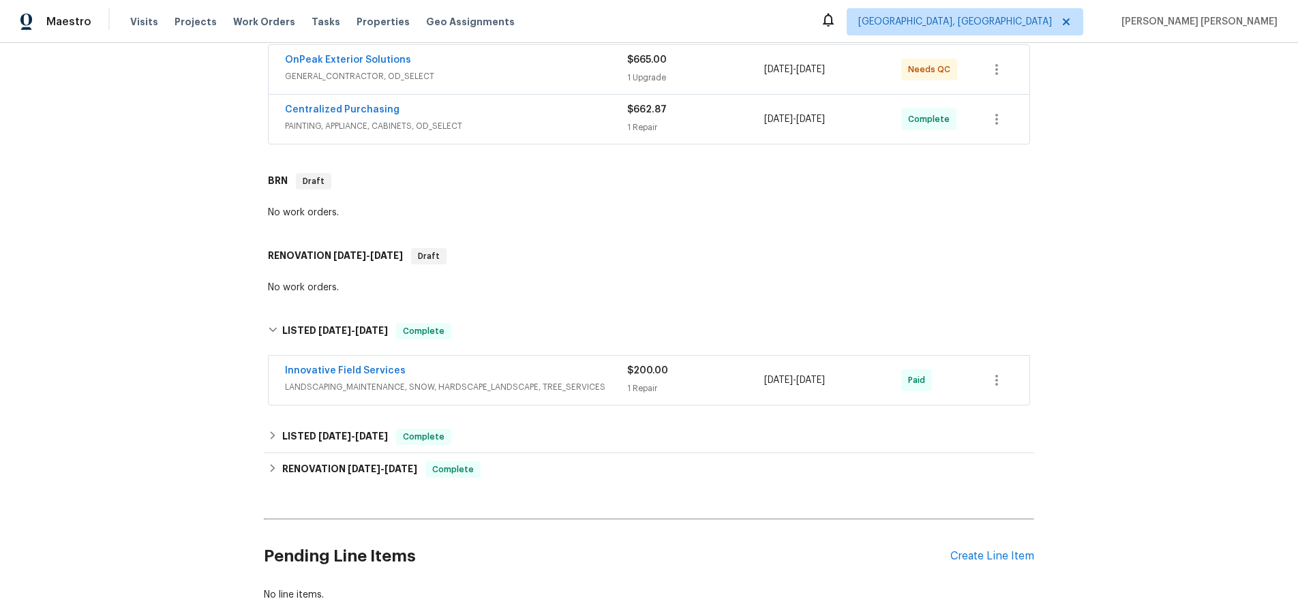
click at [546, 389] on span "LANDSCAPING_MAINTENANCE, SNOW, HARDSCAPE_LANDSCAPE, TREE_SERVICES" at bounding box center [456, 387] width 342 height 14
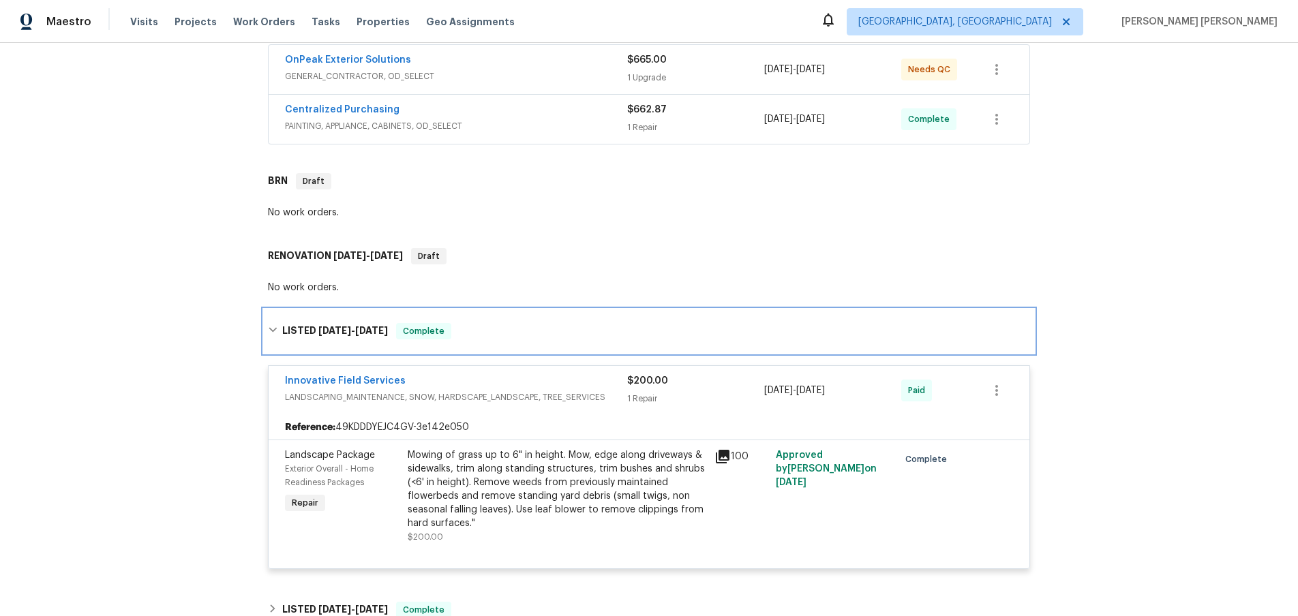
drag, startPoint x: 273, startPoint y: 333, endPoint x: 293, endPoint y: 338, distance: 20.2
click at [273, 333] on icon at bounding box center [273, 330] width 10 height 10
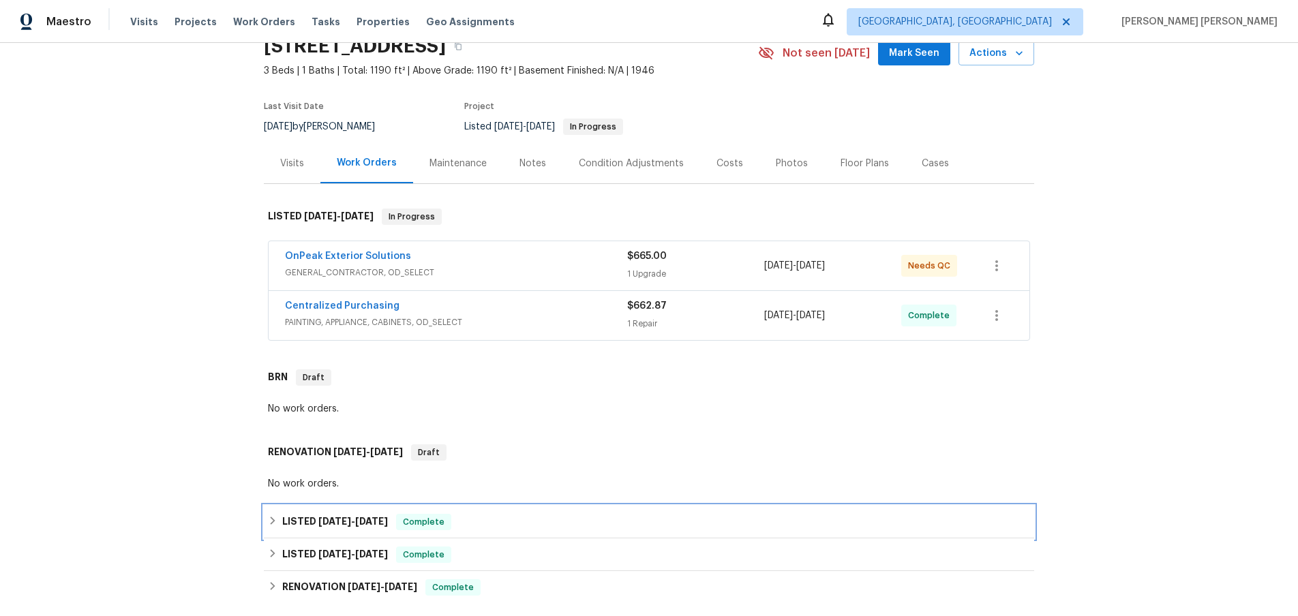
scroll to position [61, 0]
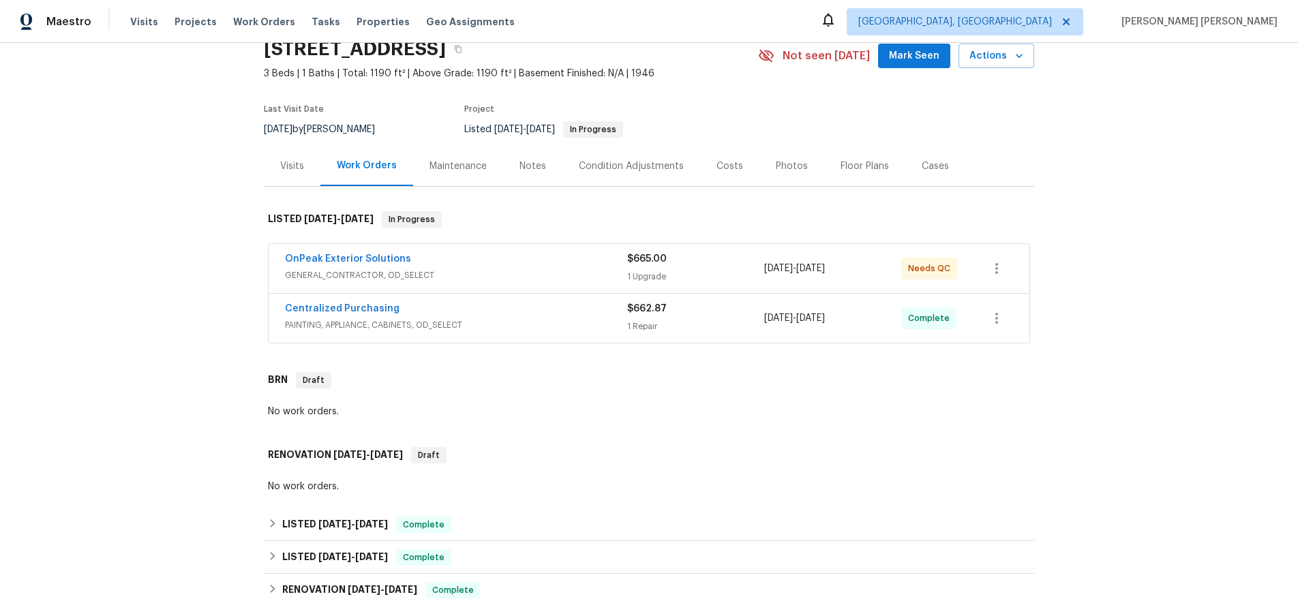
click at [541, 319] on span "PAINTING, APPLIANCE, CABINETS, OD_SELECT" at bounding box center [456, 325] width 342 height 14
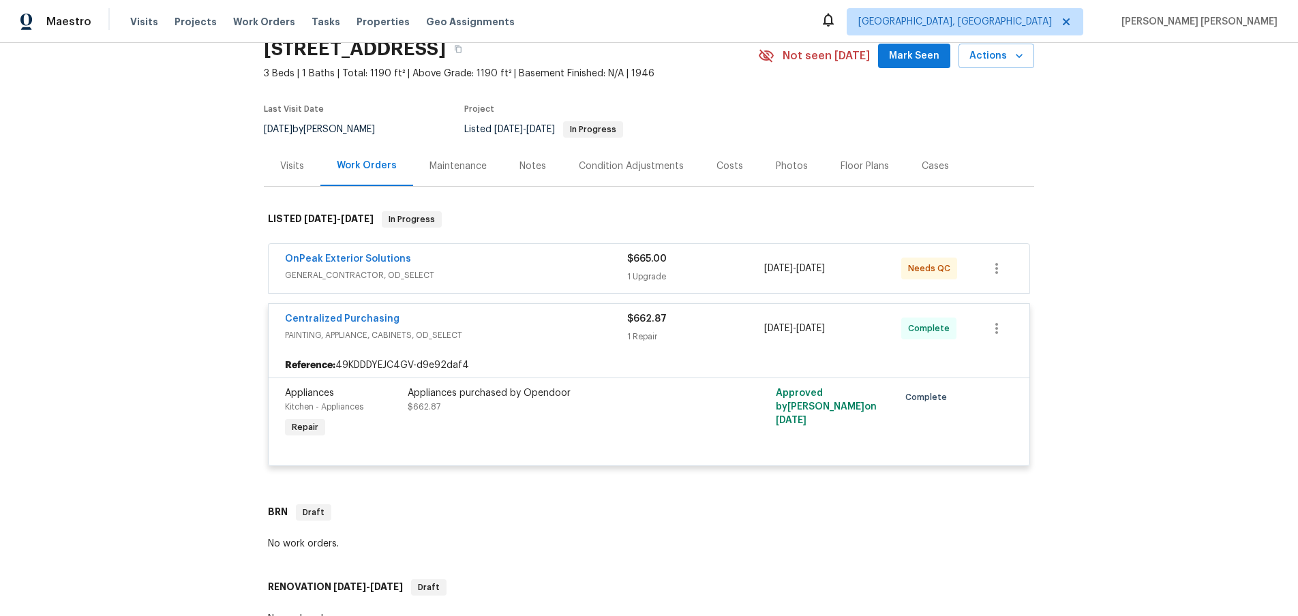
click at [540, 327] on div "Centralized Purchasing" at bounding box center [456, 320] width 342 height 16
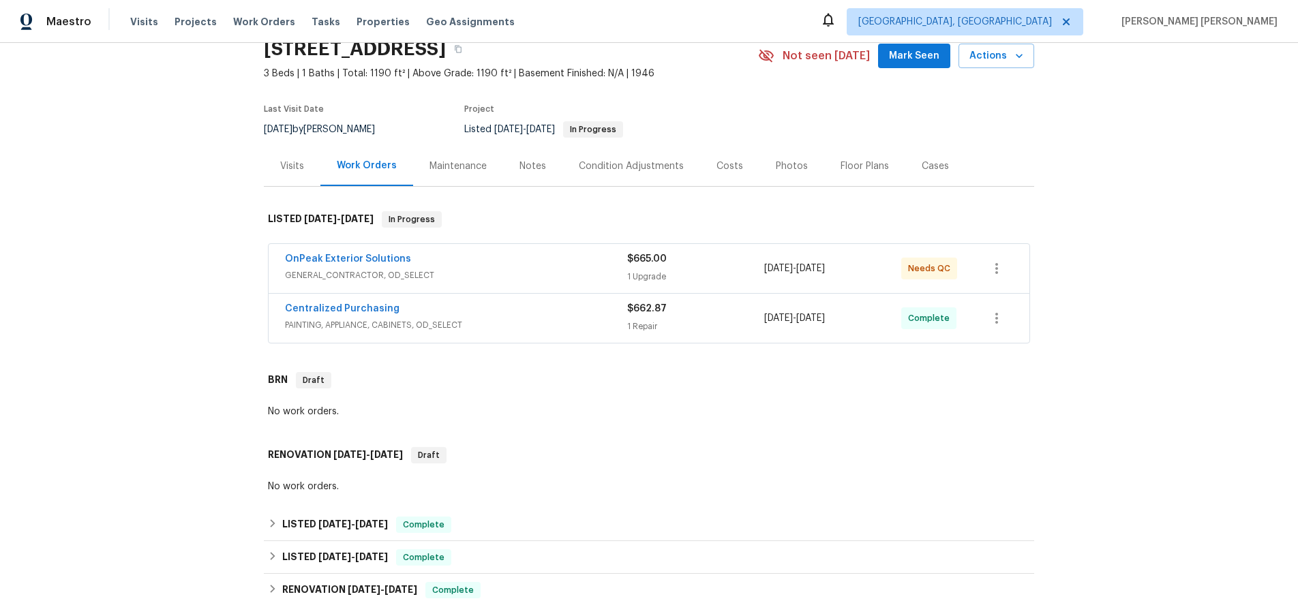
click at [550, 276] on span "GENERAL_CONTRACTOR, OD_SELECT" at bounding box center [456, 276] width 342 height 14
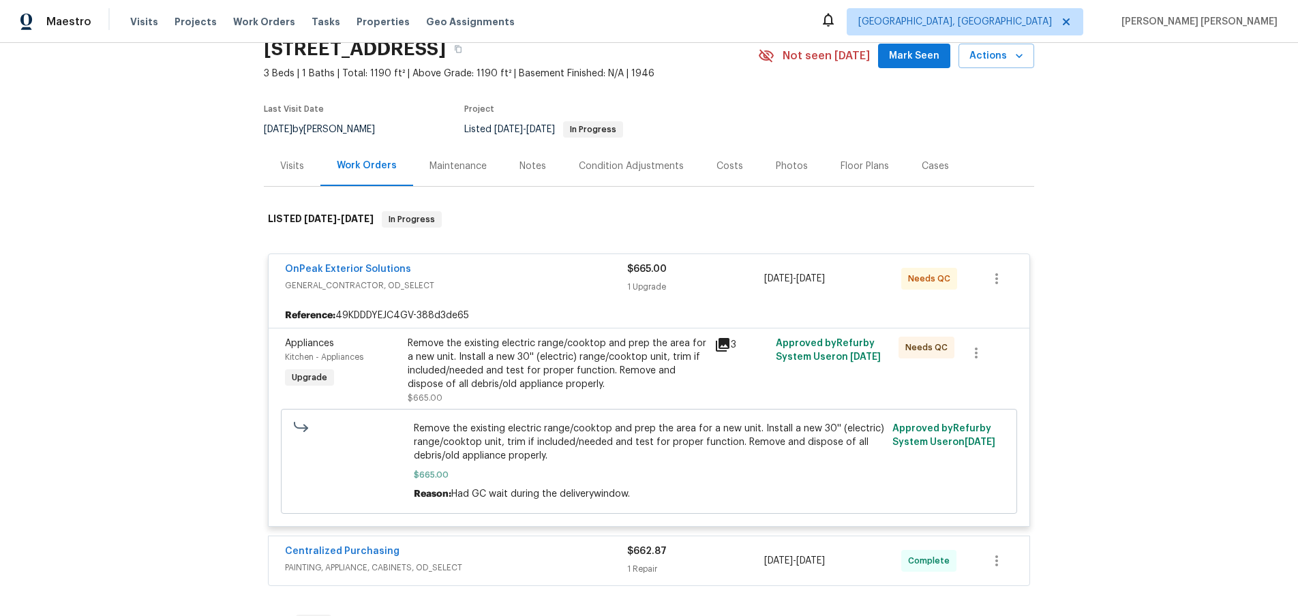
click at [550, 276] on div "OnPeak Exterior Solutions" at bounding box center [456, 271] width 342 height 16
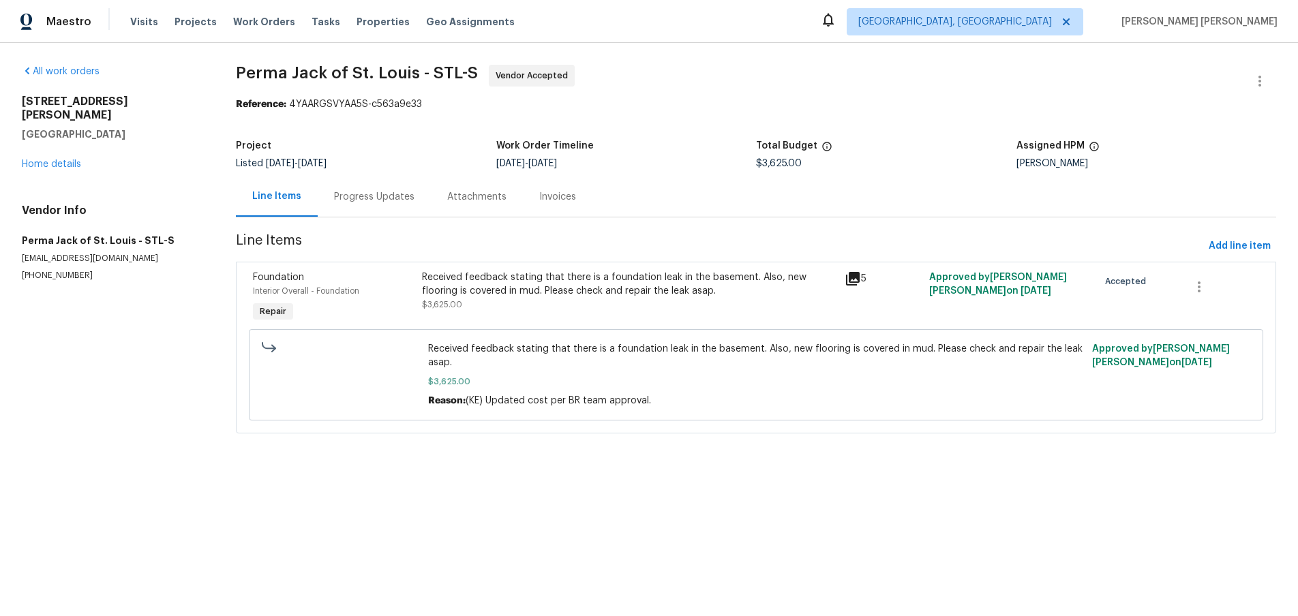
click at [854, 285] on icon at bounding box center [853, 279] width 14 height 14
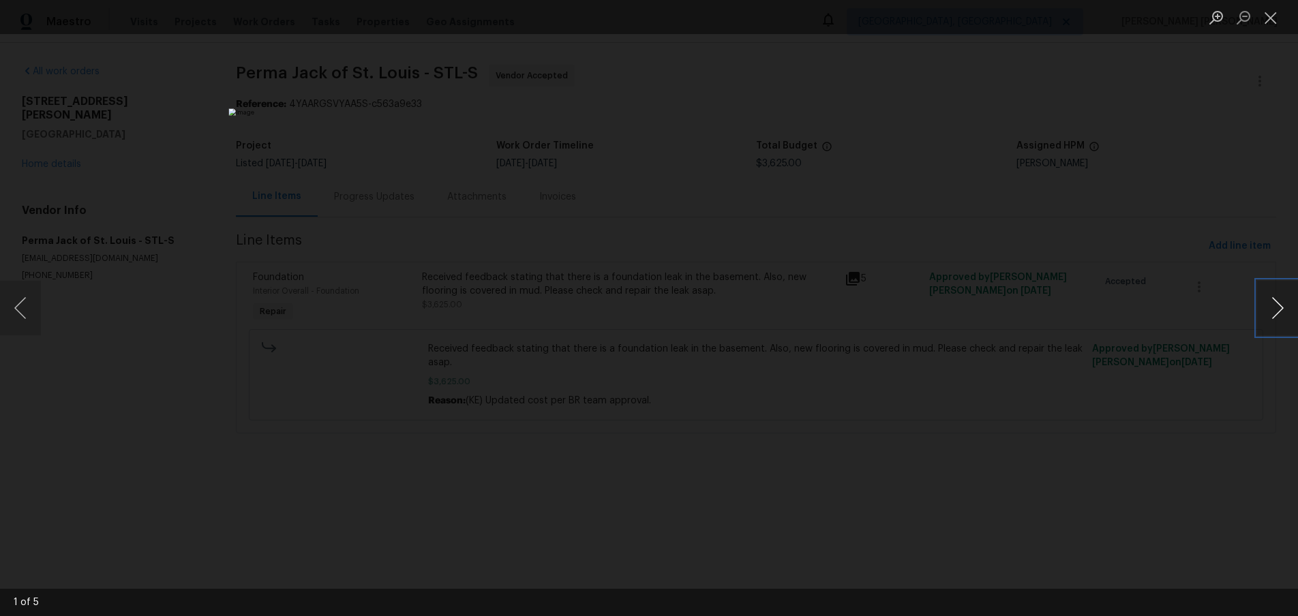
click at [1277, 314] on button "Next image" at bounding box center [1277, 308] width 41 height 55
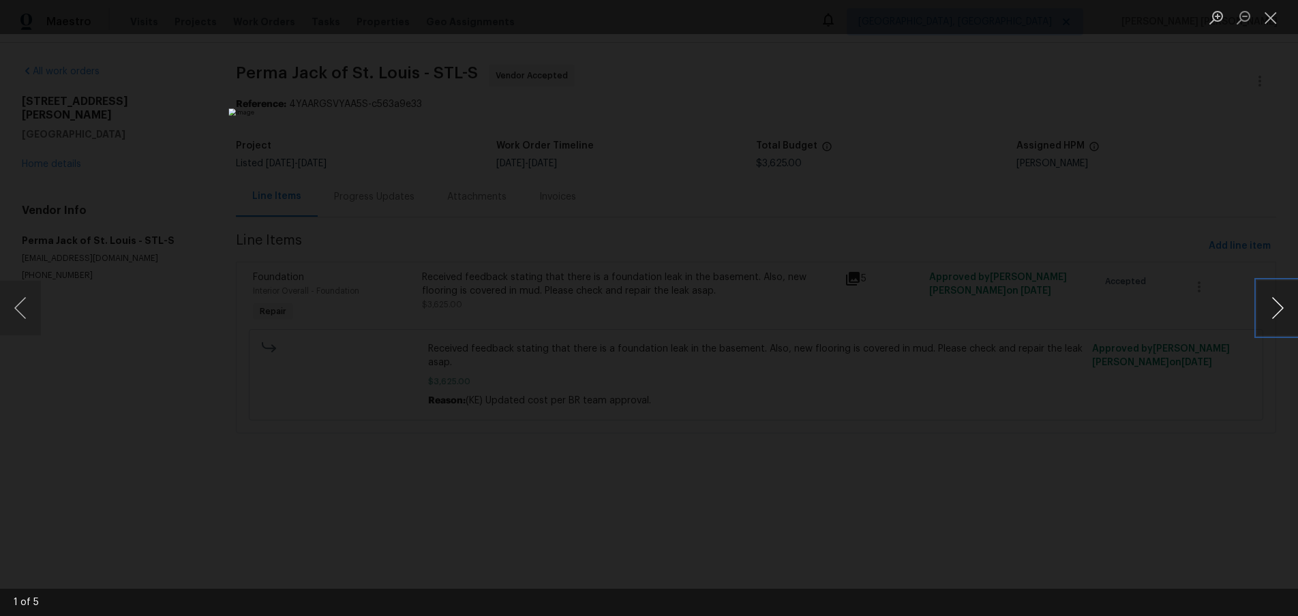
click at [1277, 314] on button "Next image" at bounding box center [1277, 308] width 41 height 55
click at [1178, 166] on div "Lightbox" at bounding box center [649, 308] width 1298 height 616
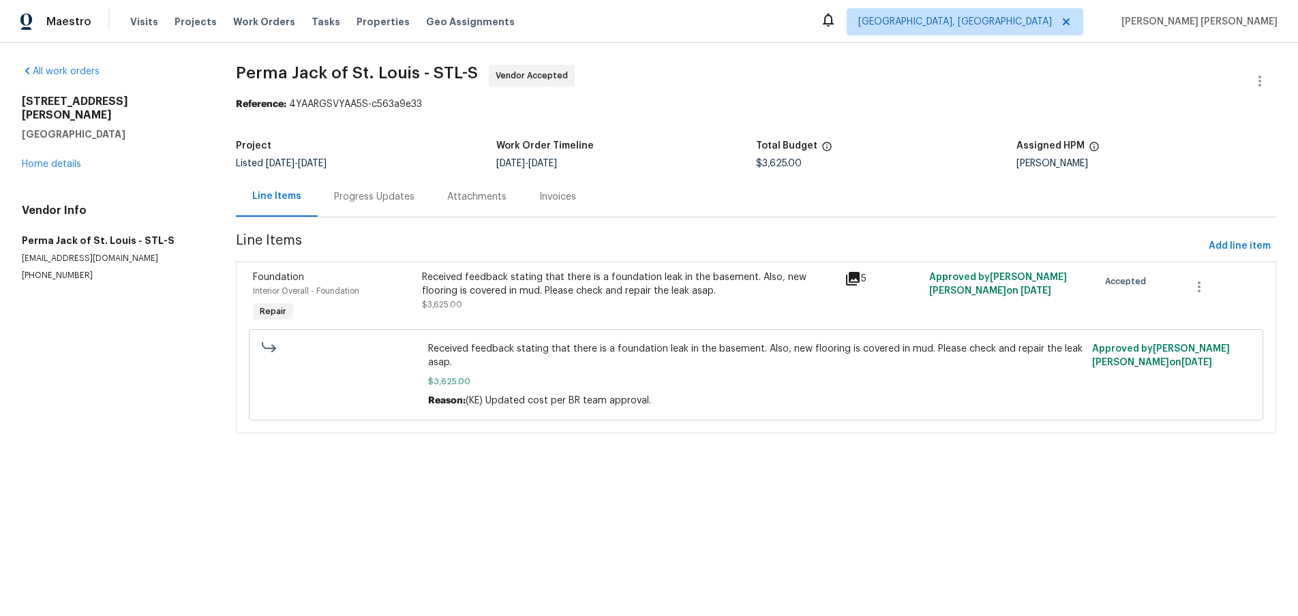
click at [854, 280] on icon at bounding box center [853, 279] width 16 height 16
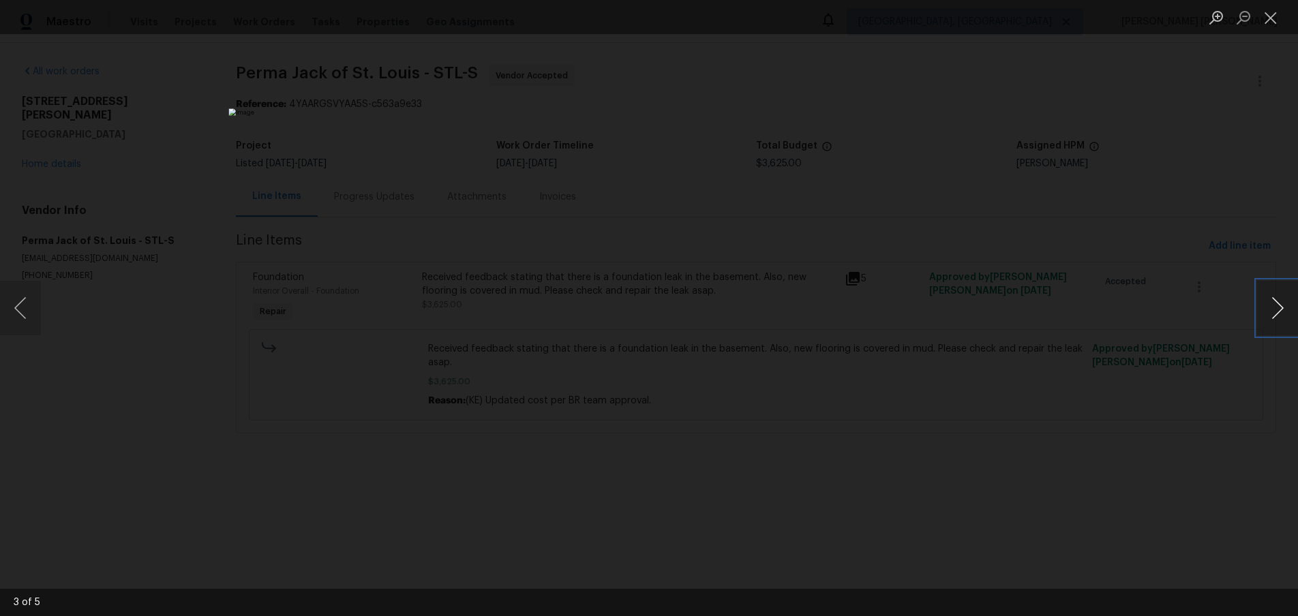
click at [1277, 312] on button "Next image" at bounding box center [1277, 308] width 41 height 55
drag, startPoint x: 1079, startPoint y: 529, endPoint x: 1069, endPoint y: 521, distance: 12.6
click at [1068, 527] on div "Lightbox" at bounding box center [649, 308] width 1298 height 616
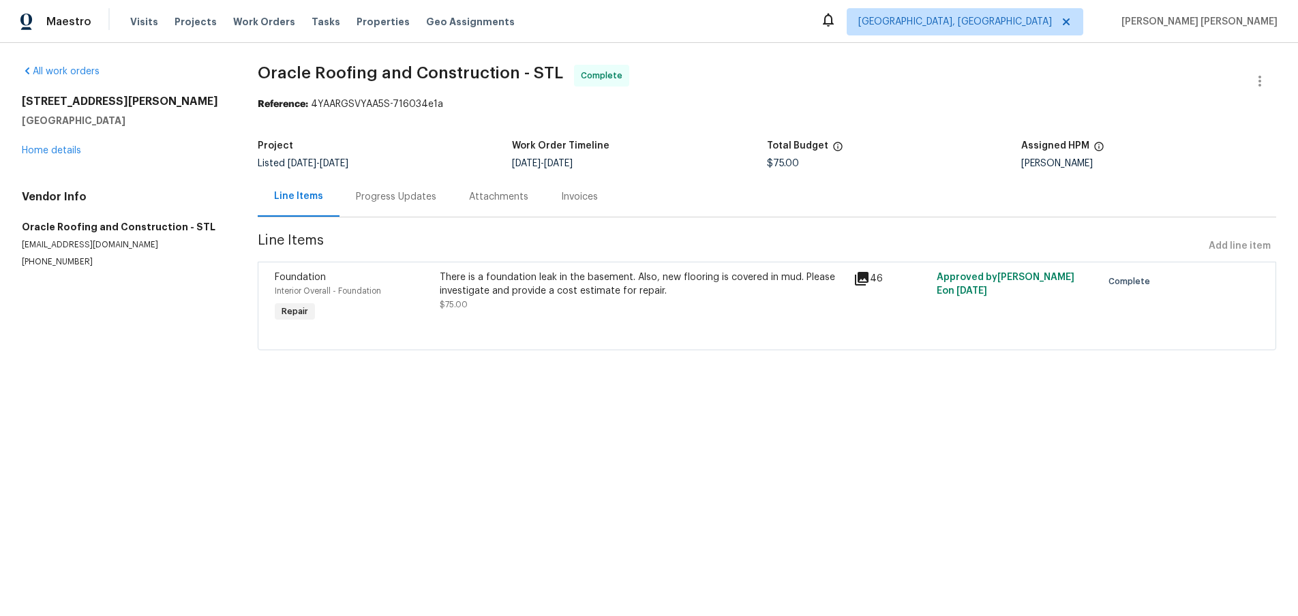
click at [866, 283] on icon at bounding box center [862, 279] width 16 height 16
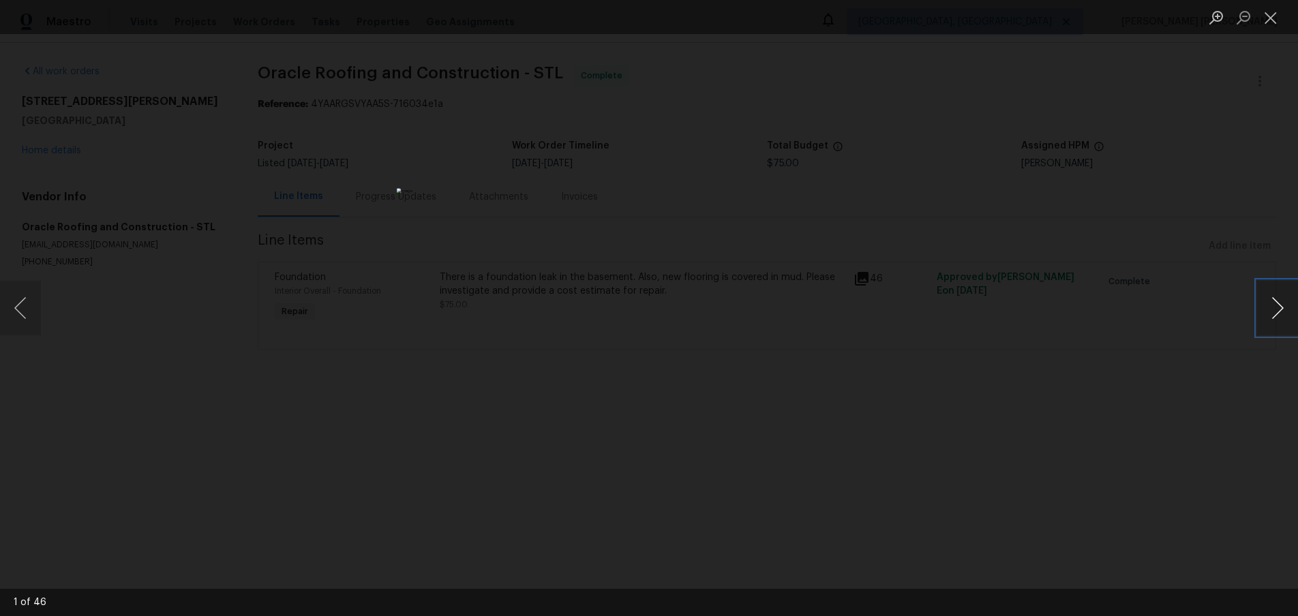
click at [1280, 321] on button "Next image" at bounding box center [1277, 308] width 41 height 55
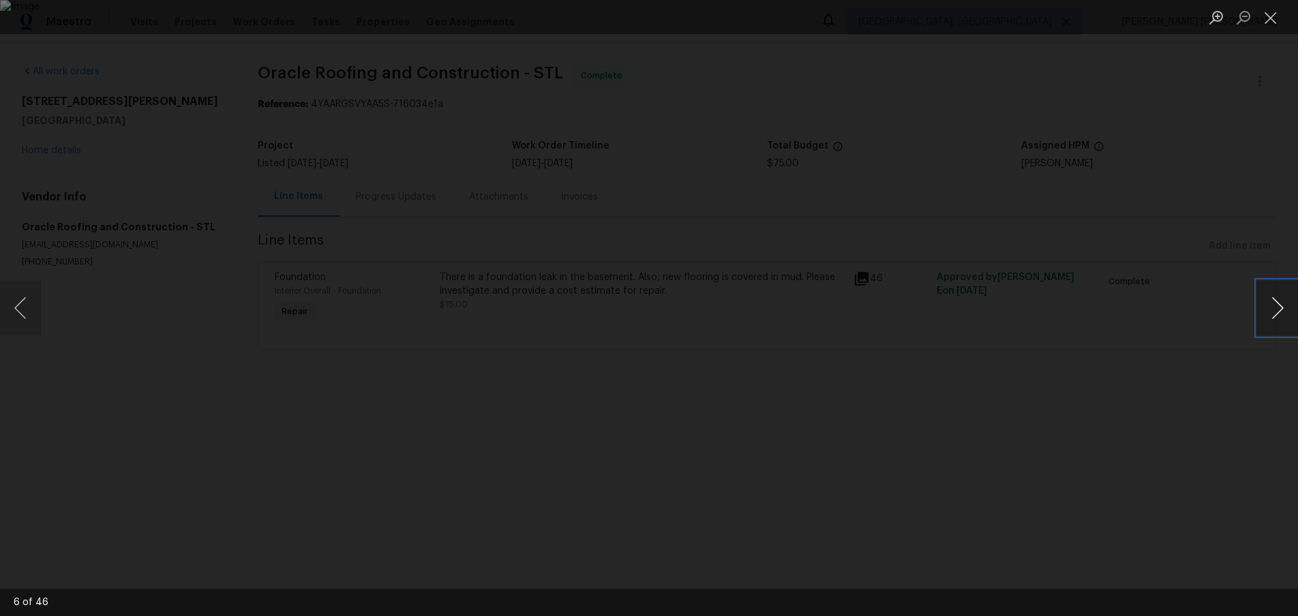
click at [1280, 321] on button "Next image" at bounding box center [1277, 308] width 41 height 55
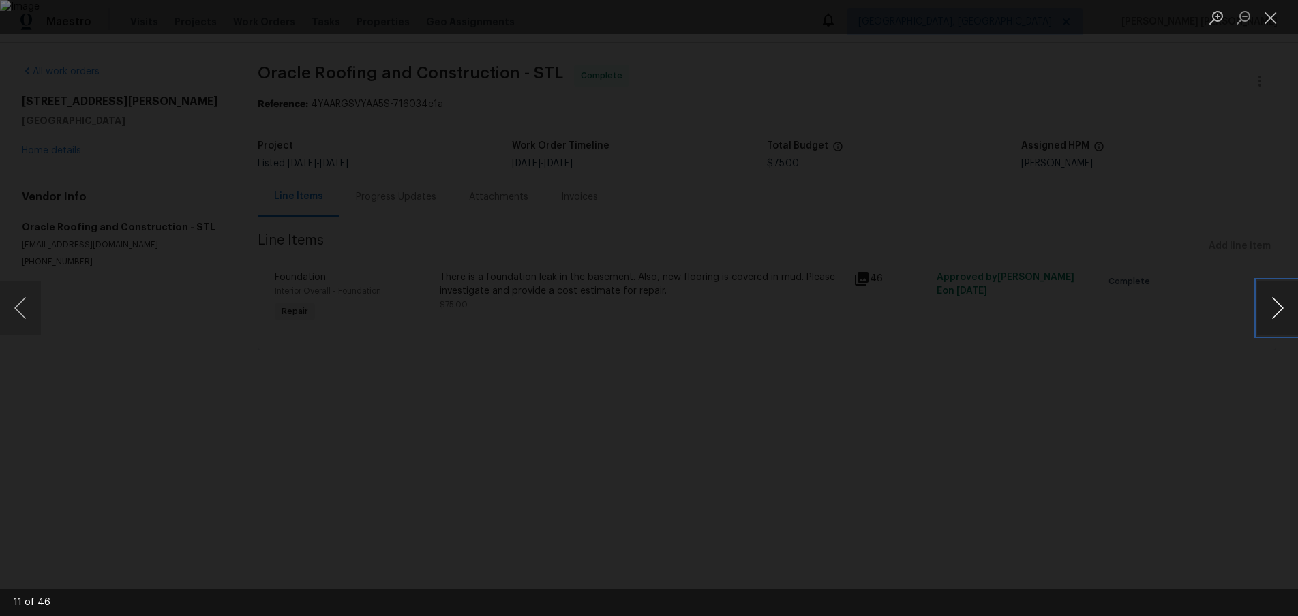
click at [1280, 321] on button "Next image" at bounding box center [1277, 308] width 41 height 55
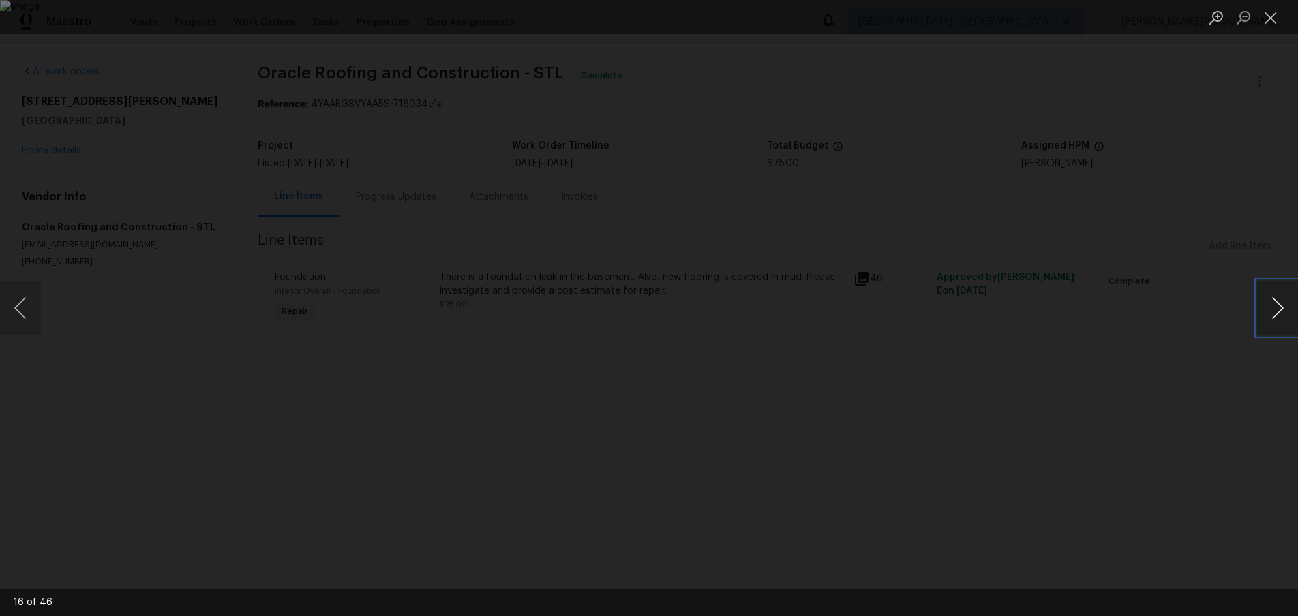
click at [1280, 321] on button "Next image" at bounding box center [1277, 308] width 41 height 55
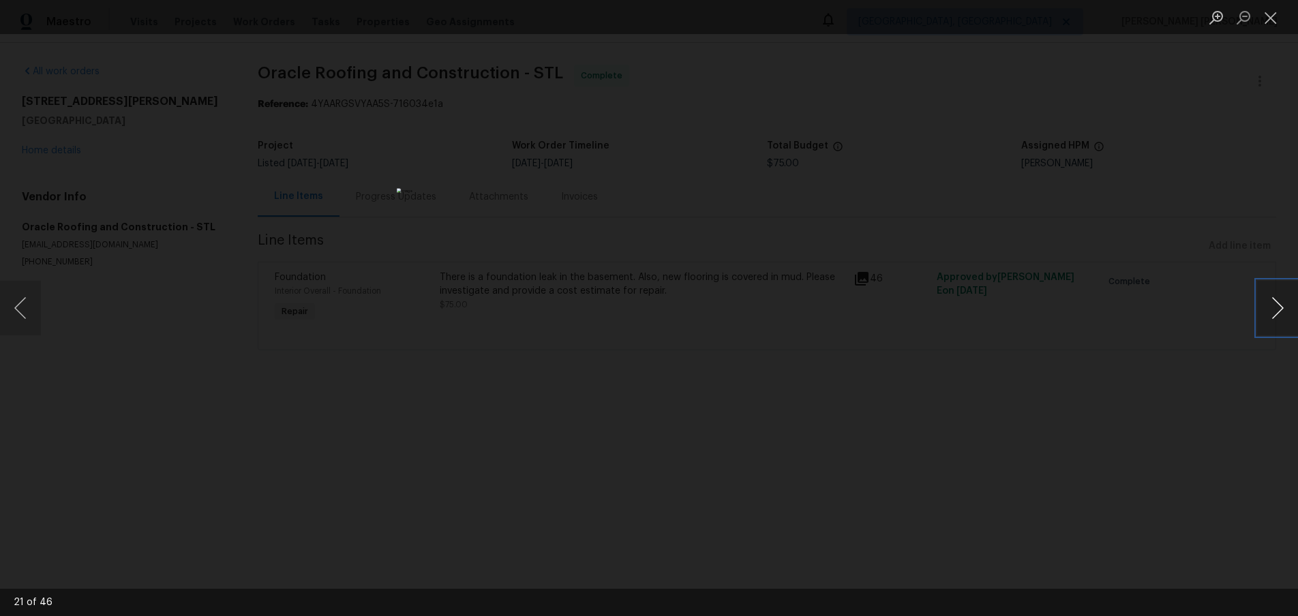
click at [1280, 321] on button "Next image" at bounding box center [1277, 308] width 41 height 55
click at [1226, 406] on div "Lightbox" at bounding box center [649, 308] width 1298 height 616
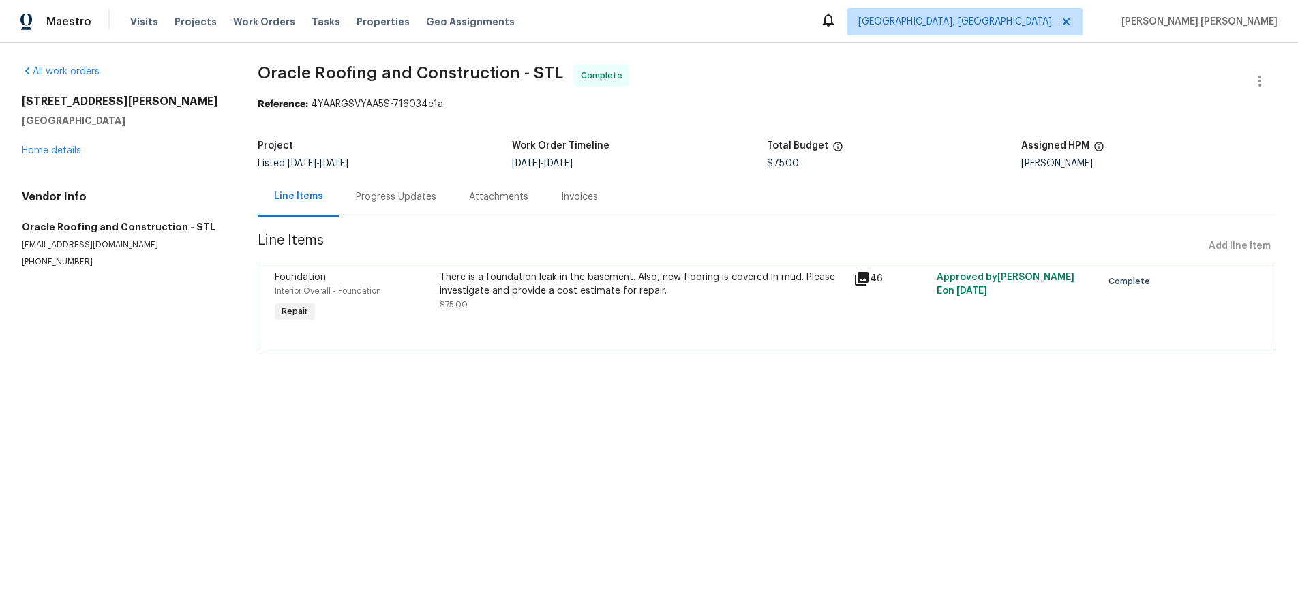
click at [402, 203] on div "Progress Updates" at bounding box center [396, 197] width 80 height 14
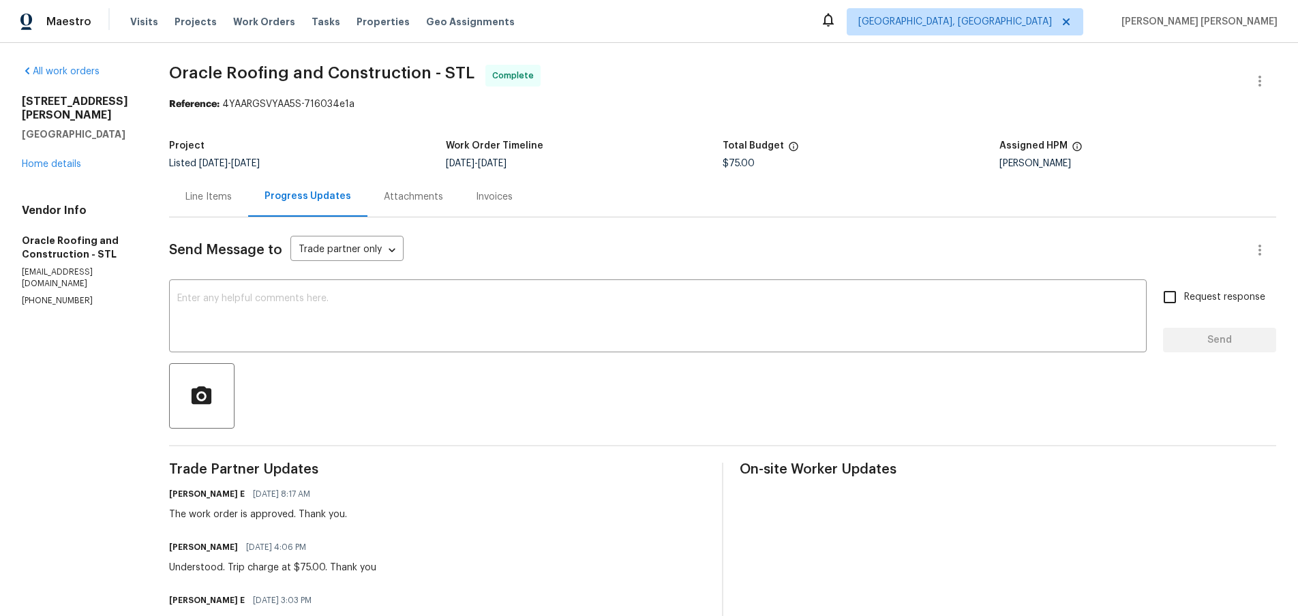
click at [214, 198] on div "Line Items" at bounding box center [208, 197] width 46 height 14
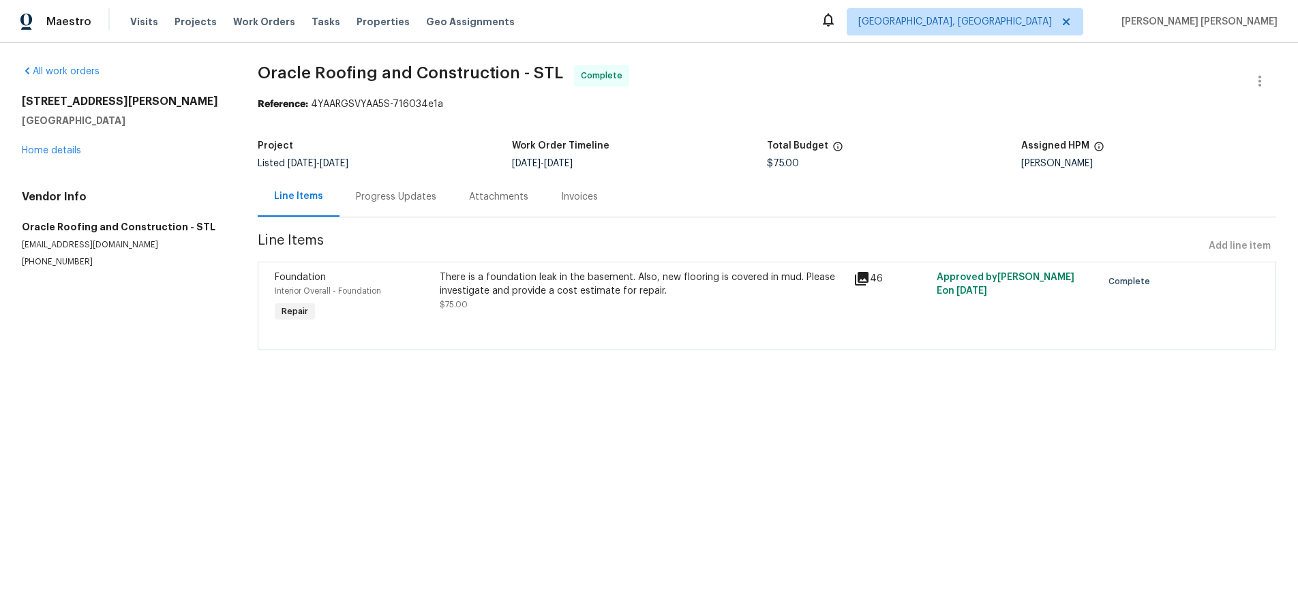
click at [862, 280] on icon at bounding box center [862, 279] width 14 height 14
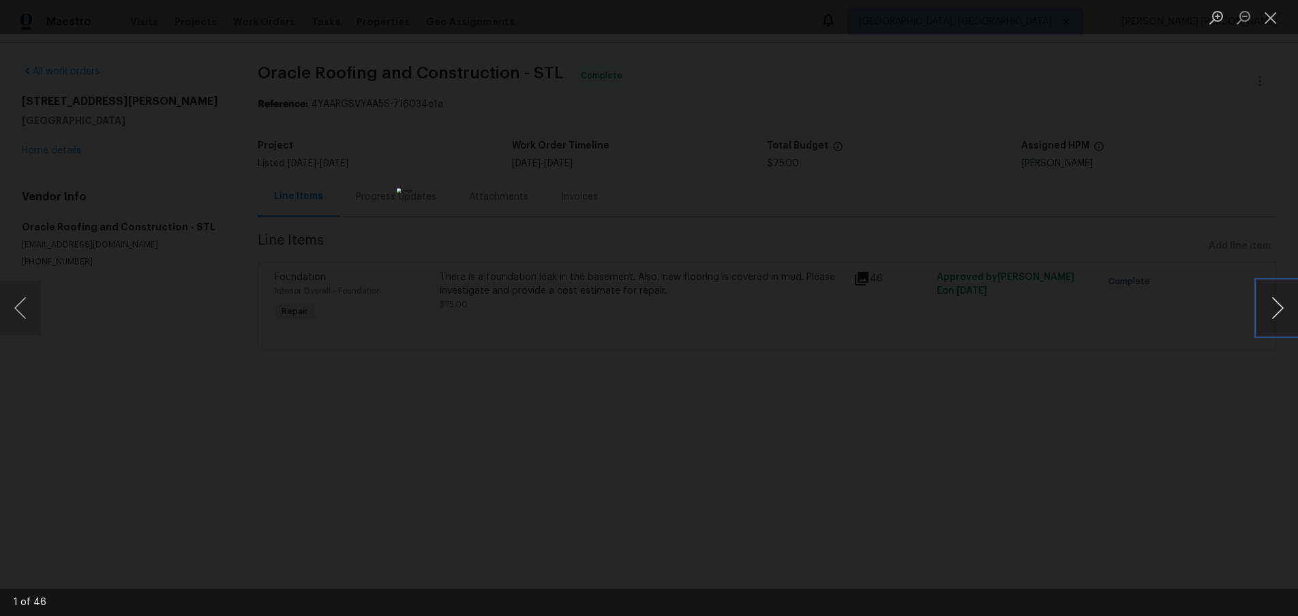
click at [1282, 314] on button "Next image" at bounding box center [1277, 308] width 41 height 55
click at [1281, 314] on button "Next image" at bounding box center [1277, 308] width 41 height 55
click at [1278, 310] on button "Next image" at bounding box center [1277, 308] width 41 height 55
click at [1277, 310] on button "Next image" at bounding box center [1277, 308] width 41 height 55
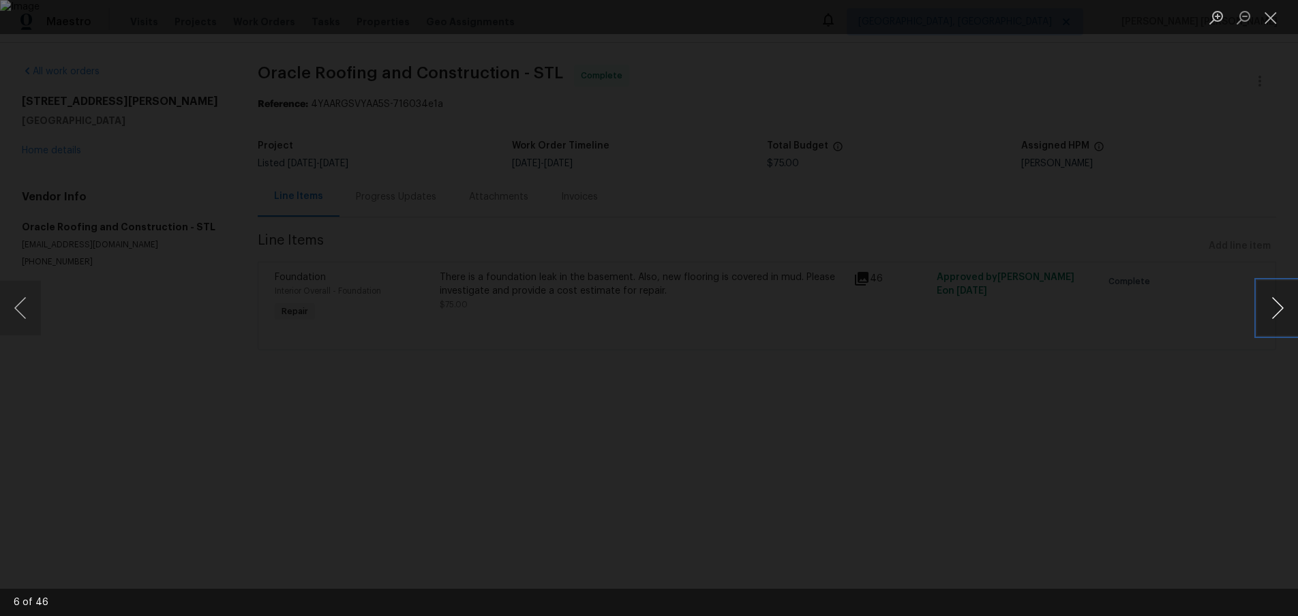
click at [1277, 310] on button "Next image" at bounding box center [1277, 308] width 41 height 55
click at [1278, 310] on button "Next image" at bounding box center [1277, 308] width 41 height 55
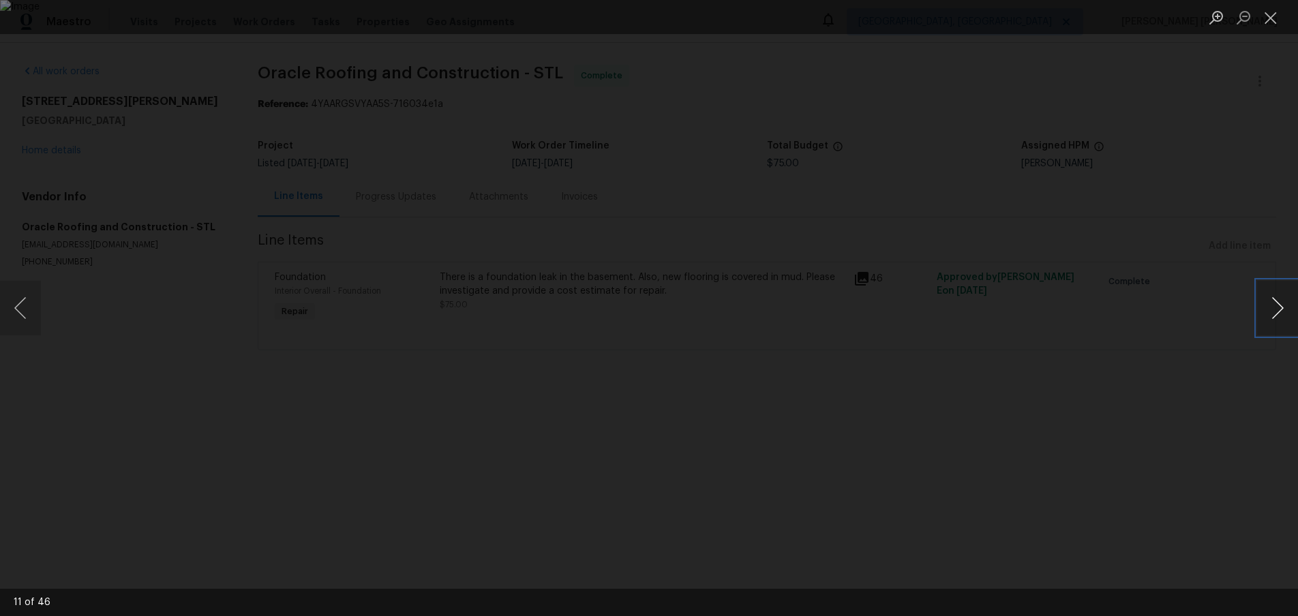
click at [1278, 310] on button "Next image" at bounding box center [1277, 308] width 41 height 55
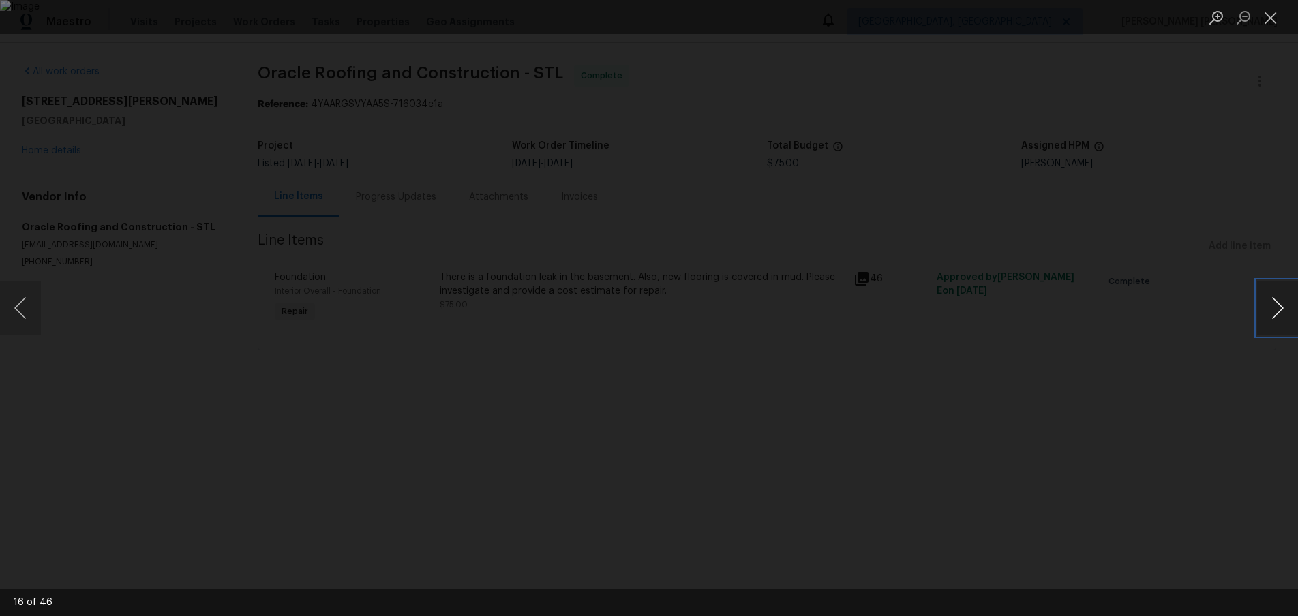
click at [1278, 310] on button "Next image" at bounding box center [1277, 308] width 41 height 55
